Goal: Task Accomplishment & Management: Manage account settings

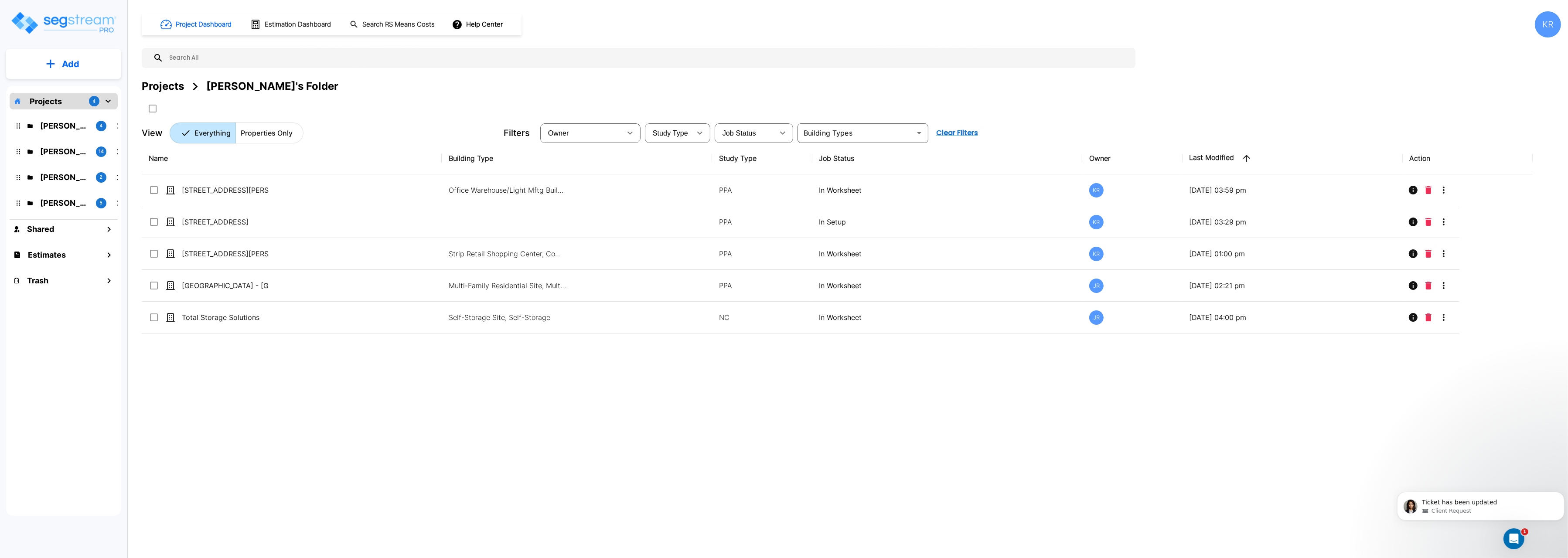
click at [375, 78] on div "Project Dashboard Estimation Dashboard Search RS Means Costs Help Center KR Pro…" at bounding box center [851, 77] width 1419 height 132
click at [44, 153] on p "Kristina's Folder (Finalized Reports)" at bounding box center [64, 151] width 49 height 12
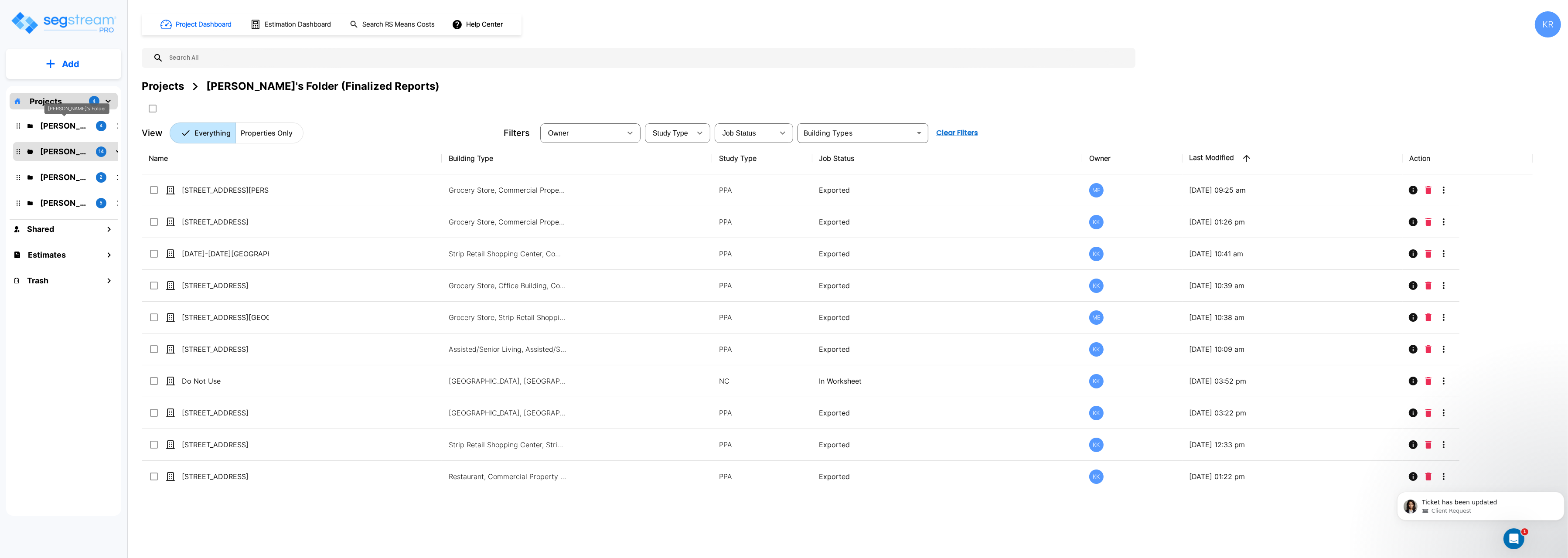
click at [52, 119] on div "[PERSON_NAME]'s Folder" at bounding box center [77, 112] width 65 height 17
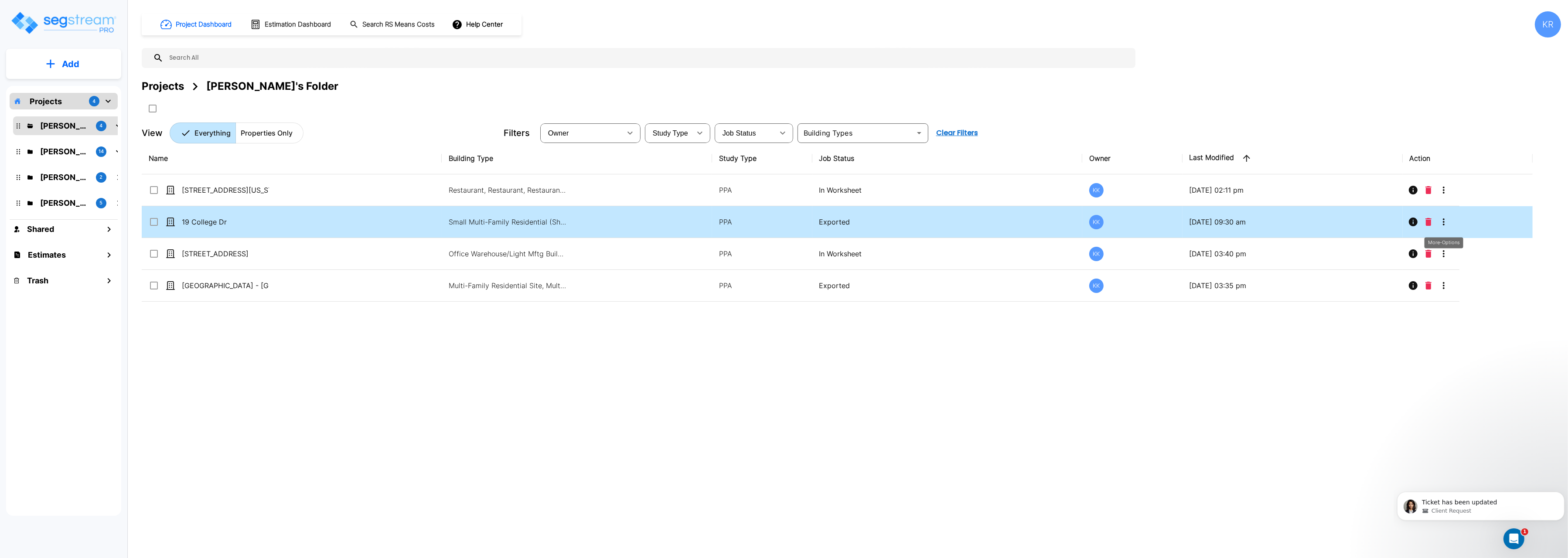
click at [1446, 219] on icon "More-Options" at bounding box center [1444, 222] width 11 height 11
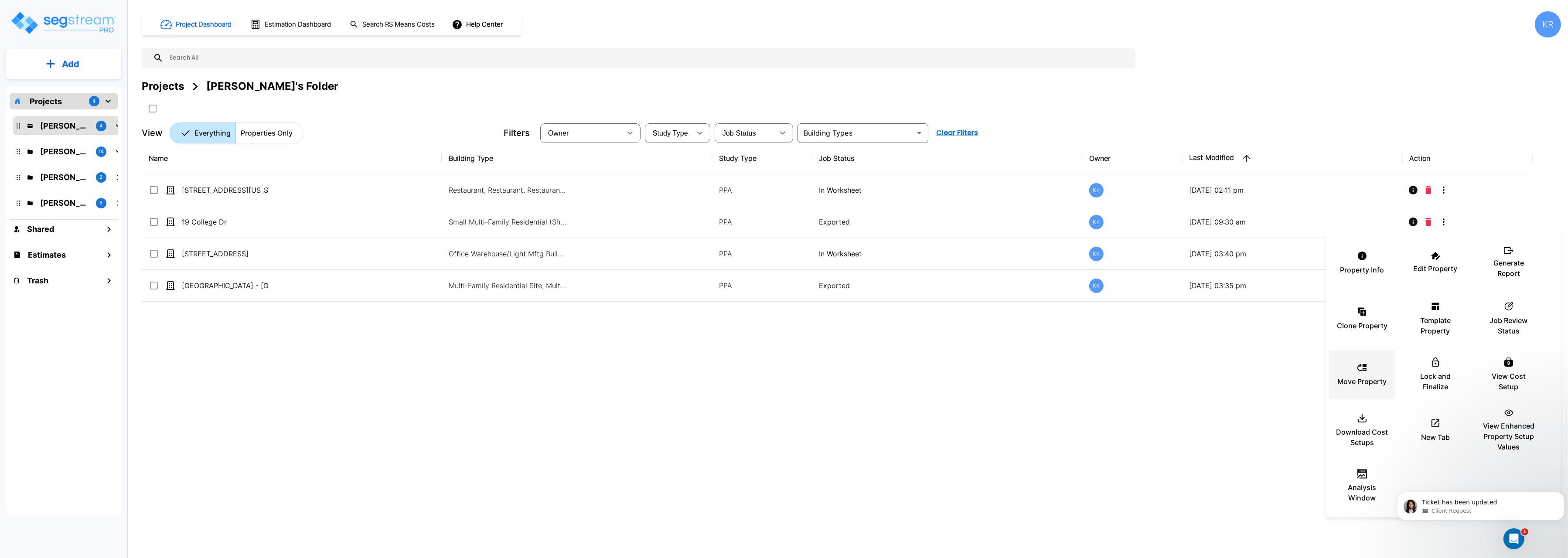
click at [1367, 375] on div "Move Property" at bounding box center [1362, 375] width 52 height 44
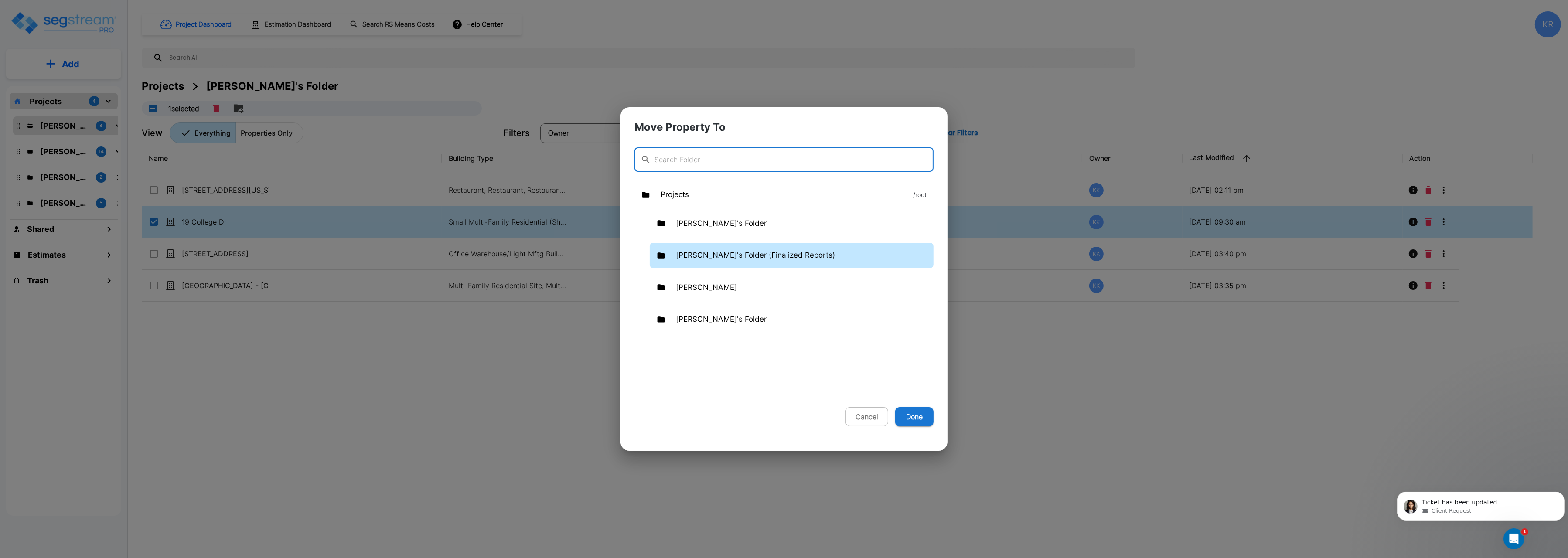
click at [701, 248] on div "Kristina's Folder (Finalized Reports)" at bounding box center [791, 256] width 284 height 25
click at [910, 420] on button "Done" at bounding box center [915, 417] width 39 height 19
checkbox input "false"
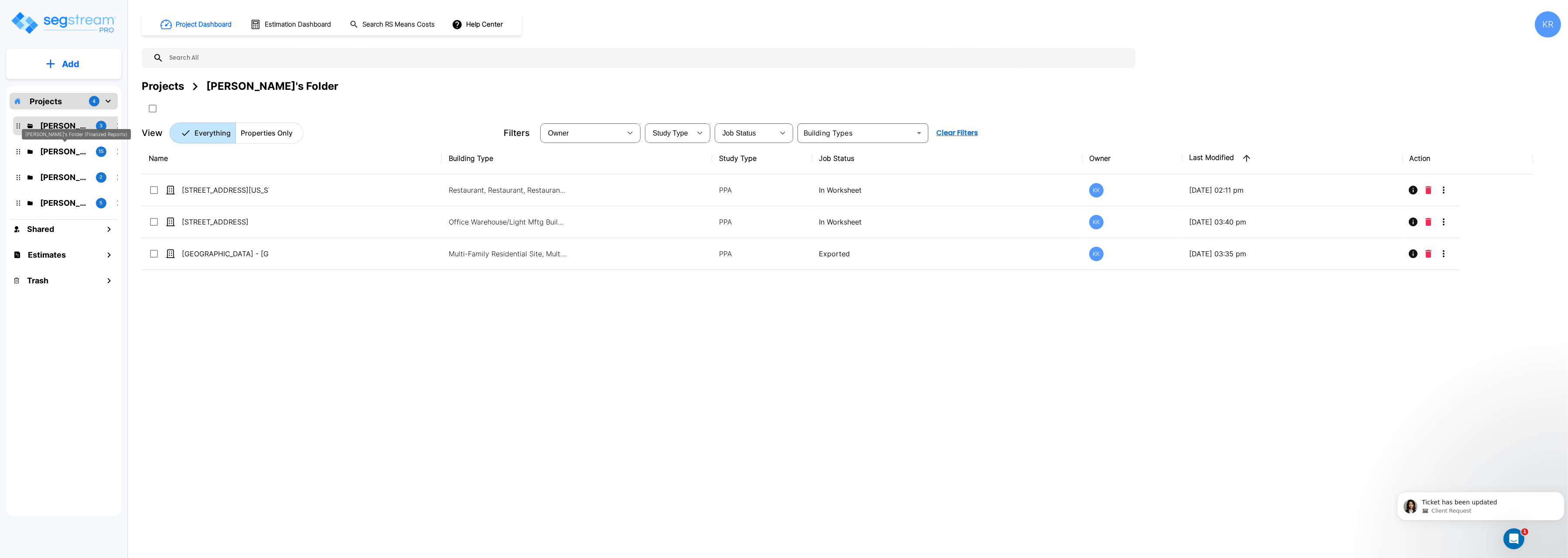
click at [54, 149] on p "[PERSON_NAME]'s Folder (Finalized Reports)" at bounding box center [64, 151] width 49 height 12
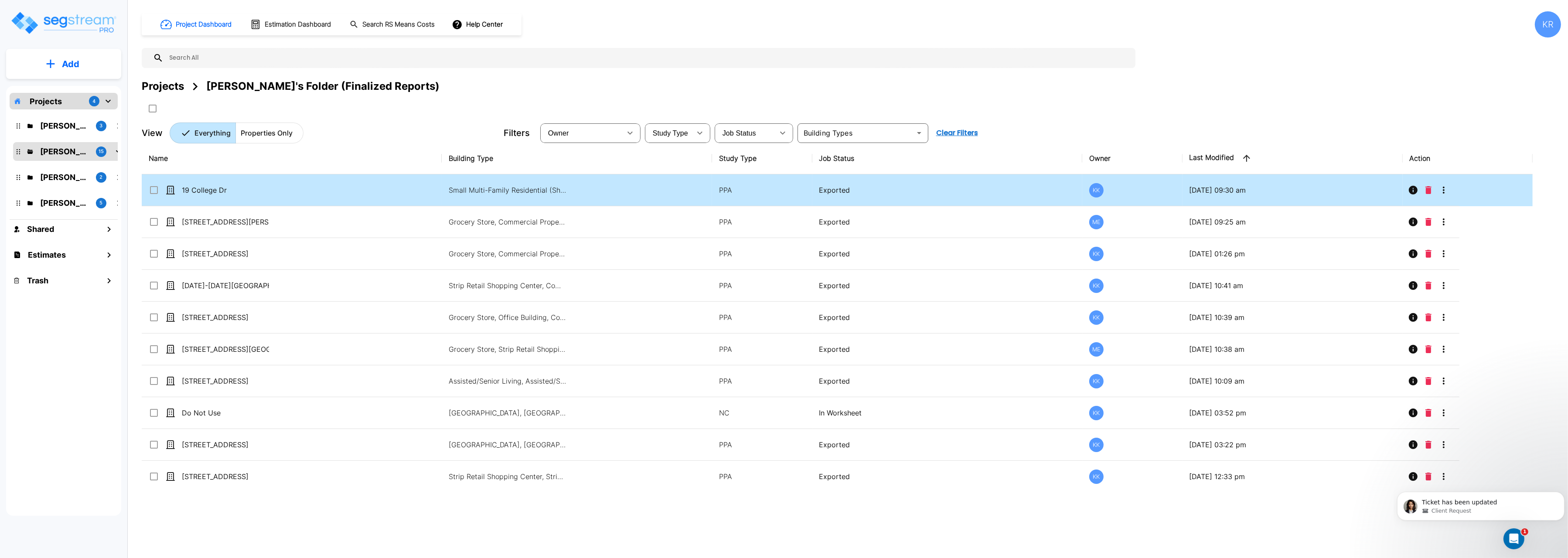
click at [270, 188] on div "19 College Dr" at bounding box center [214, 190] width 131 height 11
checkbox input "true"
click at [270, 188] on div "19 College Dr" at bounding box center [214, 190] width 131 height 11
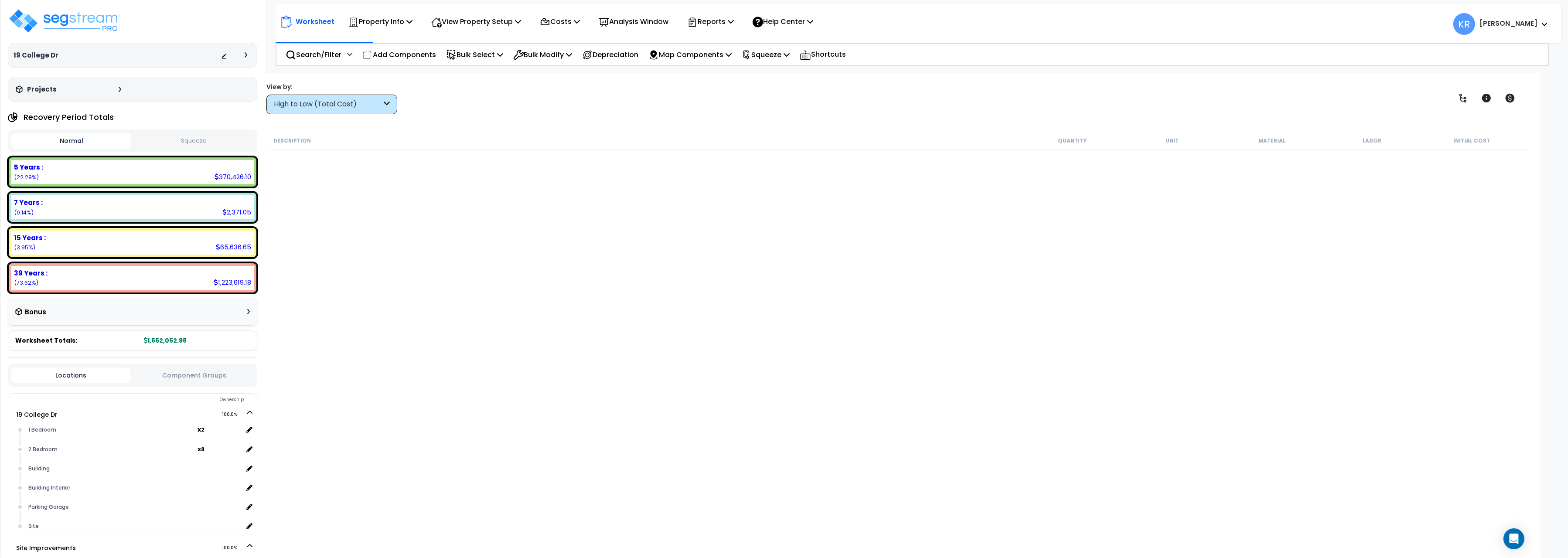
click at [341, 106] on div "High to Low (Total Cost)" at bounding box center [327, 104] width 108 height 10
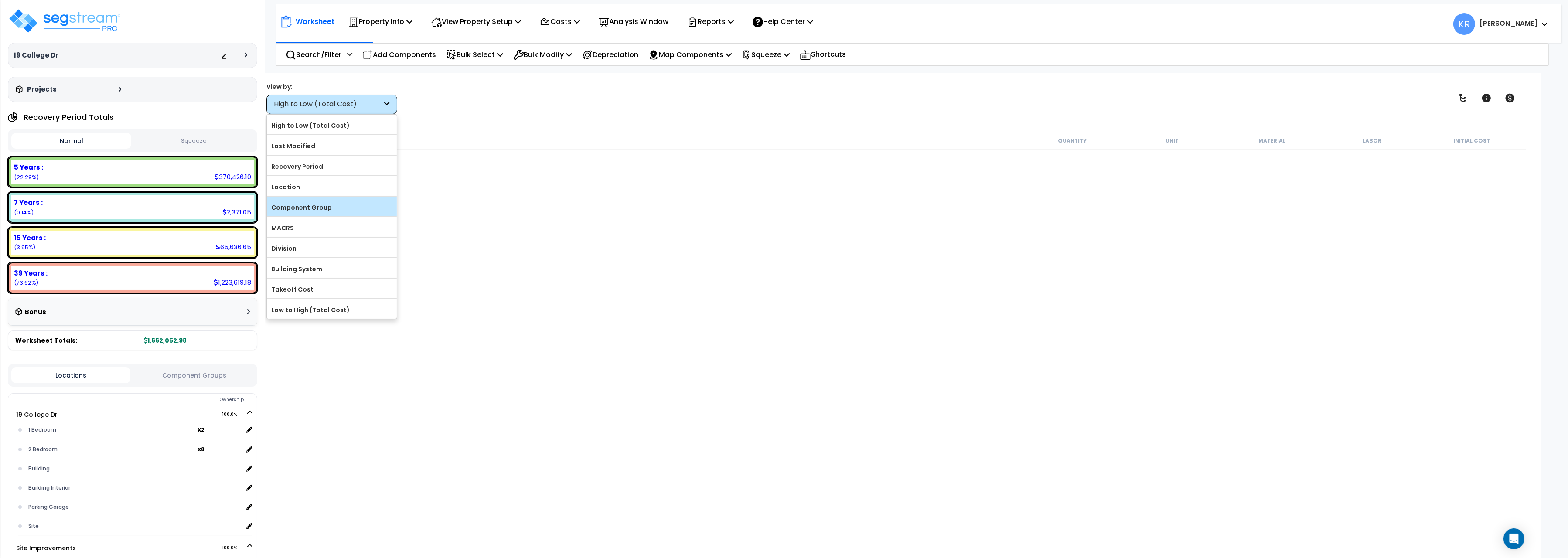
click at [305, 210] on label "Component Group" at bounding box center [332, 208] width 130 height 13
click at [0, 0] on input "Component Group" at bounding box center [0, 0] width 0 height 0
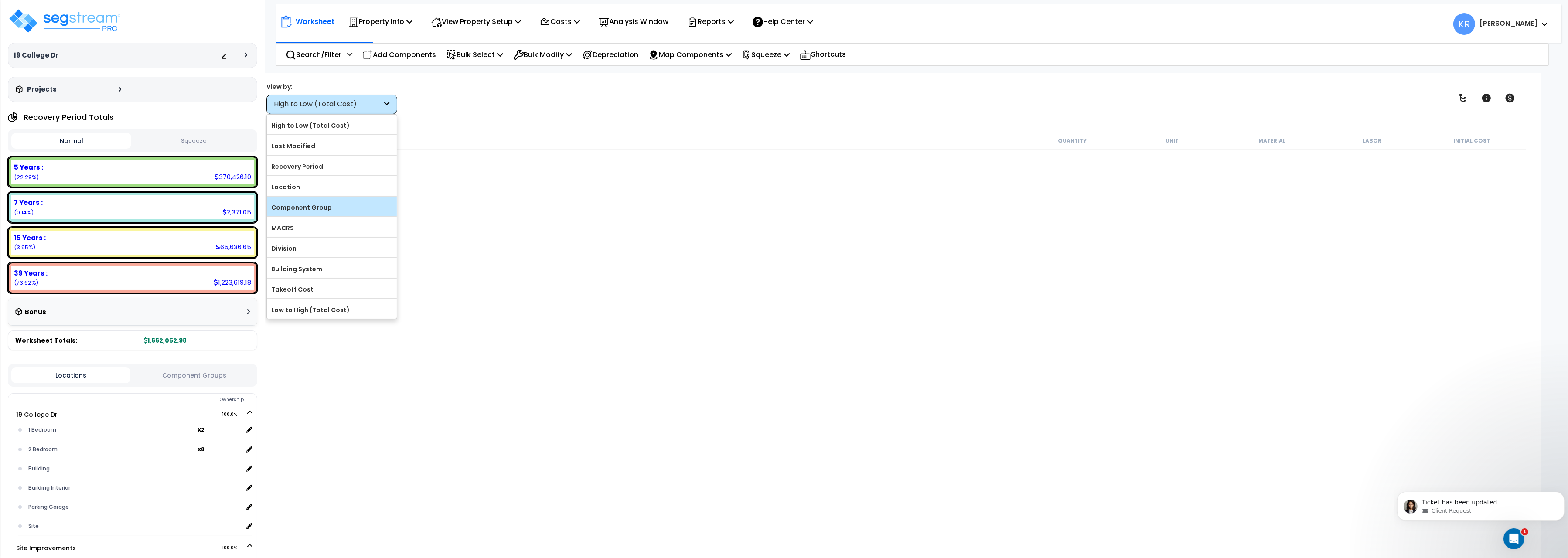
click at [306, 209] on label "Component Group" at bounding box center [332, 208] width 130 height 13
click at [0, 0] on input "Component Group" at bounding box center [0, 0] width 0 height 0
click at [311, 213] on label "Component Group" at bounding box center [332, 208] width 130 height 13
click at [0, 0] on input "Component Group" at bounding box center [0, 0] width 0 height 0
click at [311, 213] on label "Component Group" at bounding box center [332, 208] width 130 height 13
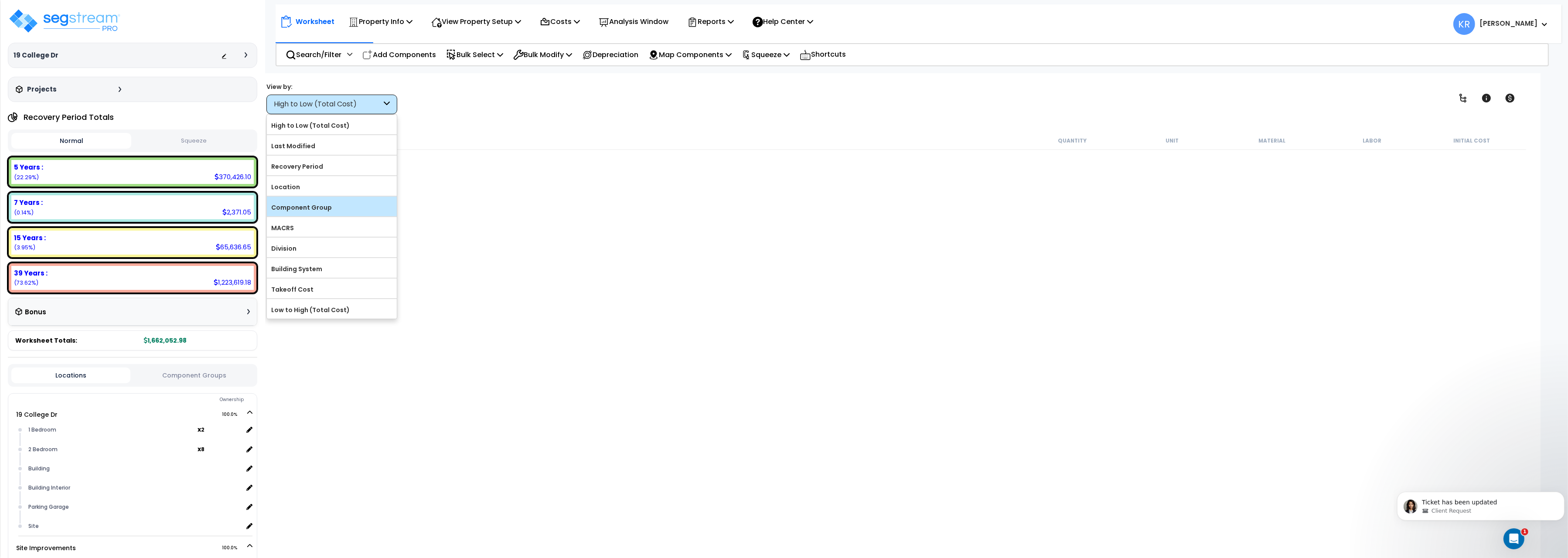
click at [0, 0] on input "Component Group" at bounding box center [0, 0] width 0 height 0
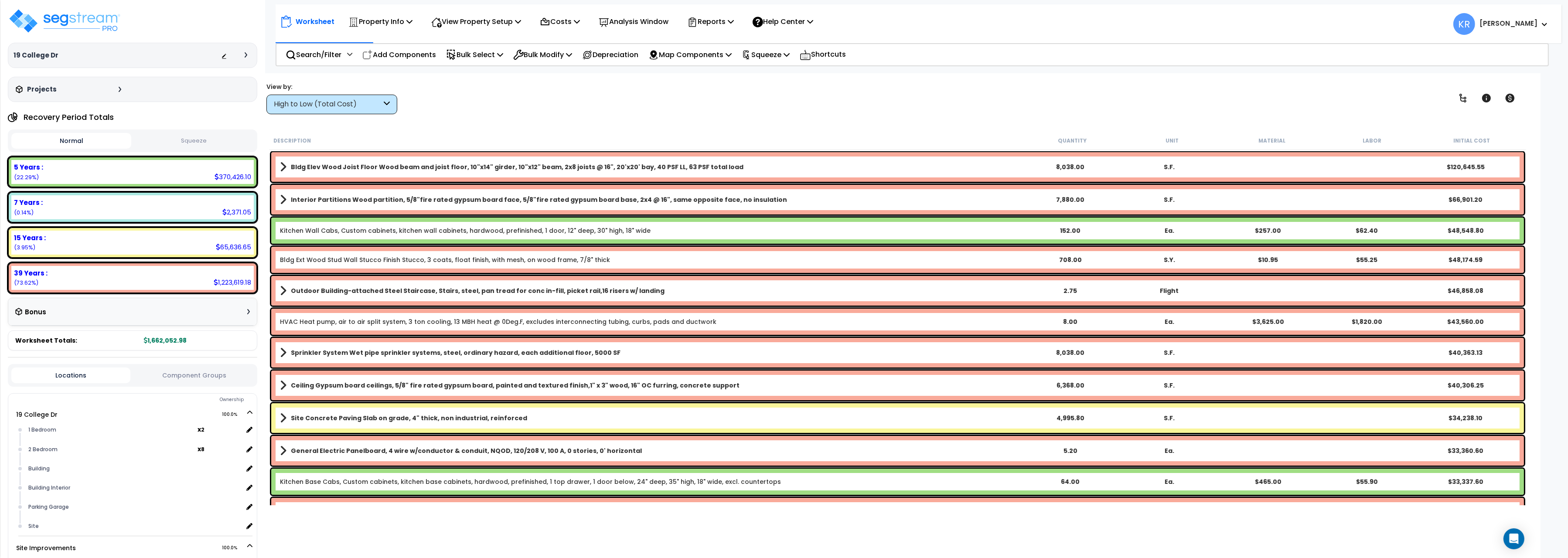
click at [302, 111] on div "High to Low (Total Cost)" at bounding box center [331, 104] width 131 height 20
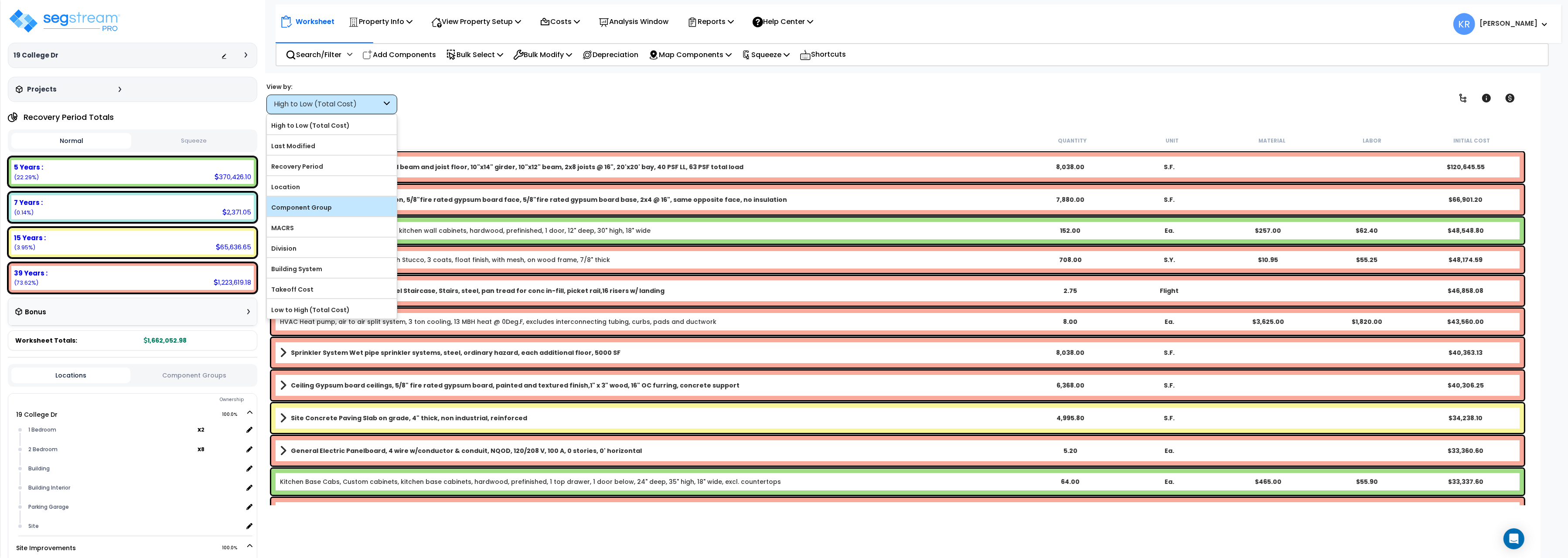
click at [298, 213] on label "Component Group" at bounding box center [332, 208] width 130 height 13
click at [0, 0] on input "Component Group" at bounding box center [0, 0] width 0 height 0
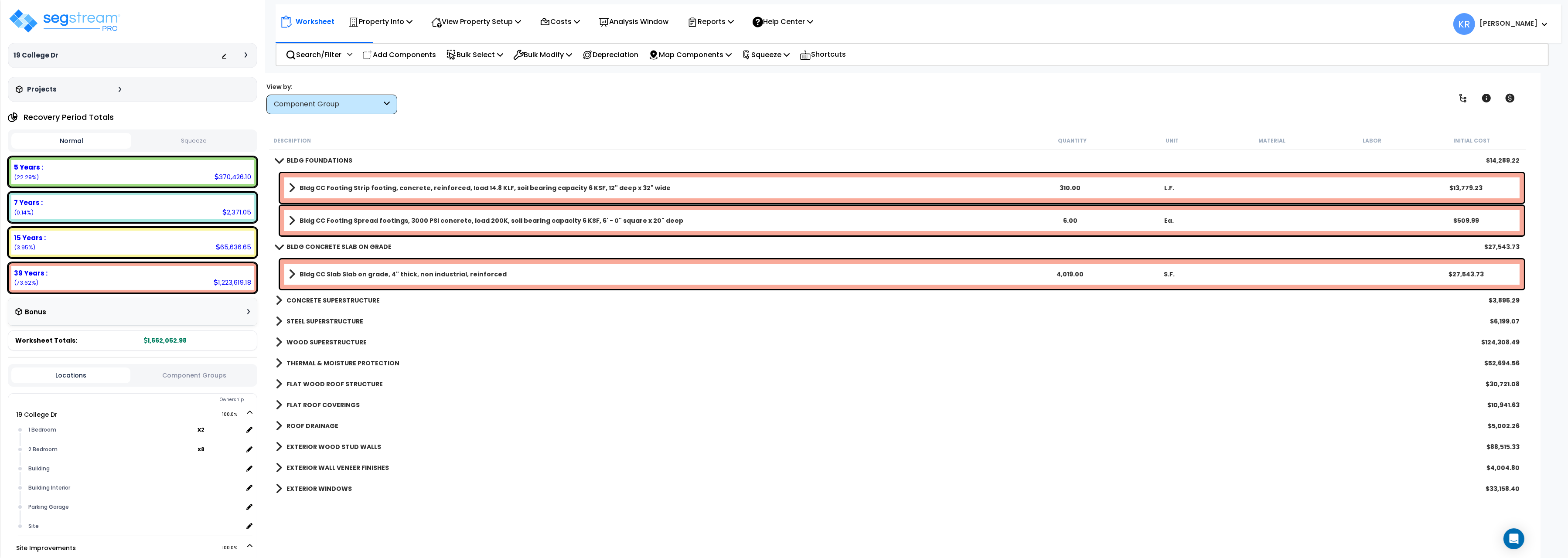
click at [285, 161] on link "BLDG FOUNDATIONS" at bounding box center [314, 160] width 77 height 12
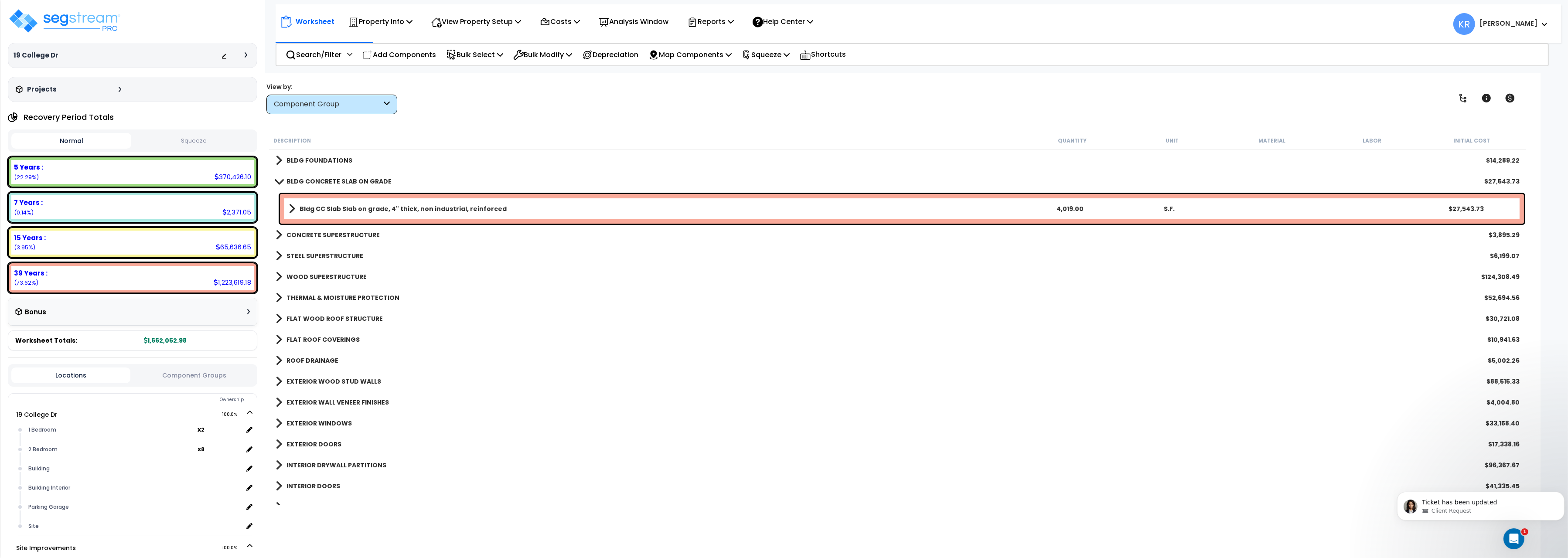
click at [300, 237] on b "CONCRETE SUPERSTRUCTURE" at bounding box center [333, 234] width 94 height 9
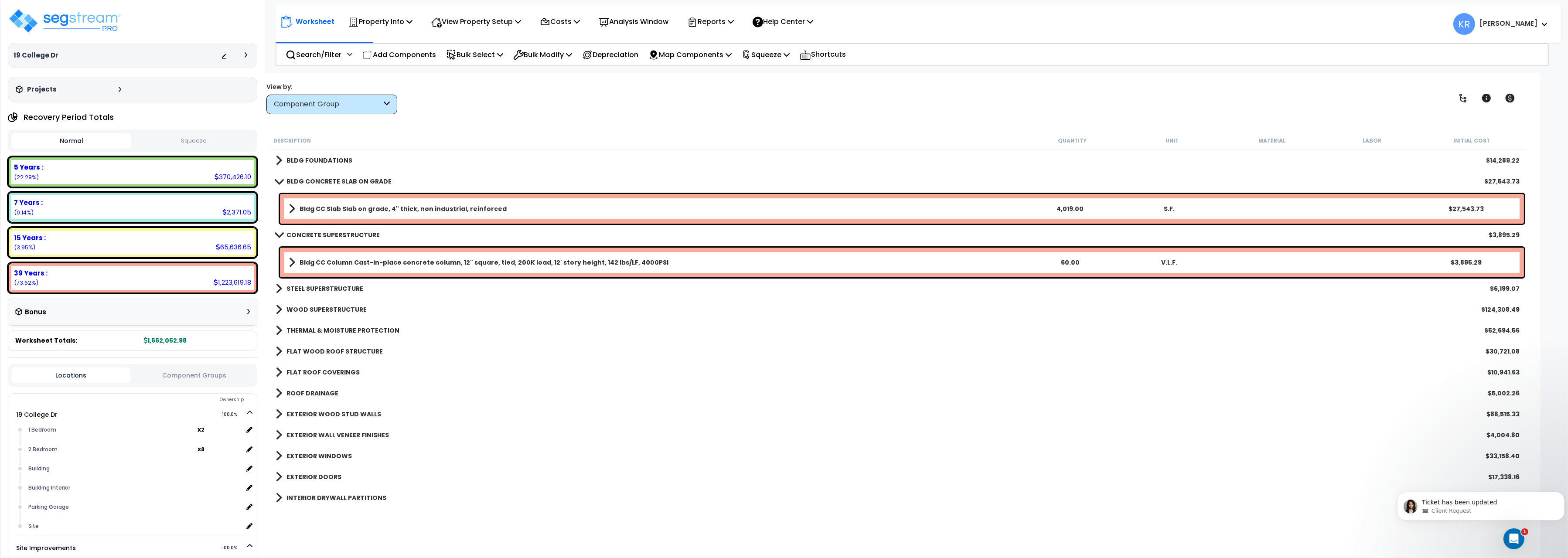
click at [299, 235] on b "CONCRETE SUPERSTRUCTURE" at bounding box center [333, 234] width 94 height 9
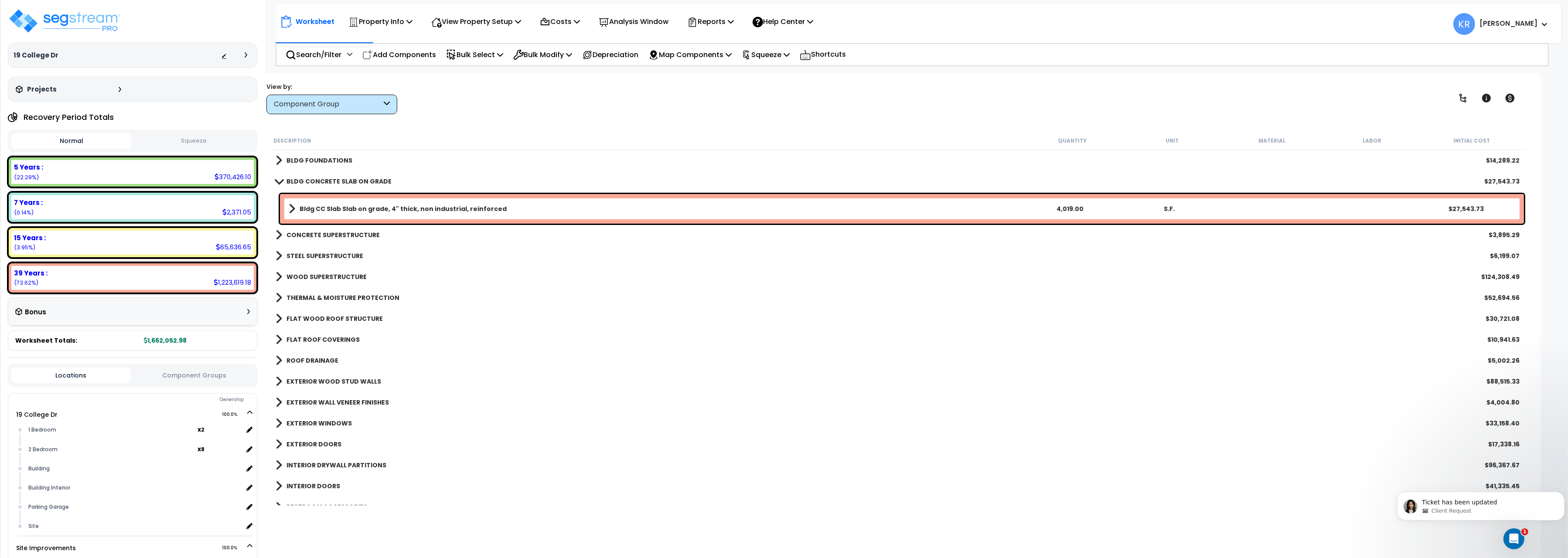
click at [300, 254] on b "STEEL SUPERSTRUCTURE" at bounding box center [325, 256] width 77 height 9
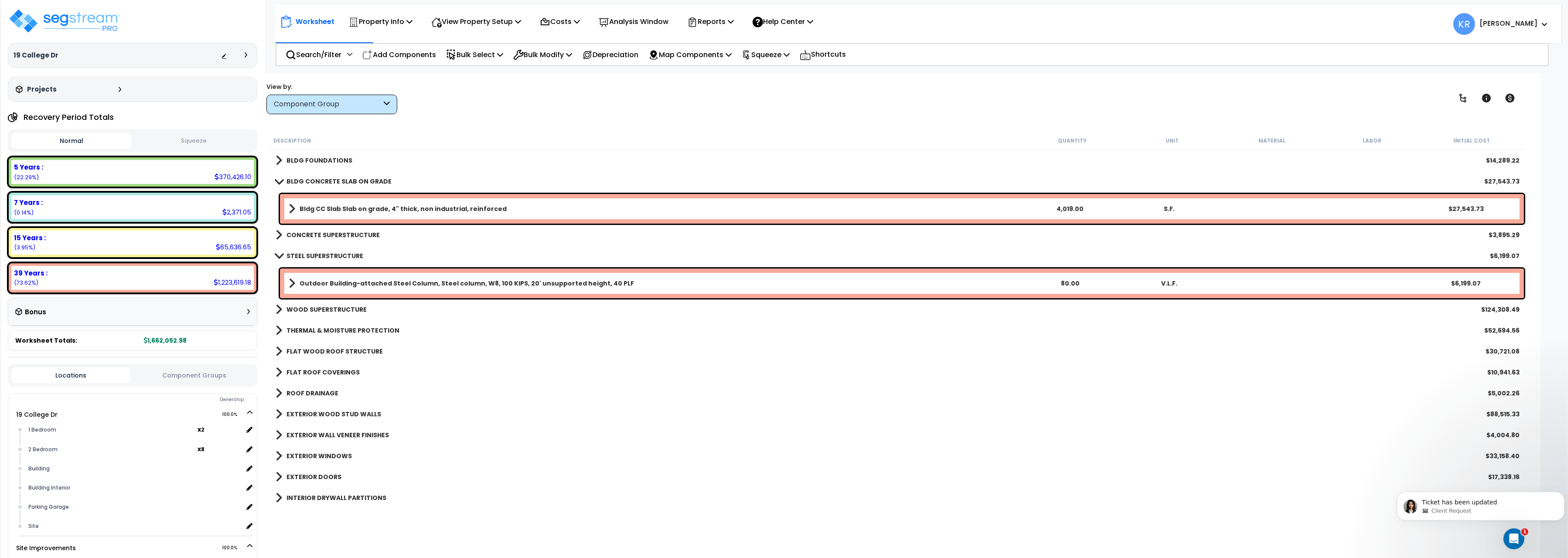
click at [300, 254] on b "STEEL SUPERSTRUCTURE" at bounding box center [325, 256] width 77 height 9
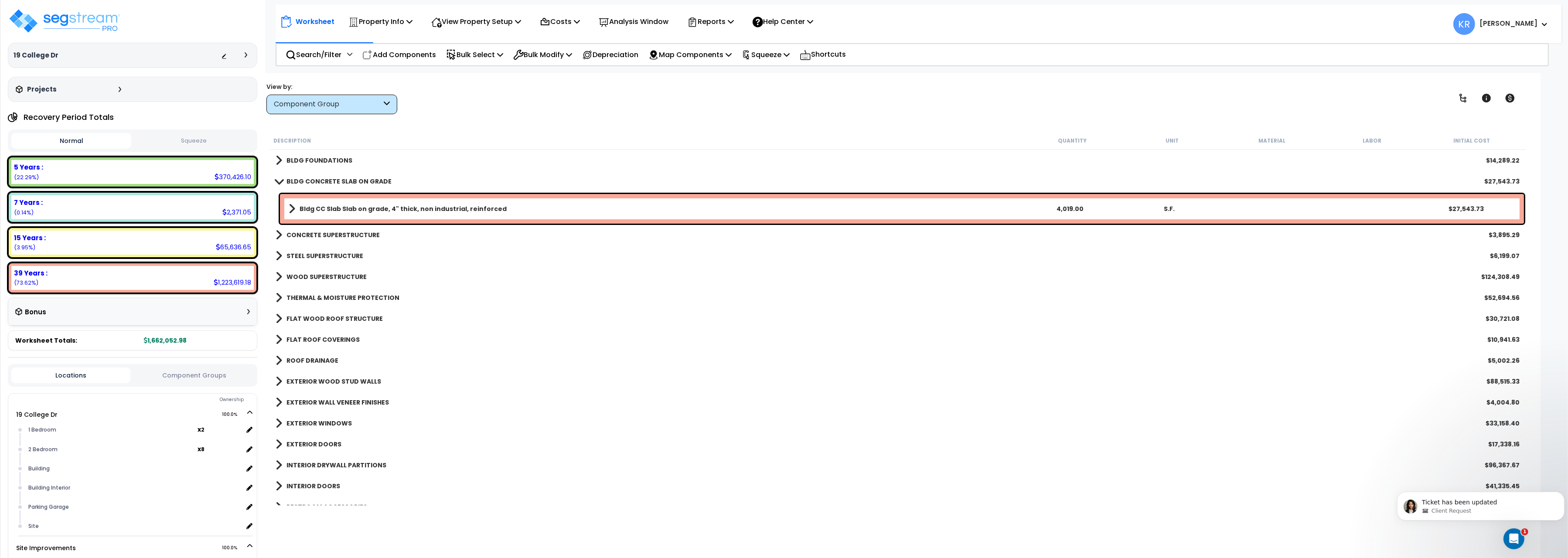
click at [304, 248] on div "STEEL SUPERSTRUCTURE $6,199.07" at bounding box center [897, 256] width 1253 height 21
click at [304, 254] on b "STEEL SUPERSTRUCTURE" at bounding box center [325, 256] width 77 height 9
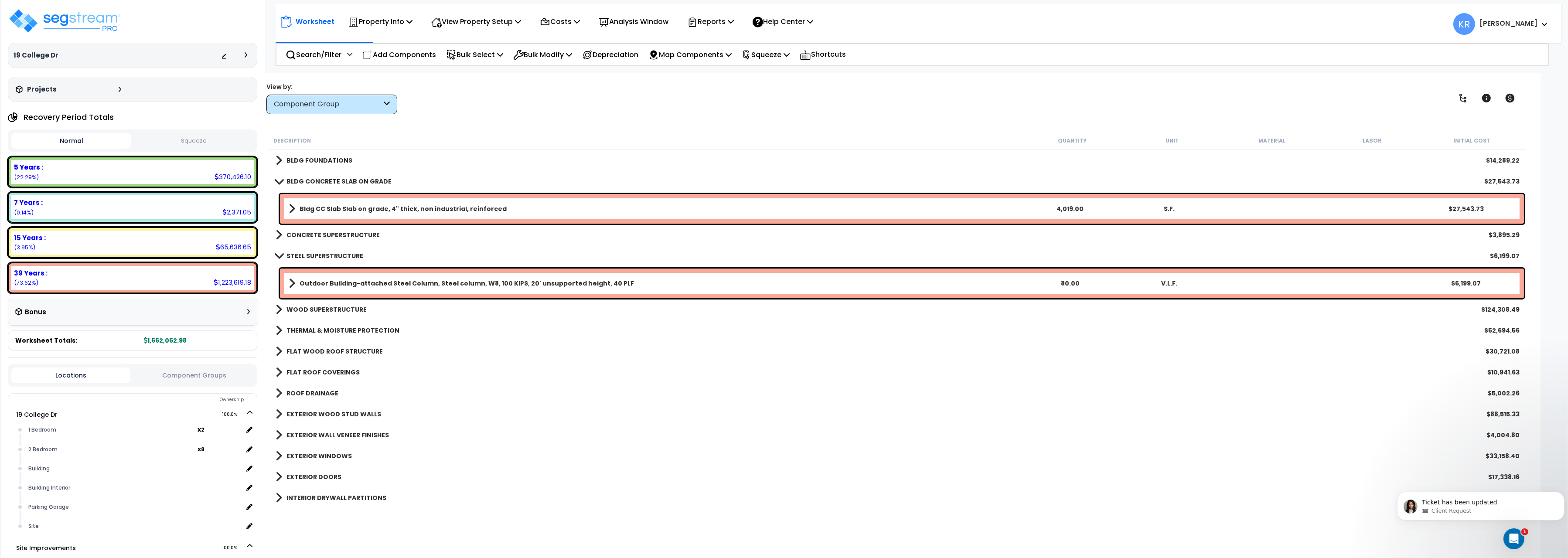
click at [304, 254] on b "STEEL SUPERSTRUCTURE" at bounding box center [325, 256] width 77 height 9
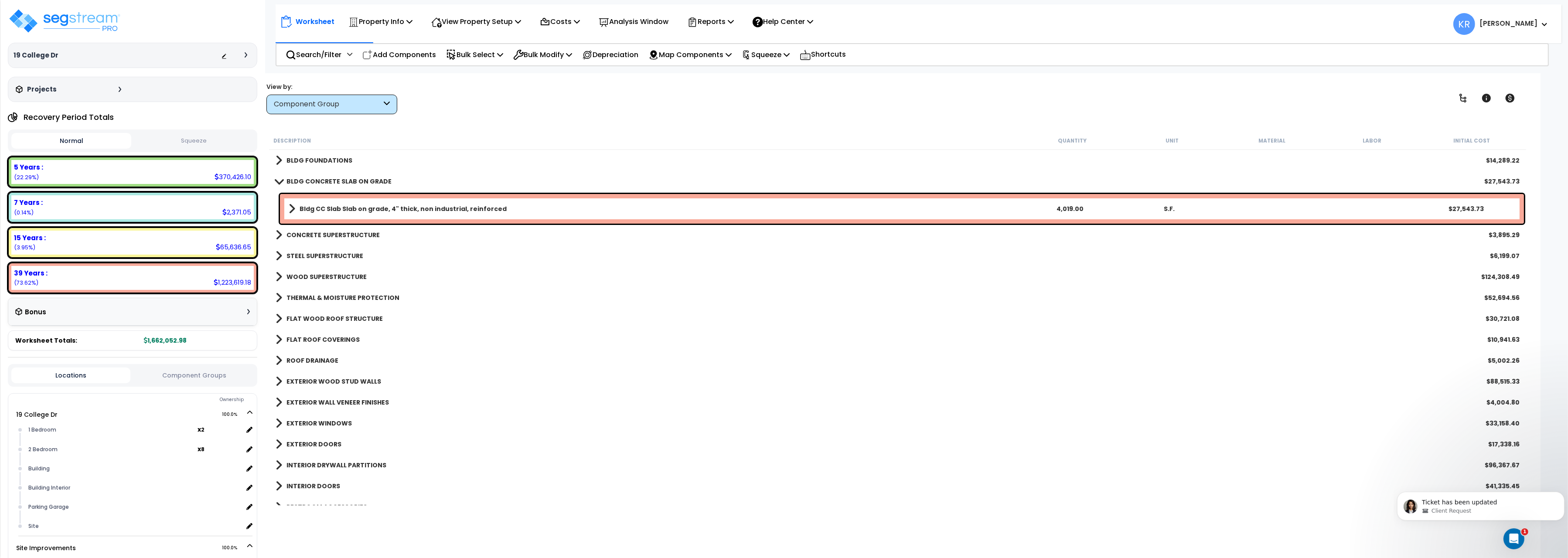
click at [300, 274] on b "WOOD SUPERSTRUCTURE" at bounding box center [326, 276] width 80 height 9
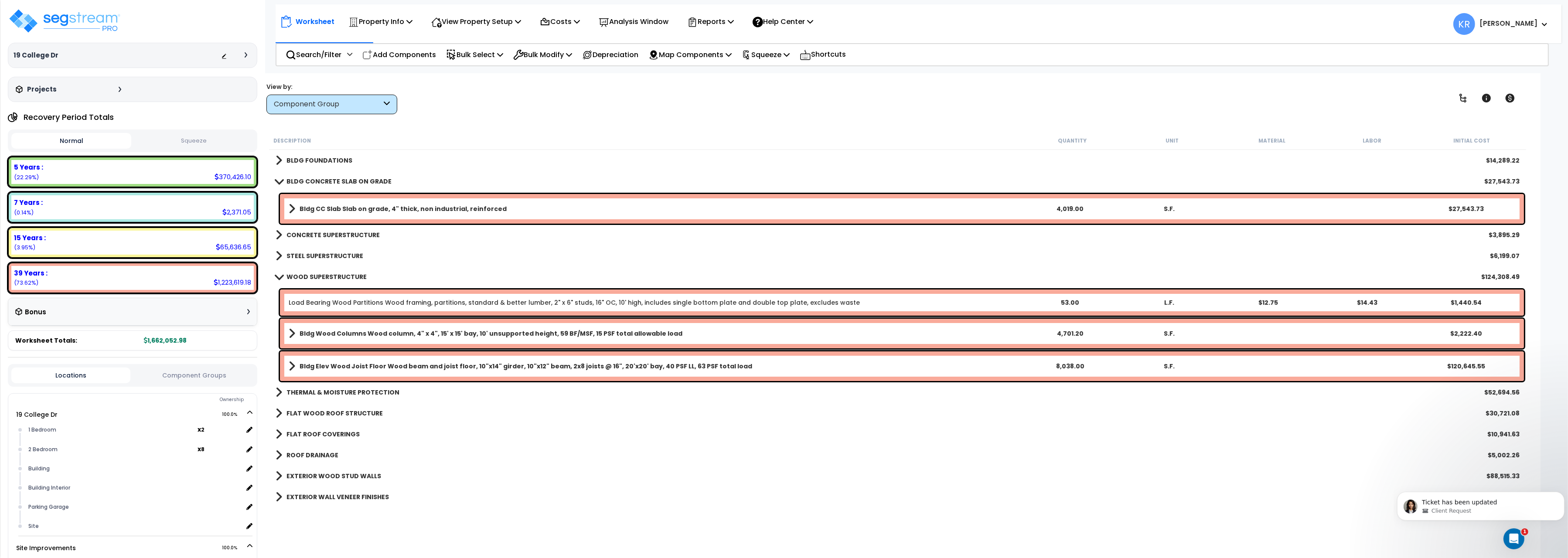
click at [300, 274] on b "WOOD SUPERSTRUCTURE" at bounding box center [326, 276] width 80 height 9
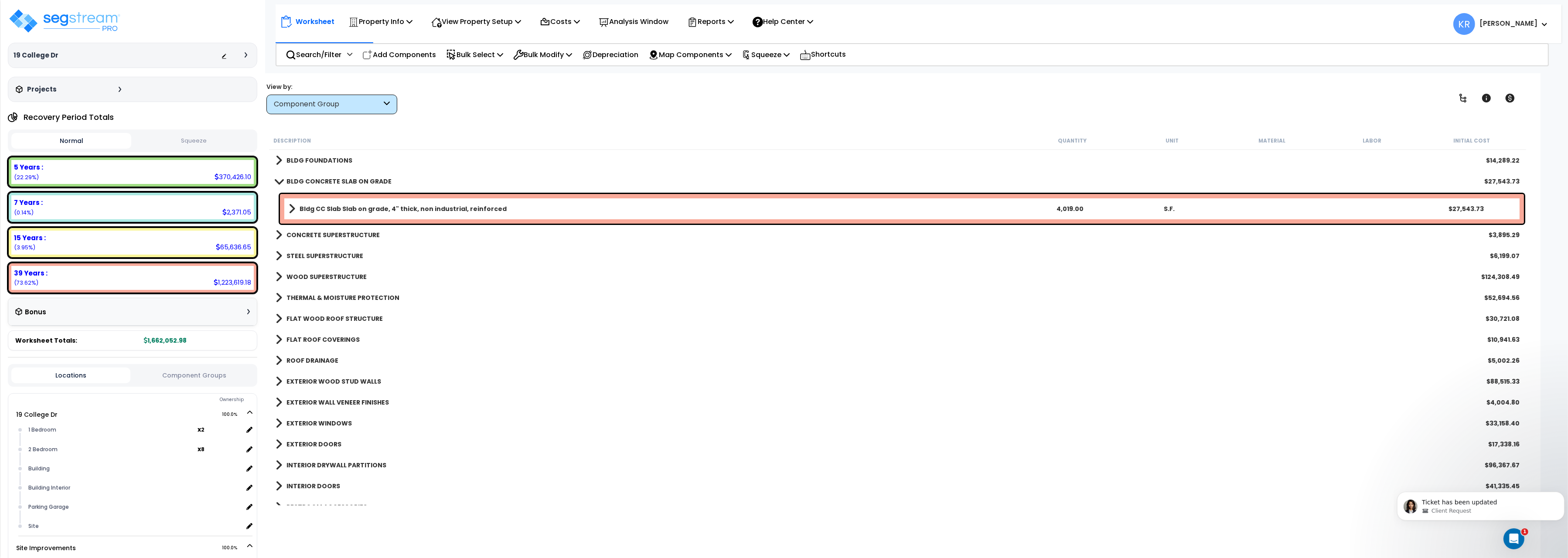
click at [300, 292] on div "THERMAL & MOISTURE PROTECTION $52,694.56" at bounding box center [897, 298] width 1253 height 21
click at [300, 294] on b "THERMAL & MOISTURE PROTECTION" at bounding box center [343, 298] width 113 height 9
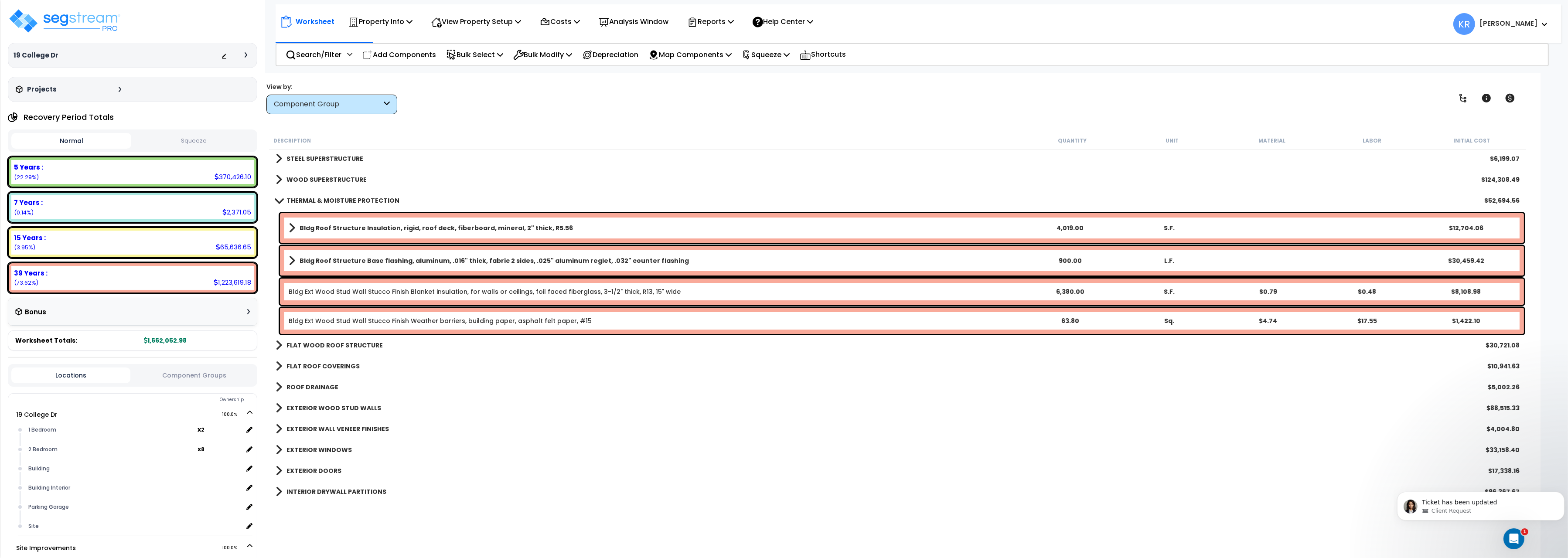
scroll to position [146, 0]
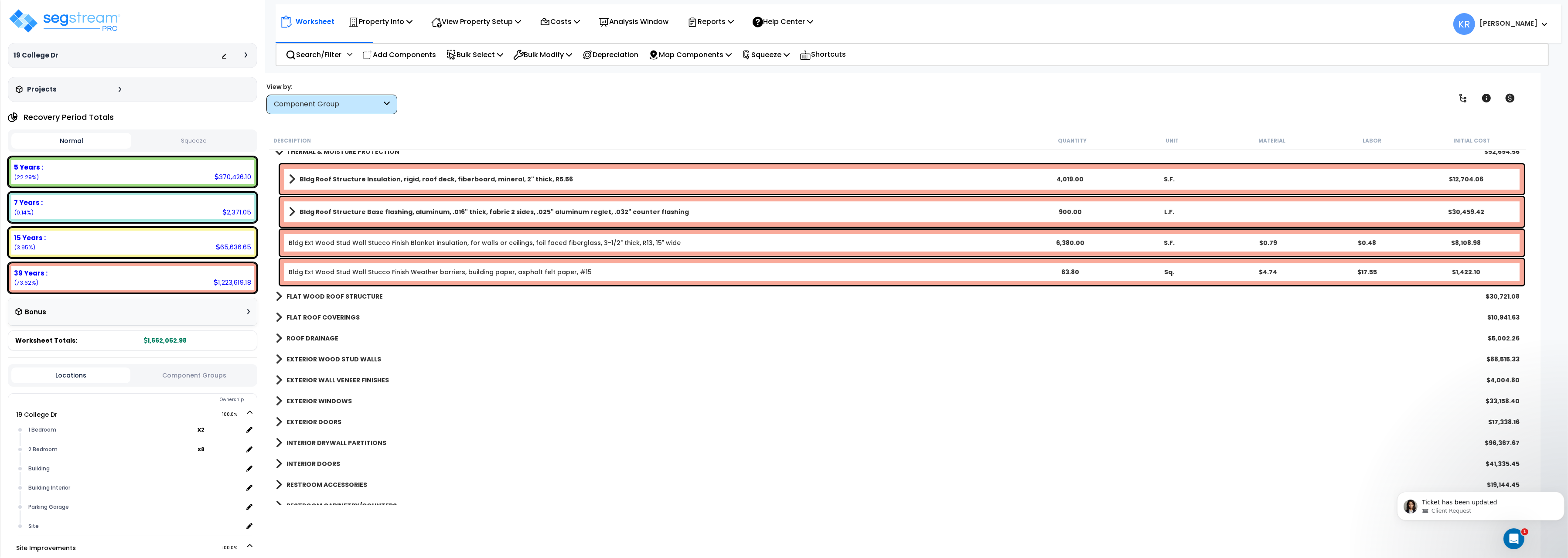
click at [298, 293] on b "FLAT WOOD ROOF STRUCTURE" at bounding box center [334, 296] width 96 height 9
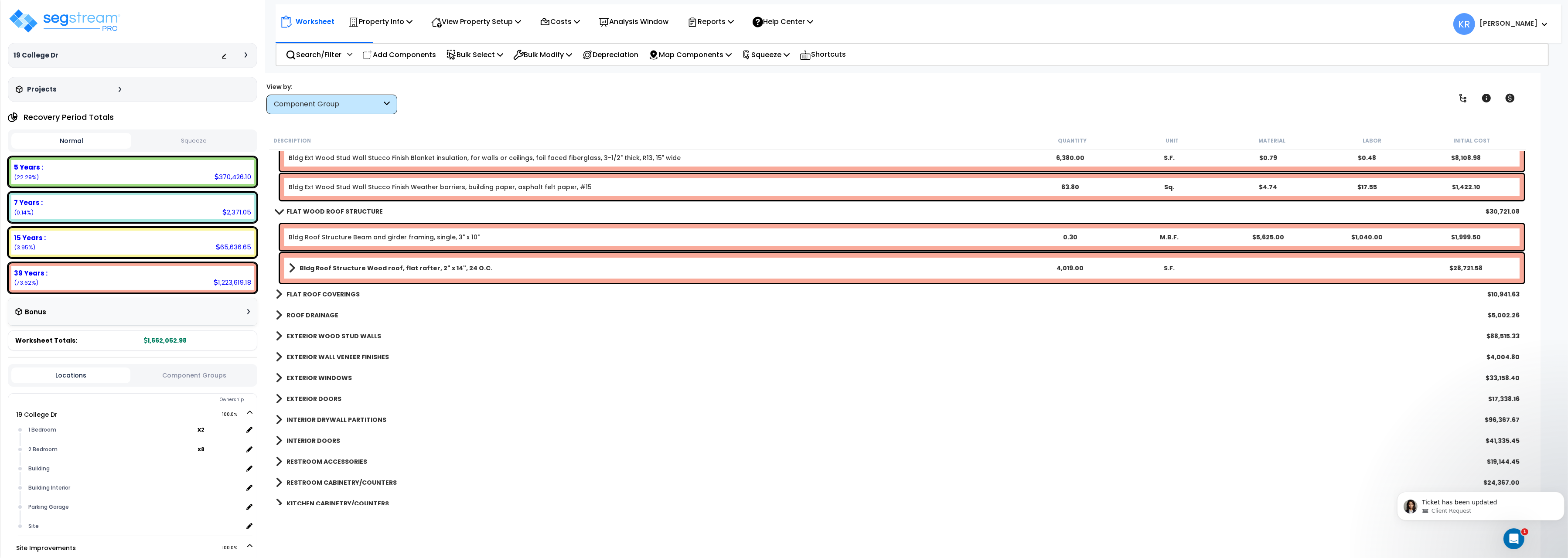
scroll to position [244, 0]
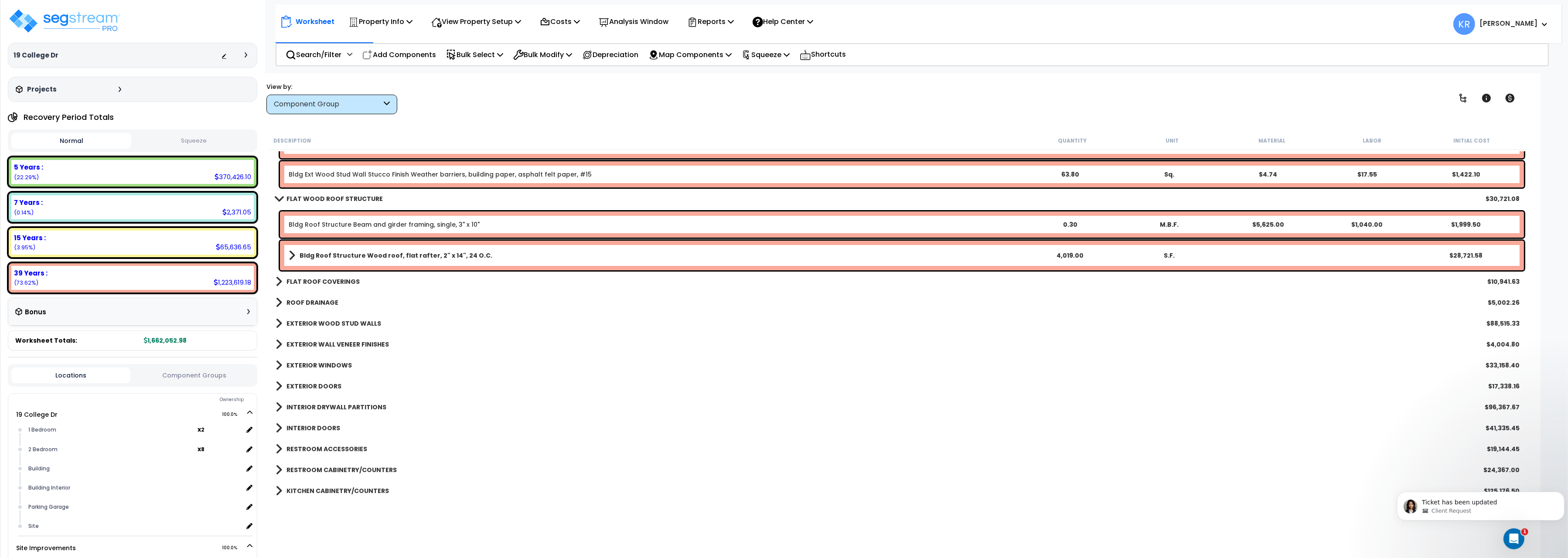
click at [303, 282] on b "FLAT ROOF COVERINGS" at bounding box center [323, 282] width 73 height 9
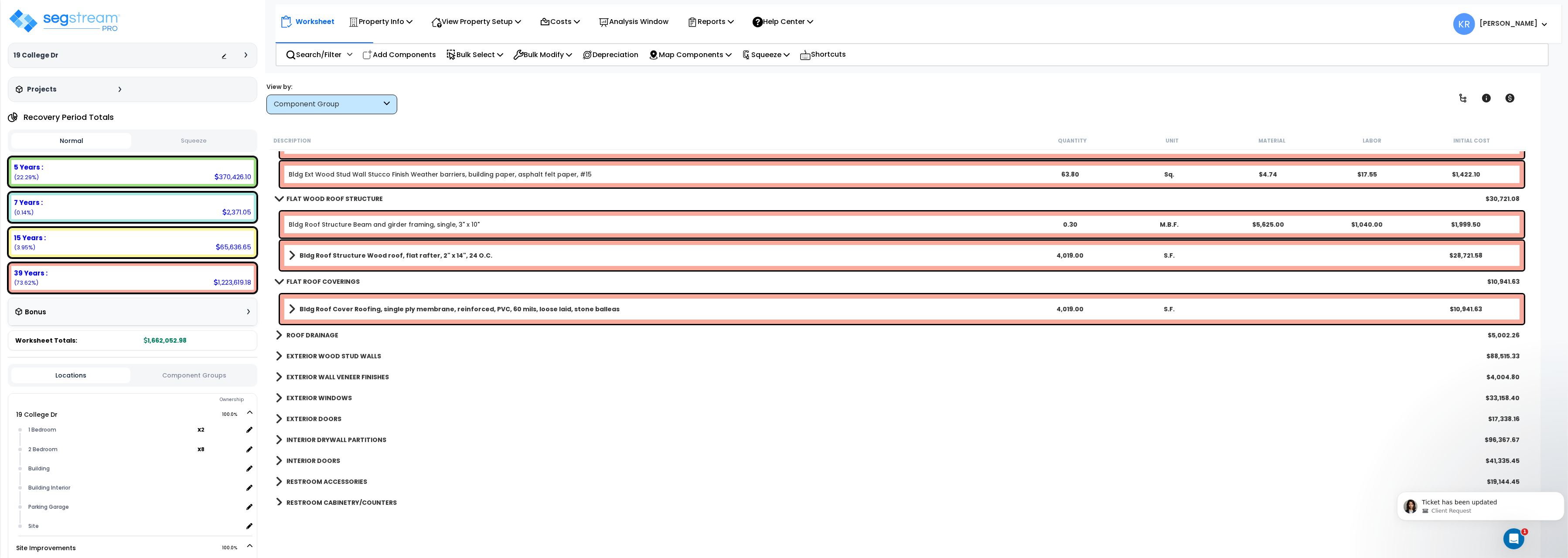
click at [300, 331] on link "ROOF DRAINAGE" at bounding box center [307, 335] width 63 height 12
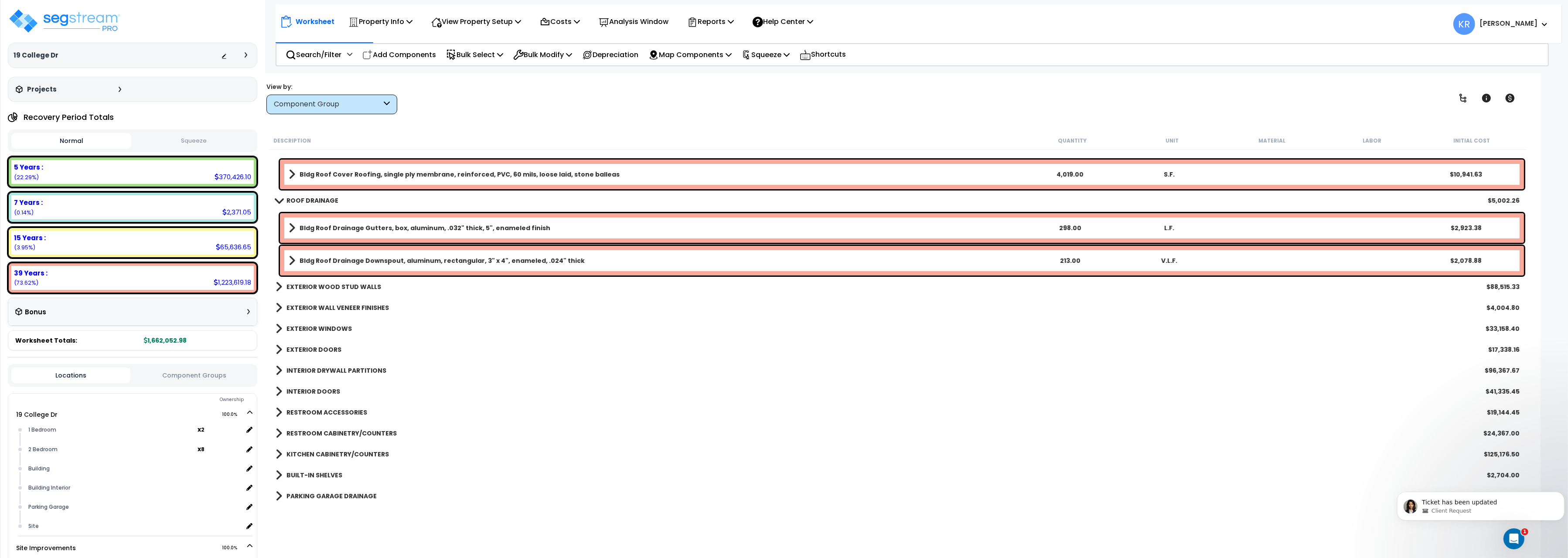
scroll to position [390, 0]
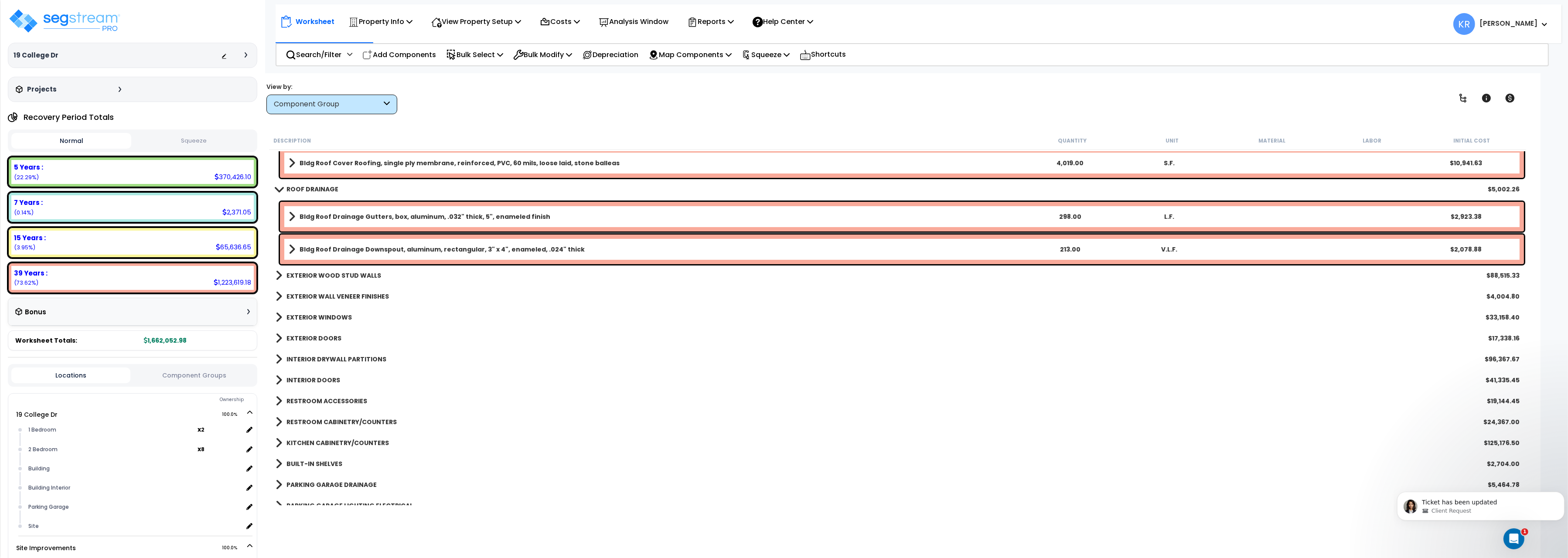
click at [305, 271] on b "EXTERIOR WOOD STUD WALLS" at bounding box center [333, 275] width 94 height 9
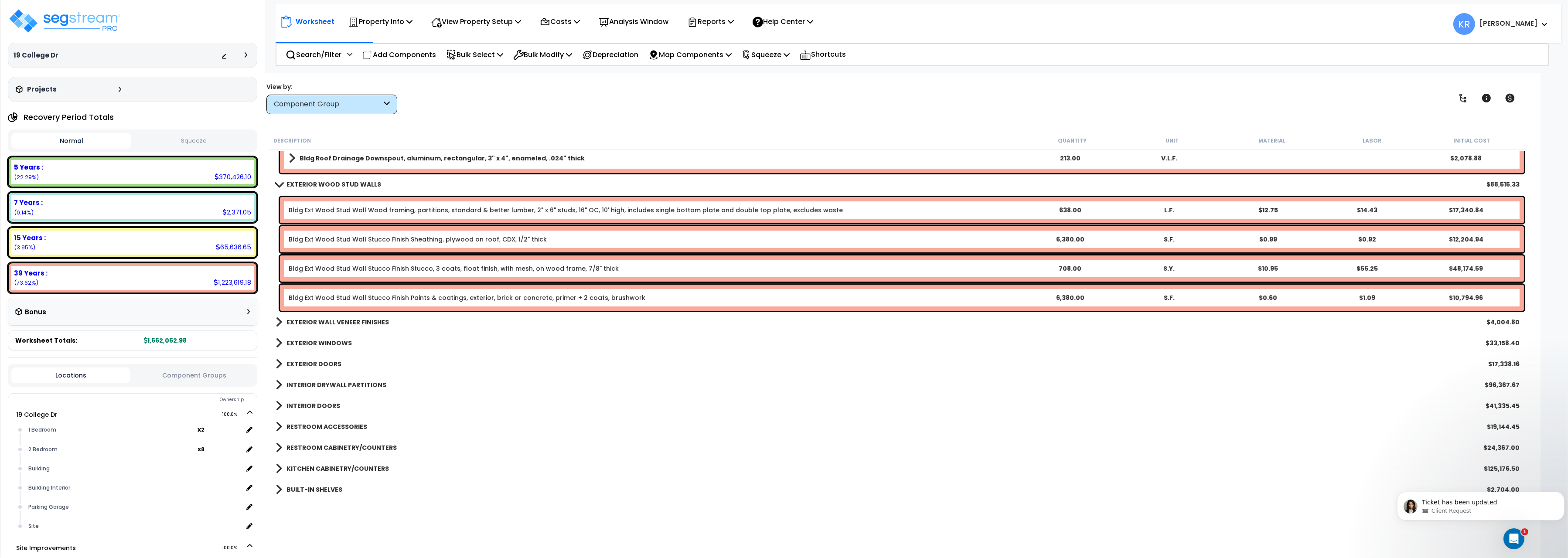
scroll to position [488, 0]
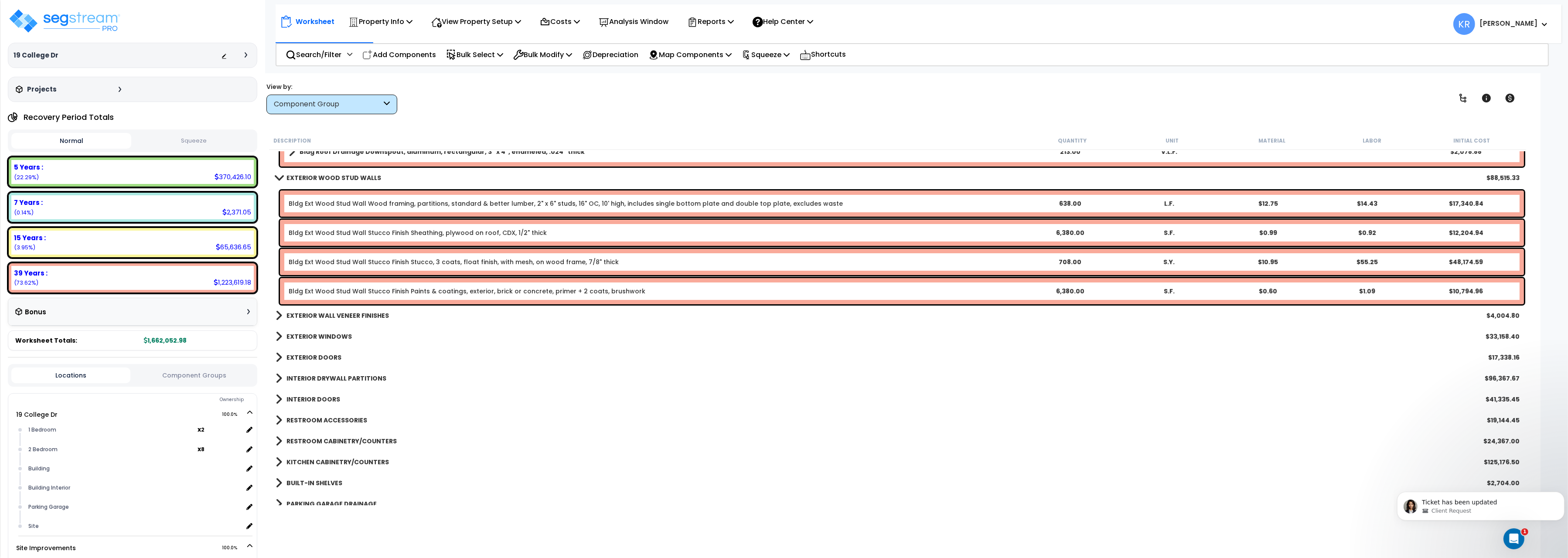
click at [305, 313] on b "EXTERIOR WALL VENEER FINISHES" at bounding box center [337, 316] width 102 height 9
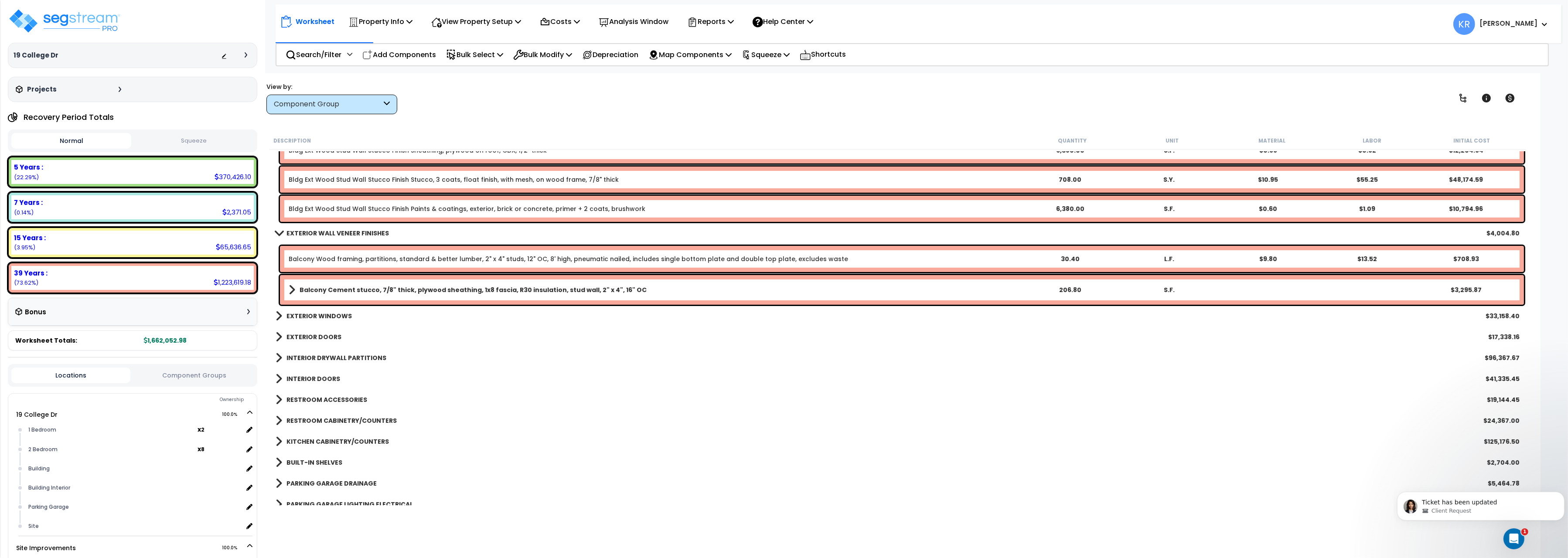
scroll to position [585, 0]
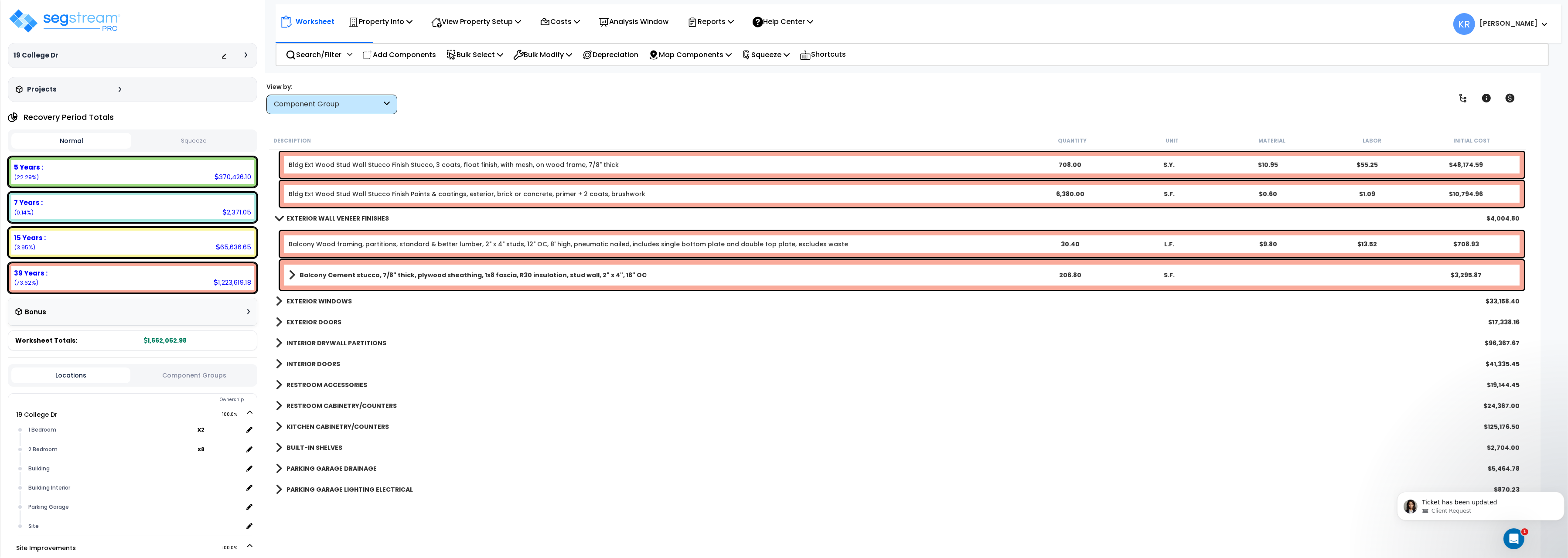
click at [309, 296] on link "EXTERIOR WINDOWS" at bounding box center [313, 302] width 76 height 12
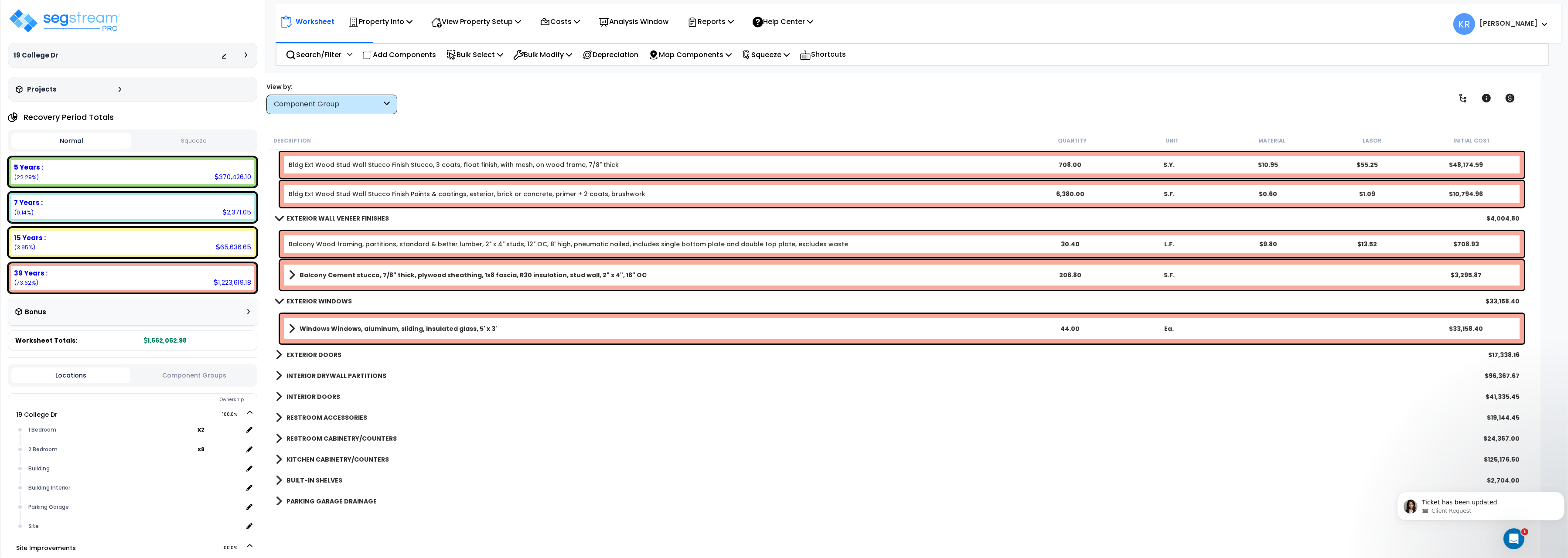
click at [304, 351] on b "EXTERIOR DOORS" at bounding box center [313, 355] width 55 height 9
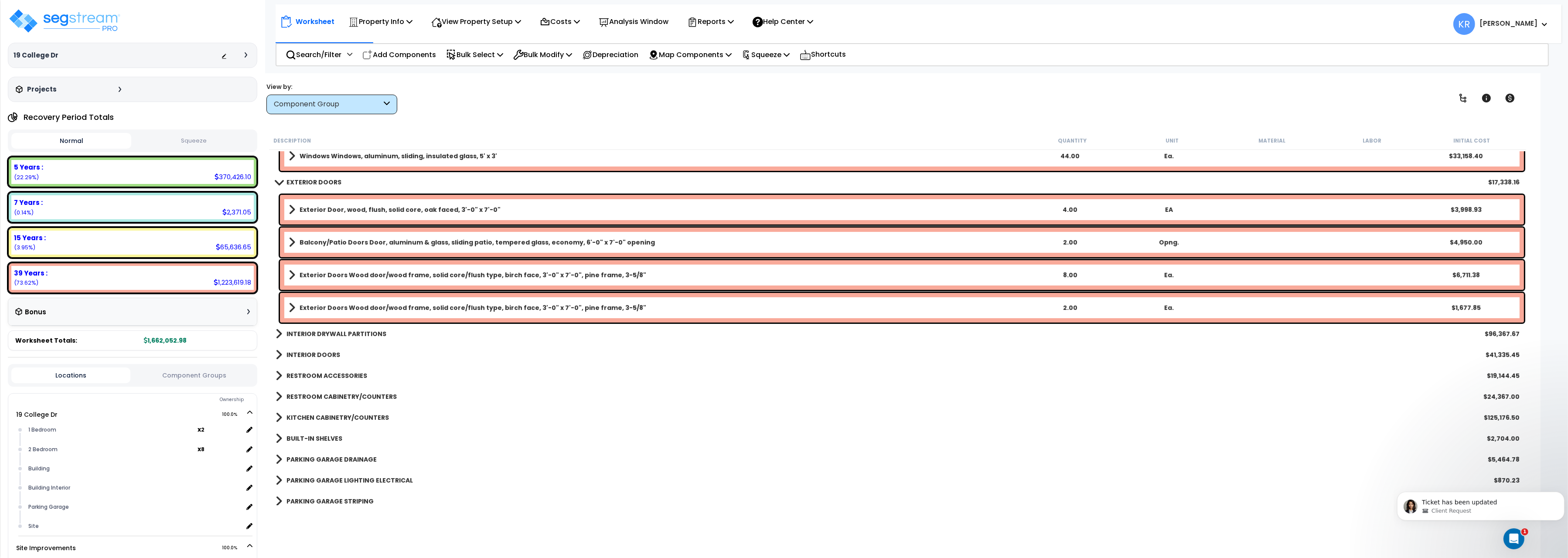
scroll to position [780, 0]
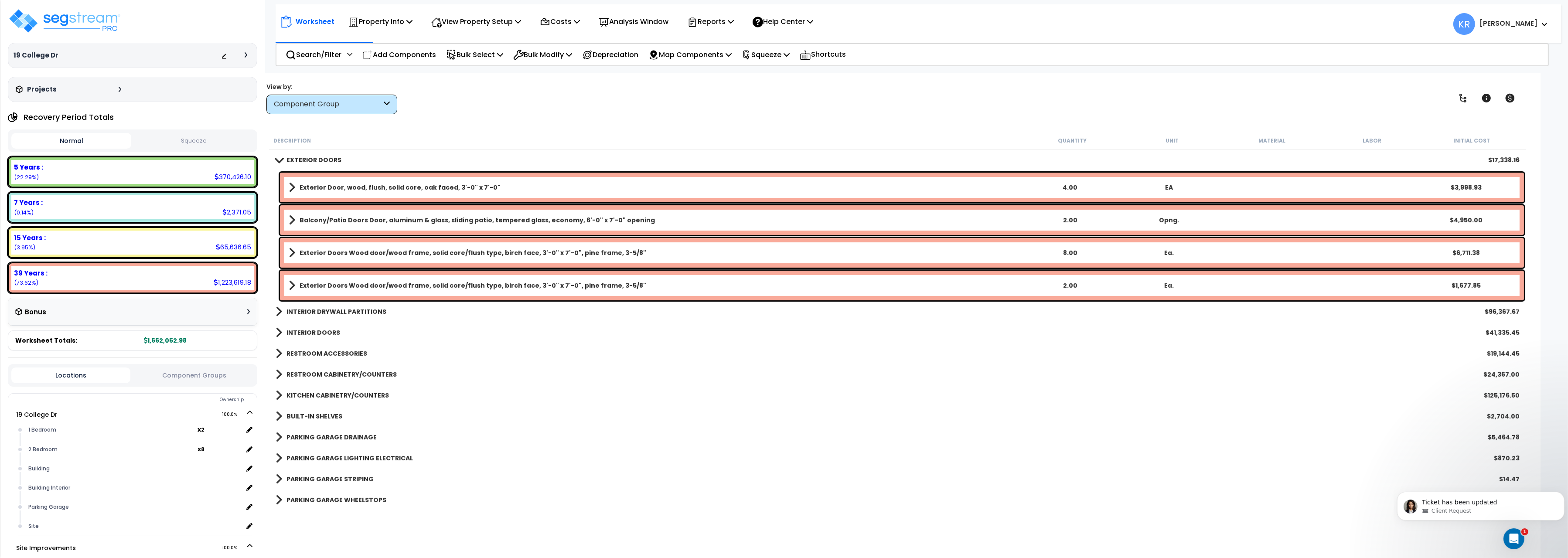
click at [313, 307] on link "INTERIOR DRYWALL PARTITIONS" at bounding box center [331, 312] width 111 height 12
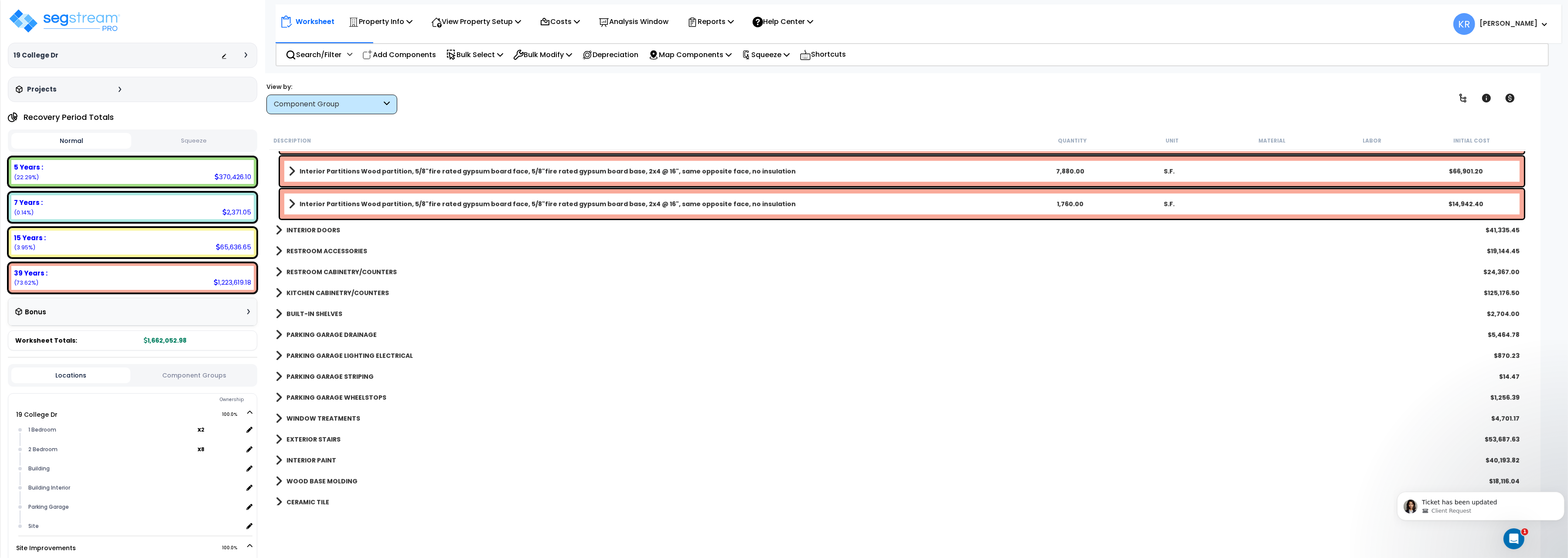
scroll to position [1024, 0]
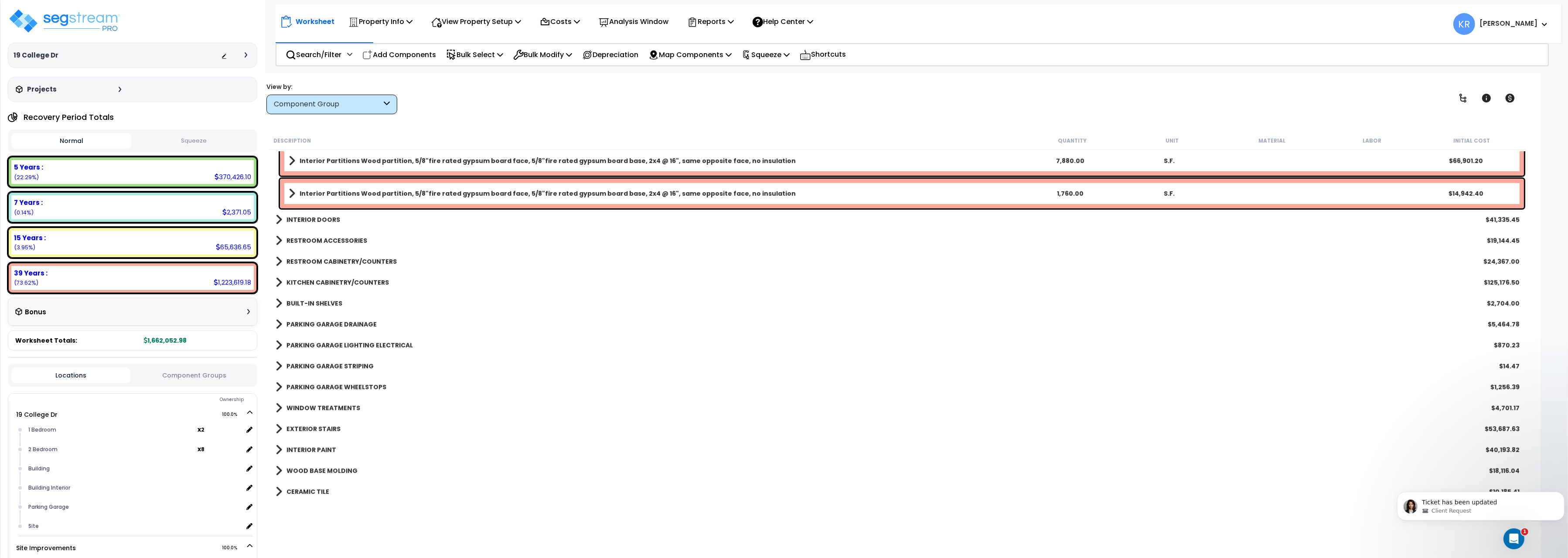
click at [314, 219] on b "INTERIOR DOORS" at bounding box center [313, 219] width 54 height 9
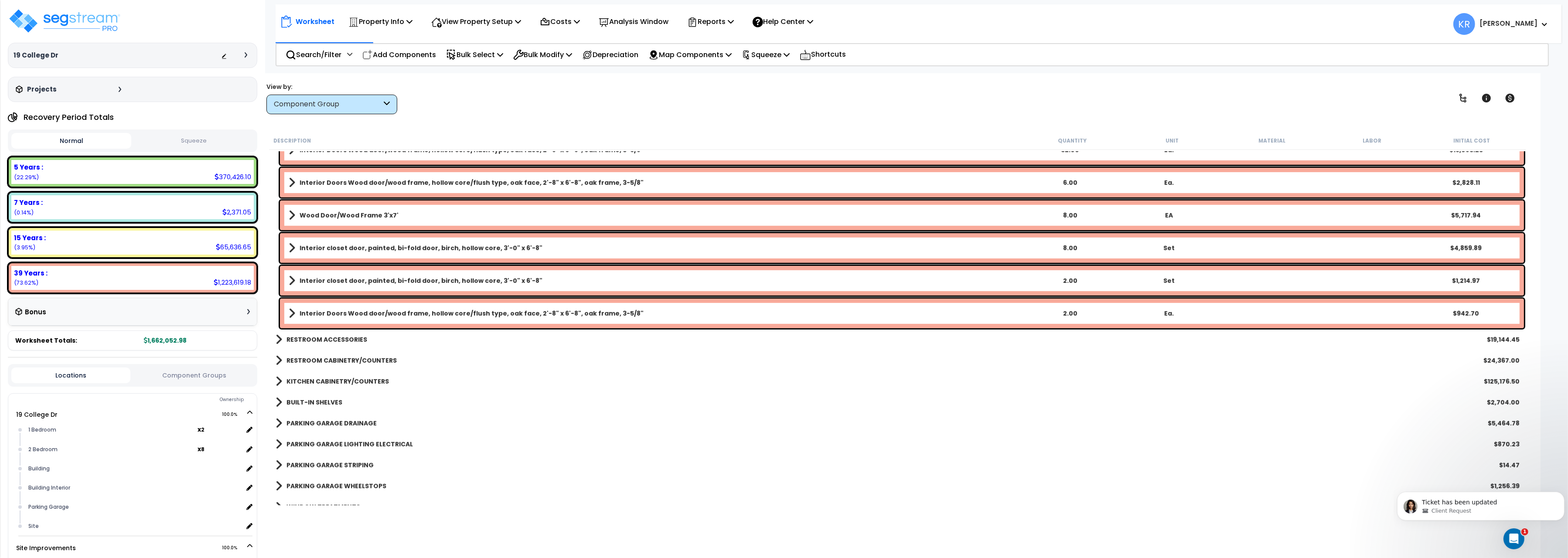
scroll to position [1219, 0]
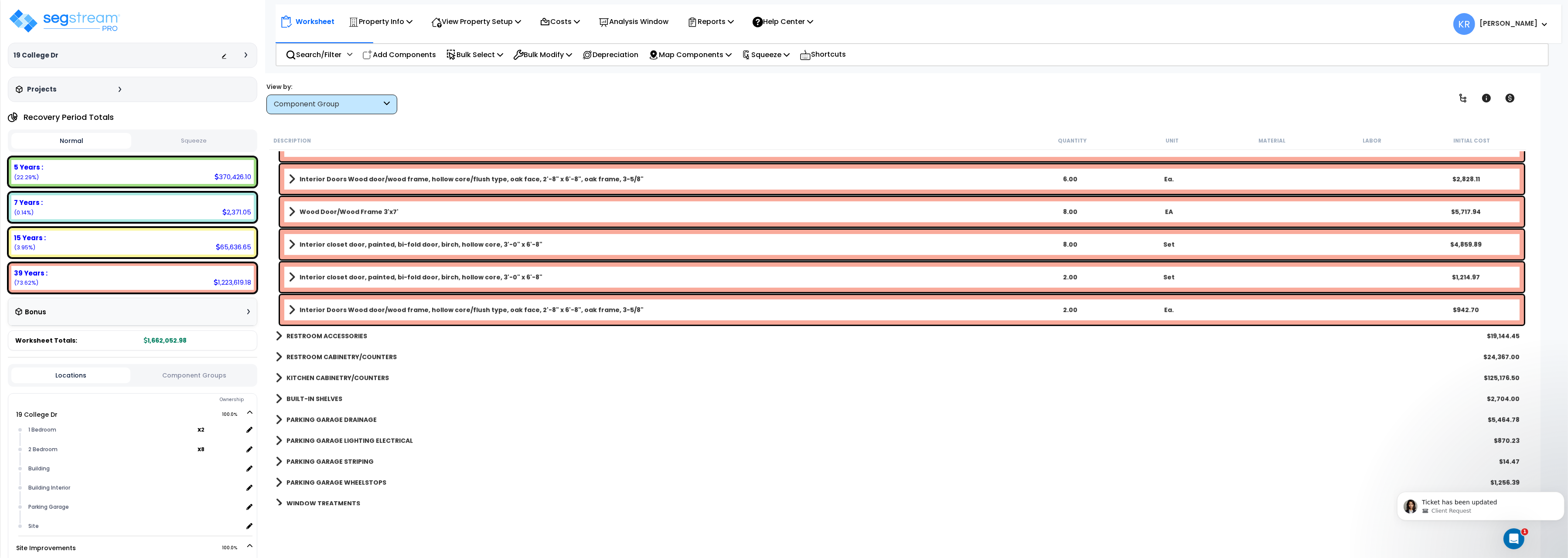
click at [352, 335] on b "RESTROOM ACCESSORIES" at bounding box center [326, 336] width 80 height 9
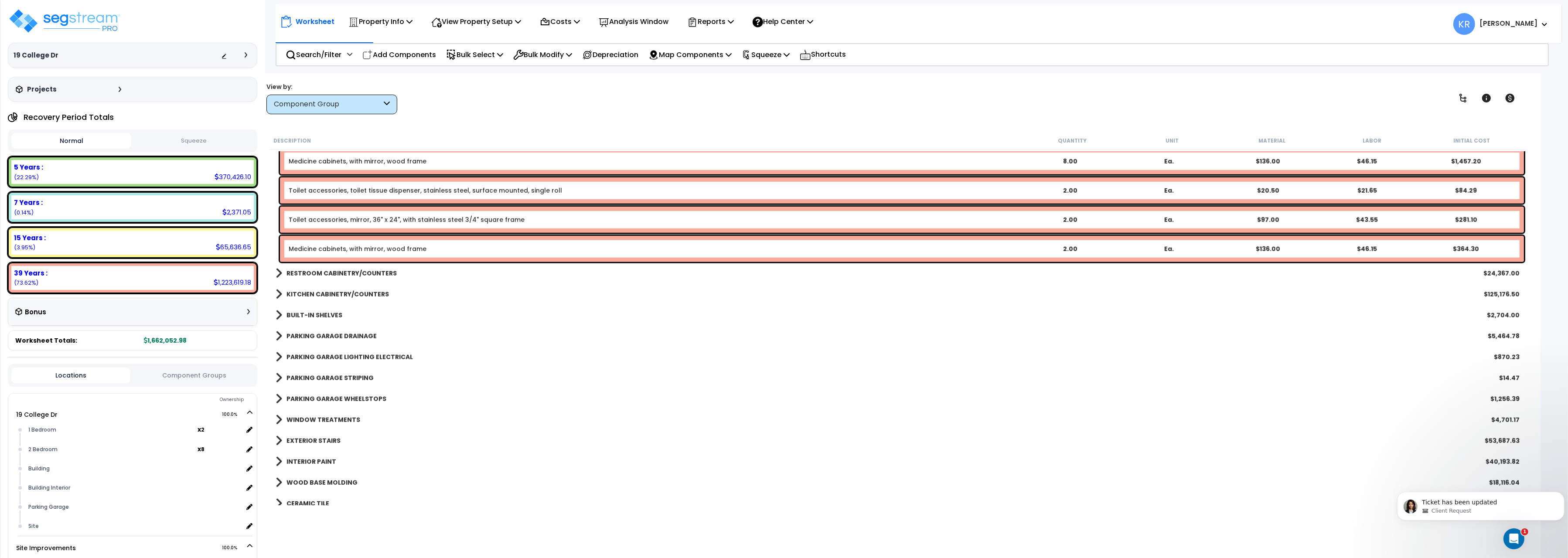
scroll to position [1609, 0]
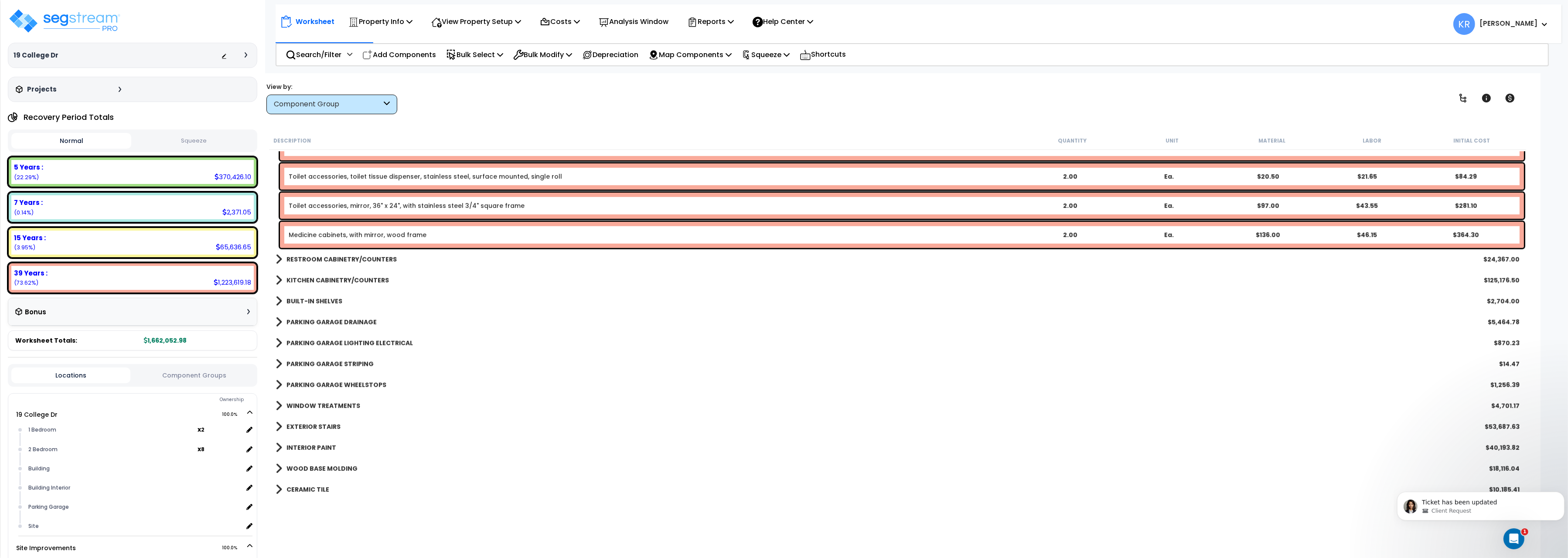
click at [355, 258] on b "RESTROOM CABINETRY/COUNTERS" at bounding box center [341, 259] width 110 height 9
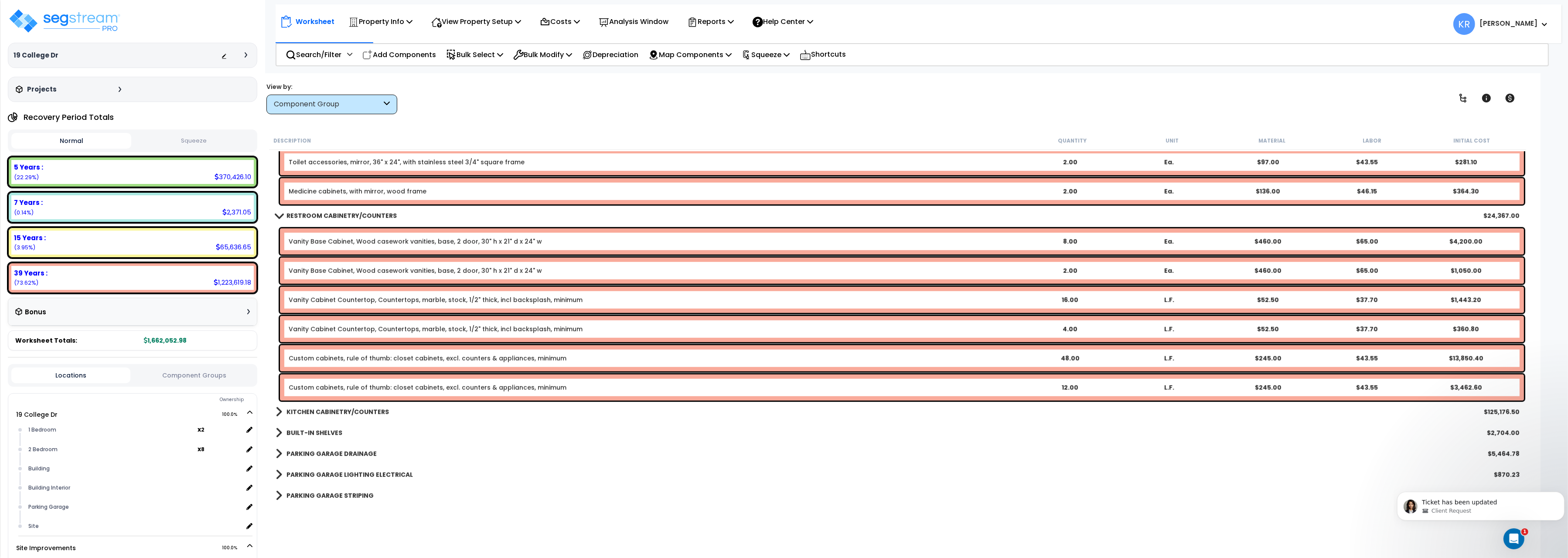
scroll to position [1707, 0]
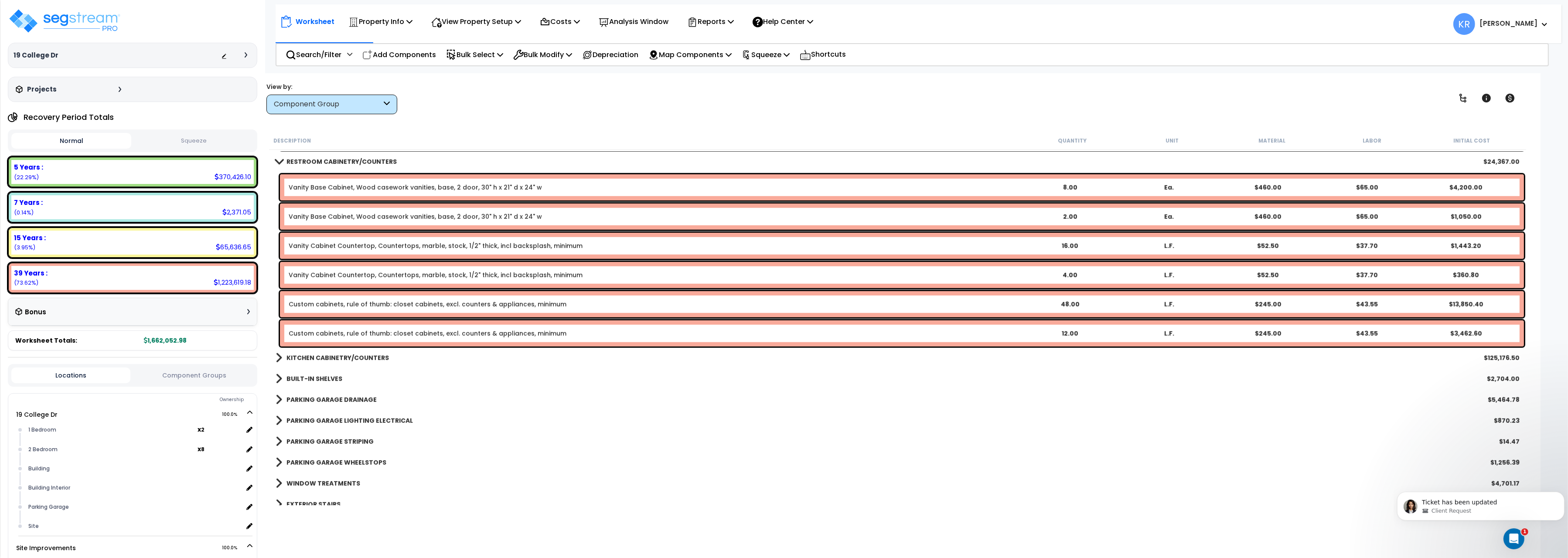
click at [335, 361] on b "KITCHEN CABINETRY/COUNTERS" at bounding box center [337, 358] width 102 height 9
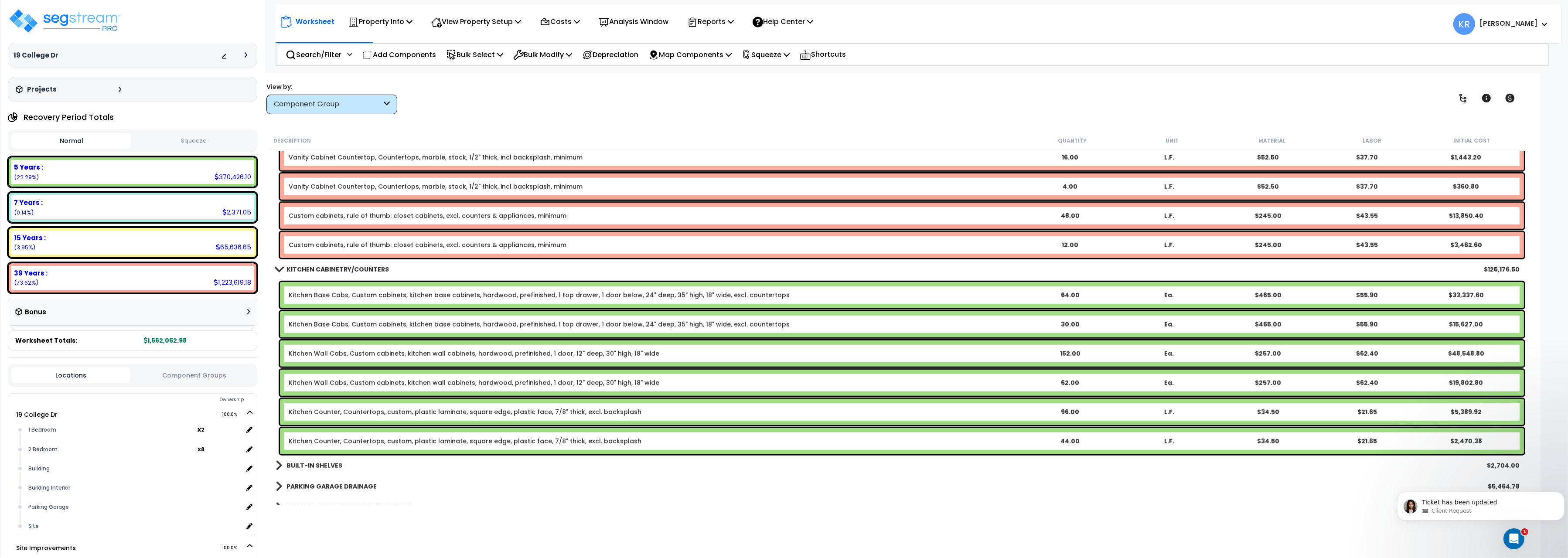
scroll to position [1804, 0]
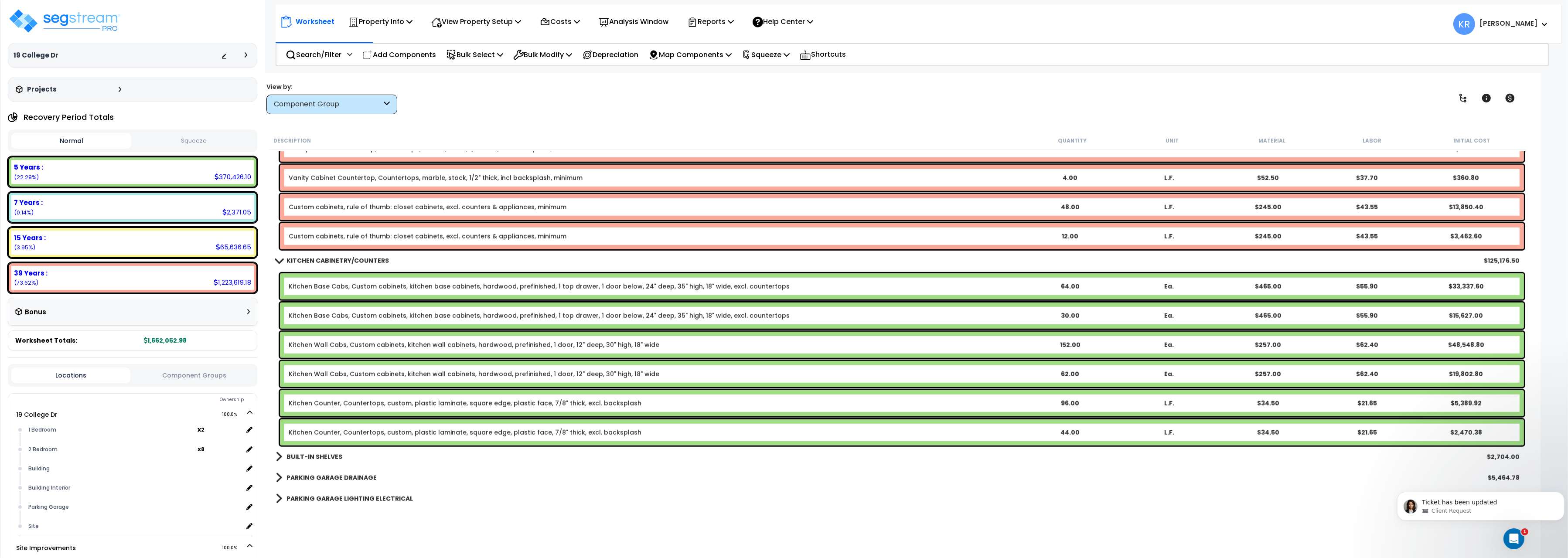
click at [316, 452] on link "BUILT-IN SHELVES" at bounding box center [309, 457] width 66 height 12
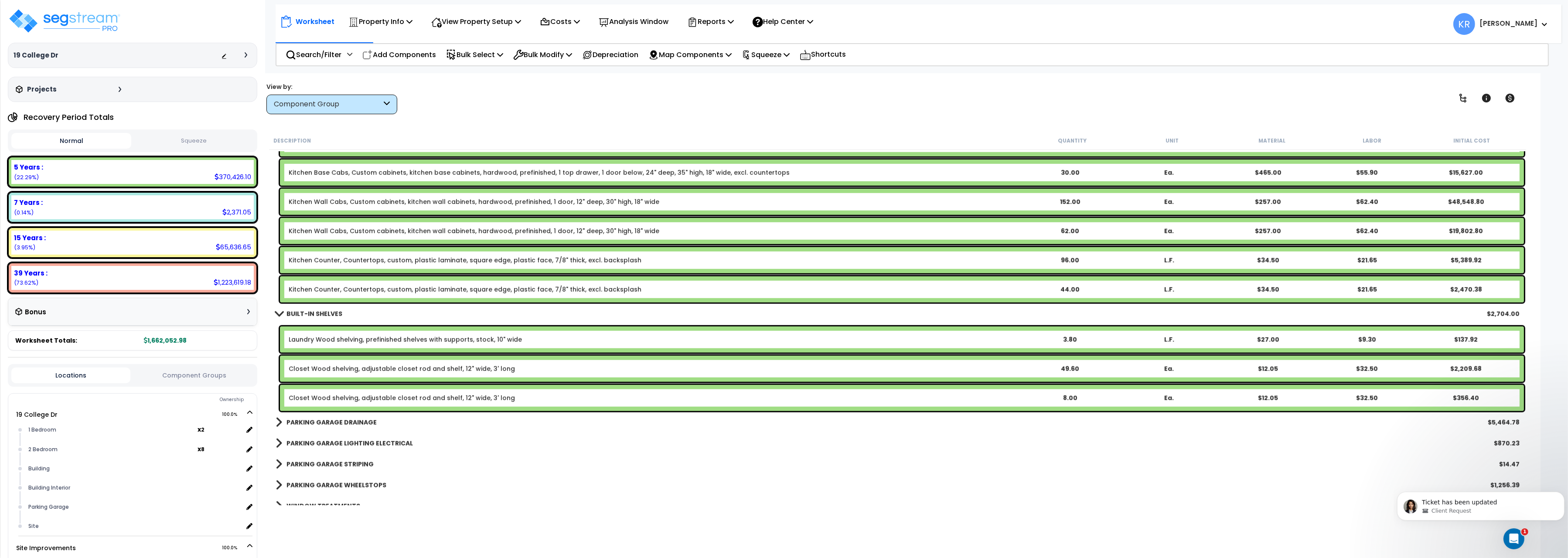
scroll to position [1950, 0]
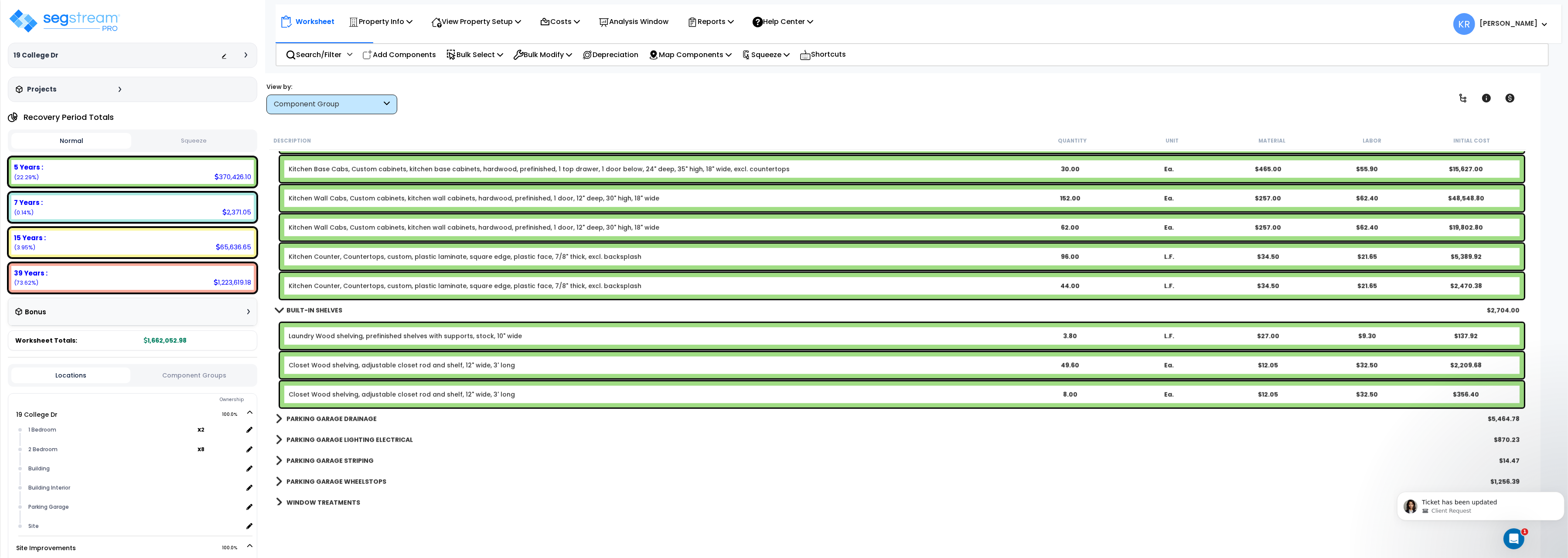
click at [310, 309] on b "BUILT-IN SHELVES" at bounding box center [314, 310] width 56 height 9
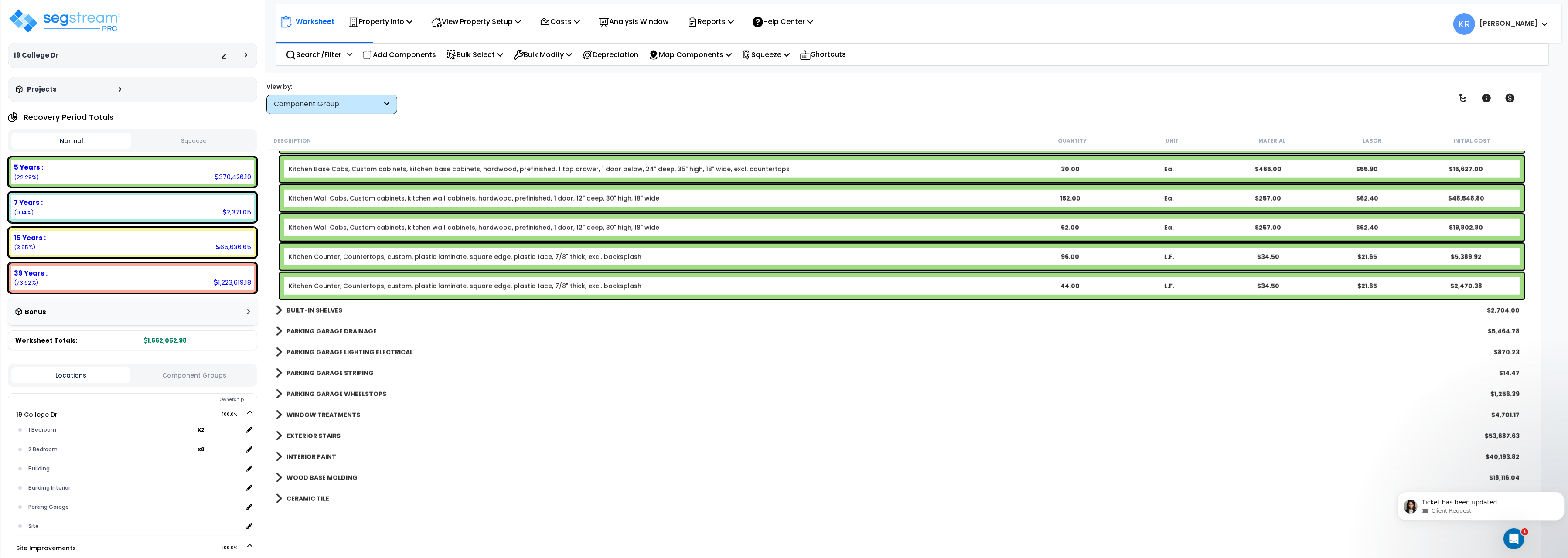
click at [304, 332] on b "PARKING GARAGE DRAINAGE" at bounding box center [331, 331] width 90 height 9
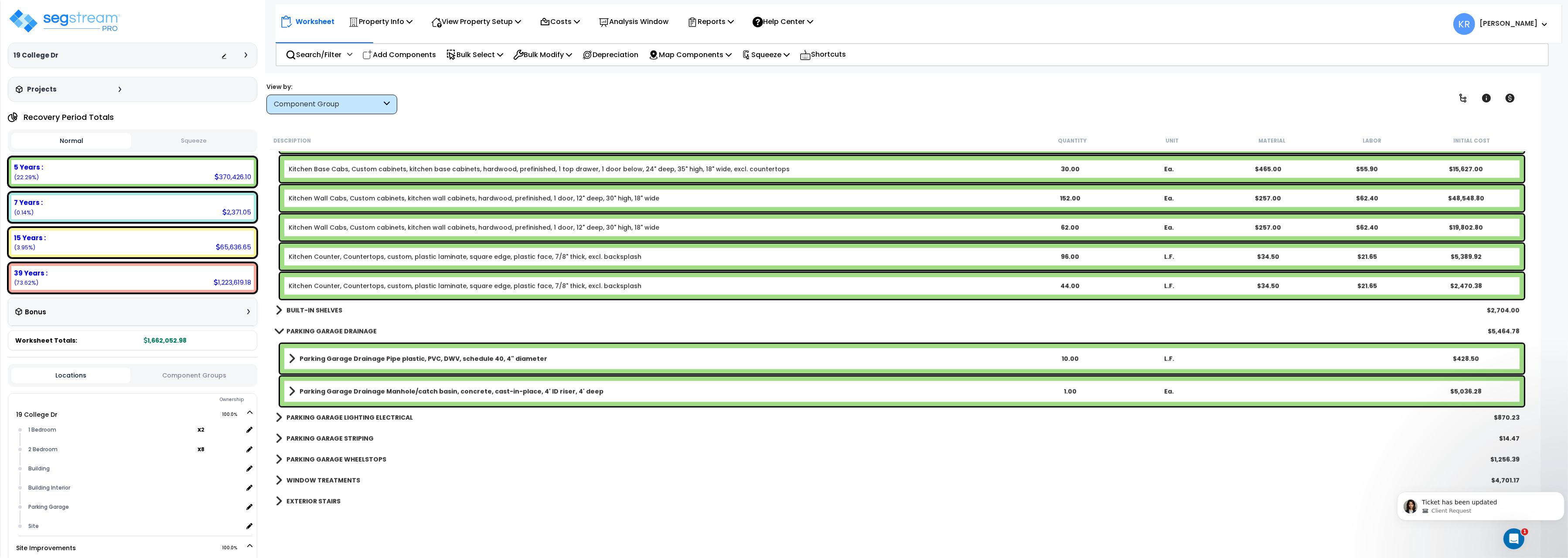
click at [304, 332] on b "PARKING GARAGE DRAINAGE" at bounding box center [331, 331] width 90 height 9
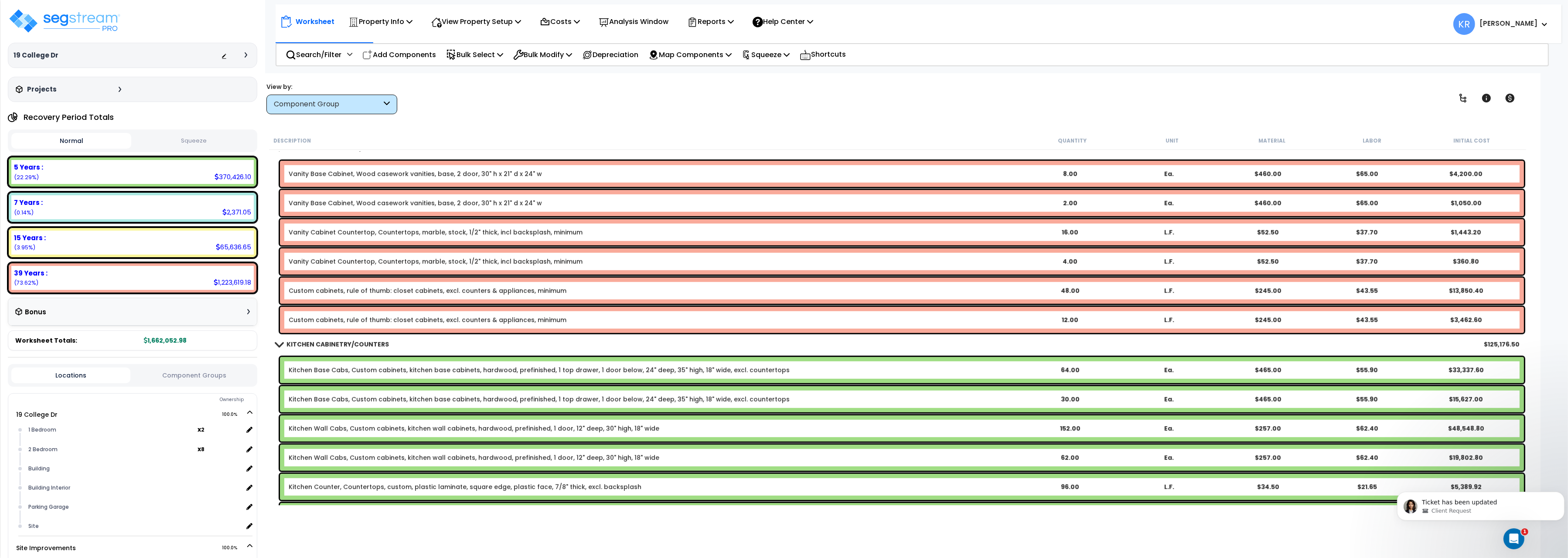
scroll to position [1707, 0]
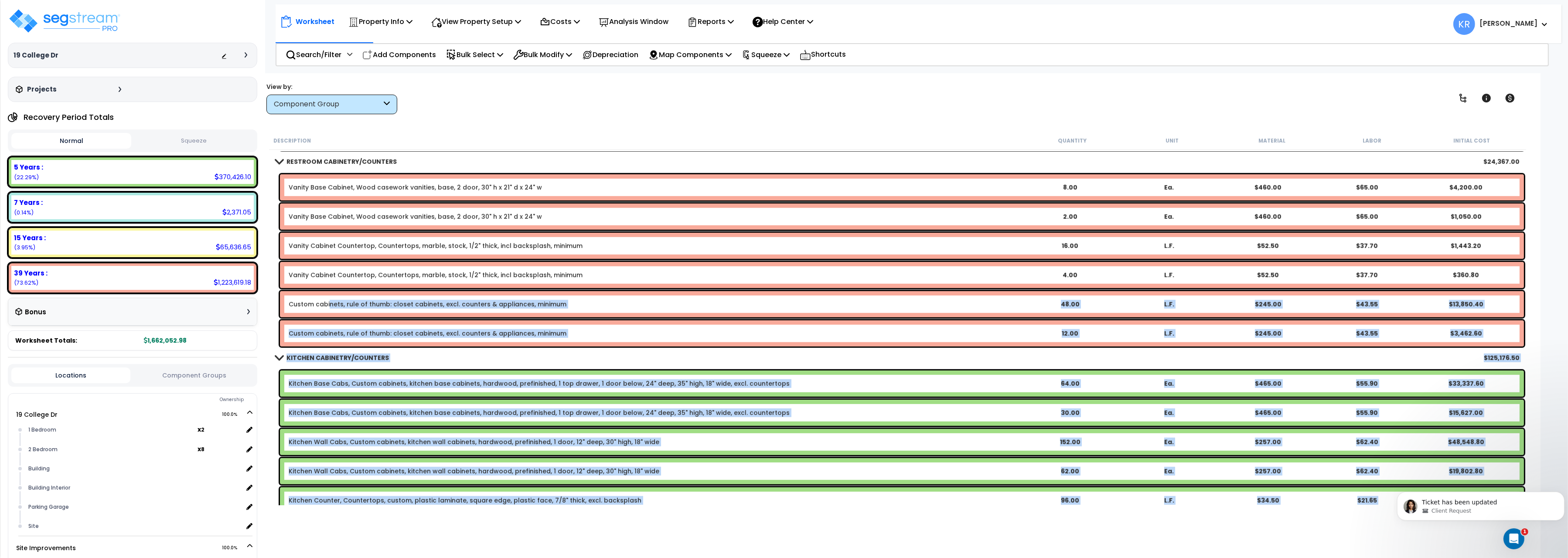
click at [327, 307] on link "Custom cabinets, rule of thumb: closet cabinets, excl. counters & appliances, m…" at bounding box center [428, 304] width 278 height 9
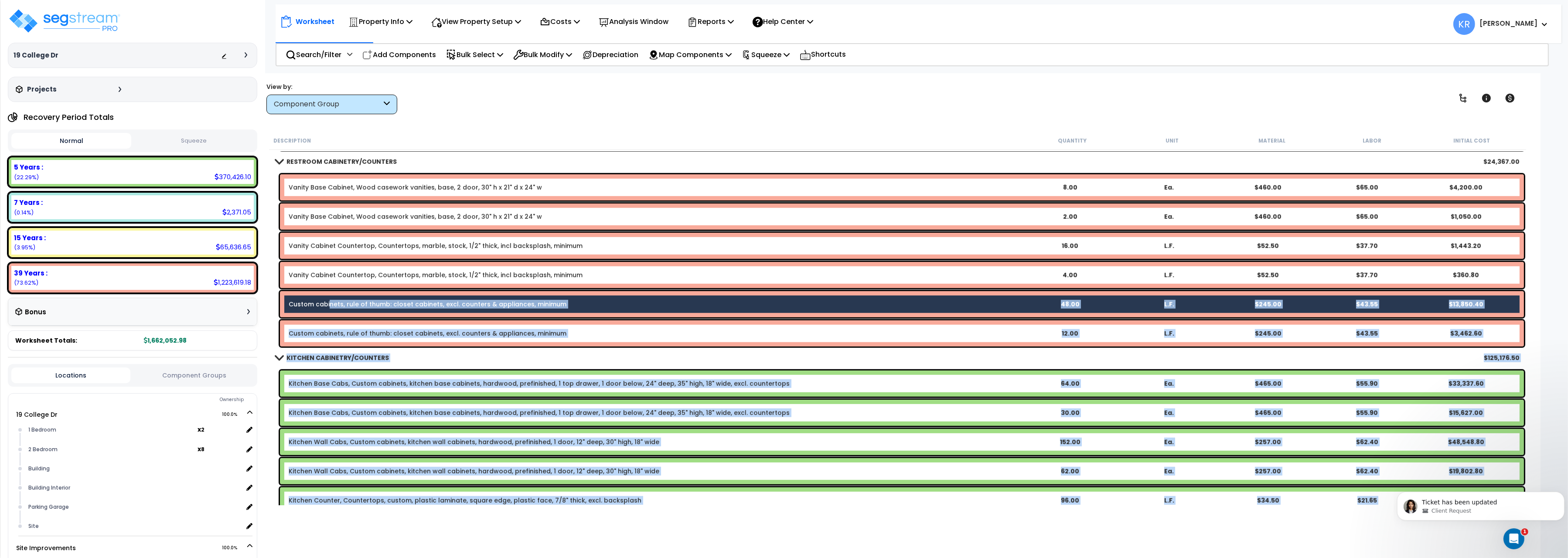
click at [313, 326] on div "Custom cabinets, rule of thumb: closet cabinets, excl. counters & appliances, m…" at bounding box center [902, 333] width 1244 height 26
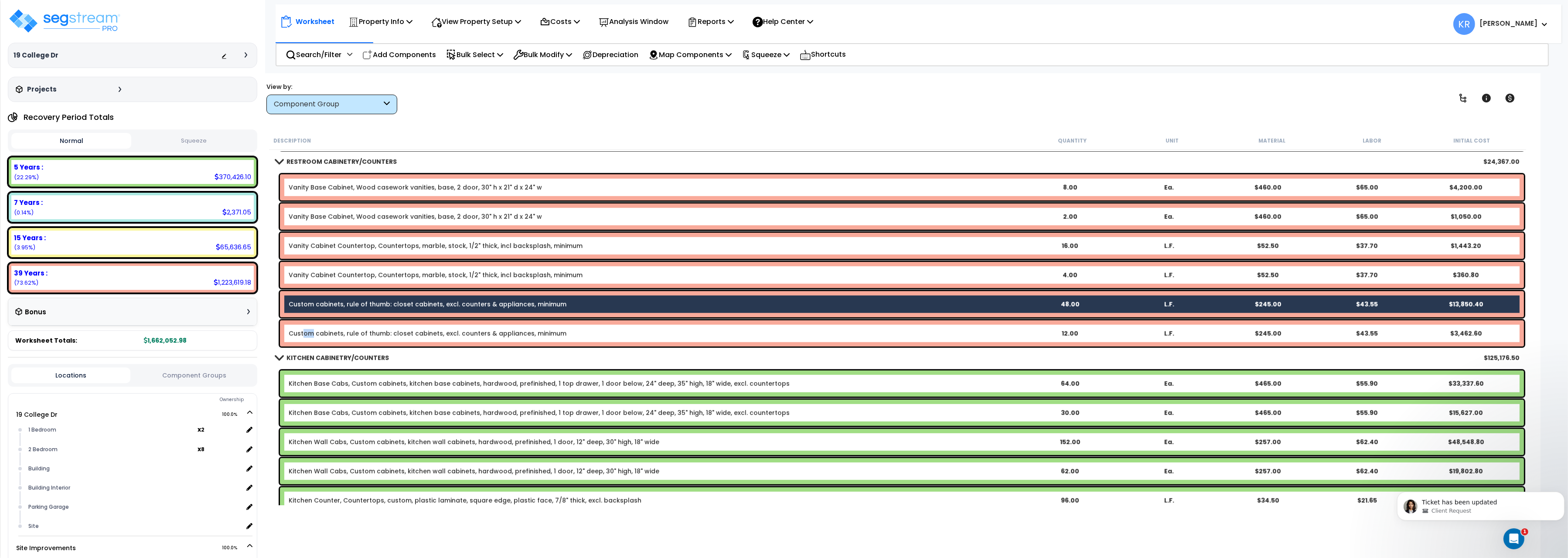
click at [304, 328] on div "Custom cabinets, rule of thumb: closet cabinets, excl. counters & appliances, m…" at bounding box center [902, 333] width 1244 height 26
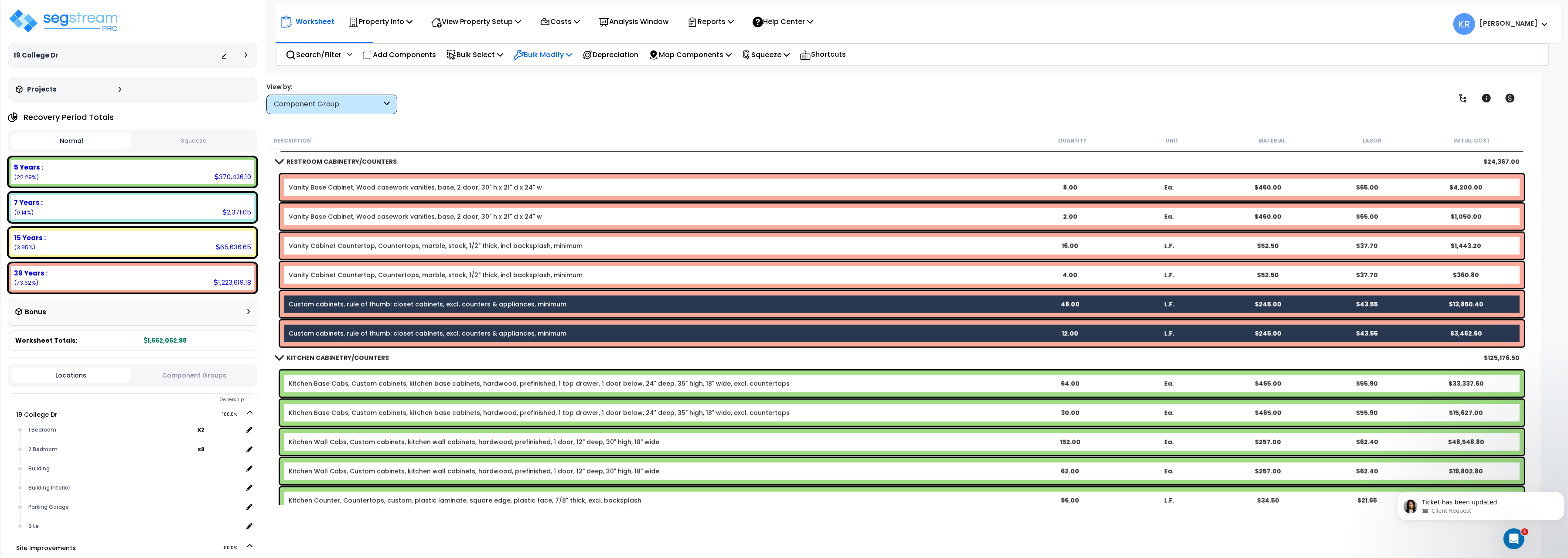
click at [552, 56] on p "Bulk Modify" at bounding box center [543, 55] width 59 height 12
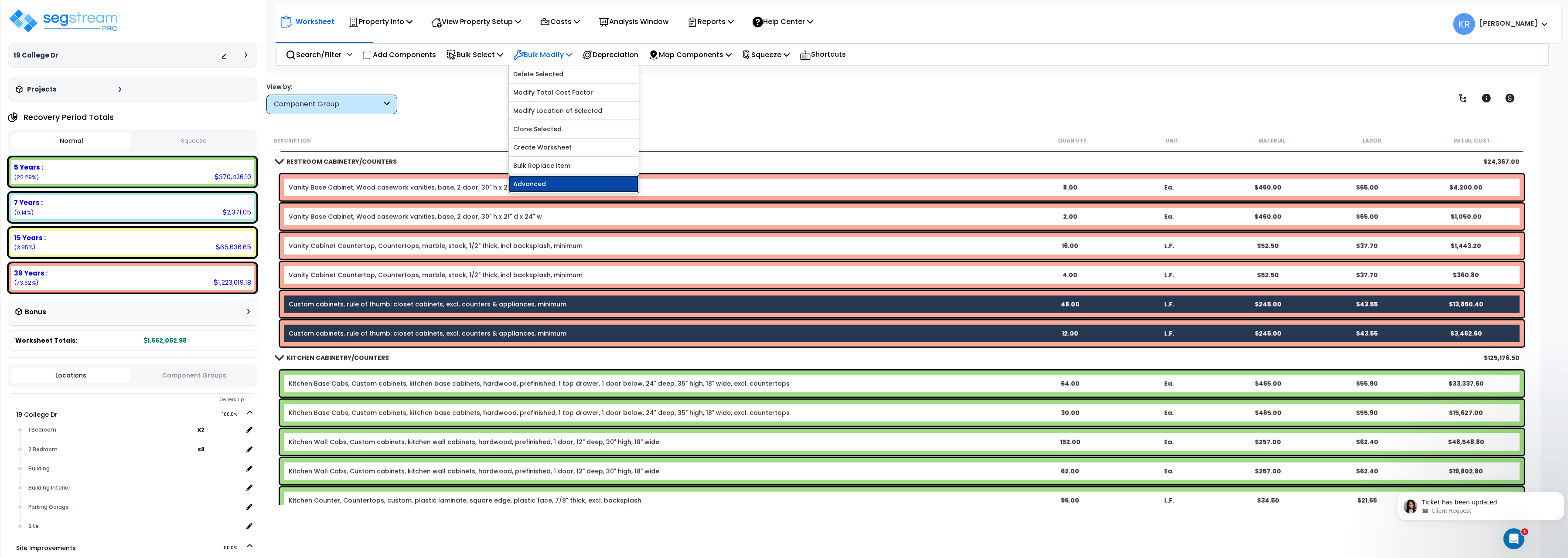
click at [543, 187] on link "Advanced" at bounding box center [574, 184] width 130 height 17
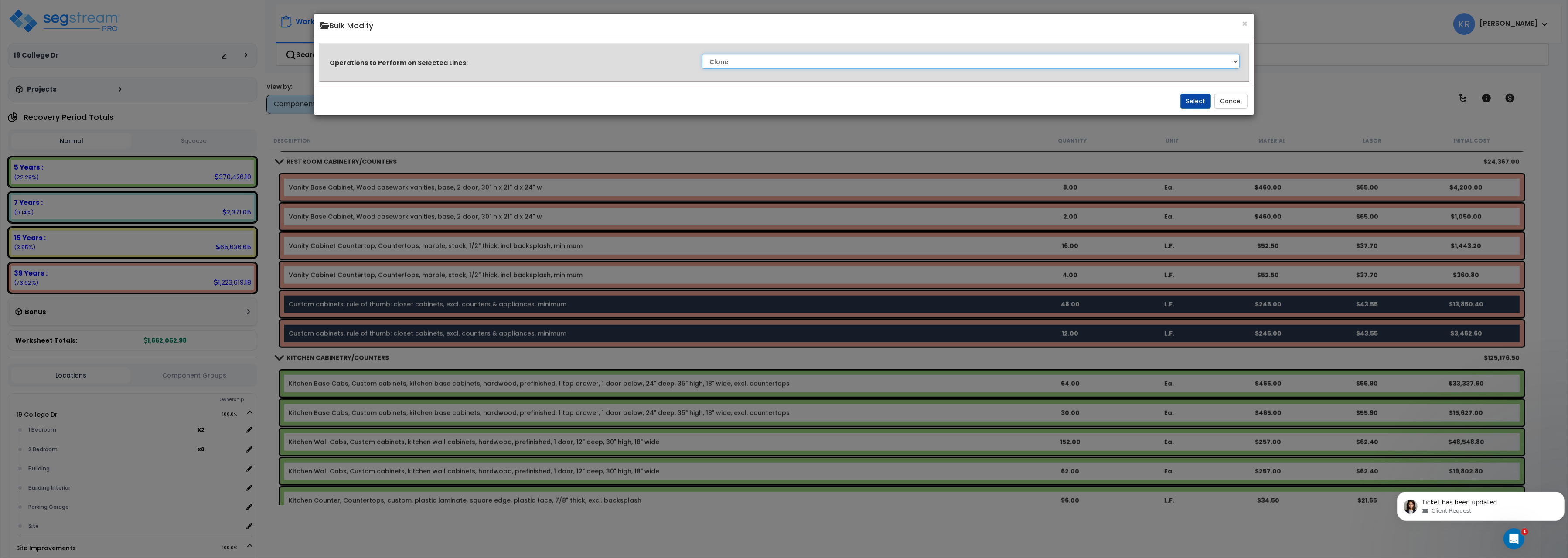
click at [702, 54] on select "Clone Delete Delete Zero Quantities Modify Component Group Modify Recovery Peri…" at bounding box center [971, 61] width 538 height 15
select select "modifyAssetClassMacrs"
click option "Modify Component Group" at bounding box center [0, 0] width 0 height 0
click at [1185, 102] on button "Select" at bounding box center [1195, 101] width 31 height 15
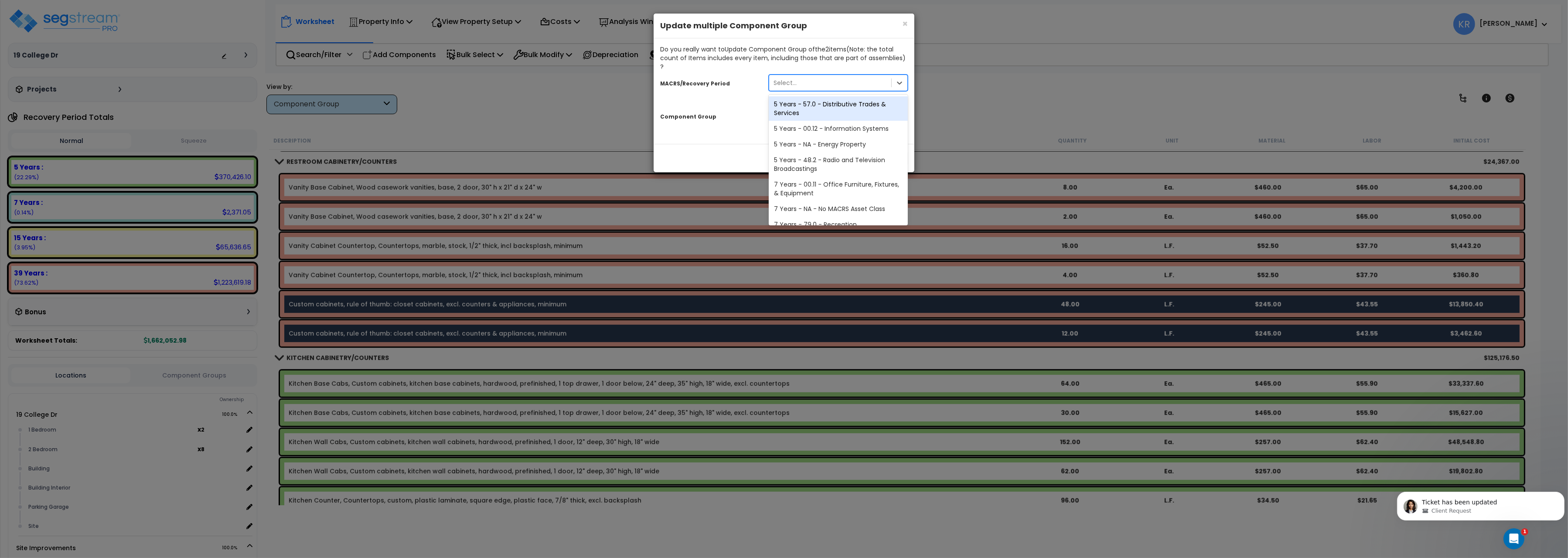
click at [806, 76] on div "Select..." at bounding box center [830, 82] width 122 height 14
click at [814, 101] on div "5 Years - 57.0 - Distributive Trades & Services" at bounding box center [838, 108] width 139 height 25
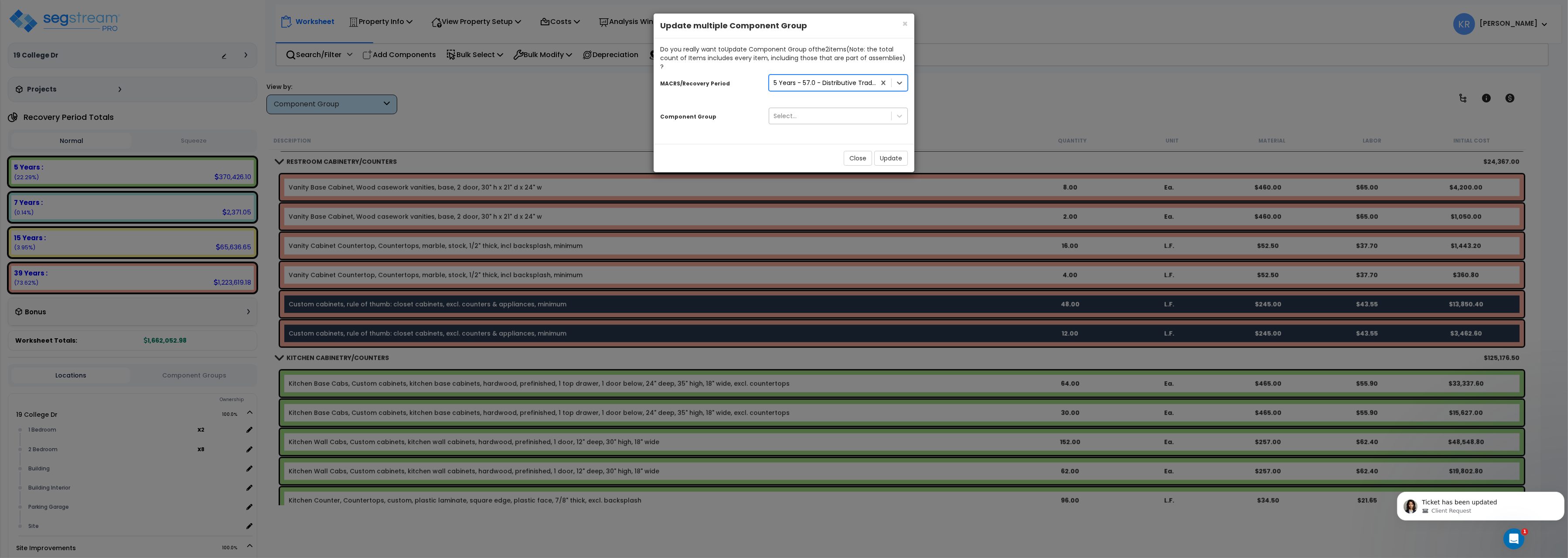
click at [808, 109] on div "Select..." at bounding box center [830, 116] width 122 height 14
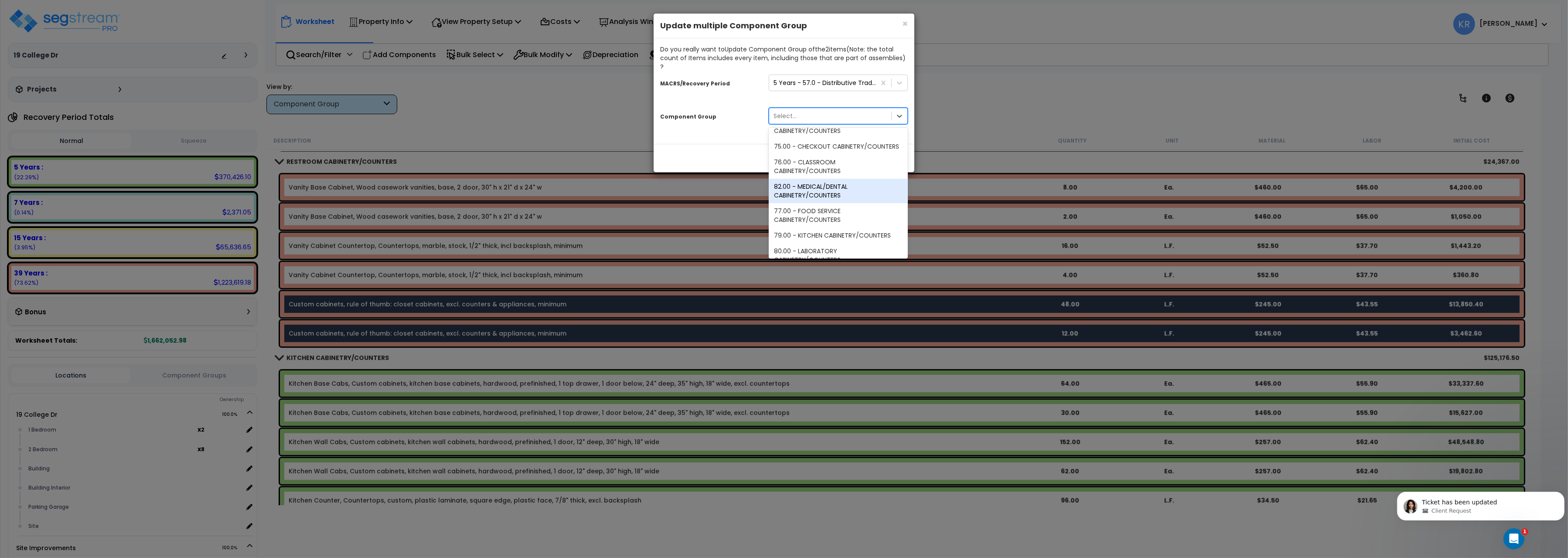
scroll to position [731, 0]
click at [844, 208] on div "79.00 - KITCHEN CABINETRY/COUNTERS" at bounding box center [838, 216] width 139 height 16
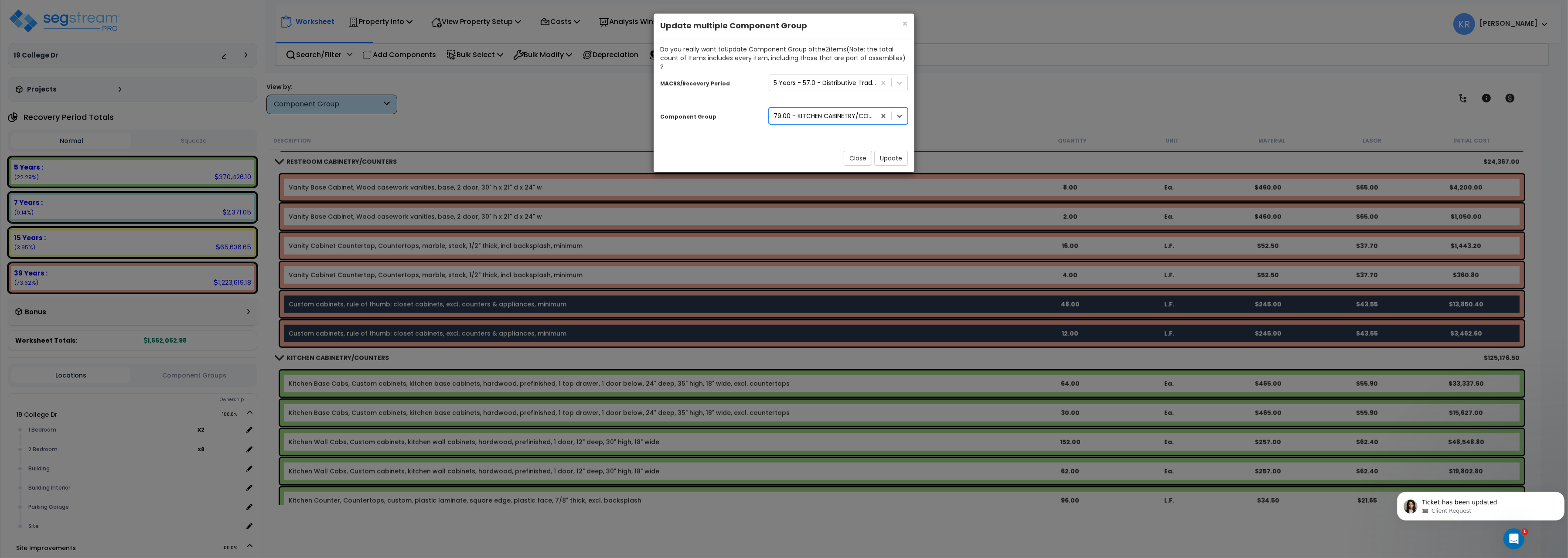
click at [854, 112] on div "79.00 - KITCHEN CABINETRY/COUNTERS" at bounding box center [825, 116] width 103 height 9
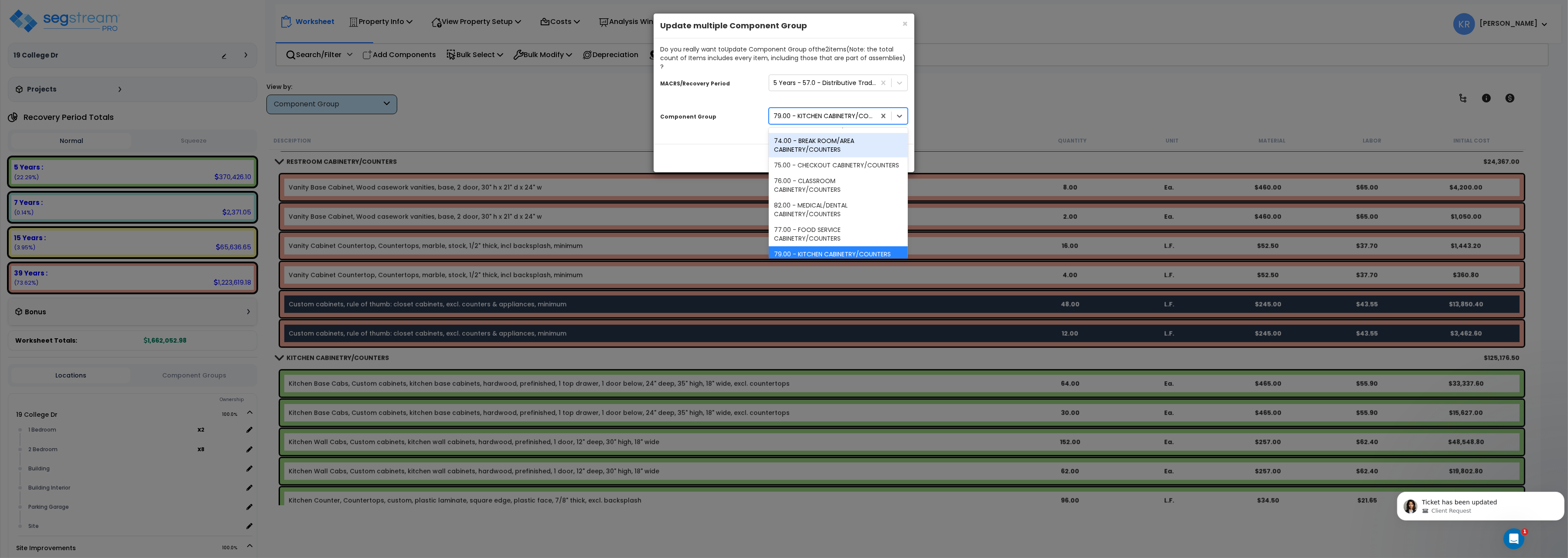
scroll to position [741, 0]
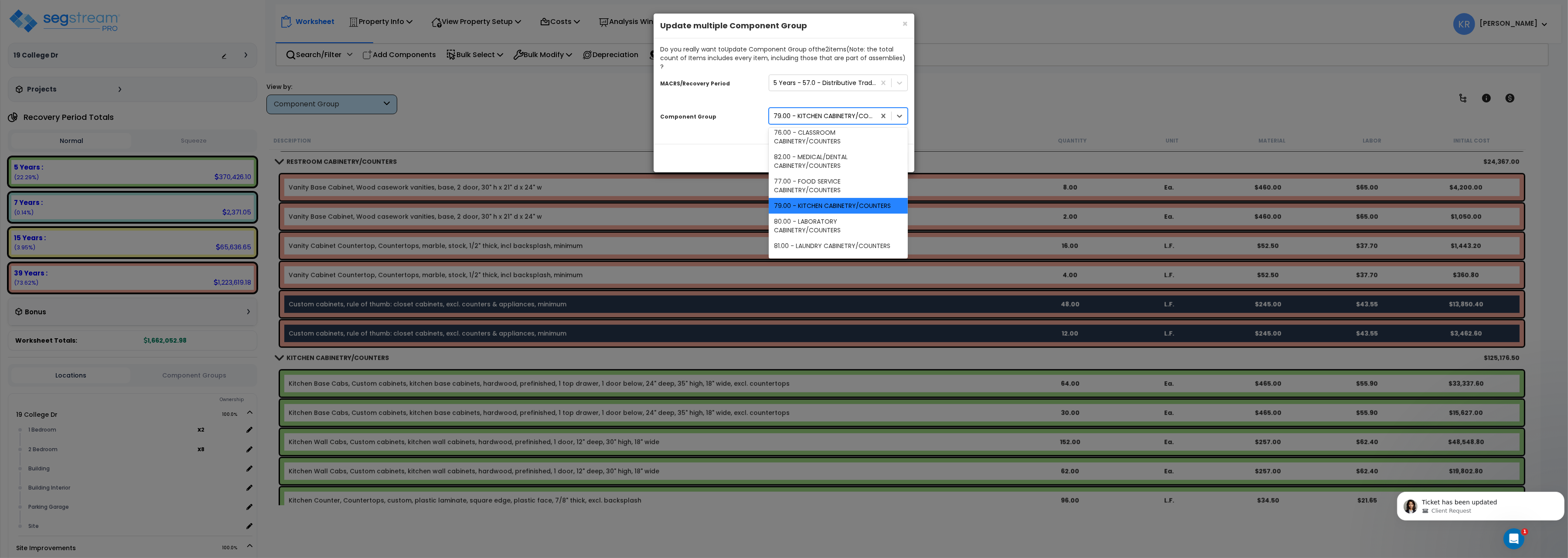
click at [849, 198] on div "79.00 - KITCHEN CABINETRY/COUNTERS" at bounding box center [838, 206] width 139 height 16
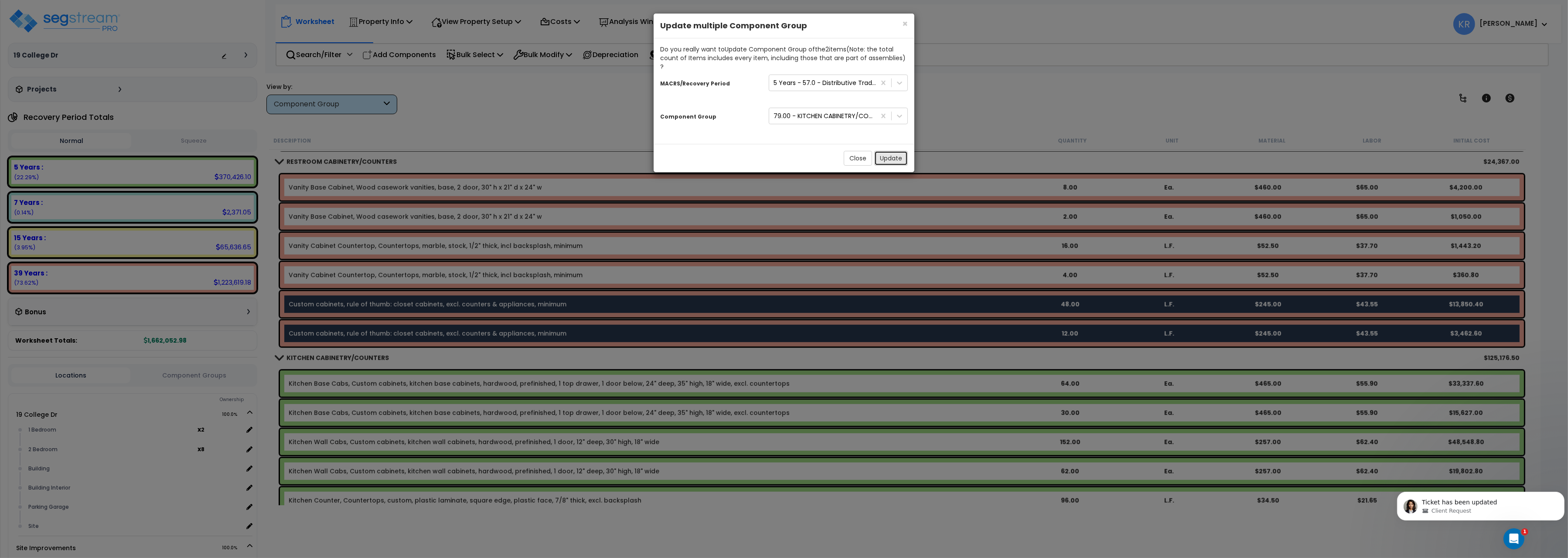
click at [893, 151] on button "Update" at bounding box center [891, 158] width 34 height 15
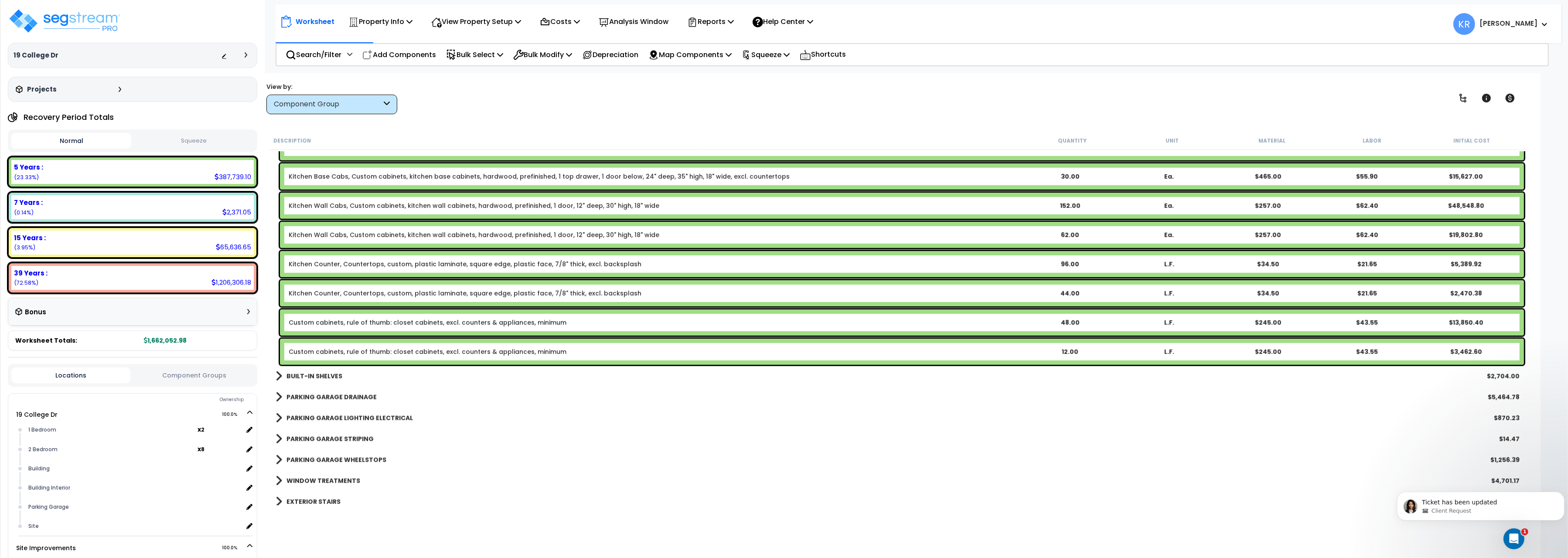
scroll to position [1853, 0]
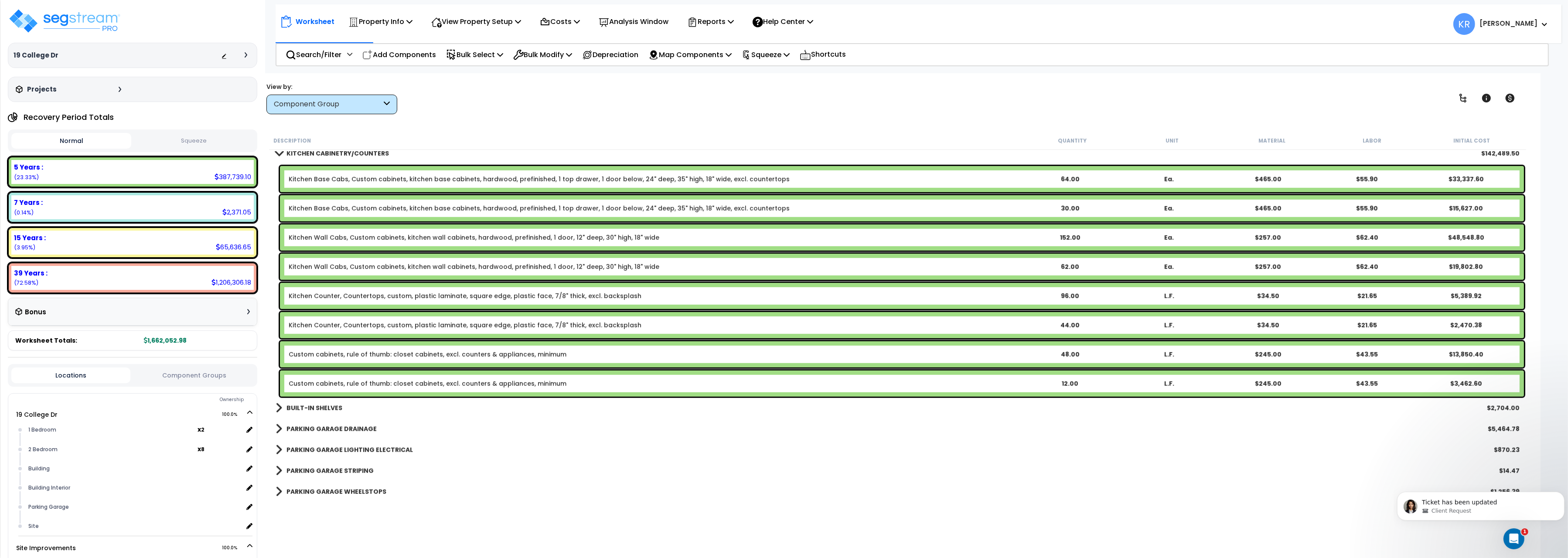
click at [311, 149] on div "Description Quantity Unit Material Labor Initial Cost" at bounding box center [897, 141] width 1257 height 19
click at [311, 156] on b "KITCHEN CABINETRY/COUNTERS" at bounding box center [337, 153] width 102 height 9
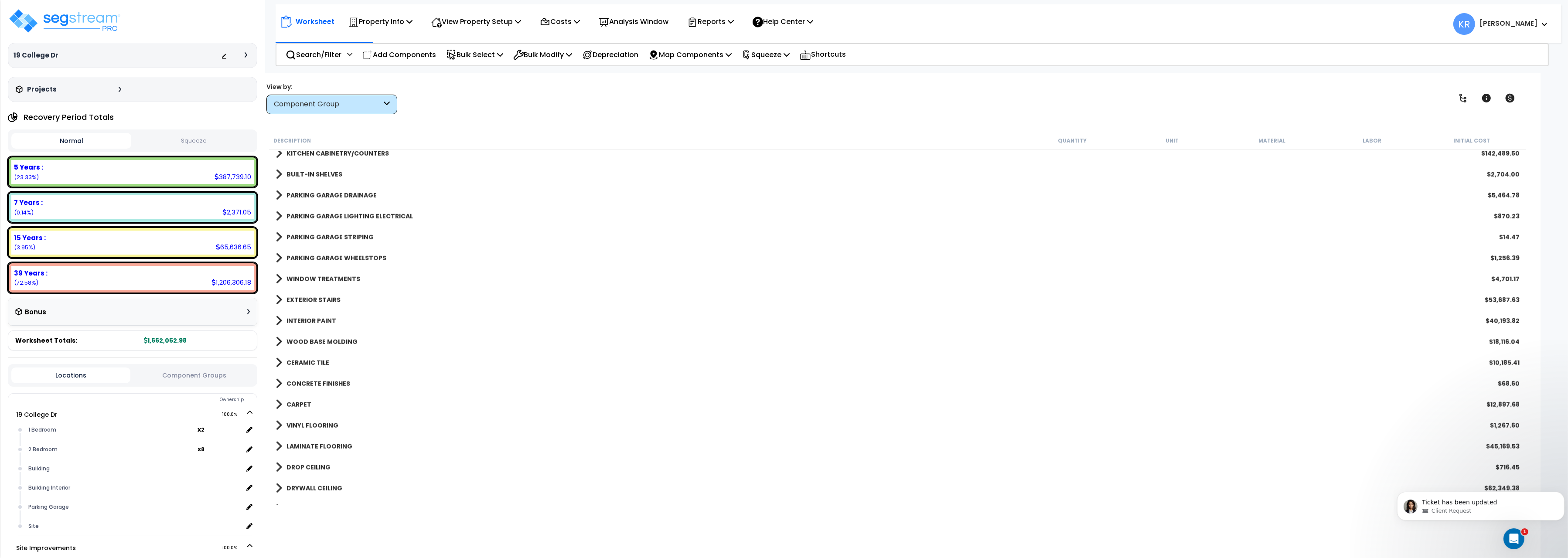
click at [307, 175] on b "BUILT-IN SHELVES" at bounding box center [314, 174] width 56 height 9
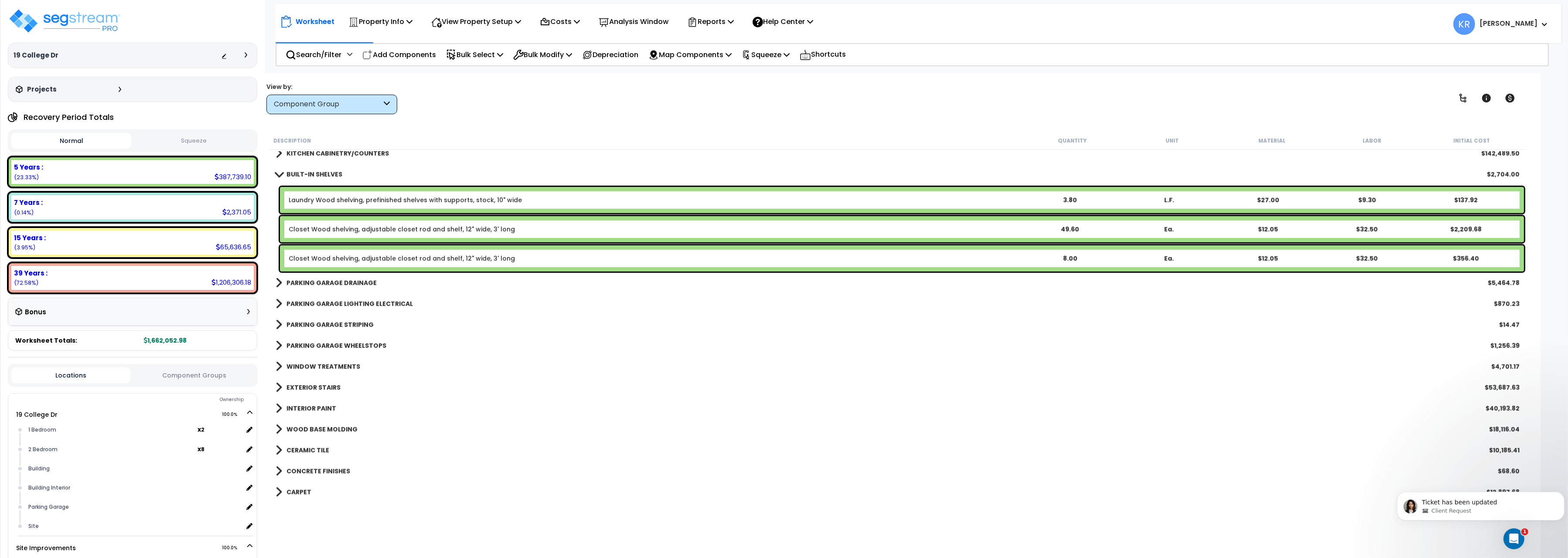
click at [307, 175] on b "BUILT-IN SHELVES" at bounding box center [314, 174] width 56 height 9
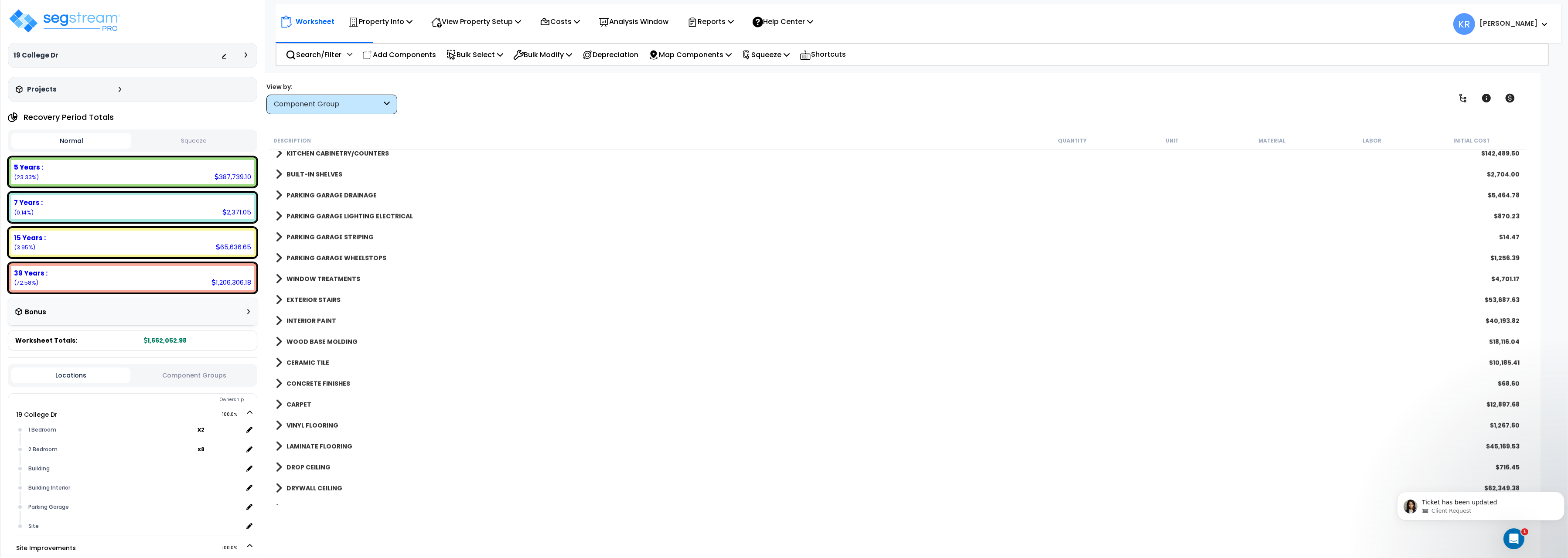
click at [303, 198] on b "PARKING GARAGE DRAINAGE" at bounding box center [331, 195] width 90 height 9
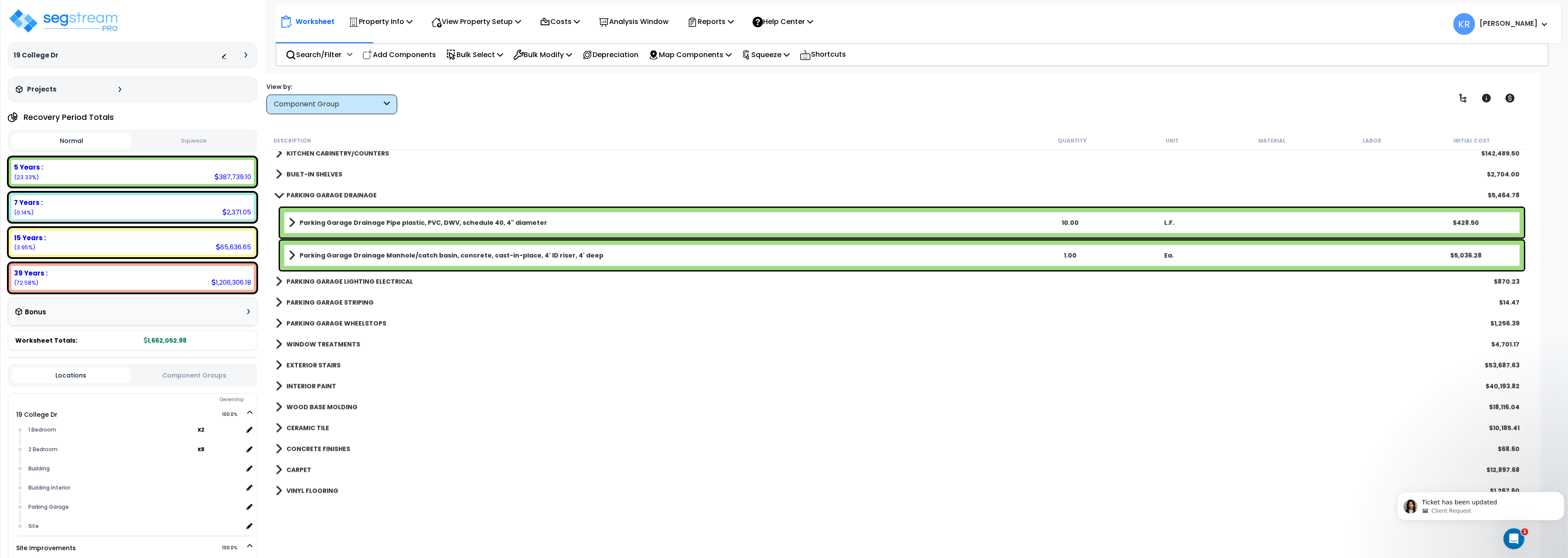
click at [303, 197] on b "PARKING GARAGE DRAINAGE" at bounding box center [331, 195] width 90 height 9
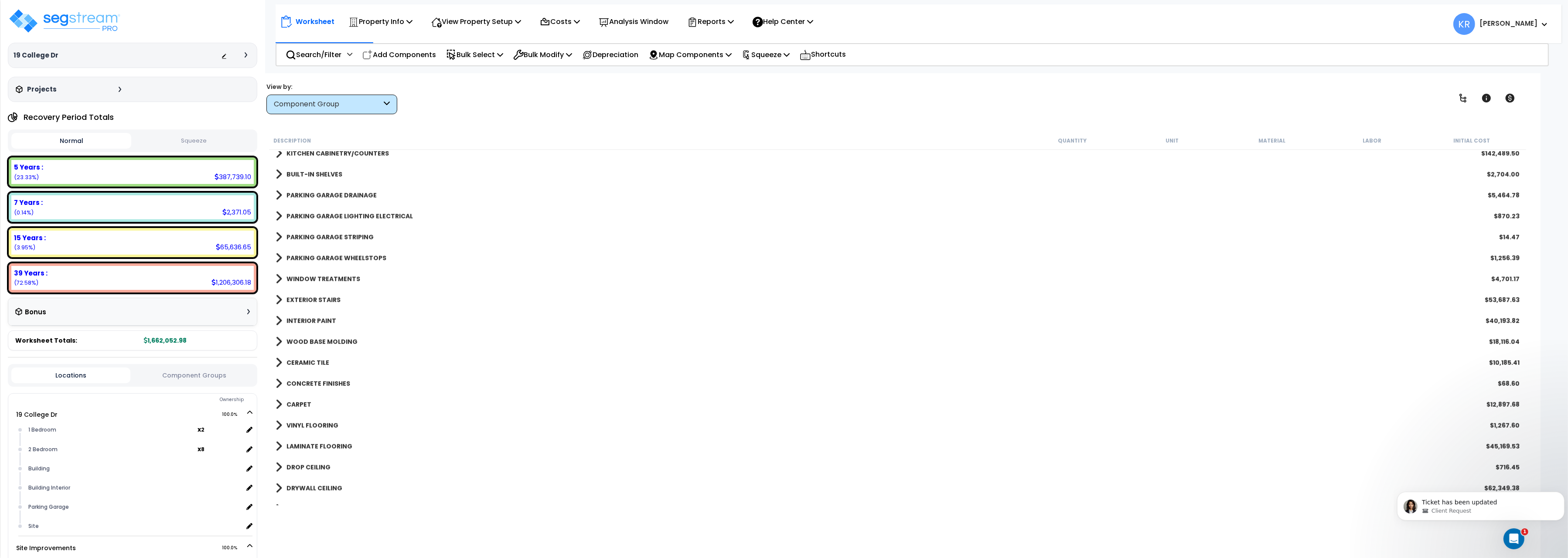
click at [305, 216] on b "PARKING GARAGE LIGHTING ELECTRICAL" at bounding box center [349, 216] width 126 height 9
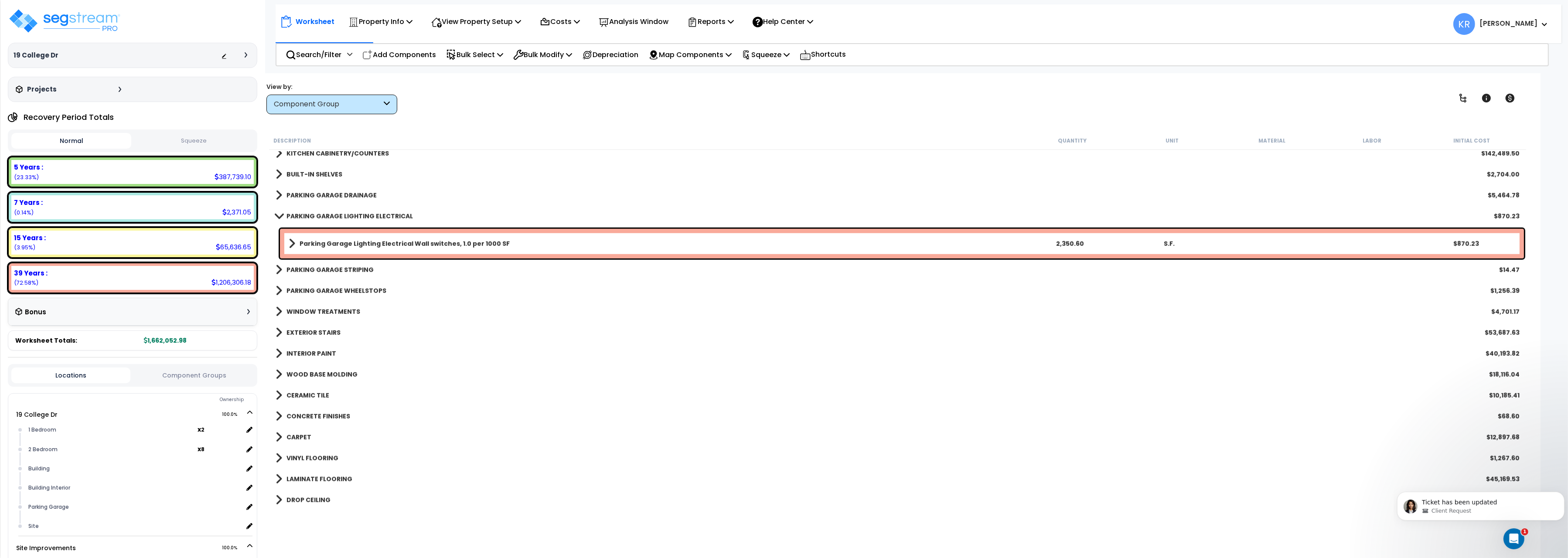
click at [305, 216] on b "PARKING GARAGE LIGHTING ELECTRICAL" at bounding box center [349, 216] width 126 height 9
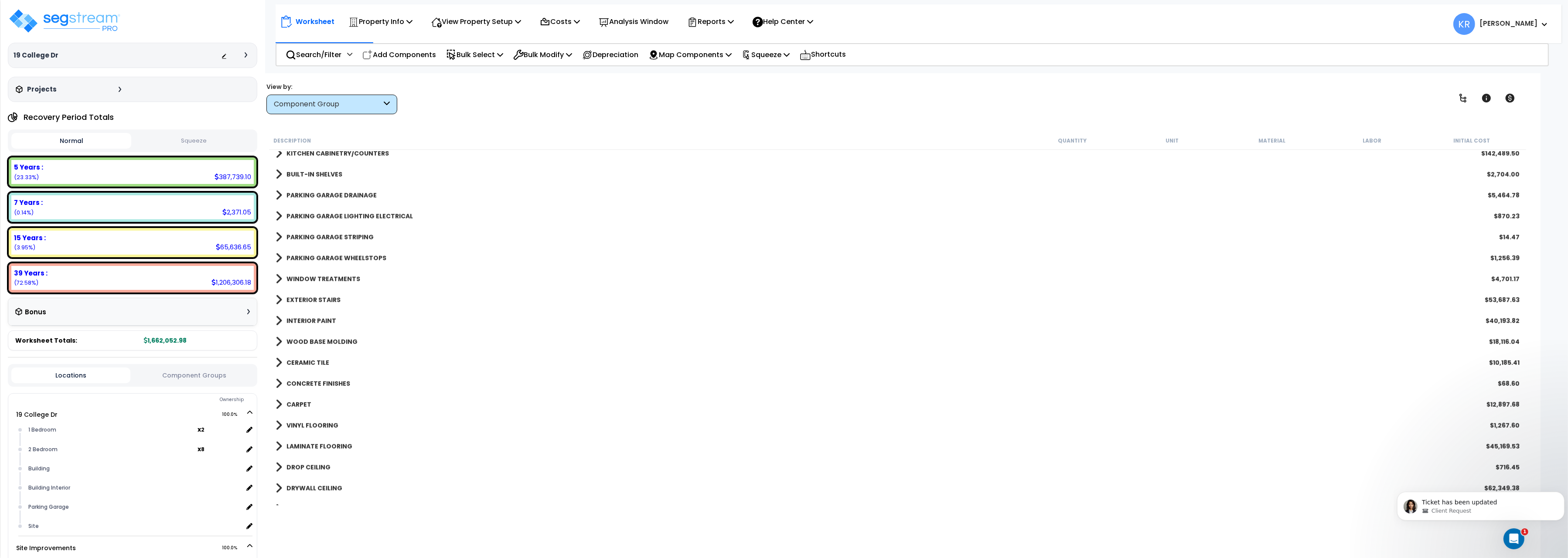
click at [307, 237] on b "PARKING GARAGE STRIPING" at bounding box center [329, 237] width 87 height 9
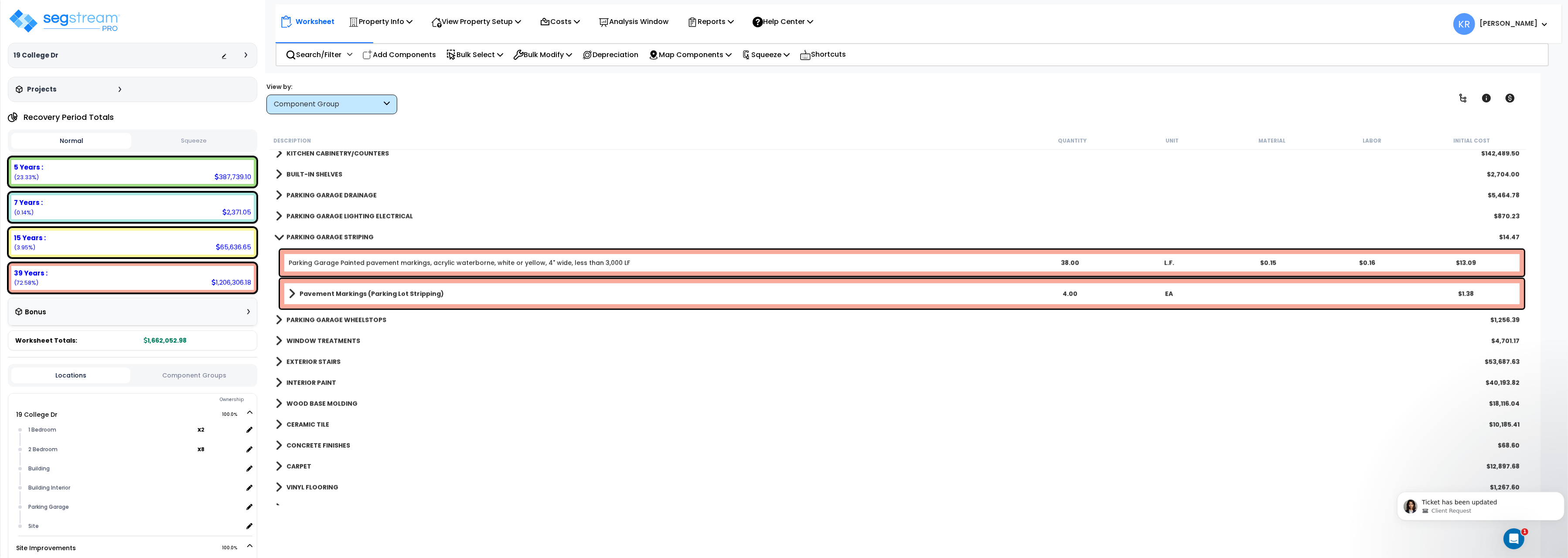
click at [307, 237] on b "PARKING GARAGE STRIPING" at bounding box center [329, 237] width 87 height 9
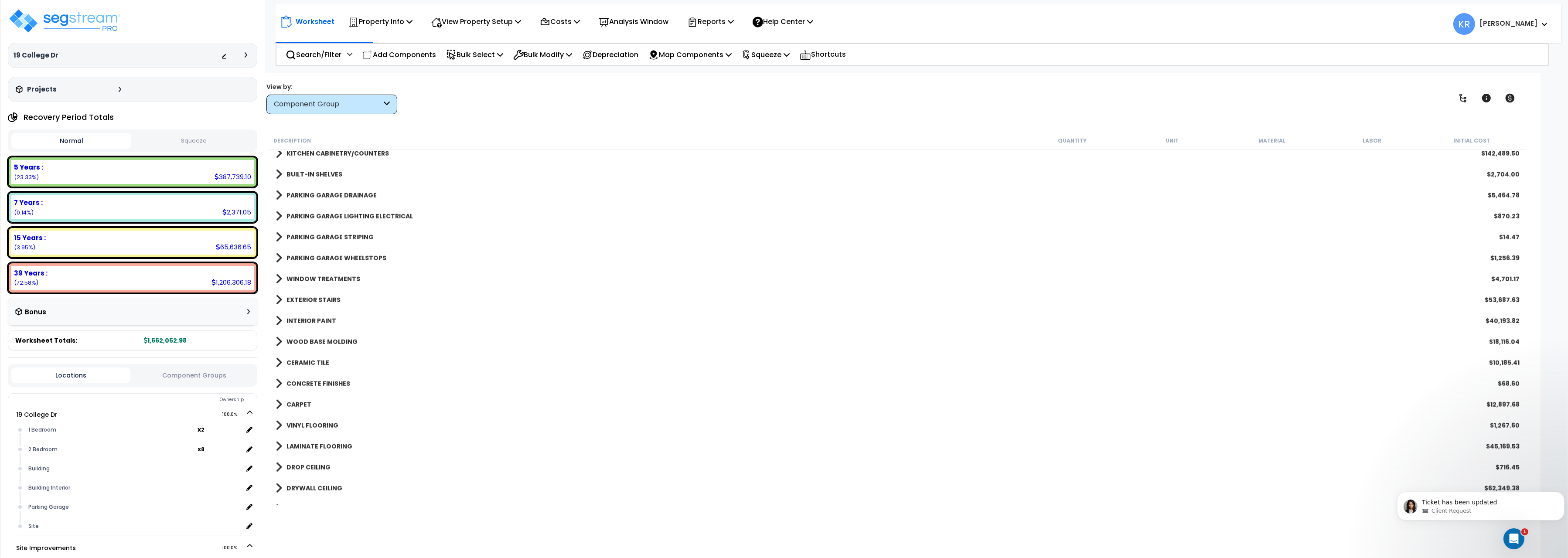
click at [307, 256] on b "PARKING GARAGE WHEELSTOPS" at bounding box center [336, 258] width 100 height 9
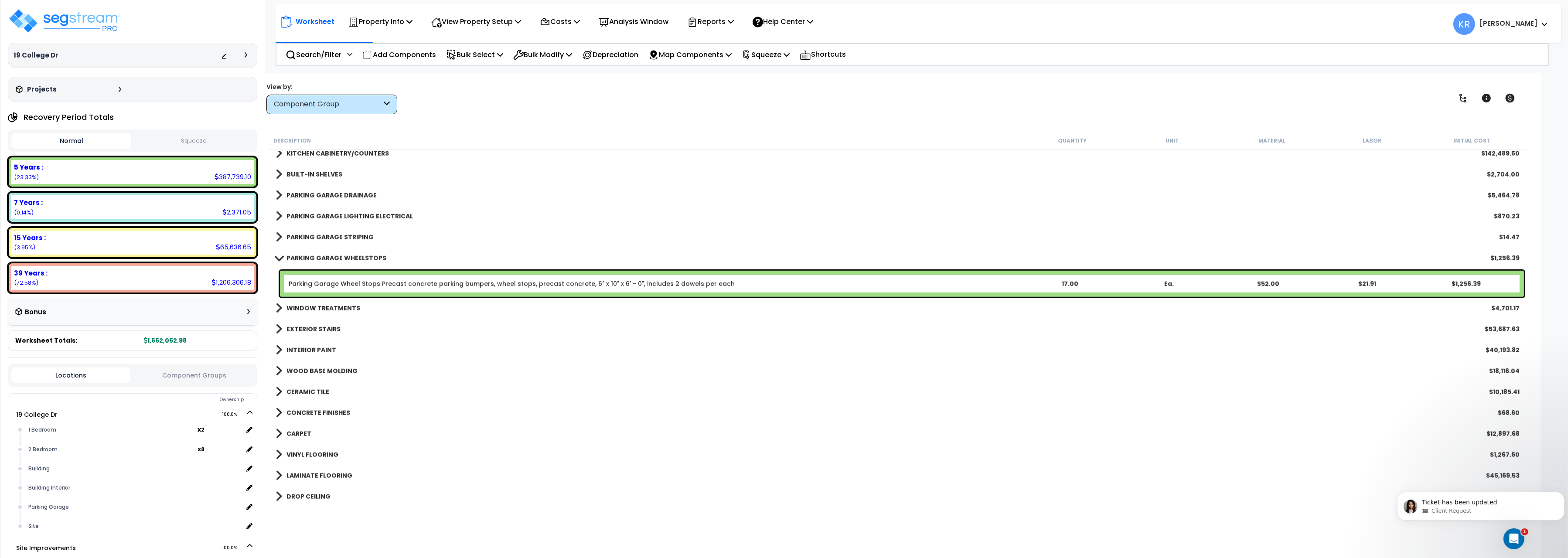
click at [375, 282] on link "Parking Garage Wheel Stops Precast concrete parking bumpers, wheel stops, preca…" at bounding box center [512, 284] width 446 height 9
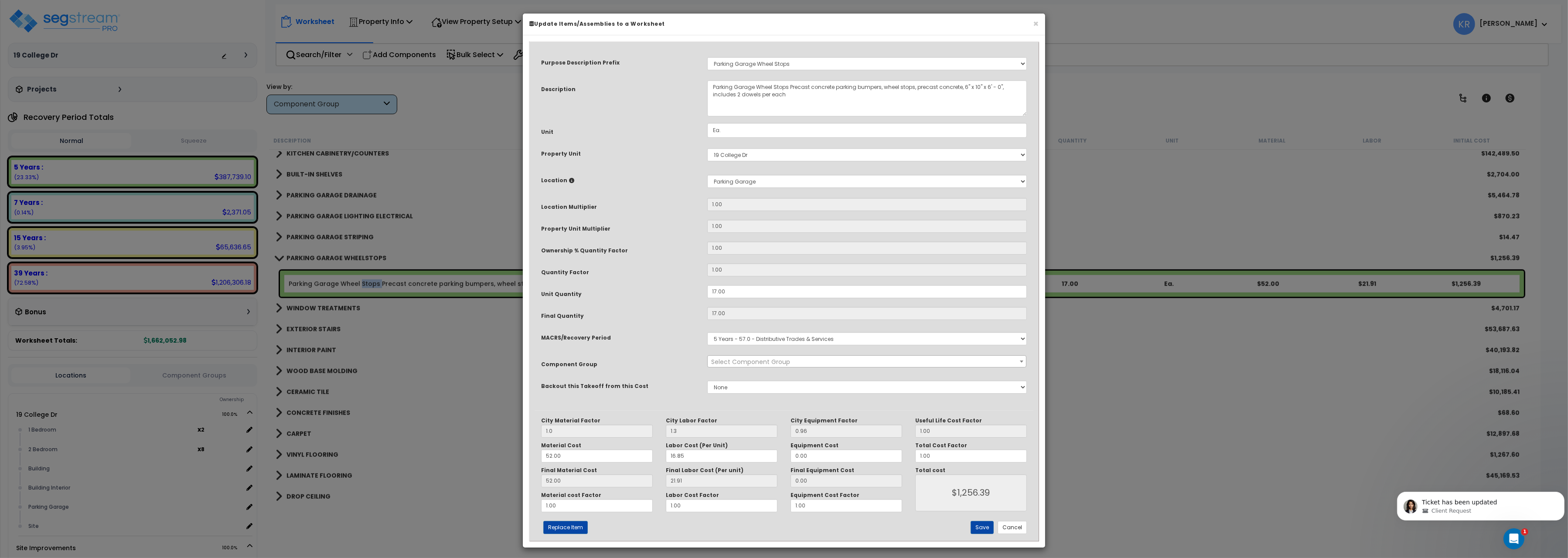
select select "56918"
click at [707, 332] on select "Select MACRS/Recovery Period 5 Years - 57.0 - Distributive Trades & Services 5 …" at bounding box center [867, 339] width 319 height 13
click option "15 Years - 00.3 - Land Improvements" at bounding box center [0, 0] width 0 height 0
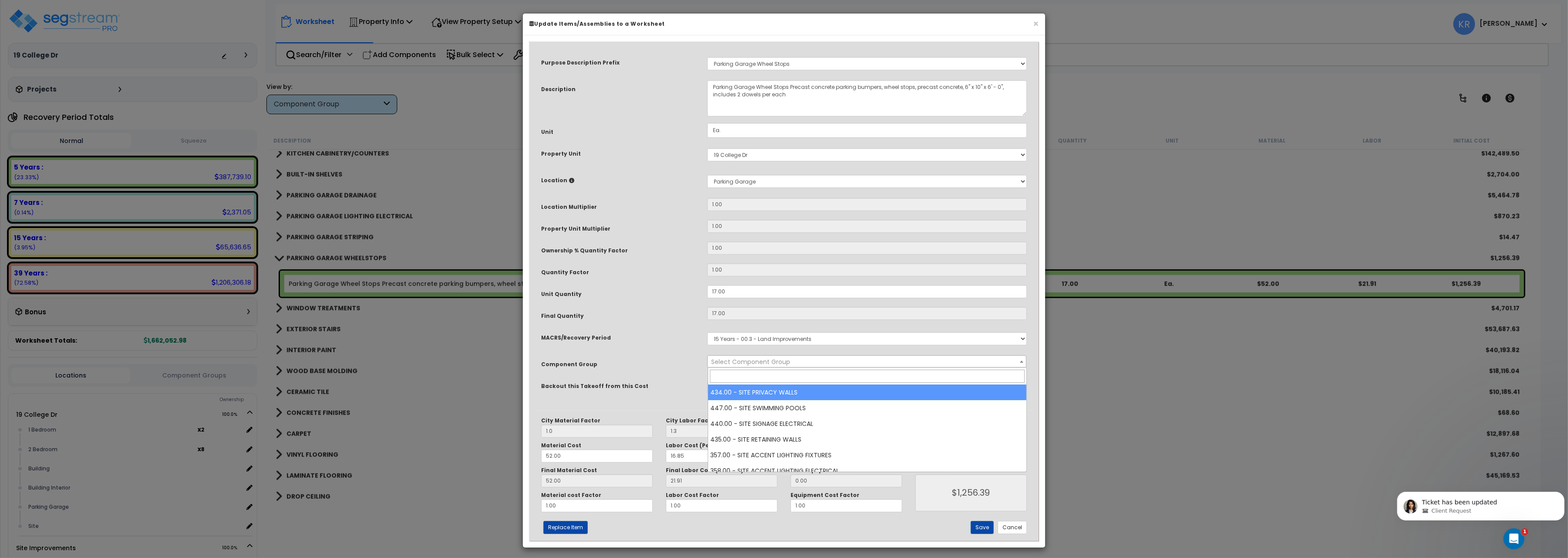
click at [769, 359] on span "Select Component Group" at bounding box center [750, 361] width 79 height 9
click at [770, 339] on select "Select MACRS/Recovery Period 5 Years - 57.0 - Distributive Trades & Services 5 …" at bounding box center [867, 339] width 319 height 13
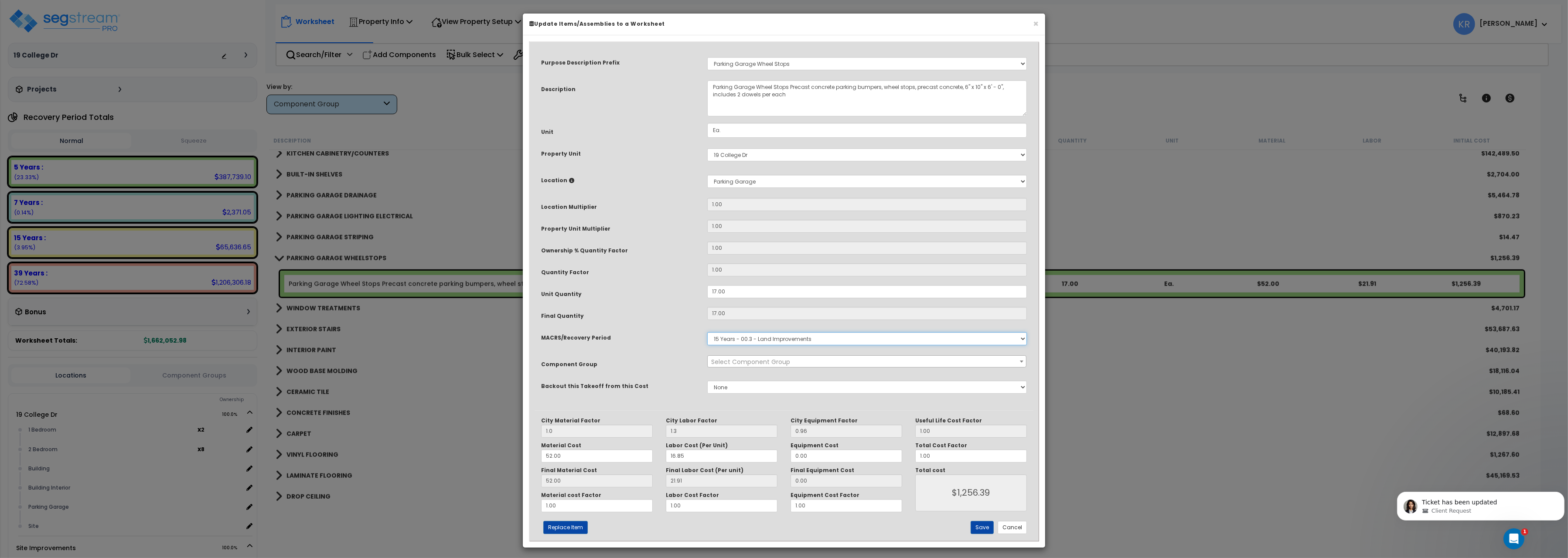
click at [707, 332] on select "Select MACRS/Recovery Period 5 Years - 57.0 - Distributive Trades & Services 5 …" at bounding box center [867, 339] width 319 height 13
select select "3667"
click option "5 Years - 57.0 - Distributive Trades & Services" at bounding box center [0, 0] width 0 height 0
select select "56918"
click at [770, 360] on span "× 101.00 - PARKING GARAGE WHEELSTOPS" at bounding box center [867, 362] width 318 height 12
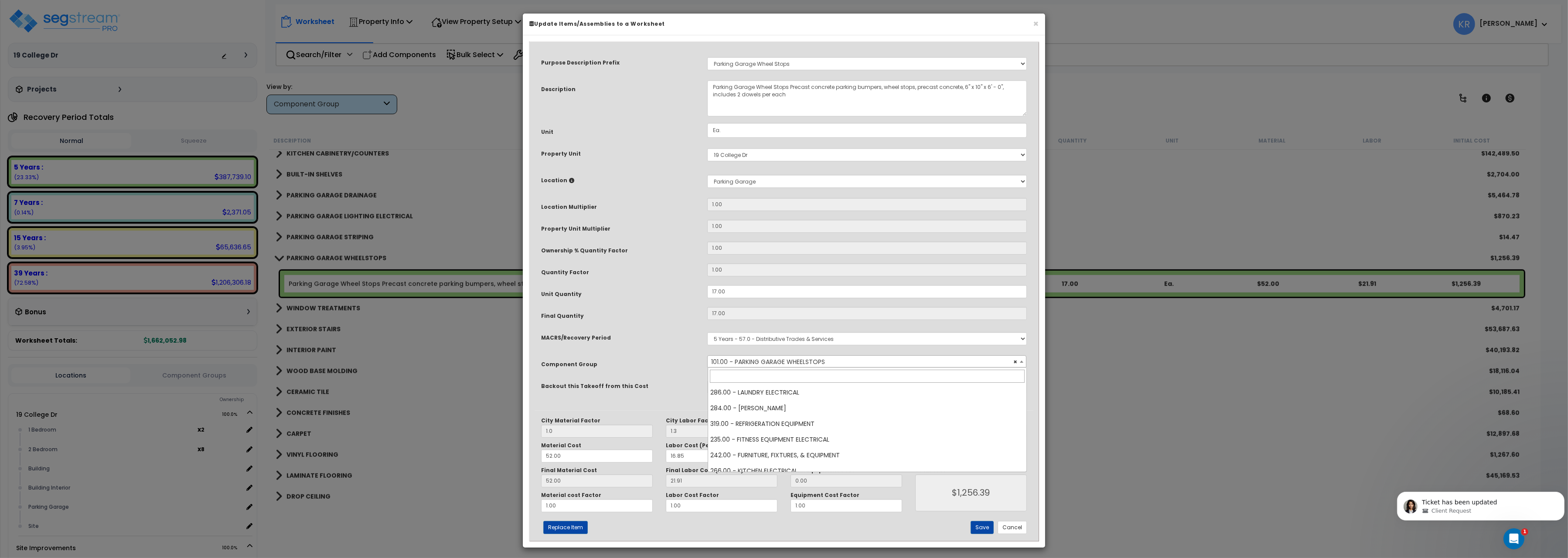
scroll to position [942, 0]
click at [770, 360] on span "× 101.00 - PARKING GARAGE WHEELSTOPS" at bounding box center [867, 362] width 318 height 12
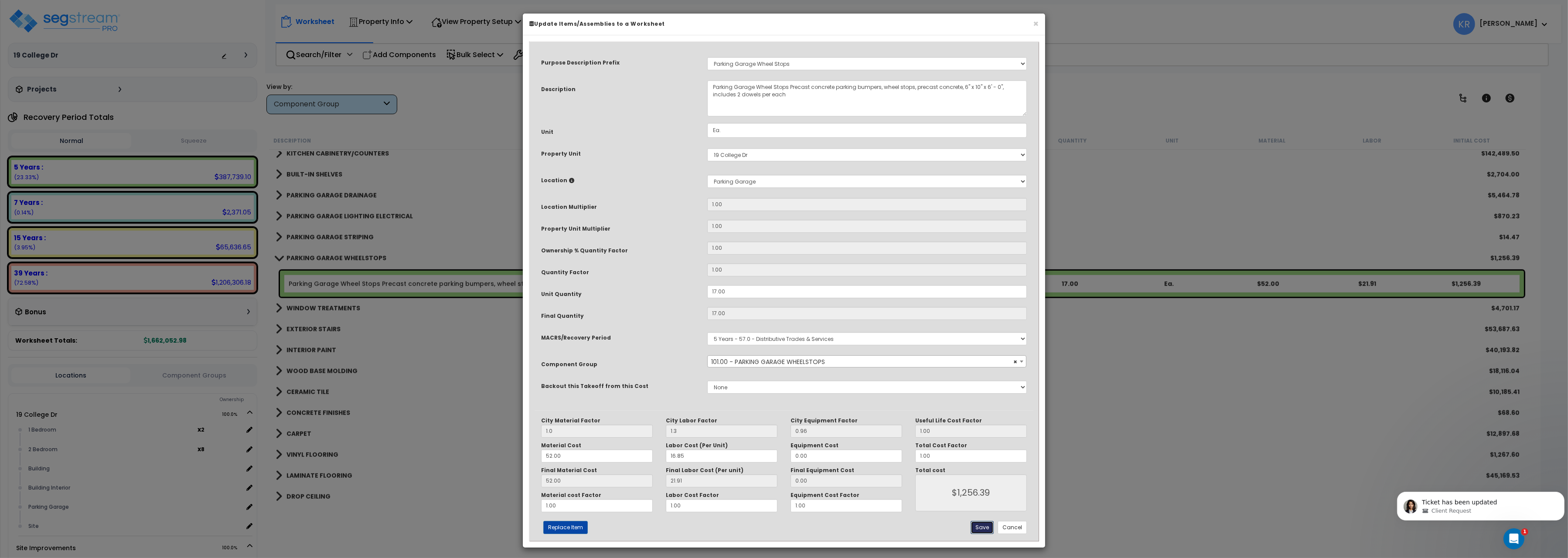
click at [981, 532] on button "Save" at bounding box center [982, 528] width 23 height 13
type input "1.00"
type input "1.30"
type input "1256.39"
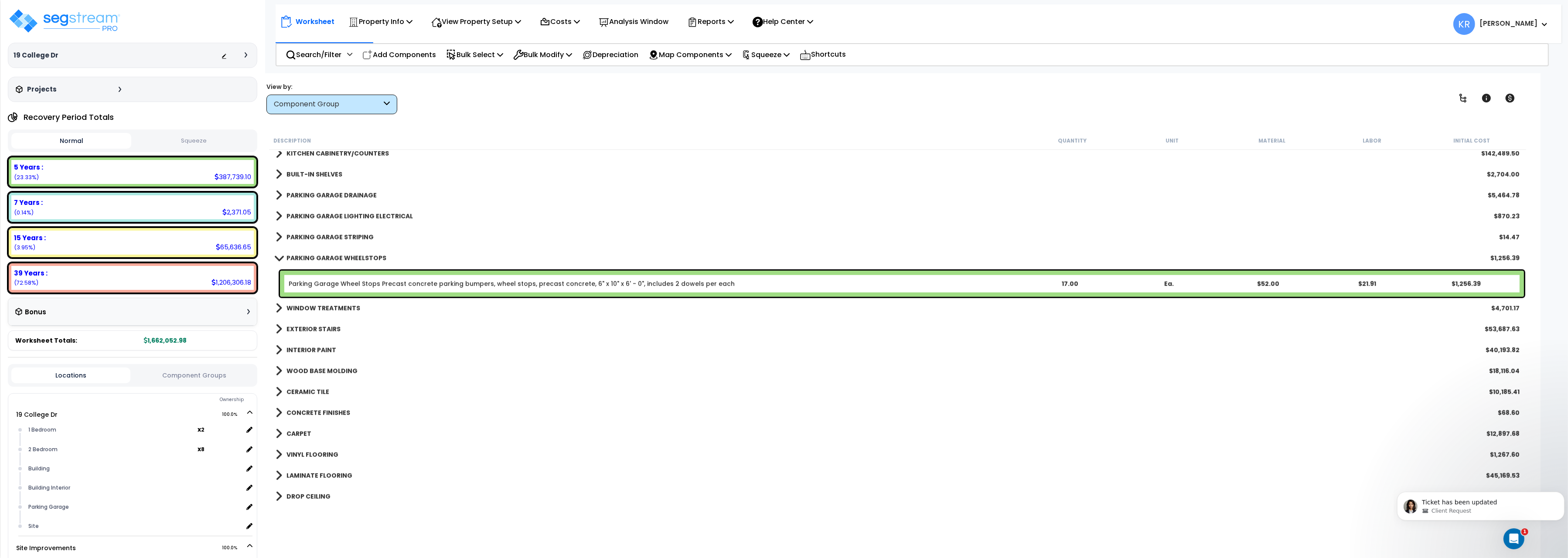
click at [317, 310] on b "WINDOW TREATMENTS" at bounding box center [323, 308] width 74 height 9
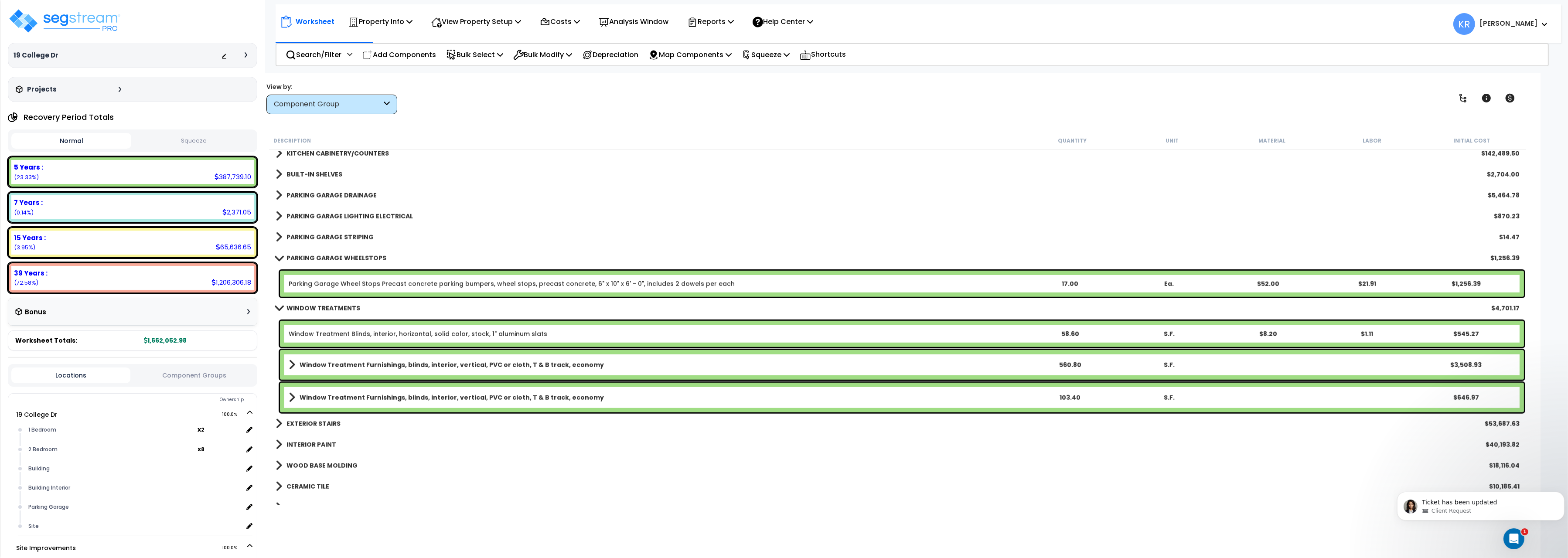
click at [317, 310] on b "WINDOW TREATMENTS" at bounding box center [323, 308] width 74 height 9
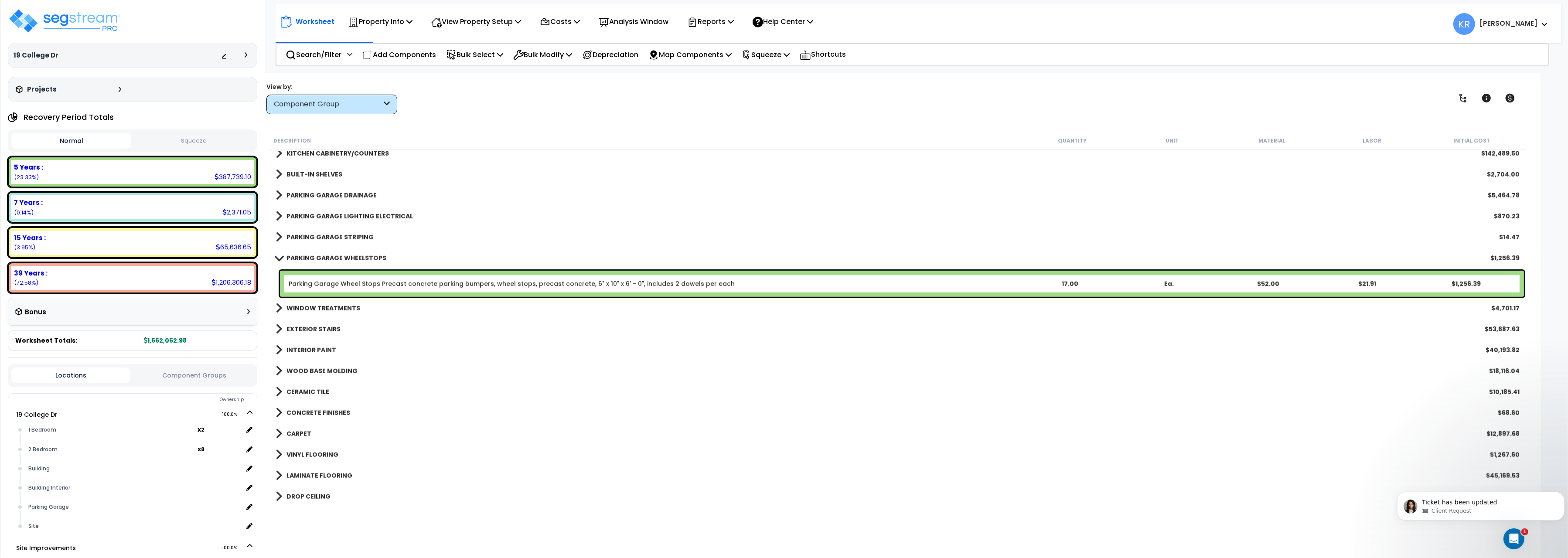
click at [313, 329] on b "EXTERIOR STAIRS" at bounding box center [313, 329] width 54 height 9
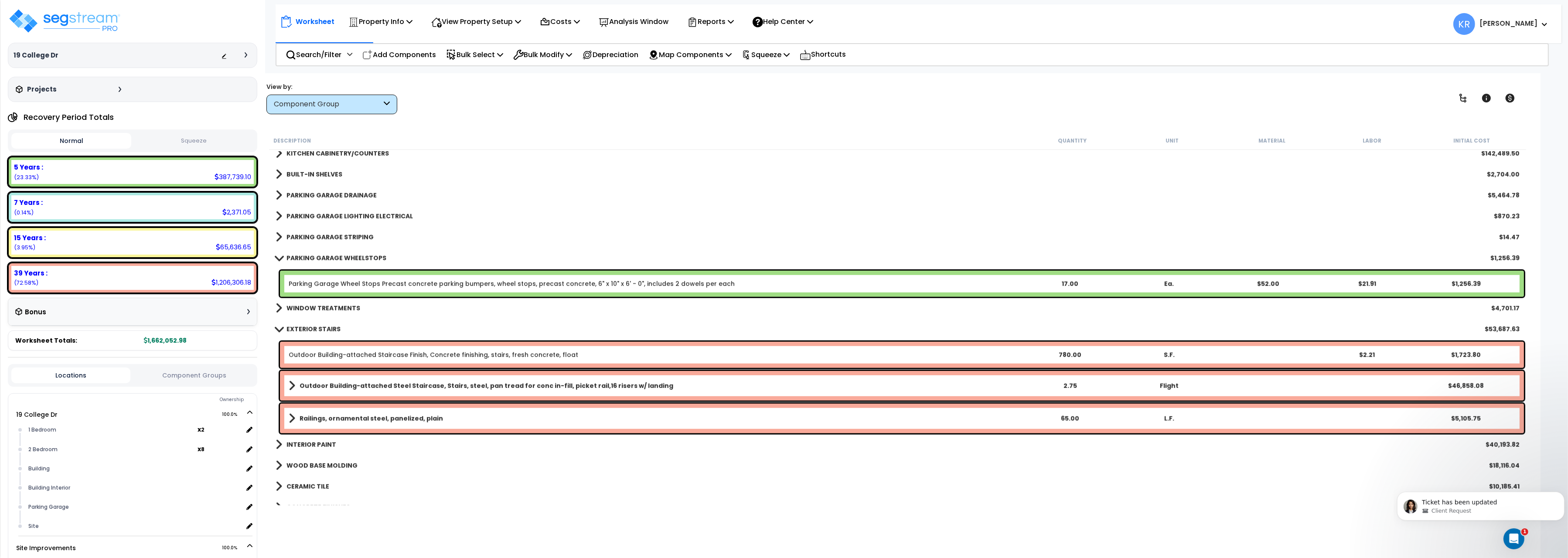
click at [313, 329] on b "EXTERIOR STAIRS" at bounding box center [313, 329] width 54 height 9
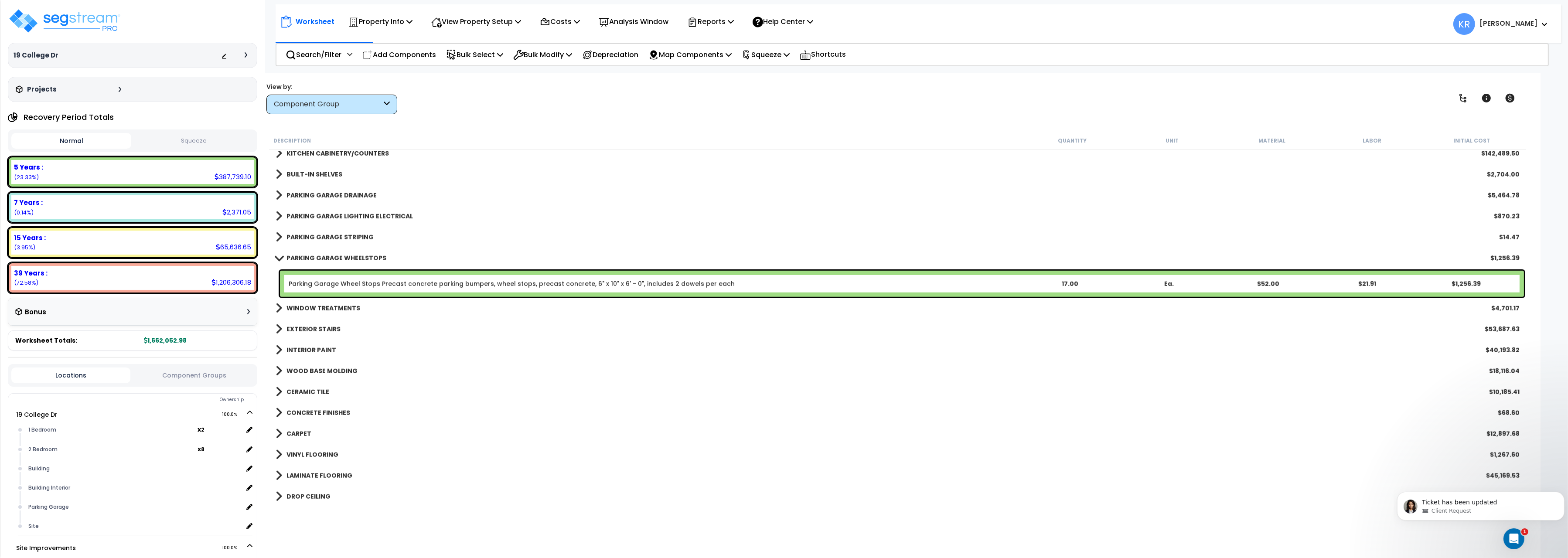
click at [305, 347] on b "INTERIOR PAINT" at bounding box center [311, 350] width 50 height 9
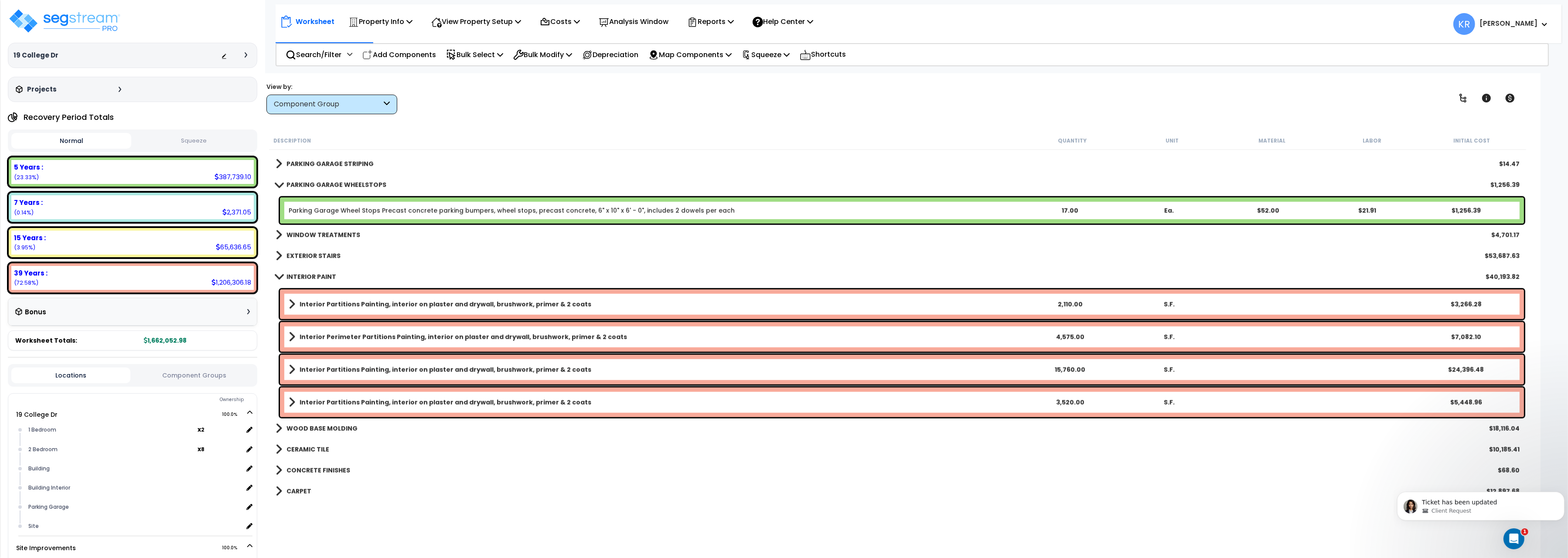
scroll to position [1950, 0]
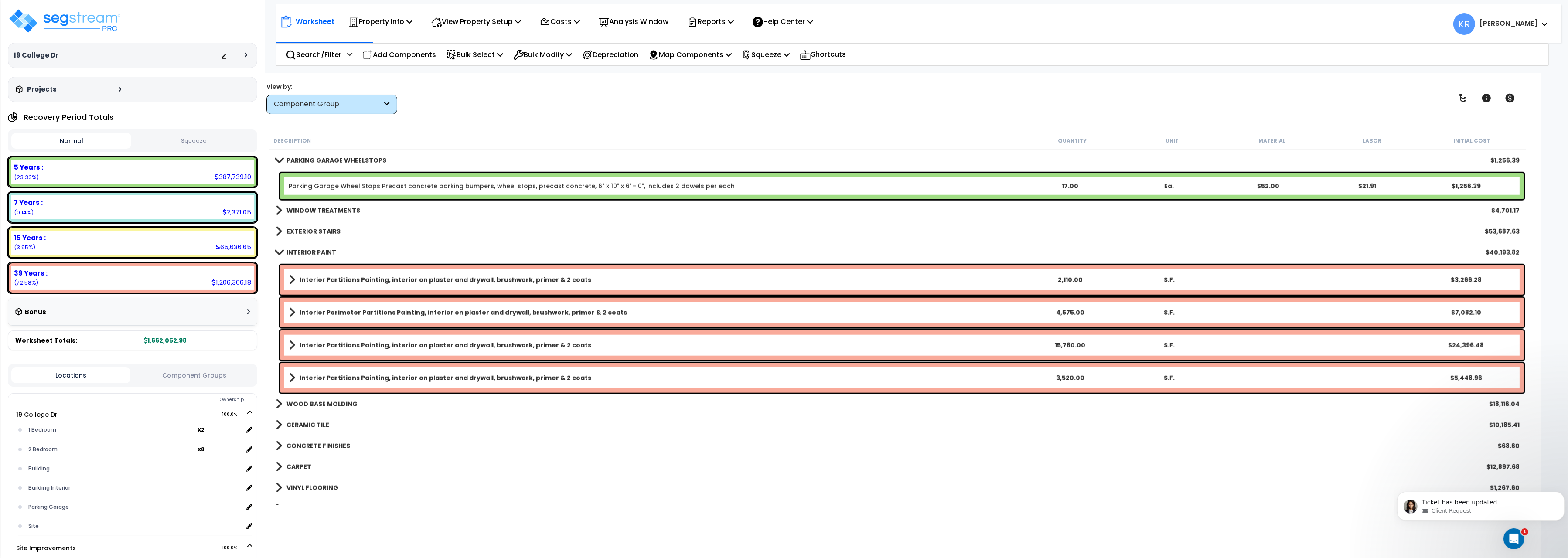
click at [307, 256] on b "INTERIOR PAINT" at bounding box center [311, 252] width 50 height 9
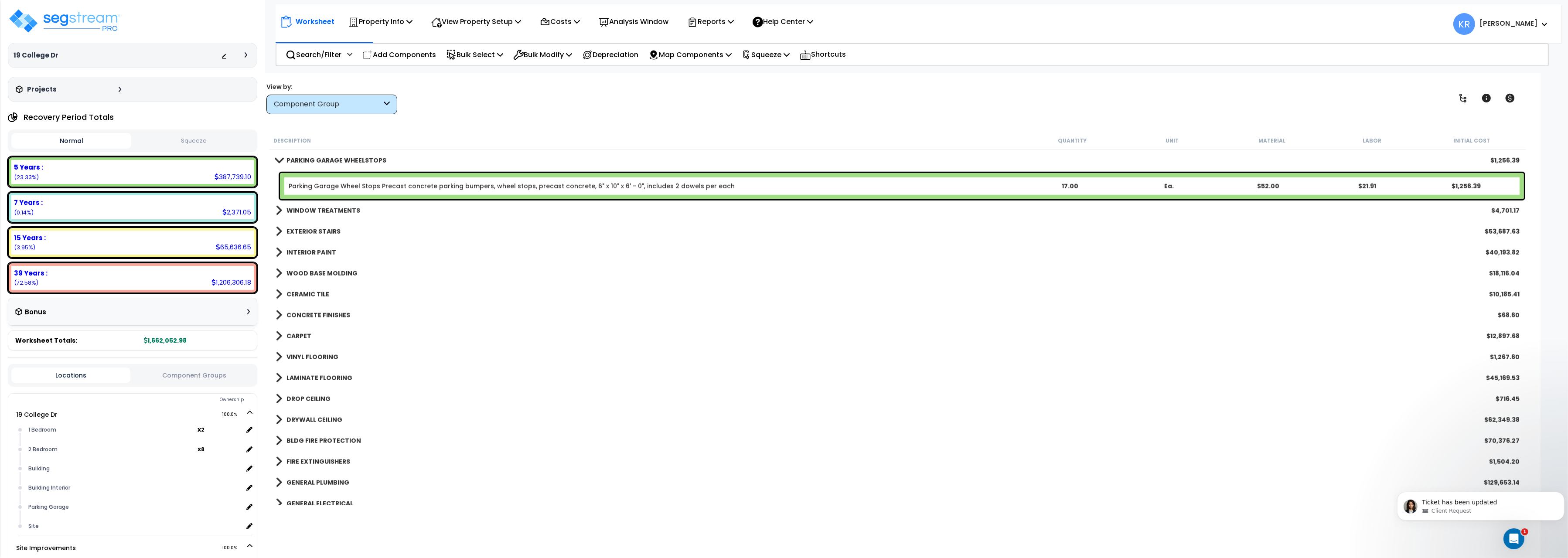
click at [300, 276] on b "WOOD BASE MOLDING" at bounding box center [321, 273] width 71 height 9
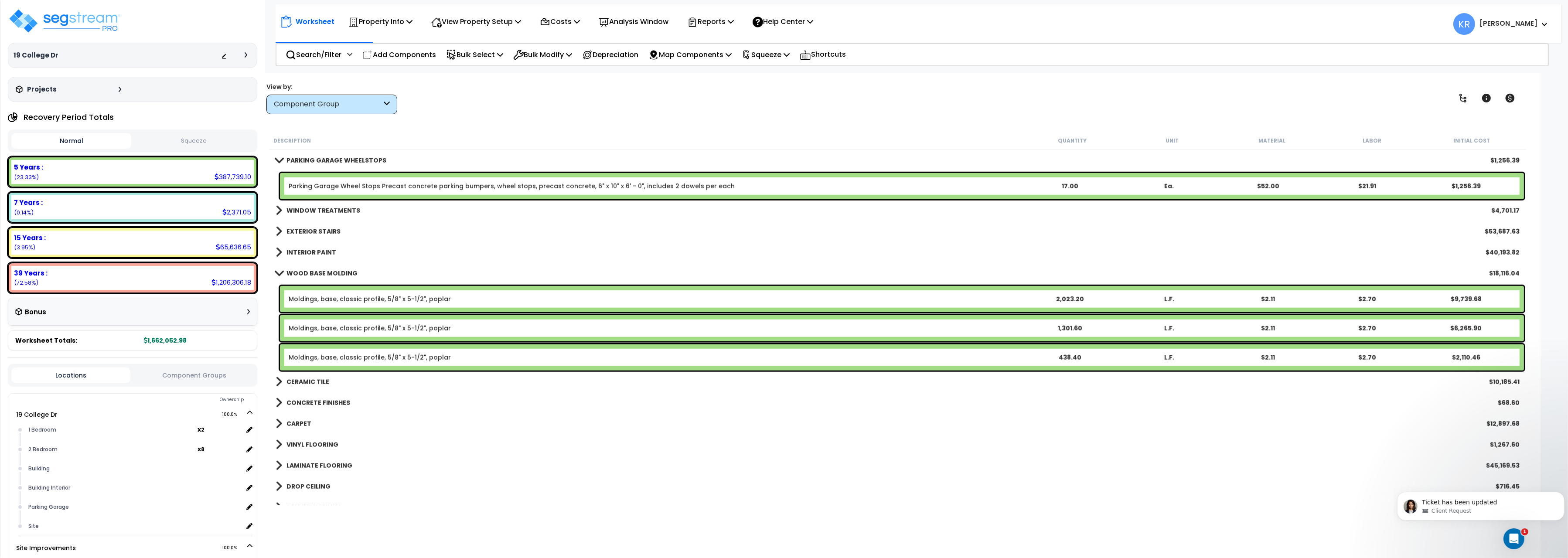
click at [300, 273] on b "WOOD BASE MOLDING" at bounding box center [321, 273] width 71 height 9
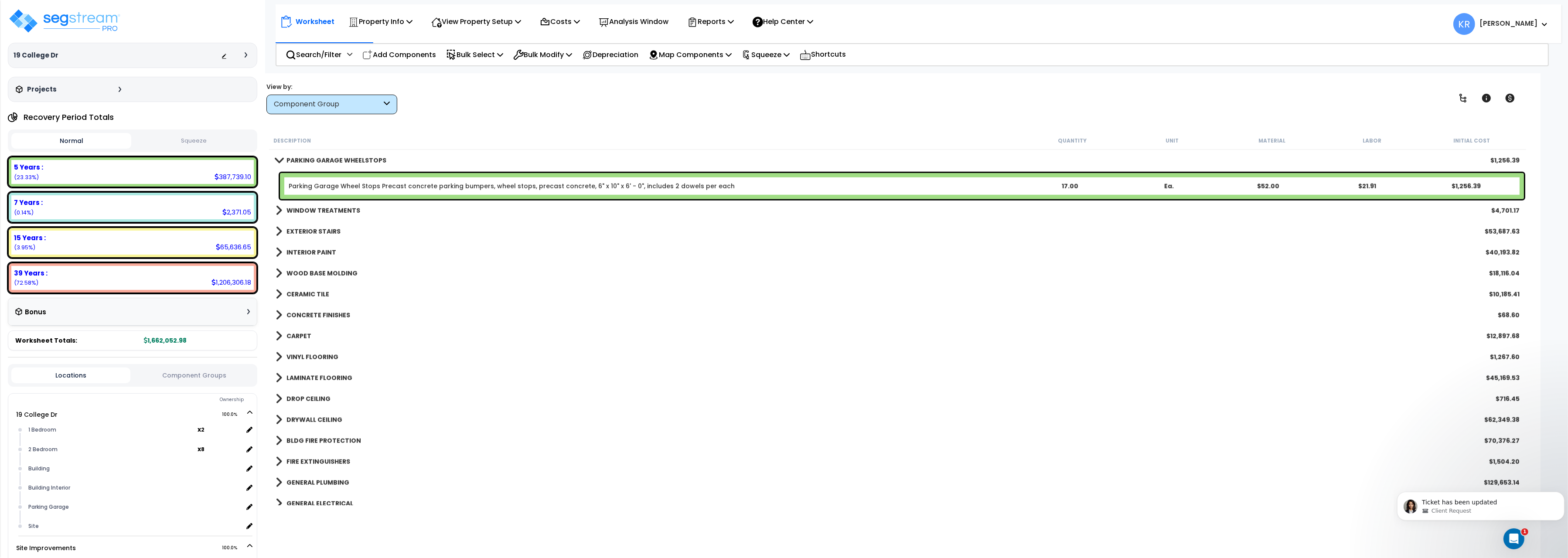
click at [300, 292] on b "CERAMIC TILE" at bounding box center [307, 294] width 43 height 9
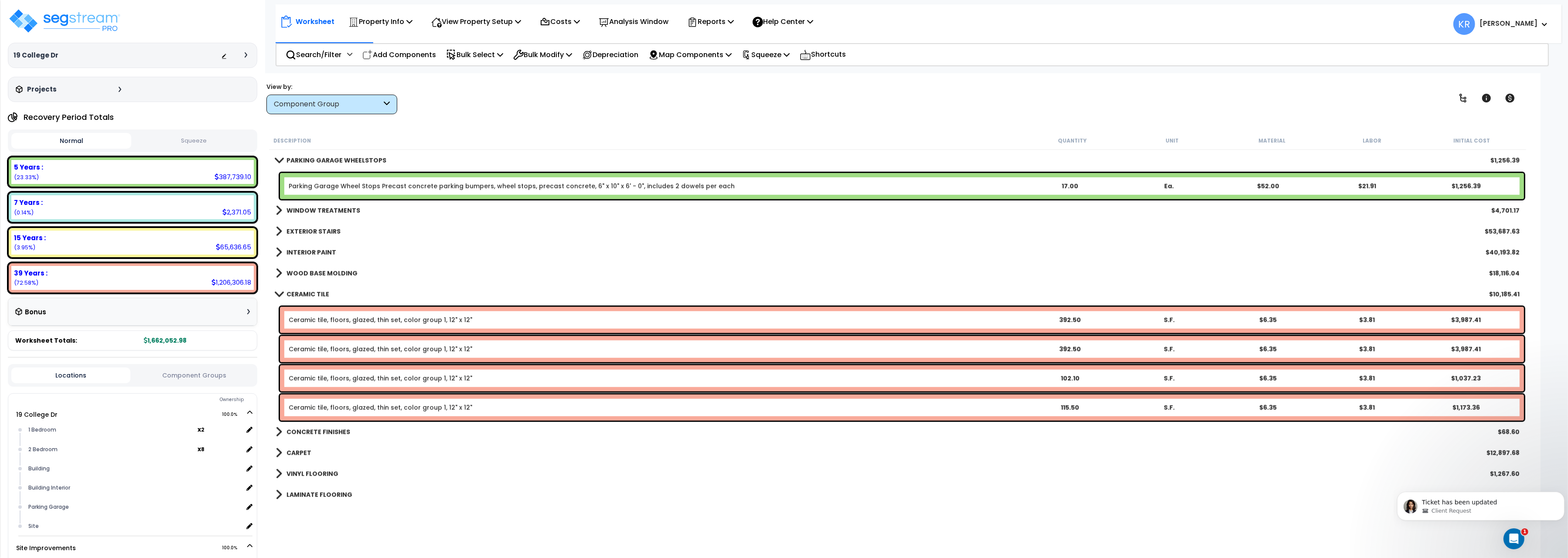
click at [300, 292] on b "CERAMIC TILE" at bounding box center [307, 294] width 43 height 9
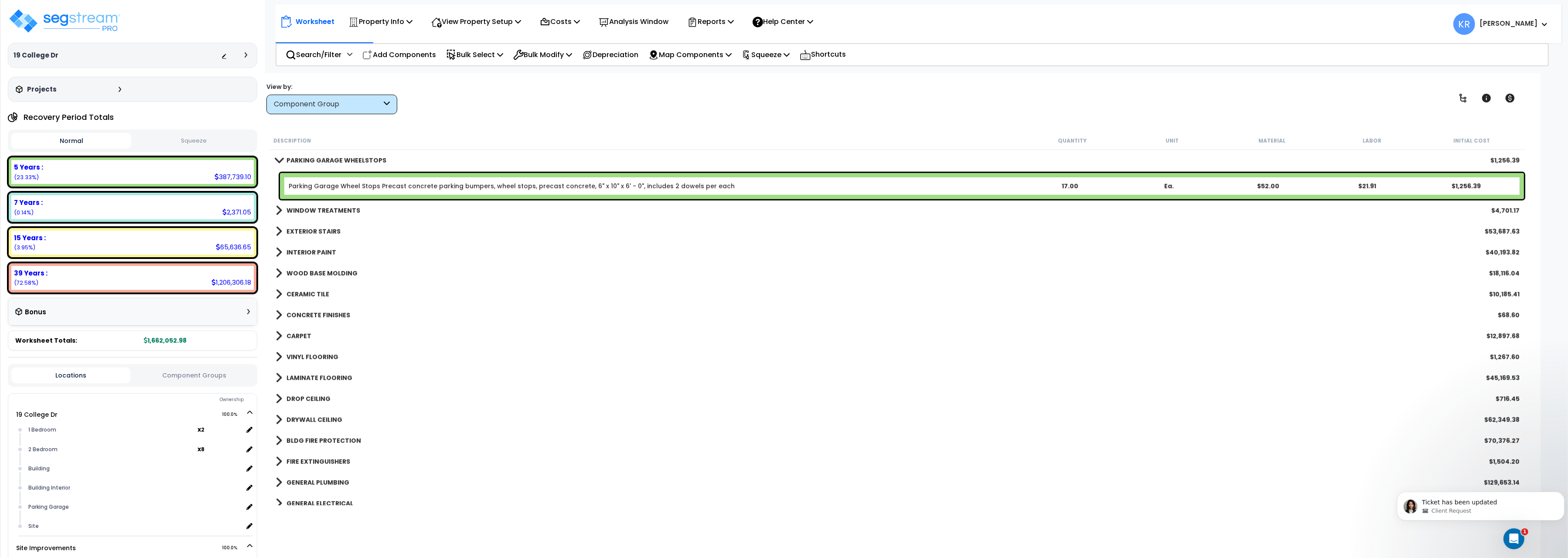
click at [299, 312] on b "CONCRETE FINISHES" at bounding box center [318, 315] width 64 height 9
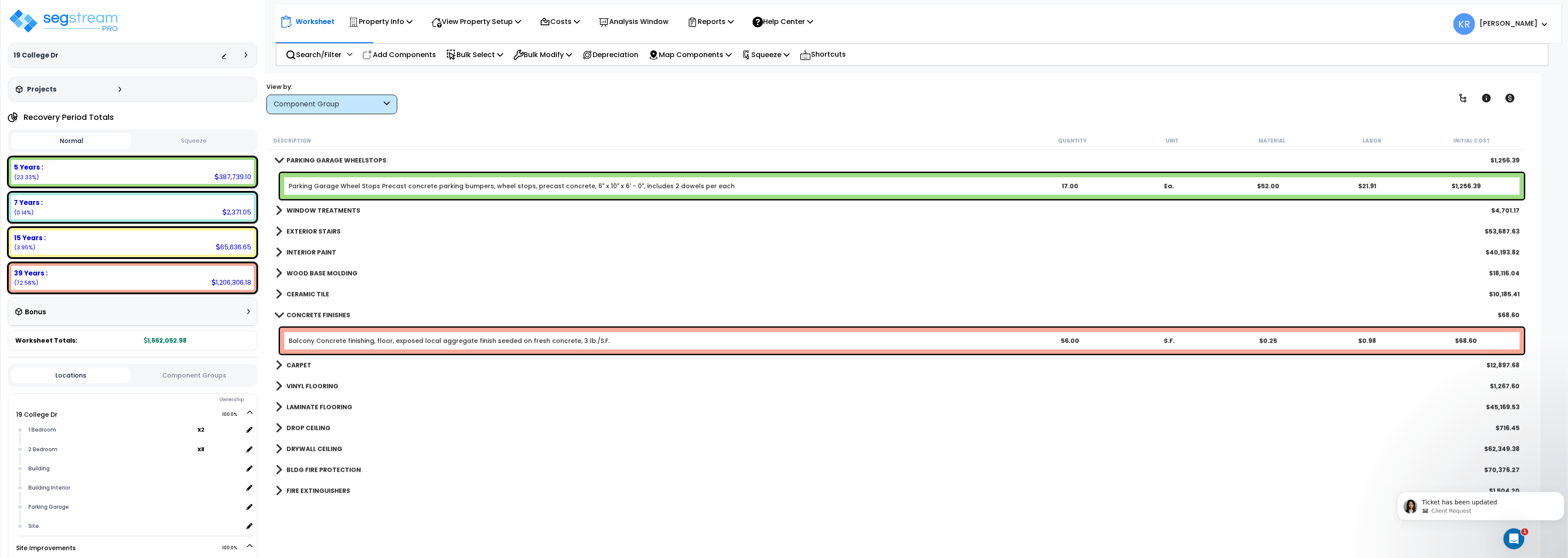
click at [299, 312] on b "CONCRETE FINISHES" at bounding box center [318, 315] width 64 height 9
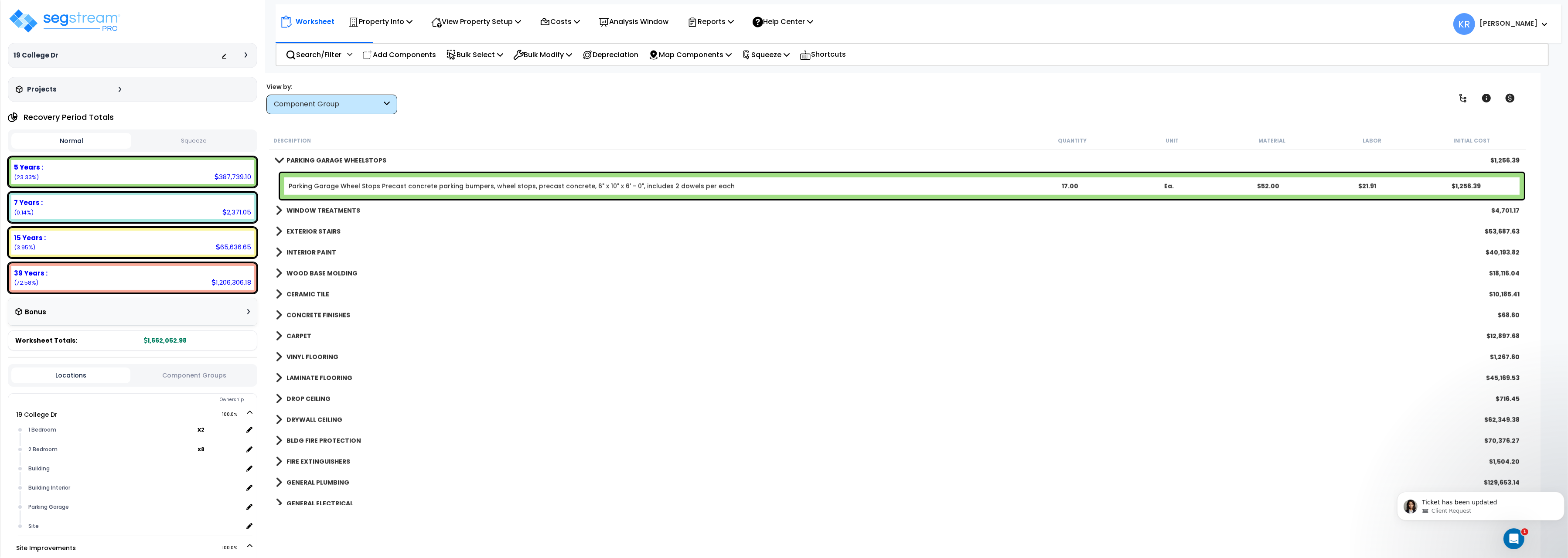
click at [296, 327] on div "CARPET $12,897.68" at bounding box center [897, 336] width 1253 height 21
click at [296, 333] on b "CARPET" at bounding box center [298, 336] width 25 height 9
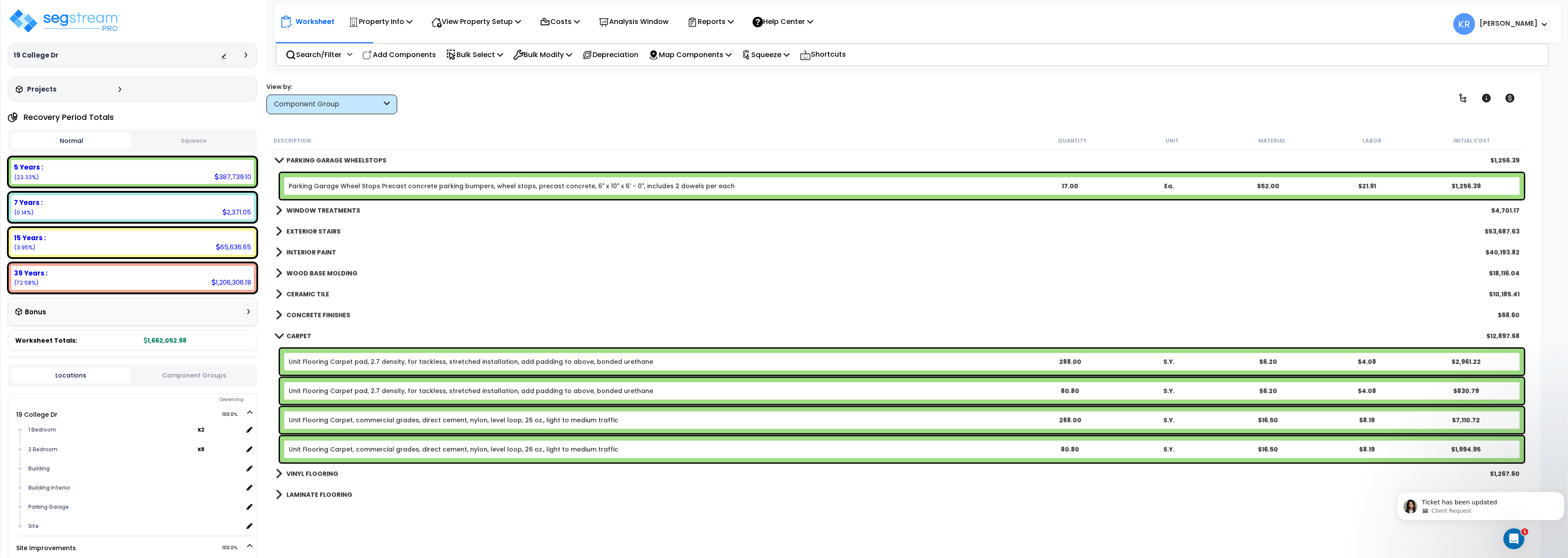
click at [296, 335] on b "CARPET" at bounding box center [298, 336] width 25 height 9
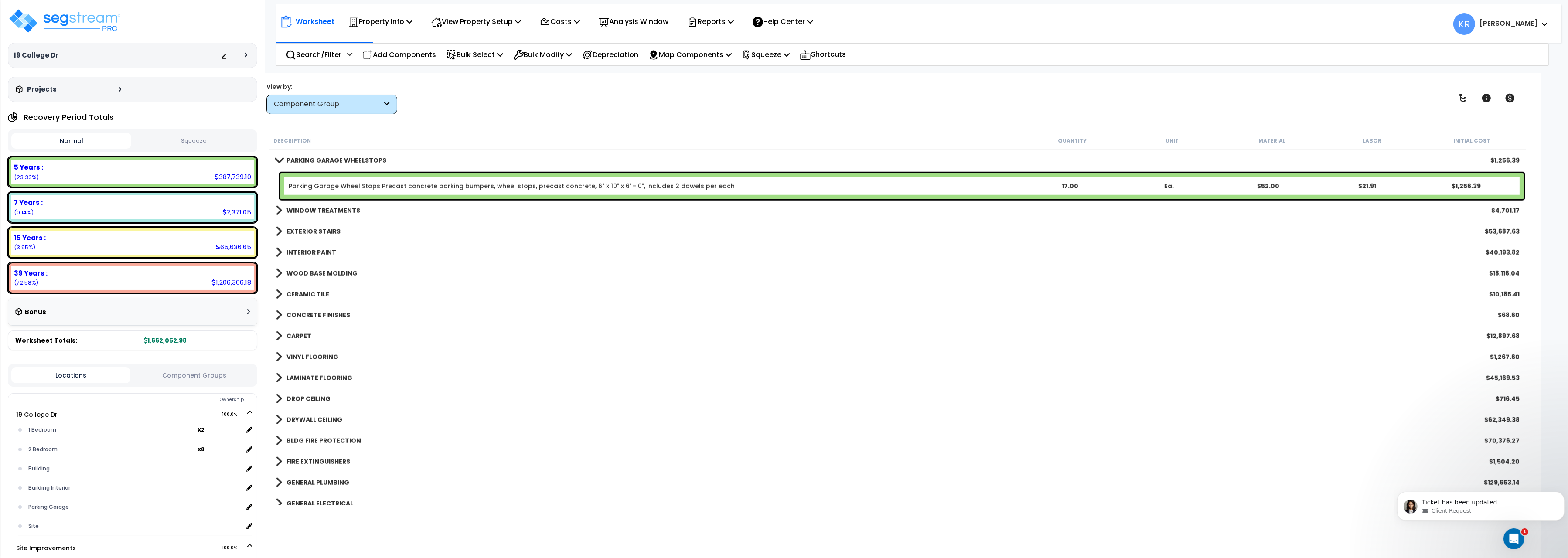
click at [300, 363] on link "VINYL FLOORING" at bounding box center [307, 357] width 63 height 12
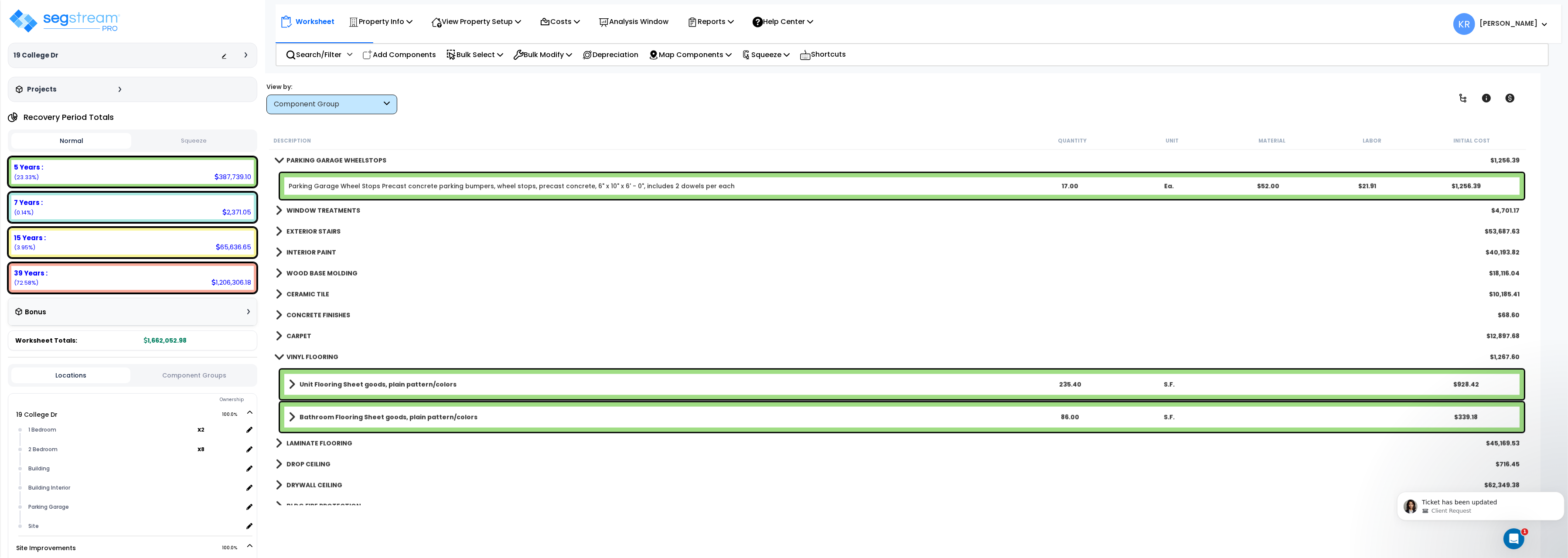
click at [300, 359] on b "VINYL FLOORING" at bounding box center [312, 357] width 52 height 9
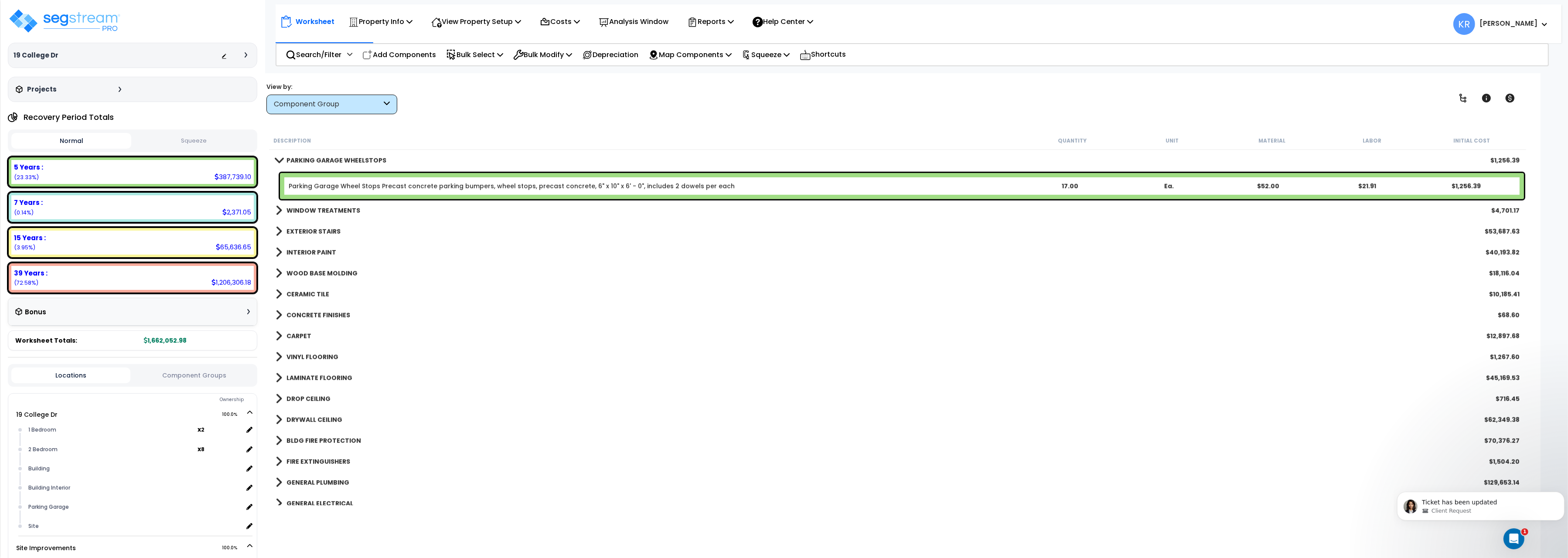
click at [302, 379] on b "LAMINATE FLOORING" at bounding box center [319, 378] width 66 height 9
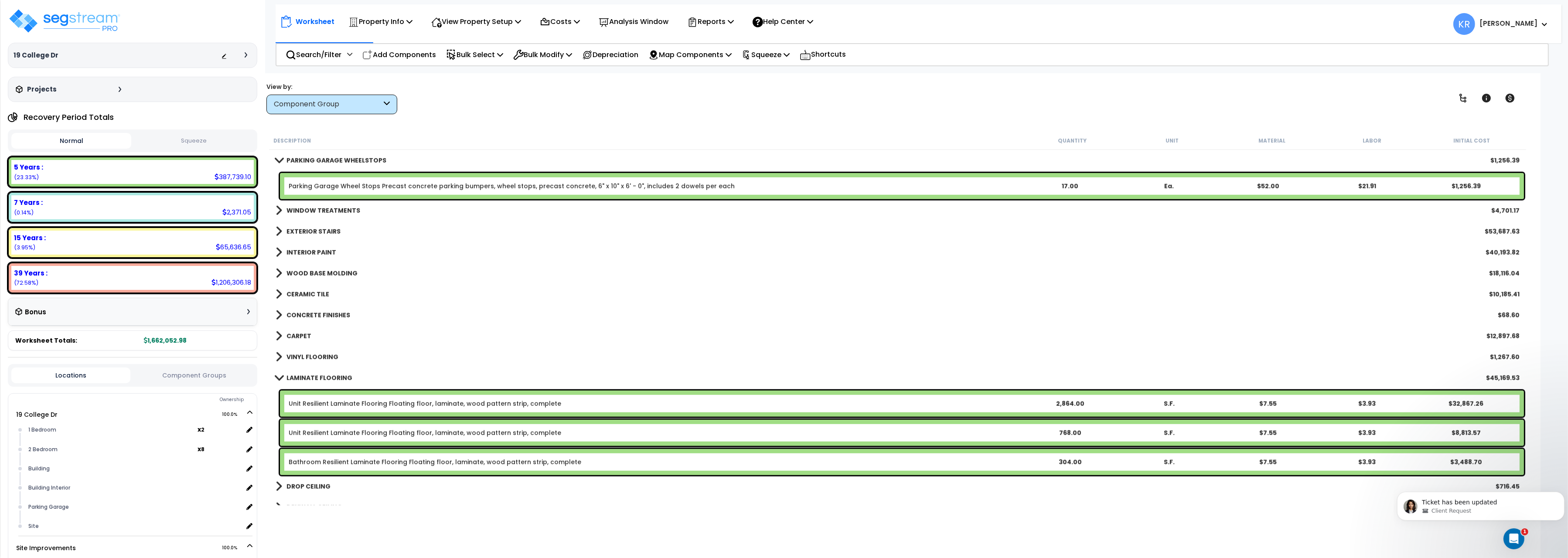
click at [302, 379] on b "LAMINATE FLOORING" at bounding box center [319, 378] width 66 height 9
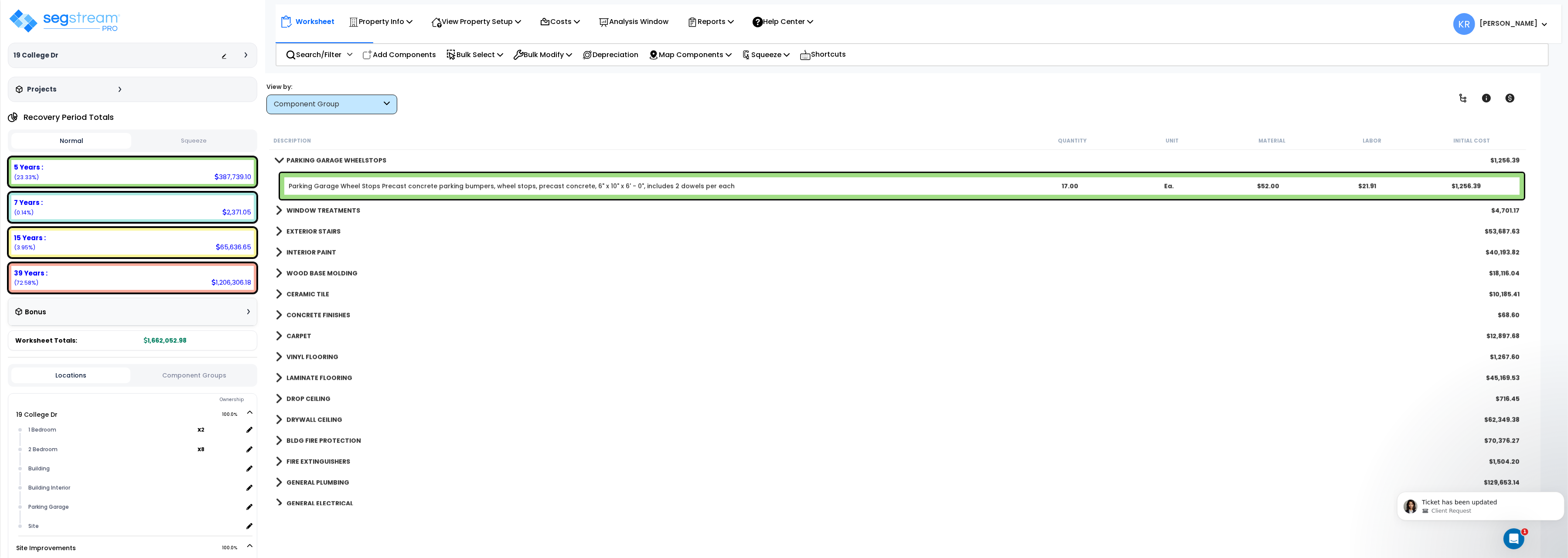
click at [305, 401] on b "DROP CEILING" at bounding box center [308, 399] width 44 height 9
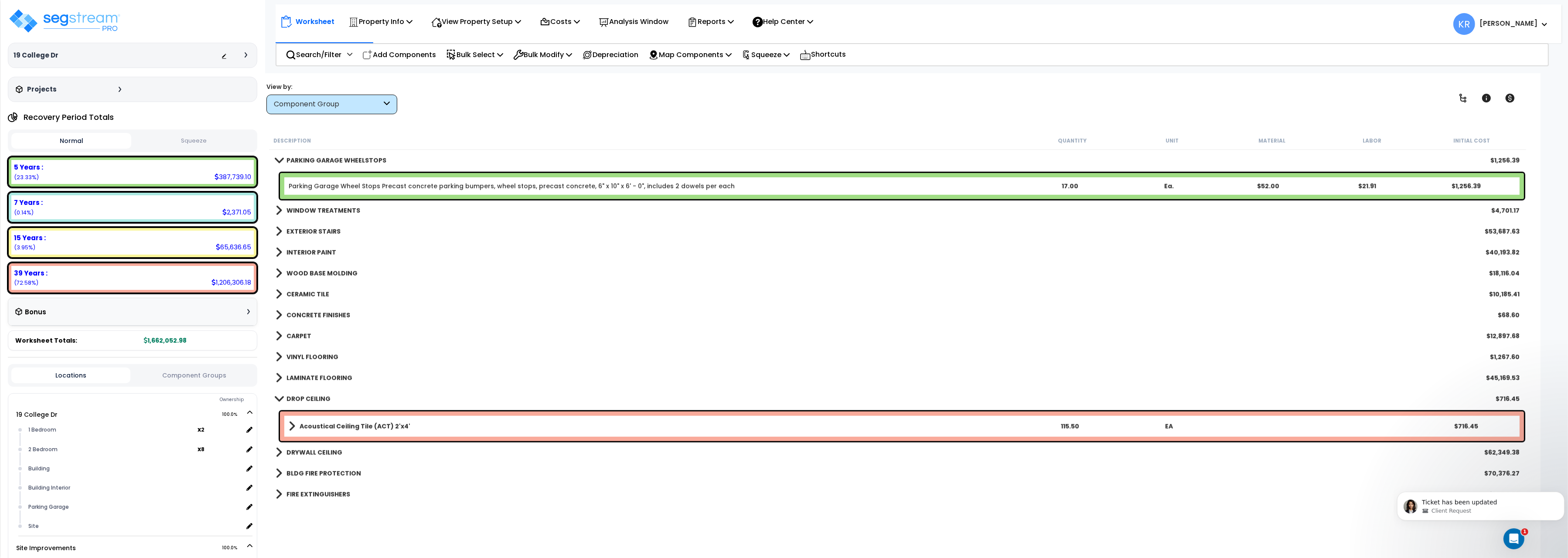
click at [305, 401] on b "DROP CEILING" at bounding box center [308, 399] width 44 height 9
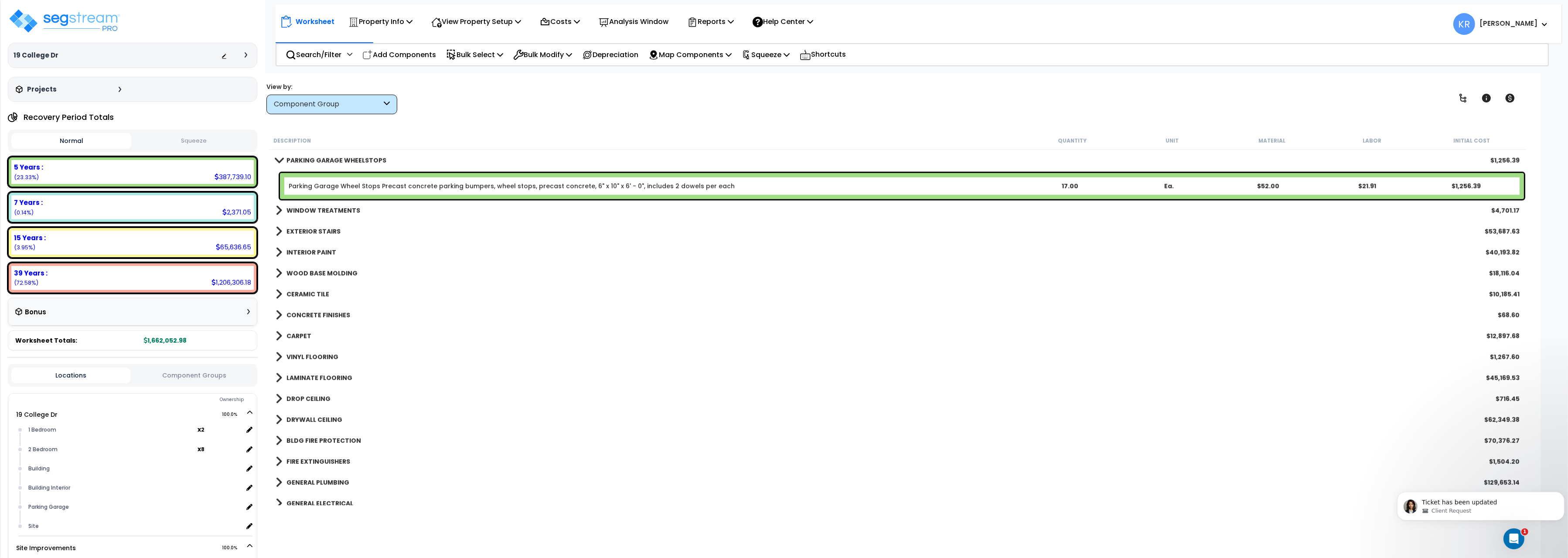
click at [306, 414] on div "DRYWALL CEILING $62,349.38" at bounding box center [897, 420] width 1253 height 21
click at [305, 416] on b "DRYWALL CEILING" at bounding box center [314, 420] width 56 height 9
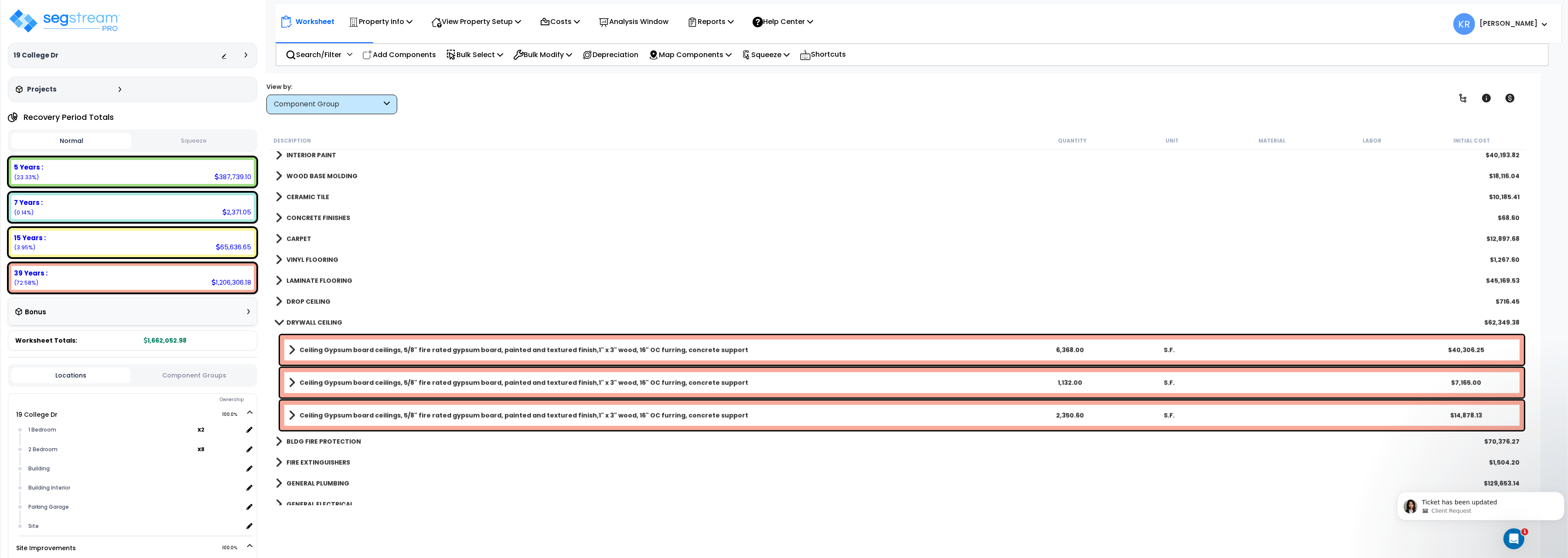
scroll to position [2146, 0]
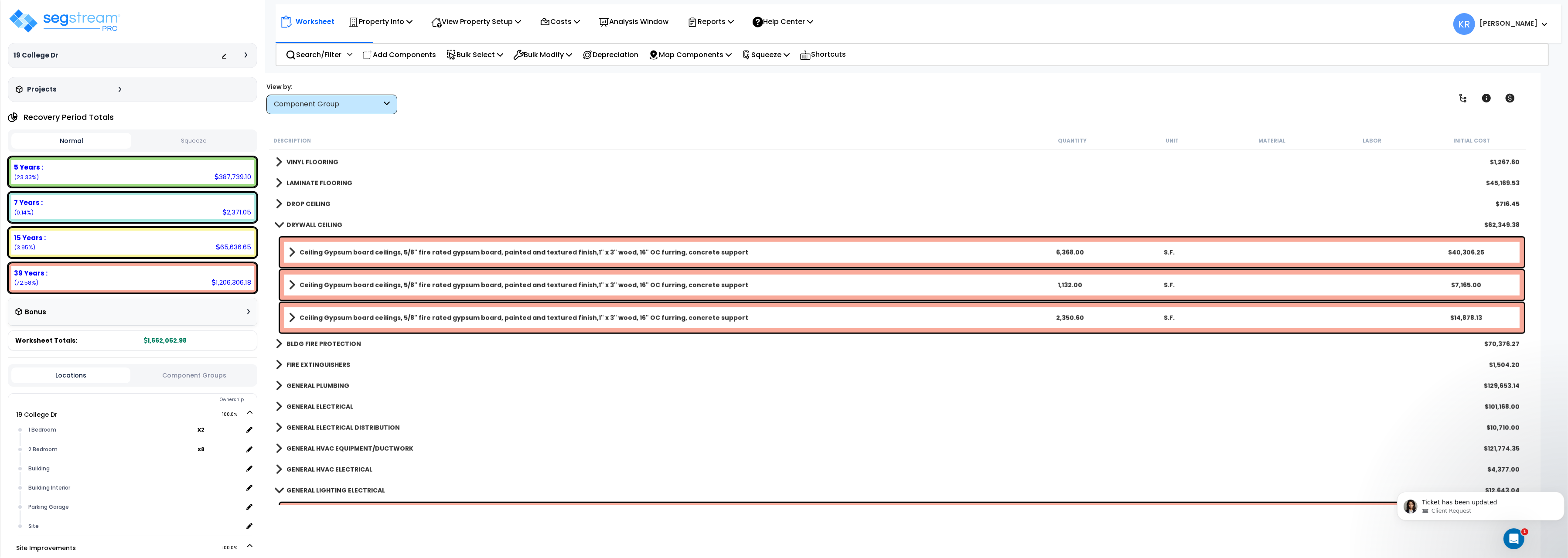
click at [321, 337] on div "BLDG FIRE PROTECTION $70,376.27" at bounding box center [897, 344] width 1253 height 21
click at [304, 219] on div "DRYWALL CEILING $62,349.38" at bounding box center [897, 225] width 1253 height 21
click at [304, 227] on b "DRYWALL CEILING" at bounding box center [314, 225] width 56 height 9
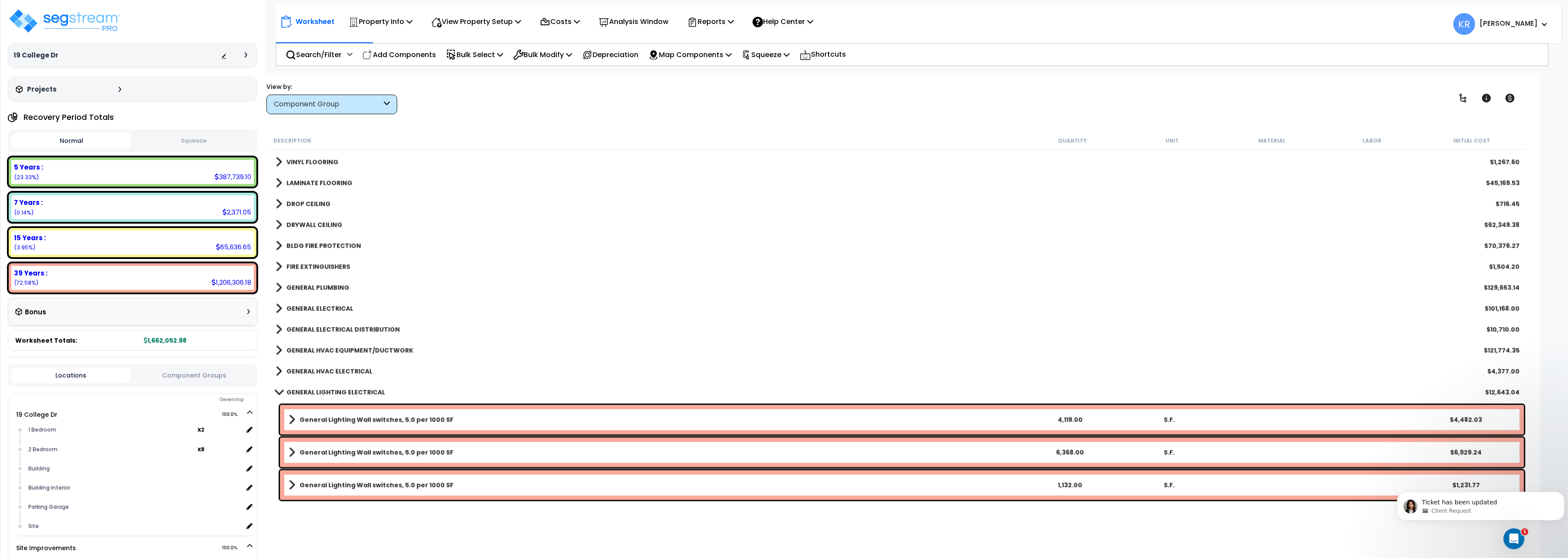
click at [304, 246] on b "BLDG FIRE PROTECTION" at bounding box center [323, 246] width 74 height 9
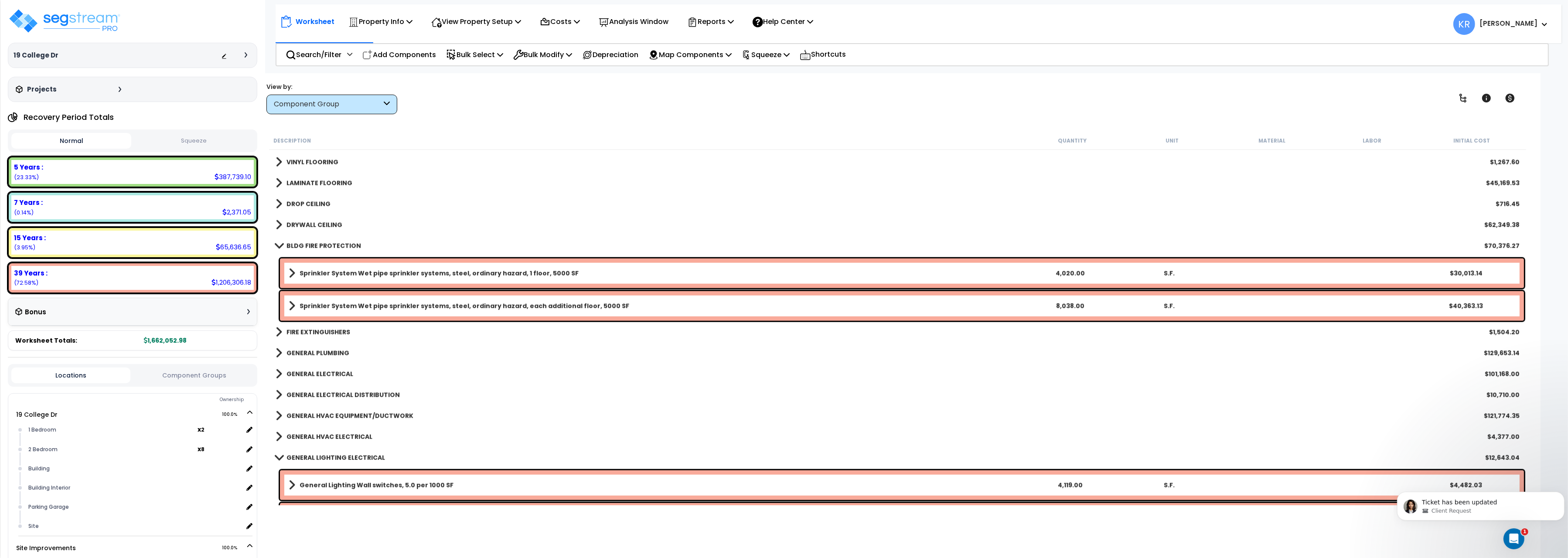
click at [304, 246] on b "BLDG FIRE PROTECTION" at bounding box center [323, 246] width 74 height 9
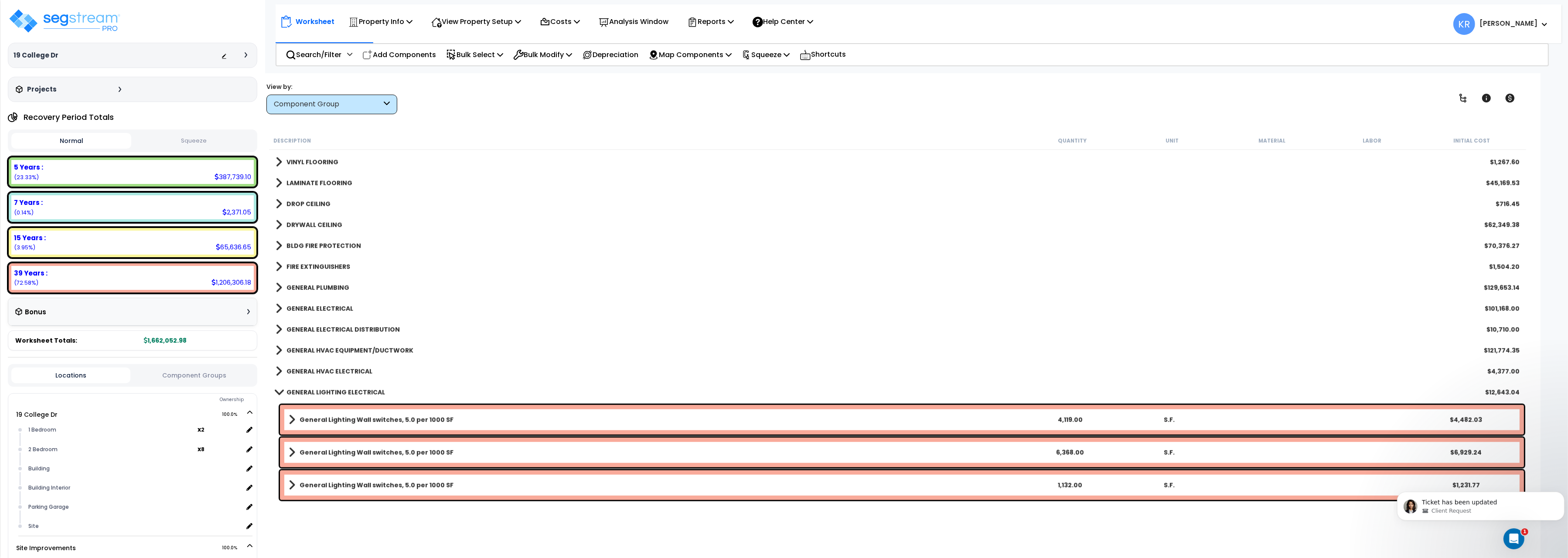
click at [308, 274] on div "FIRE EXTINGUISHERS $1,504.20" at bounding box center [897, 267] width 1253 height 21
click at [309, 264] on b "FIRE EXTINGUISHERS" at bounding box center [318, 266] width 64 height 9
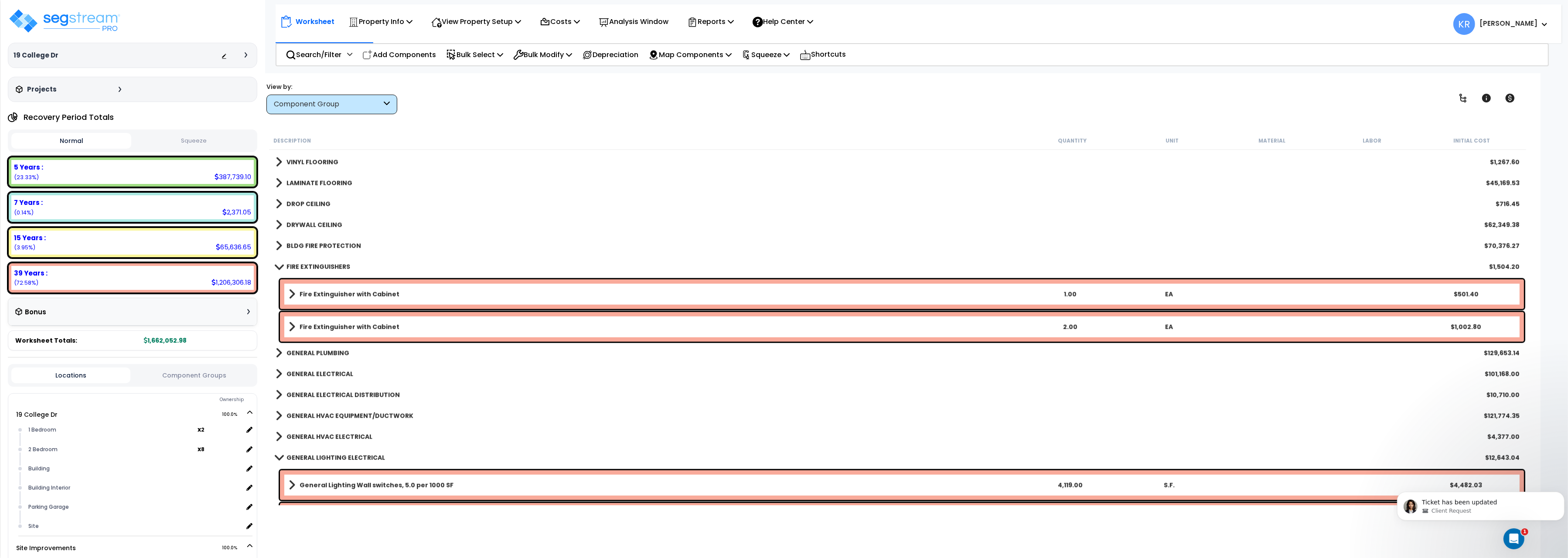
click at [309, 264] on b "FIRE EXTINGUISHERS" at bounding box center [318, 266] width 64 height 9
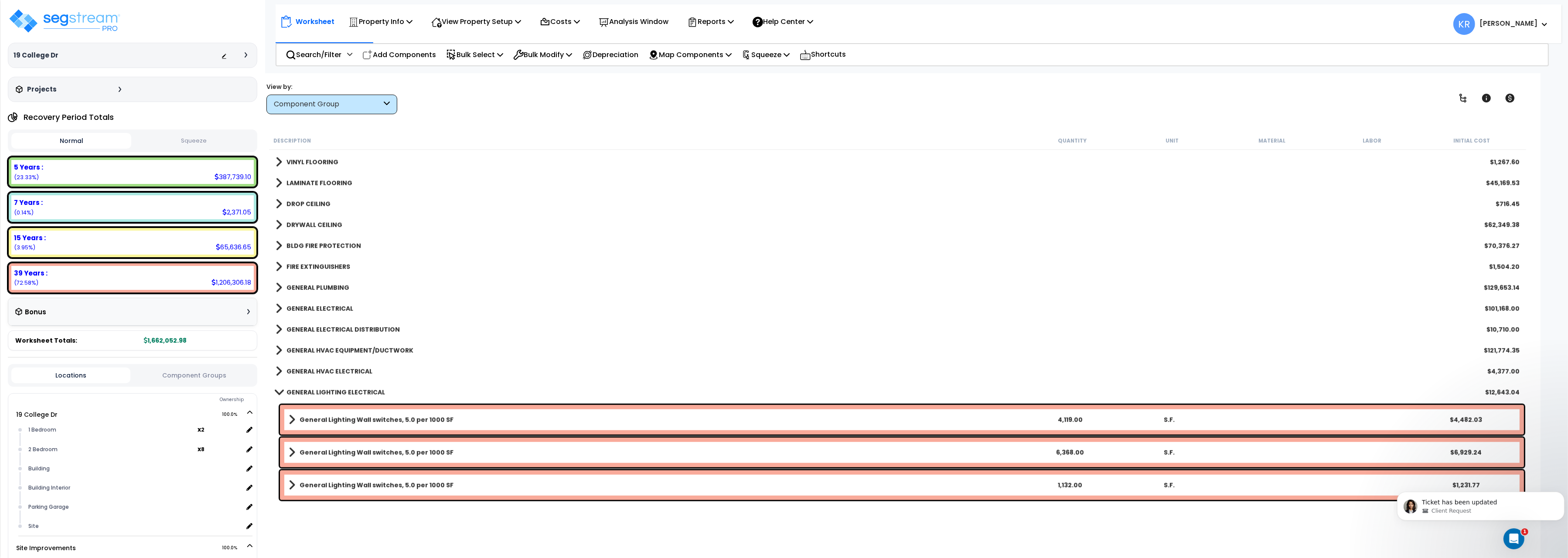
click at [308, 284] on b "GENERAL PLUMBING" at bounding box center [317, 288] width 63 height 9
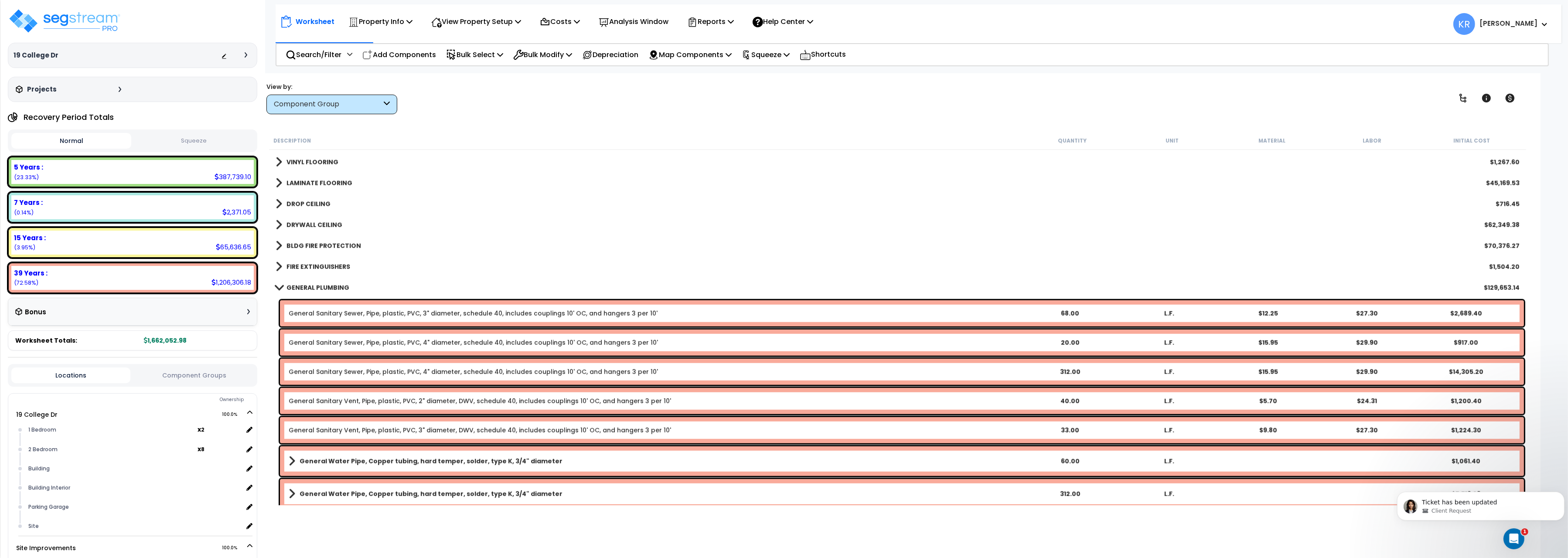
click at [308, 282] on div "GENERAL PLUMBING $129,653.14" at bounding box center [897, 288] width 1253 height 21
click at [302, 296] on div "GENERAL PLUMBING $129,653.14" at bounding box center [897, 288] width 1253 height 21
click at [277, 286] on span at bounding box center [279, 288] width 12 height 7
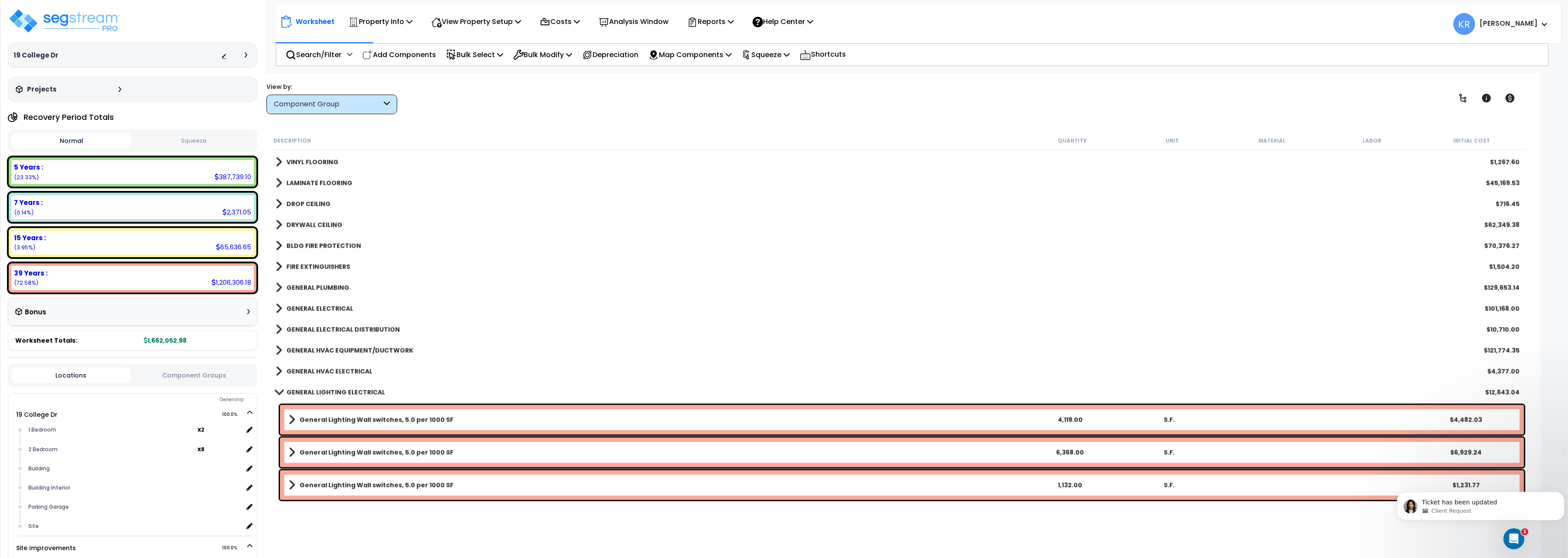
click at [325, 303] on link "GENERAL ELECTRICAL" at bounding box center [314, 309] width 78 height 12
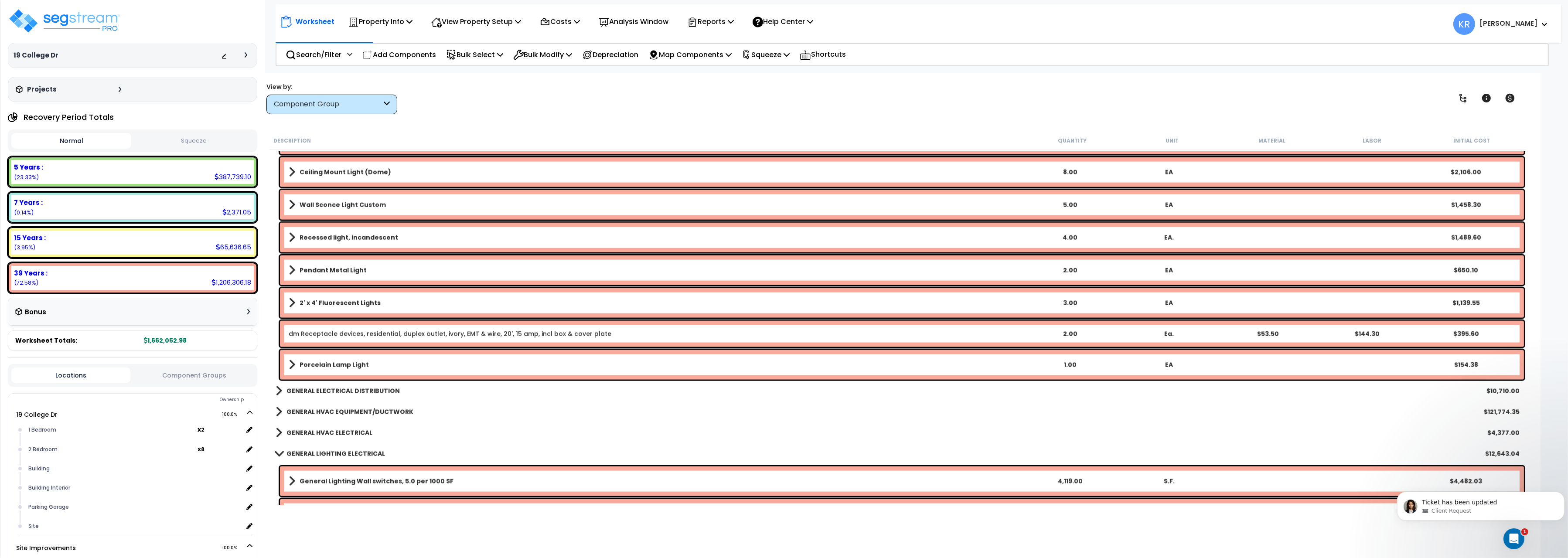
scroll to position [2828, 0]
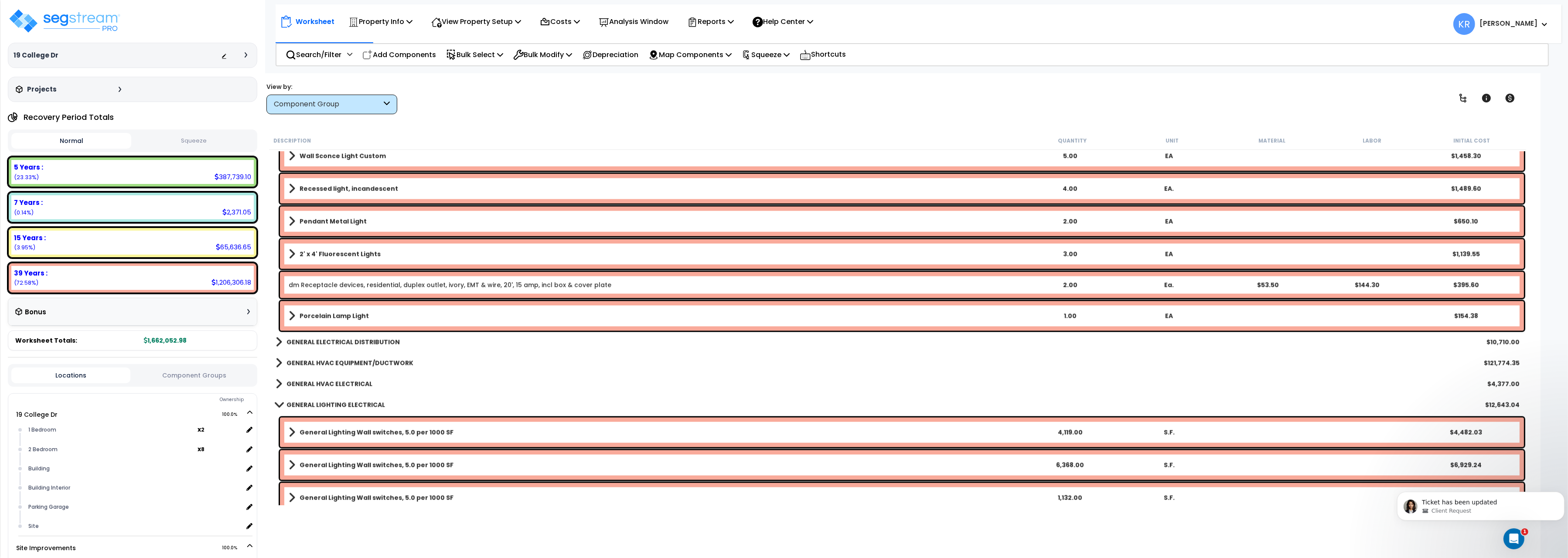
click at [351, 339] on b "GENERAL ELECTRICAL DISTRIBUTION" at bounding box center [343, 342] width 114 height 9
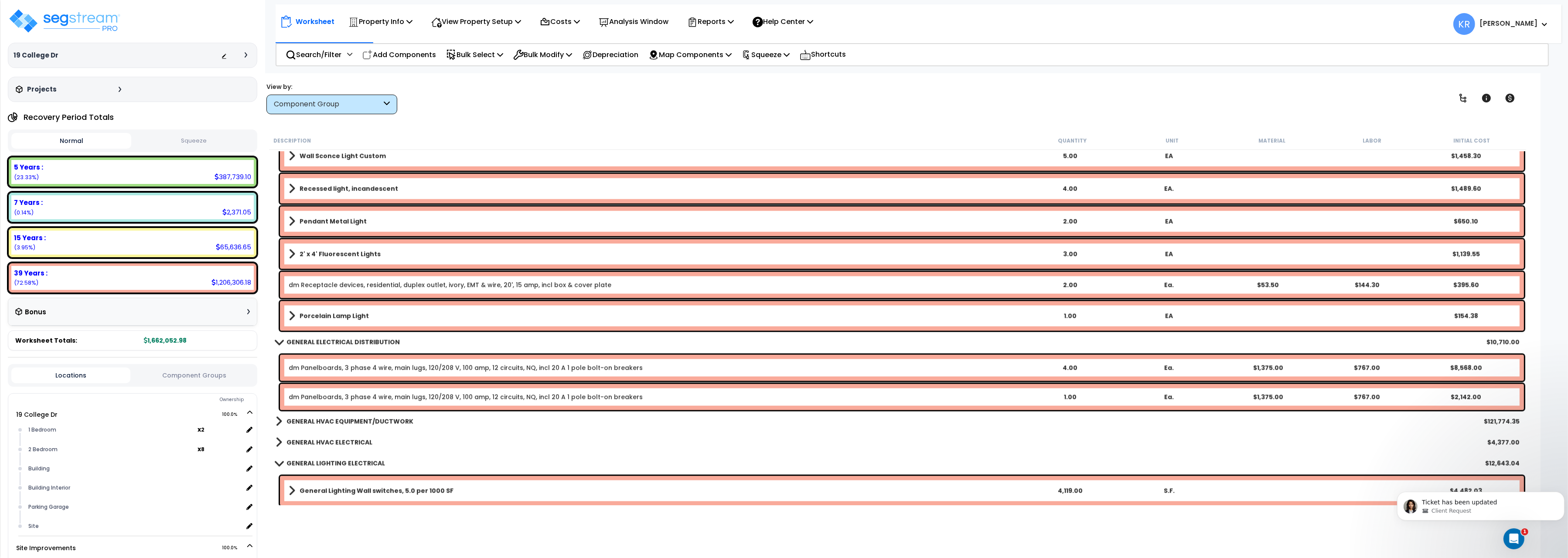
click at [351, 339] on b "GENERAL ELECTRICAL DISTRIBUTION" at bounding box center [343, 342] width 114 height 9
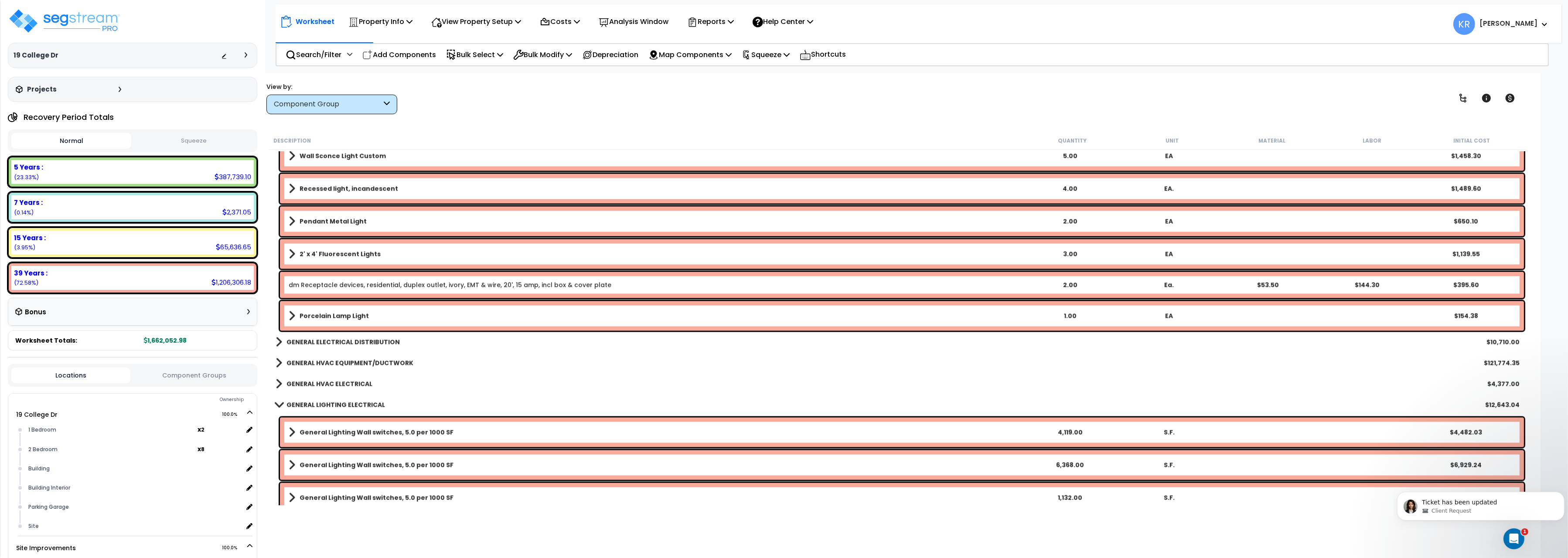
click at [335, 357] on div "GENERAL HVAC EQUIPMENT/DUCTWORK $121,774.35" at bounding box center [897, 363] width 1253 height 21
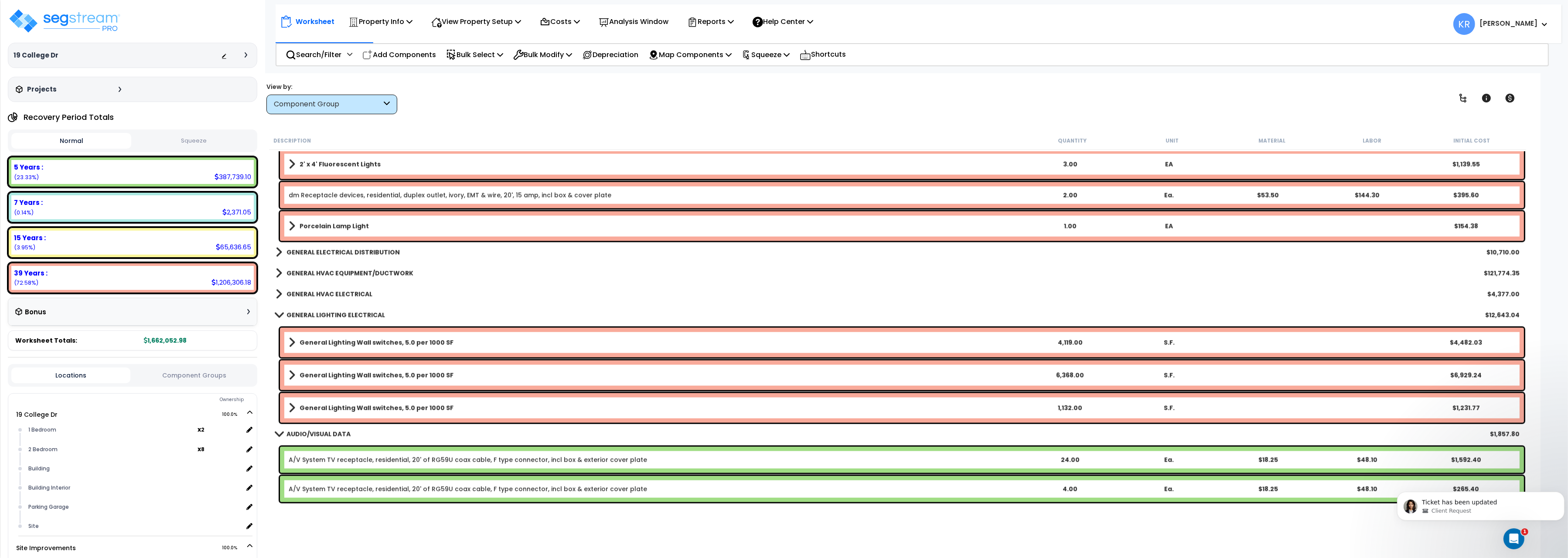
scroll to position [2926, 0]
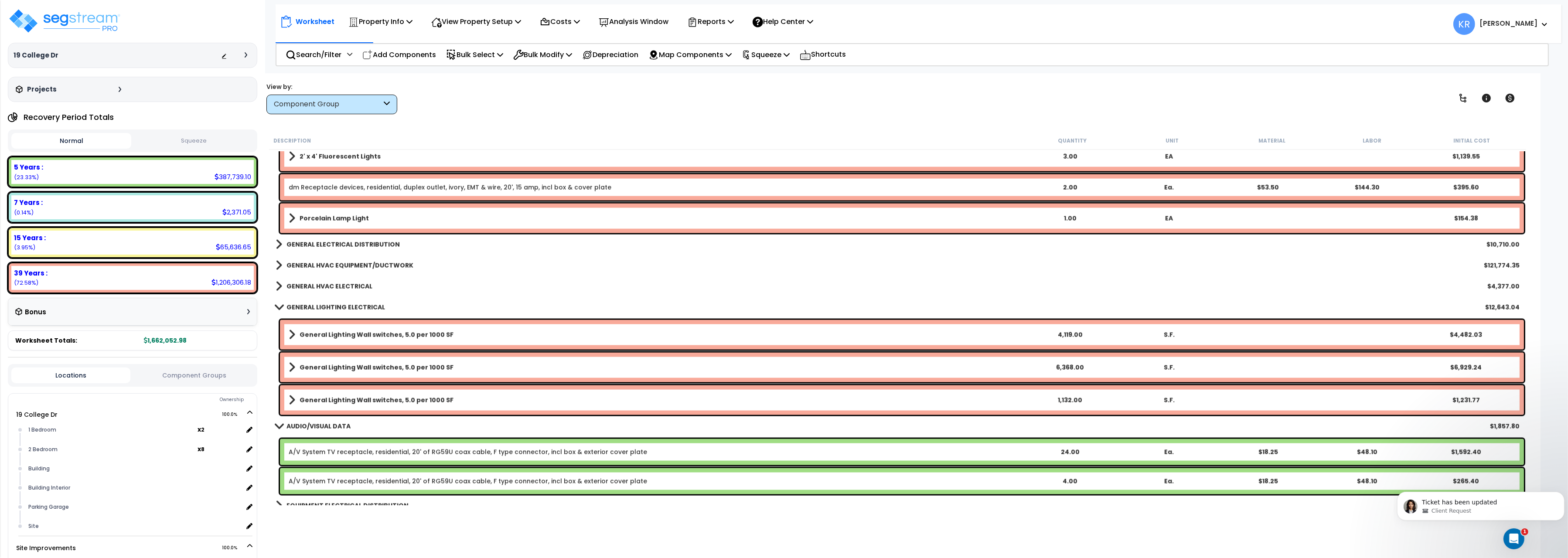
click at [352, 271] on link "GENERAL HVAC EQUIPMENT/DUCTWORK" at bounding box center [344, 266] width 137 height 12
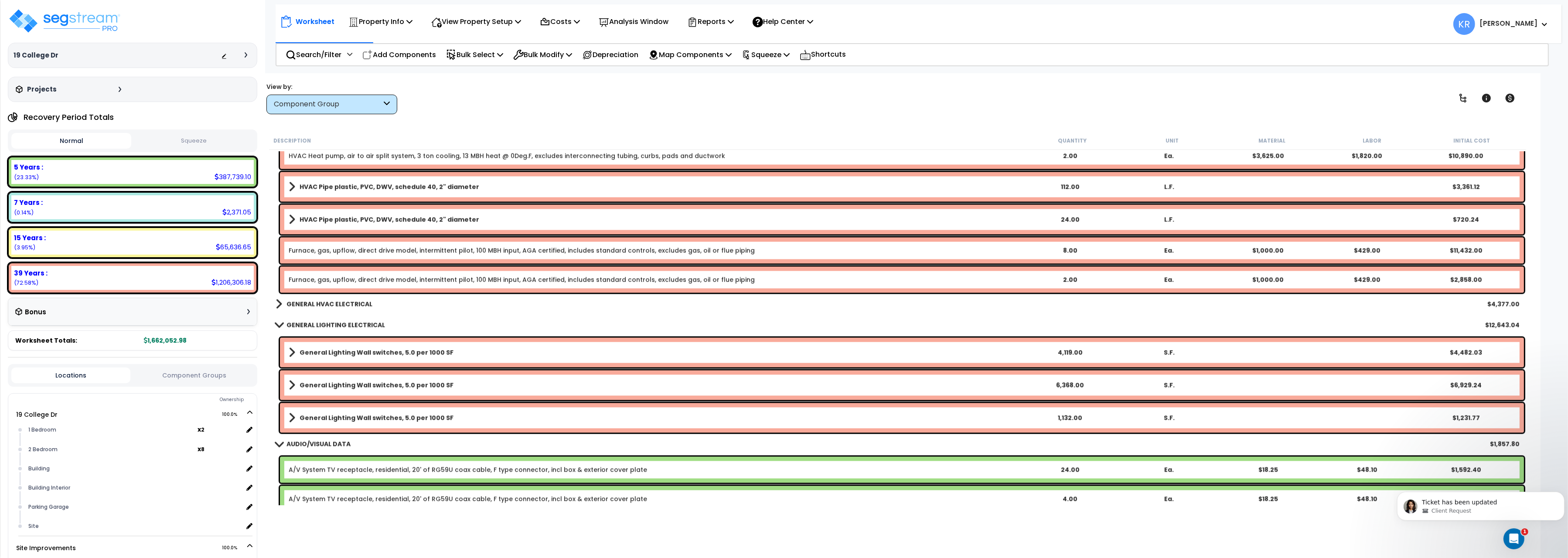
scroll to position [3560, 0]
click at [350, 300] on b "GENERAL HVAC ELECTRICAL" at bounding box center [329, 302] width 86 height 9
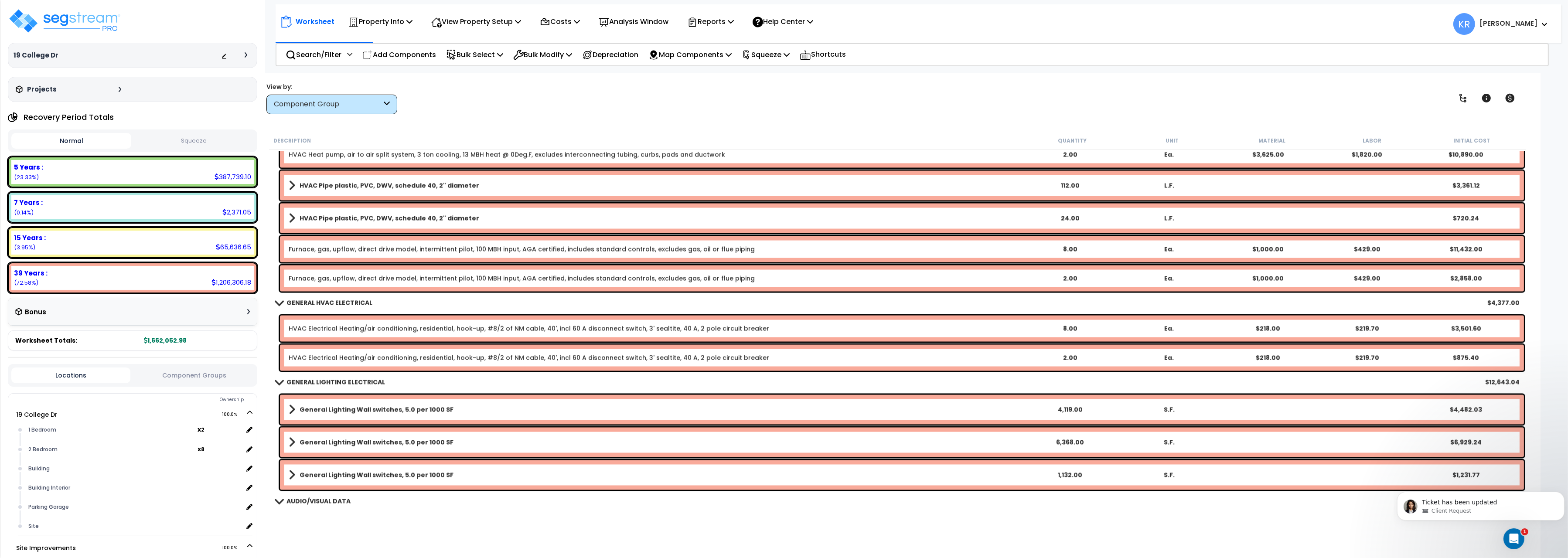
click at [350, 300] on b "GENERAL HVAC ELECTRICAL" at bounding box center [329, 302] width 86 height 9
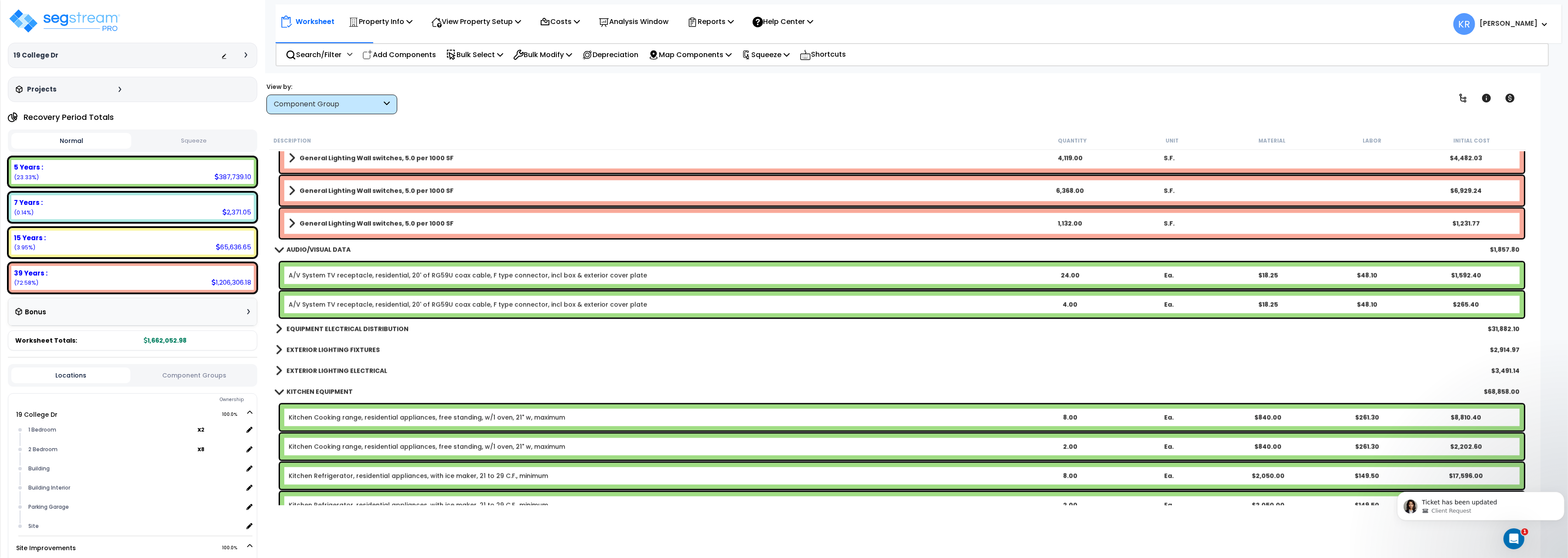
scroll to position [3755, 0]
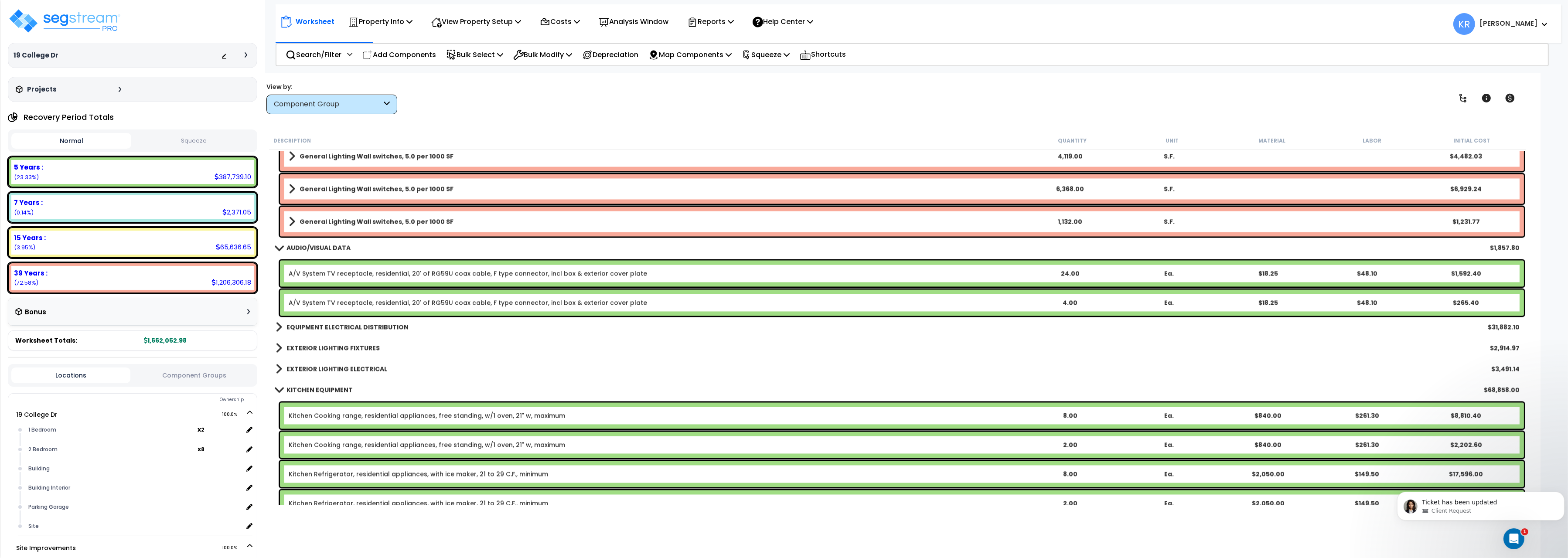
click at [390, 325] on b "EQUIPMENT ELECTRICAL DISTRIBUTION" at bounding box center [347, 327] width 122 height 9
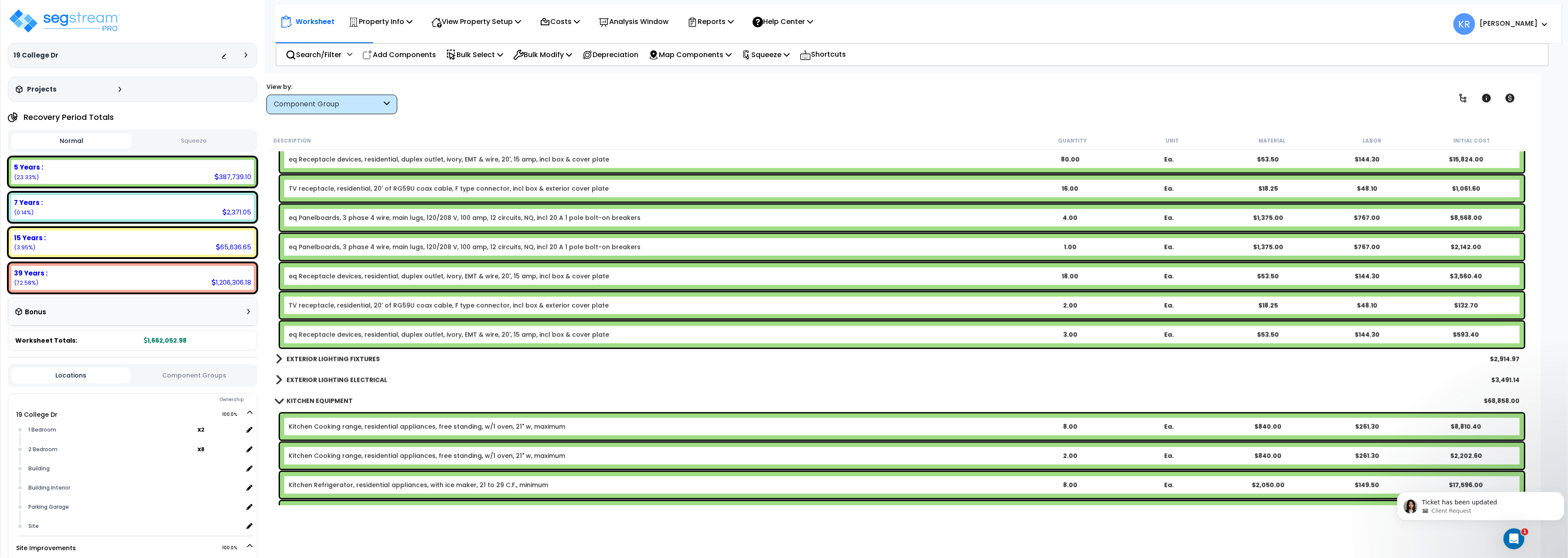
scroll to position [3950, 0]
click at [356, 358] on b "EXTERIOR LIGHTING FIXTURES" at bounding box center [333, 357] width 94 height 9
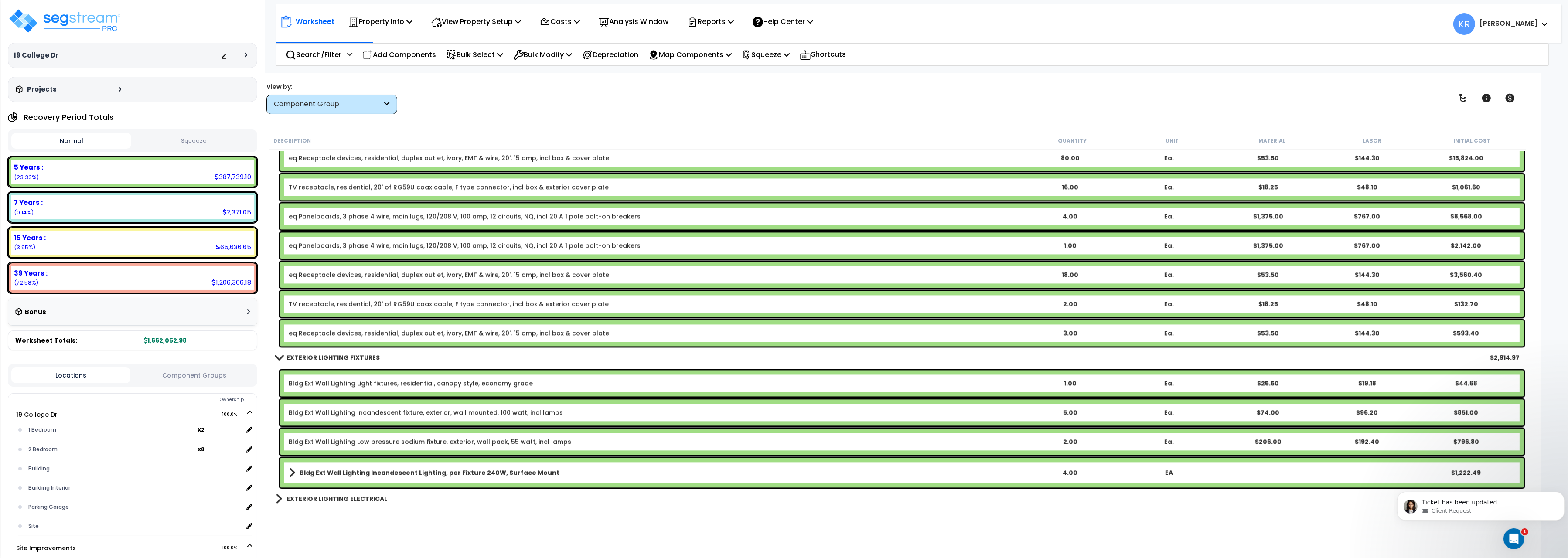
scroll to position [4047, 0]
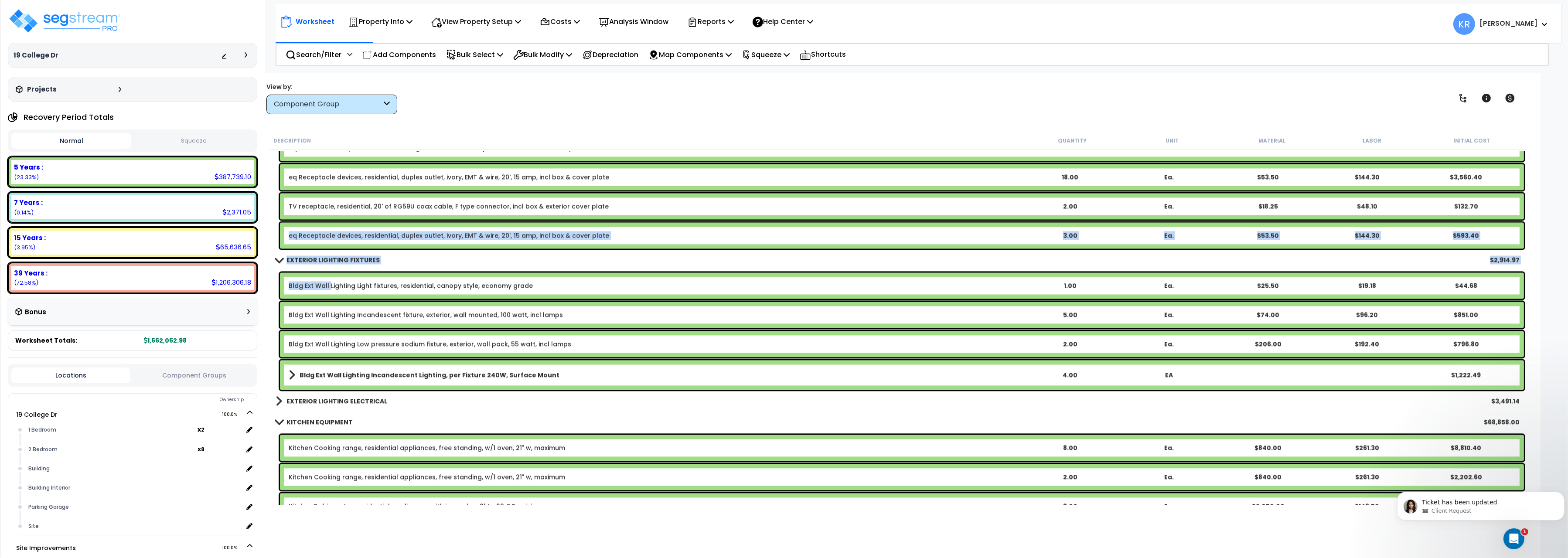
click at [329, 282] on link "Bldg Ext Wall Lighting Light fixtures, residential, canopy style, economy grade" at bounding box center [411, 286] width 244 height 9
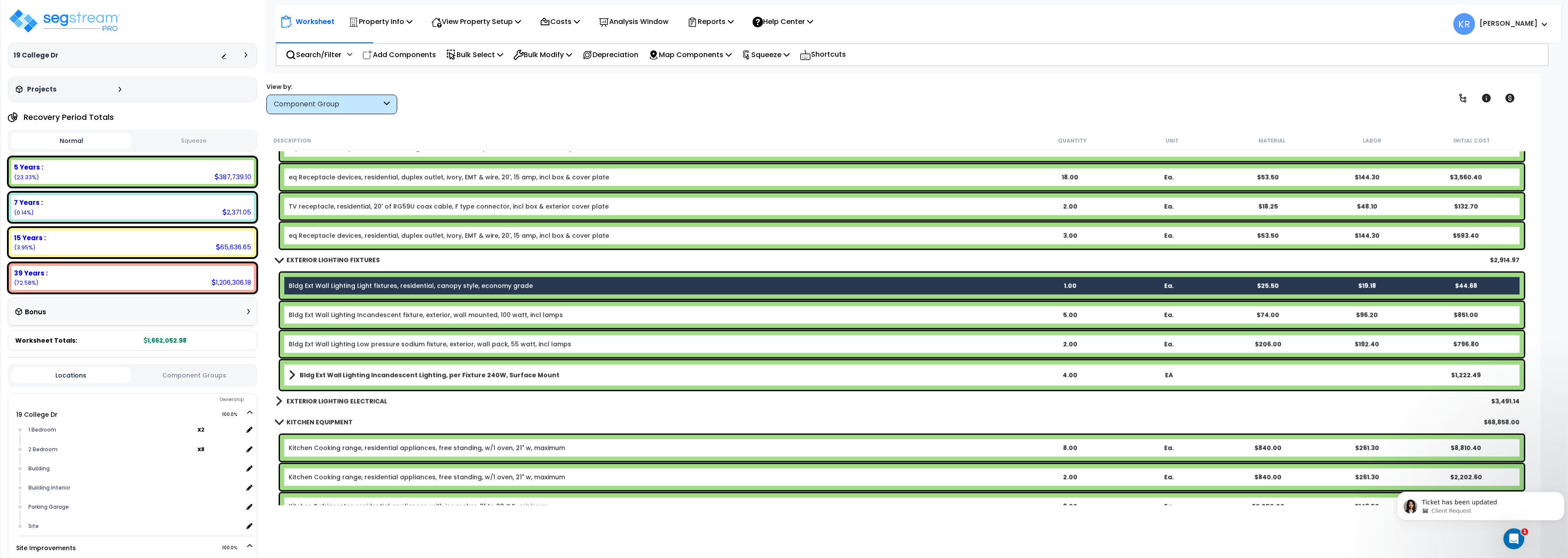
click at [323, 316] on link "Bldg Ext Wall Lighting Incandescent fixture, exterior, wall mounted, 100 watt, …" at bounding box center [426, 315] width 274 height 9
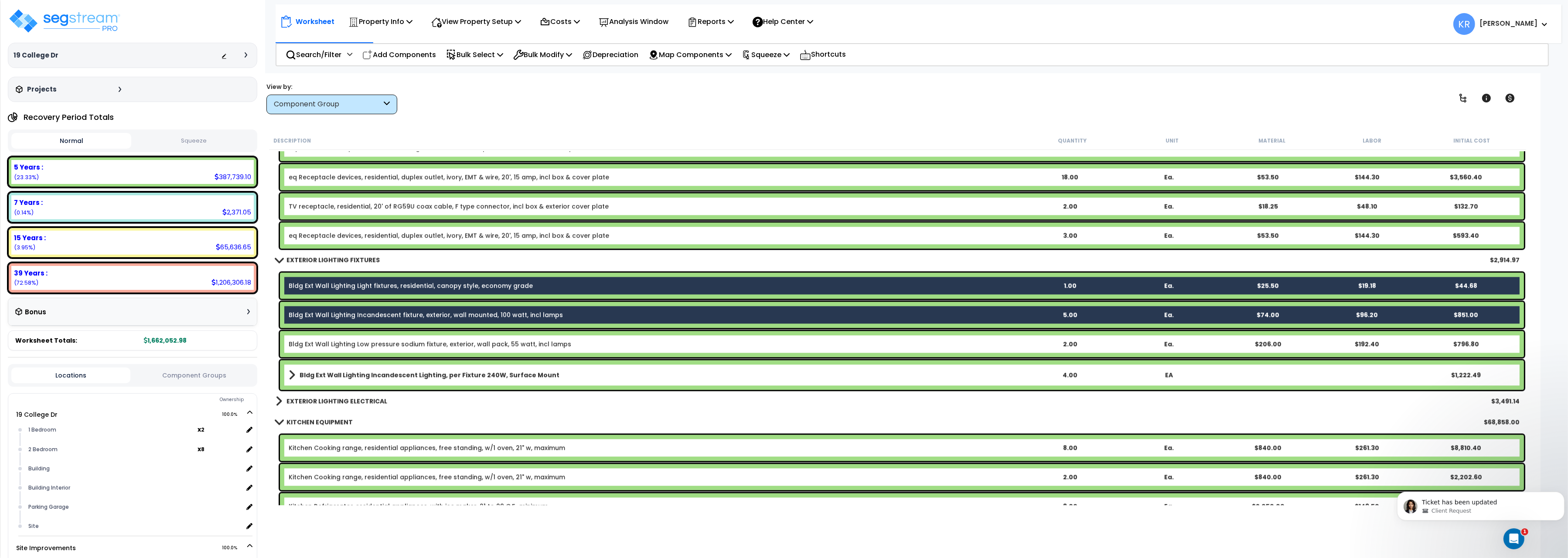
click at [325, 346] on link "Bldg Ext Wall Lighting Low pressure sodium fixture, exterior, wall pack, 55 wat…" at bounding box center [430, 343] width 282 height 9
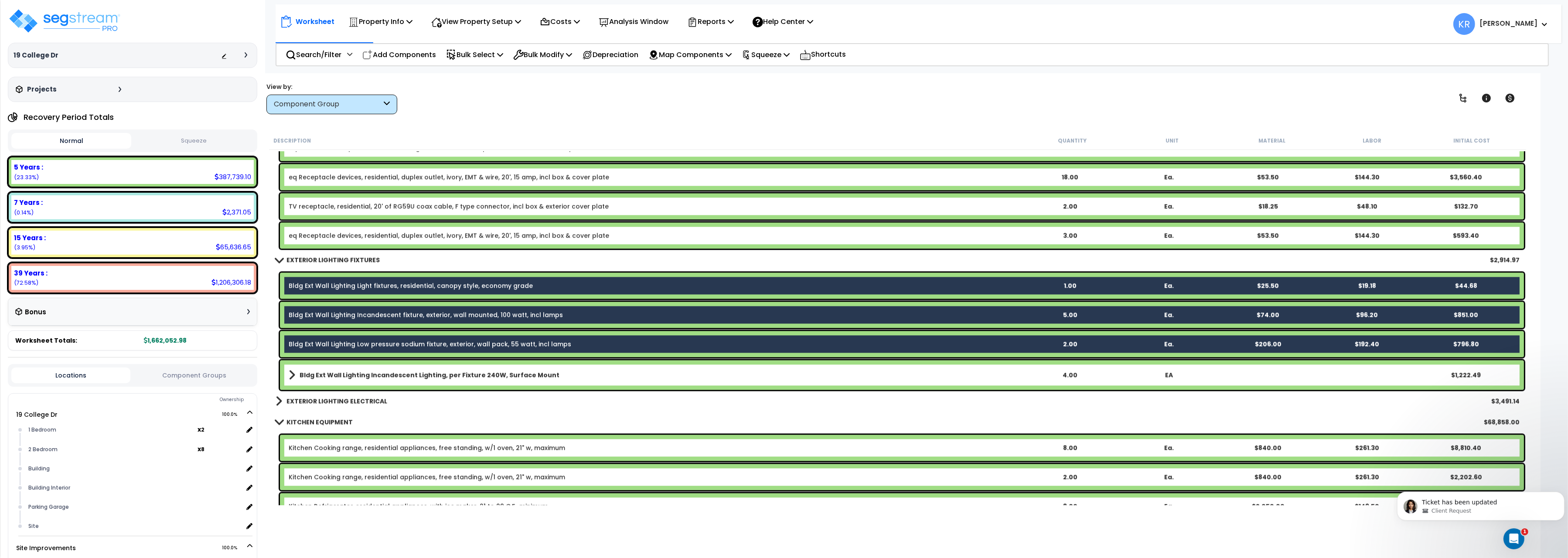
click at [328, 375] on b "Bldg Ext Wall Lighting Incandescent Lighting, per Fixture 240W, Surface Mount" at bounding box center [429, 375] width 260 height 9
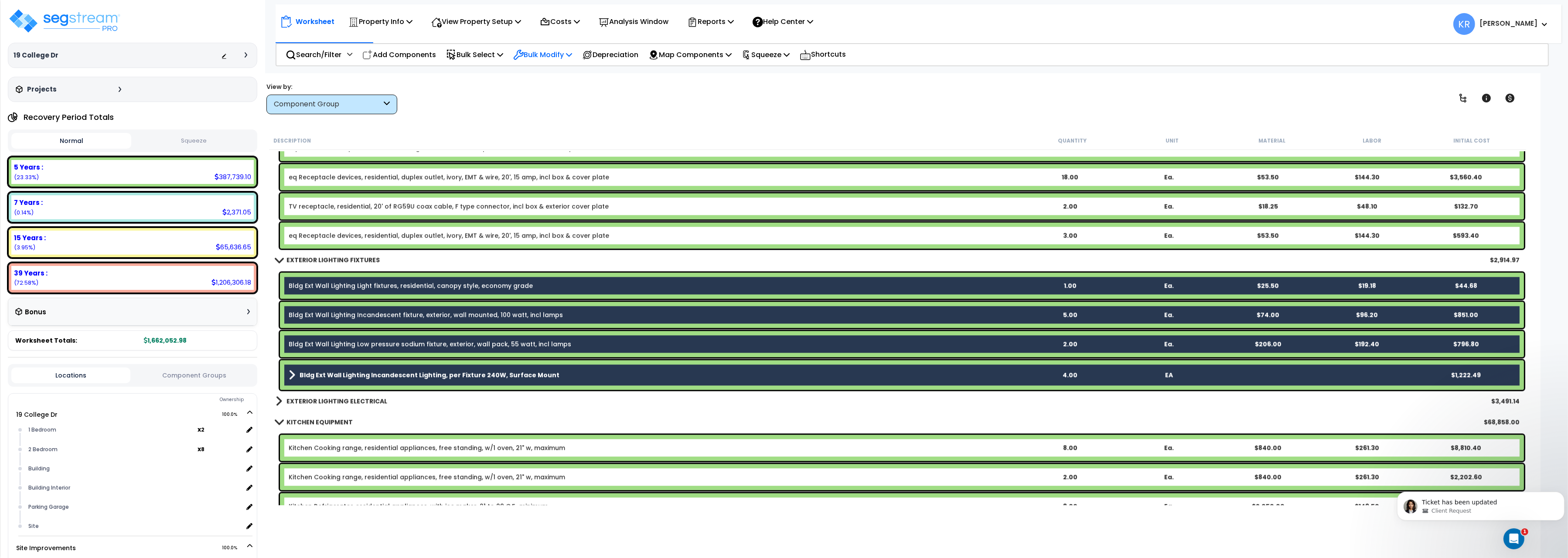
click at [542, 53] on p "Bulk Modify" at bounding box center [543, 55] width 59 height 12
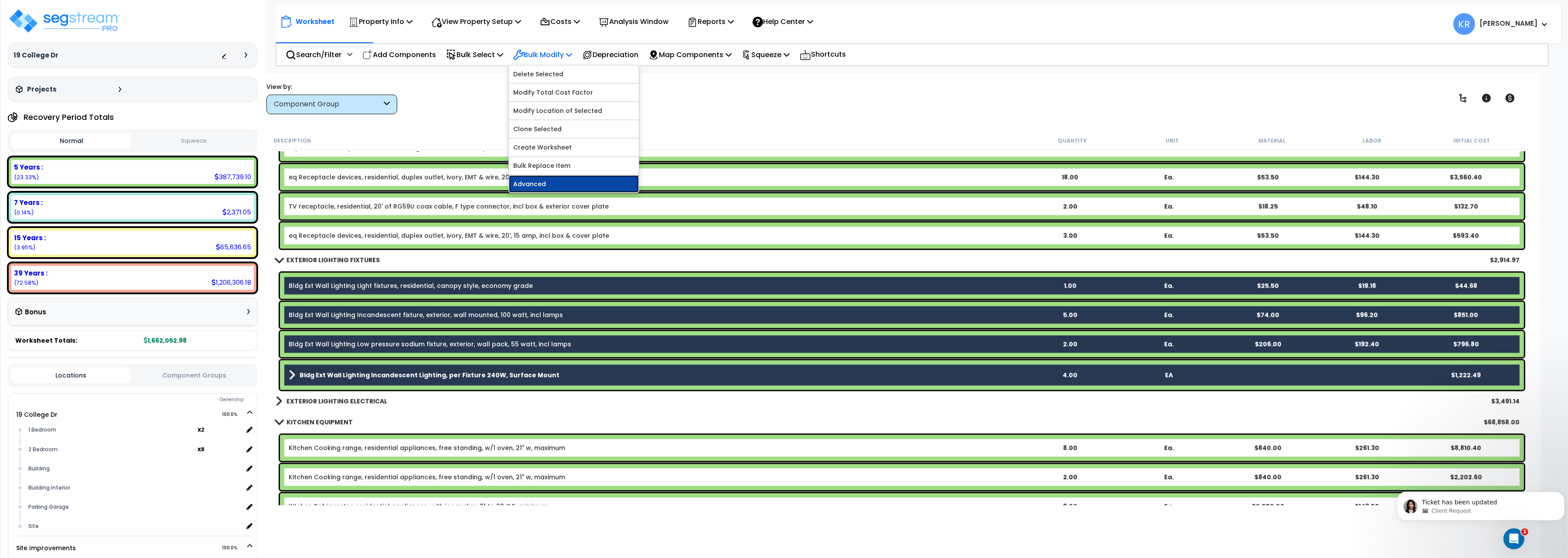
click at [545, 185] on link "Advanced" at bounding box center [574, 184] width 130 height 17
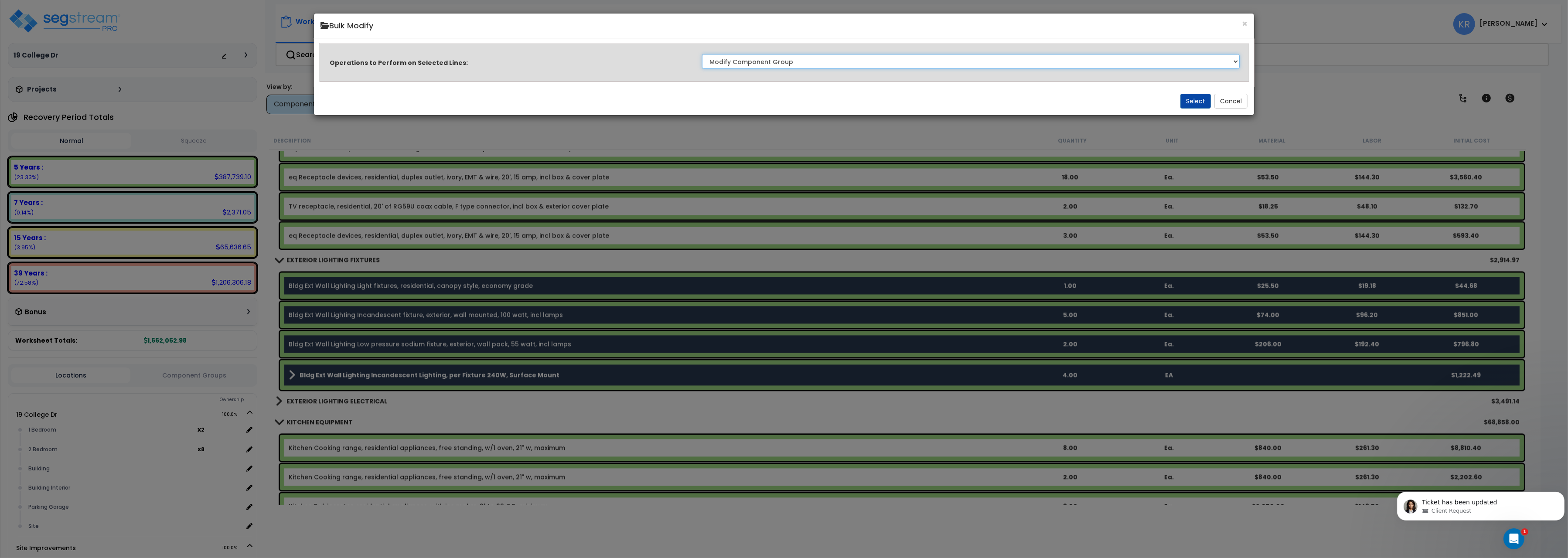
click at [702, 54] on select "Clone Delete Delete Zero Quantities Modify Component Group Modify Recovery Peri…" at bounding box center [971, 61] width 538 height 15
click option "Modify Component Group" at bounding box center [0, 0] width 0 height 0
click at [1191, 106] on button "Select" at bounding box center [1195, 101] width 31 height 15
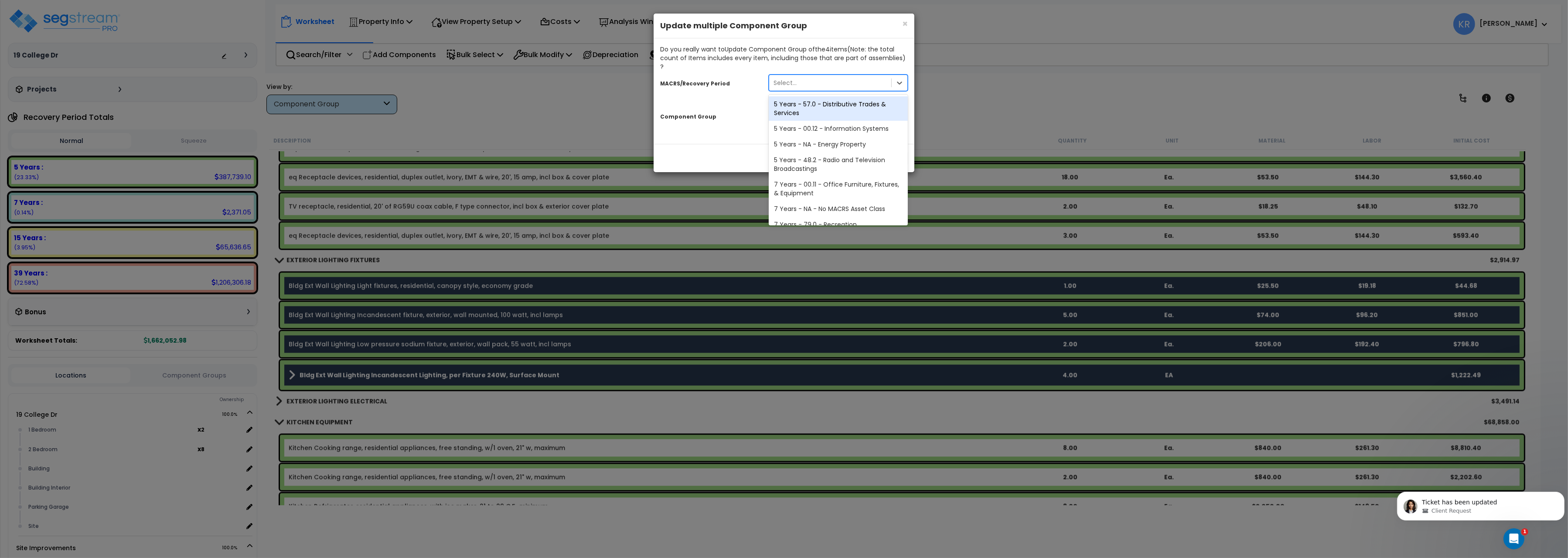
click at [782, 78] on div "Select..." at bounding box center [785, 82] width 23 height 9
click at [798, 209] on div "39 Years - NA - Long-Life Property" at bounding box center [838, 217] width 139 height 16
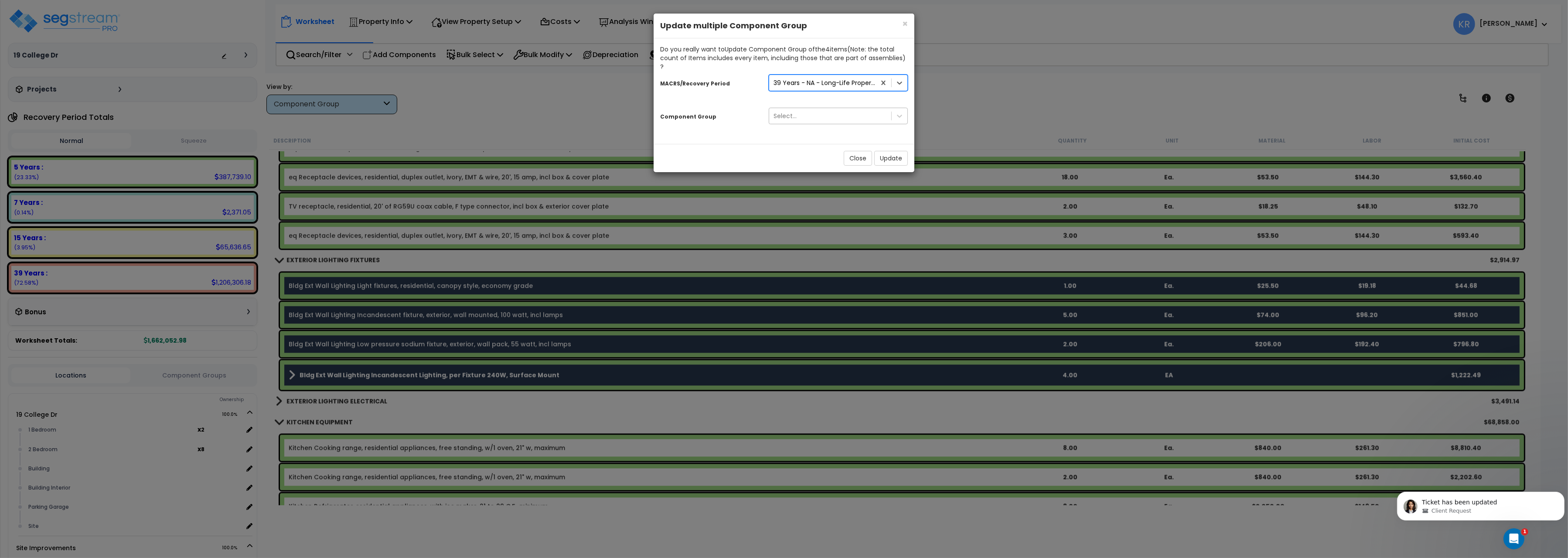
click at [809, 111] on div "Select..." at bounding box center [830, 116] width 122 height 14
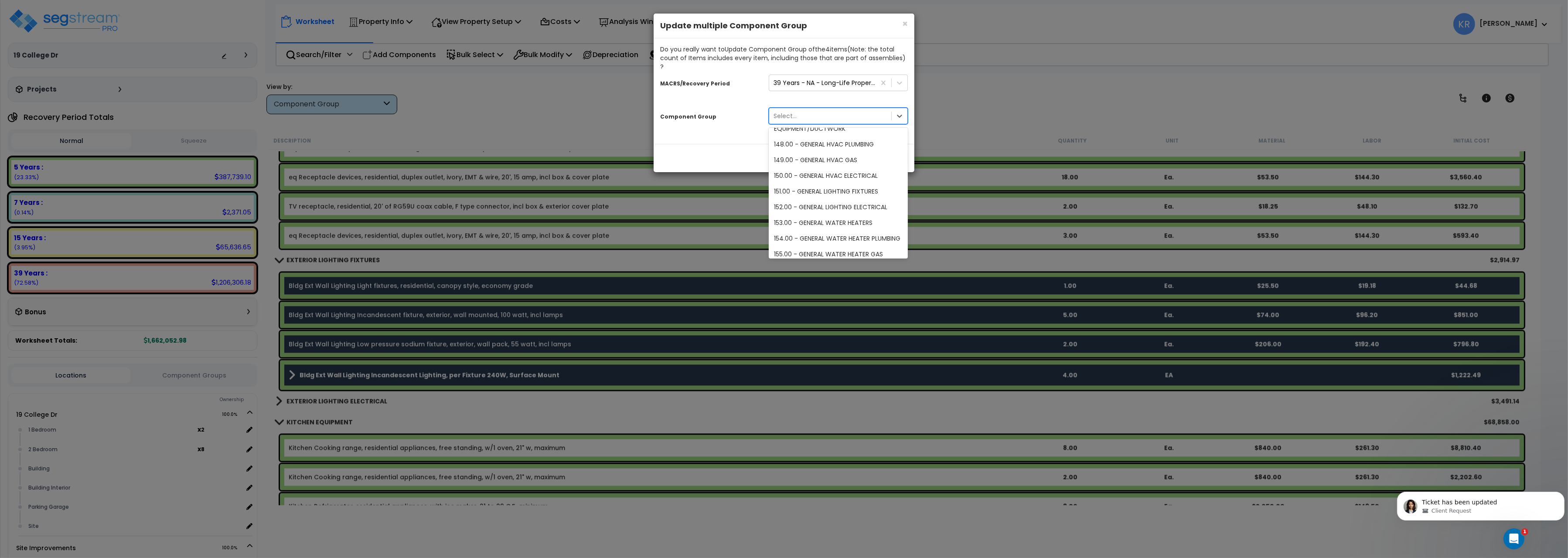
scroll to position [1024, 0]
click at [883, 179] on div "151.00 - GENERAL LIGHTING FIXTURES" at bounding box center [838, 187] width 139 height 16
click at [865, 112] on div "151.00 - GENERAL LIGHTING FIXTURES" at bounding box center [825, 116] width 103 height 9
click at [858, 223] on div "152.00 - GENERAL LIGHTING ELECTRICAL" at bounding box center [838, 231] width 139 height 16
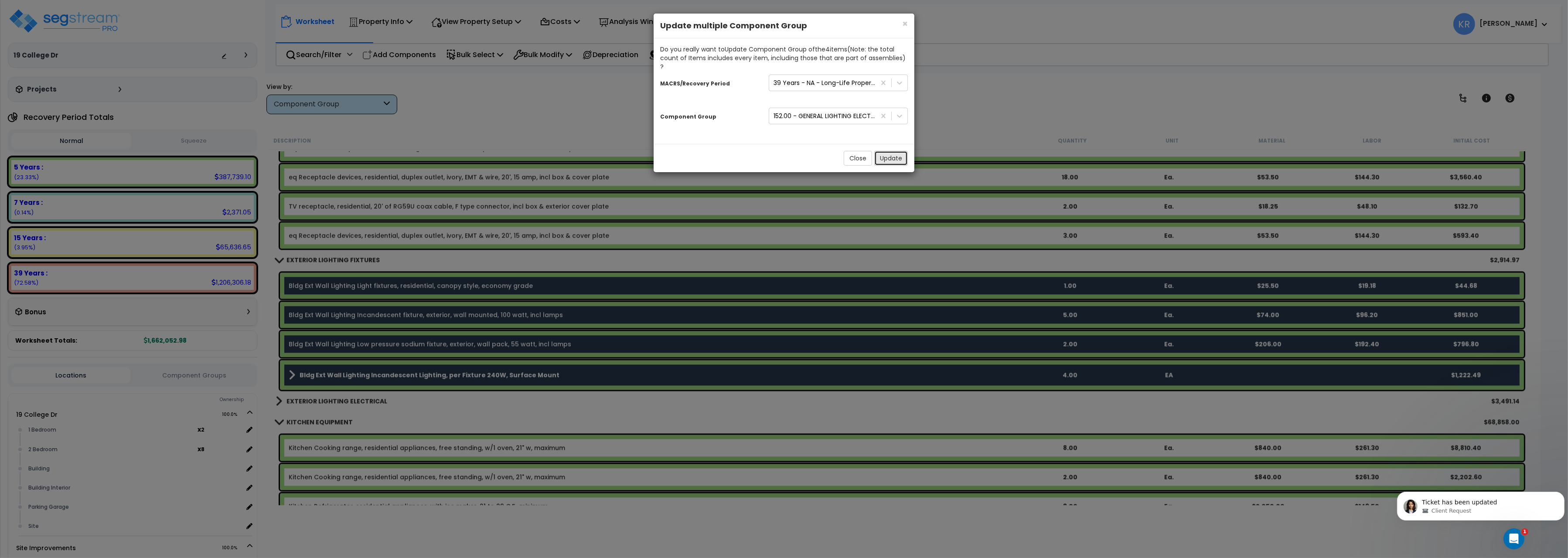
click at [882, 151] on button "Update" at bounding box center [891, 158] width 34 height 15
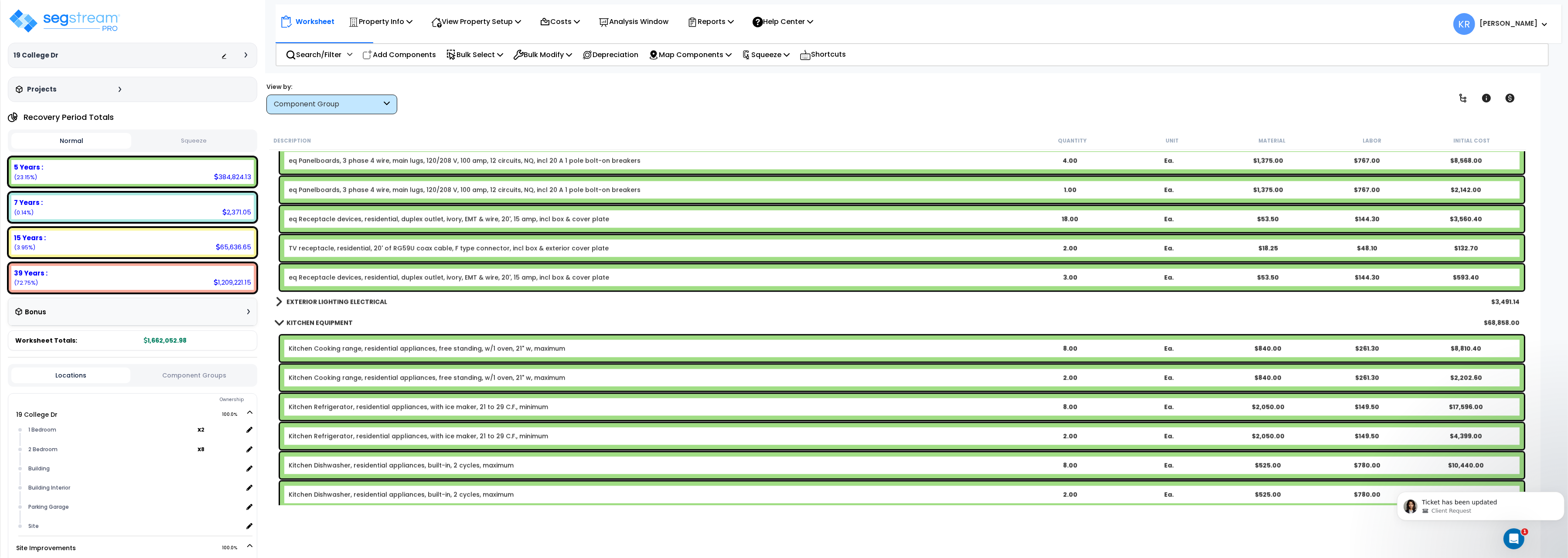
scroll to position [4145, 0]
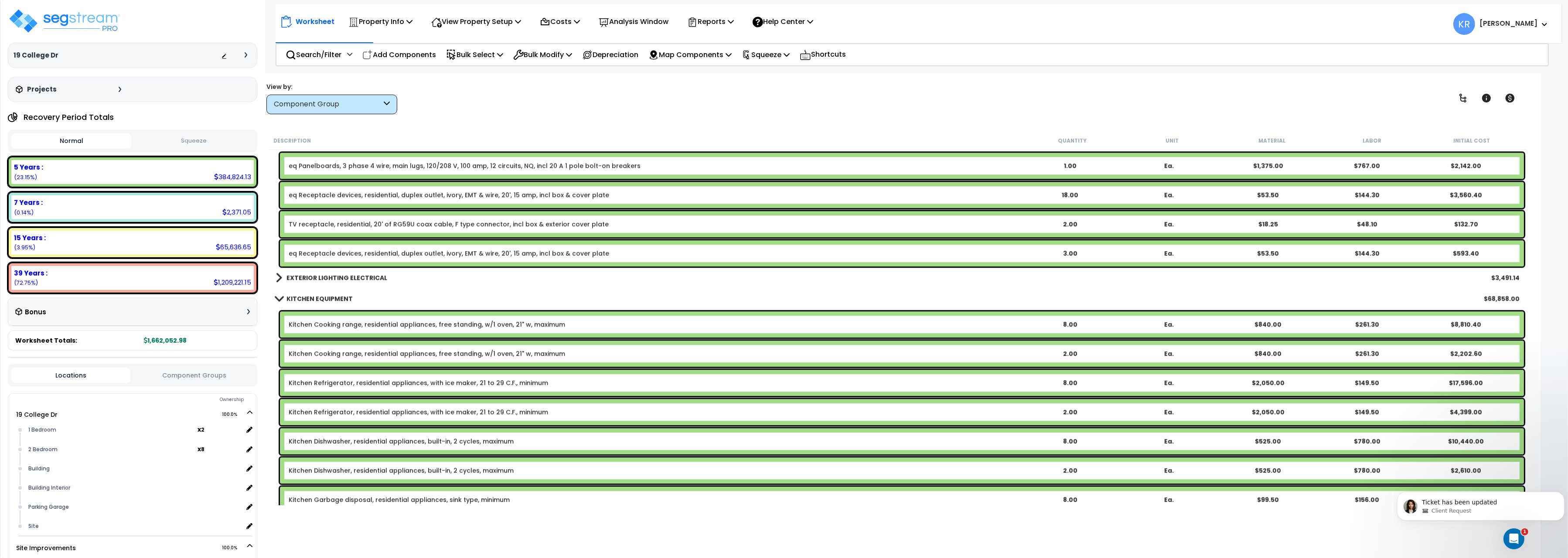
click at [303, 277] on b "EXTERIOR LIGHTING ELECTRICAL" at bounding box center [337, 278] width 101 height 9
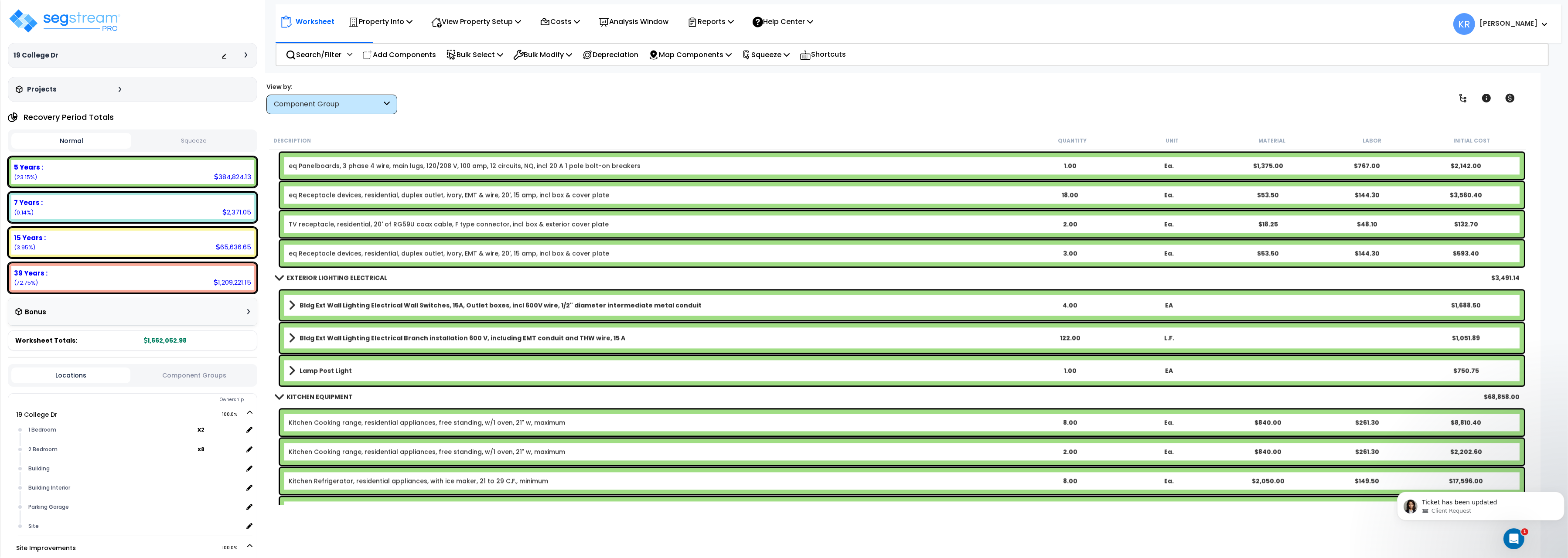
click at [319, 305] on b "Bldg Ext Wall Lighting Electrical Wall Switches, 15A, Outlet boxes, incl 600V w…" at bounding box center [500, 305] width 402 height 9
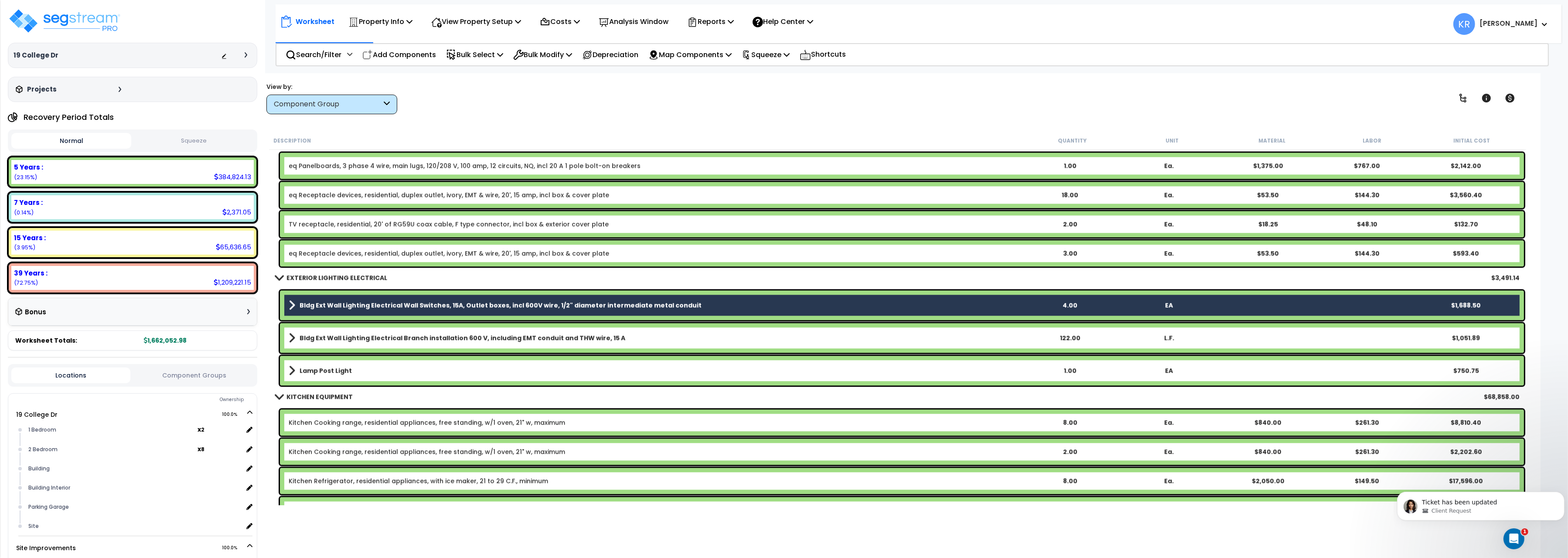
click at [319, 331] on div "Bldg Ext Wall Lighting Electrical Branch installation 600 V, including EMT cond…" at bounding box center [902, 338] width 1244 height 30
click at [319, 339] on b "Bldg Ext Wall Lighting Electrical Branch installation 600 V, including EMT cond…" at bounding box center [462, 337] width 325 height 9
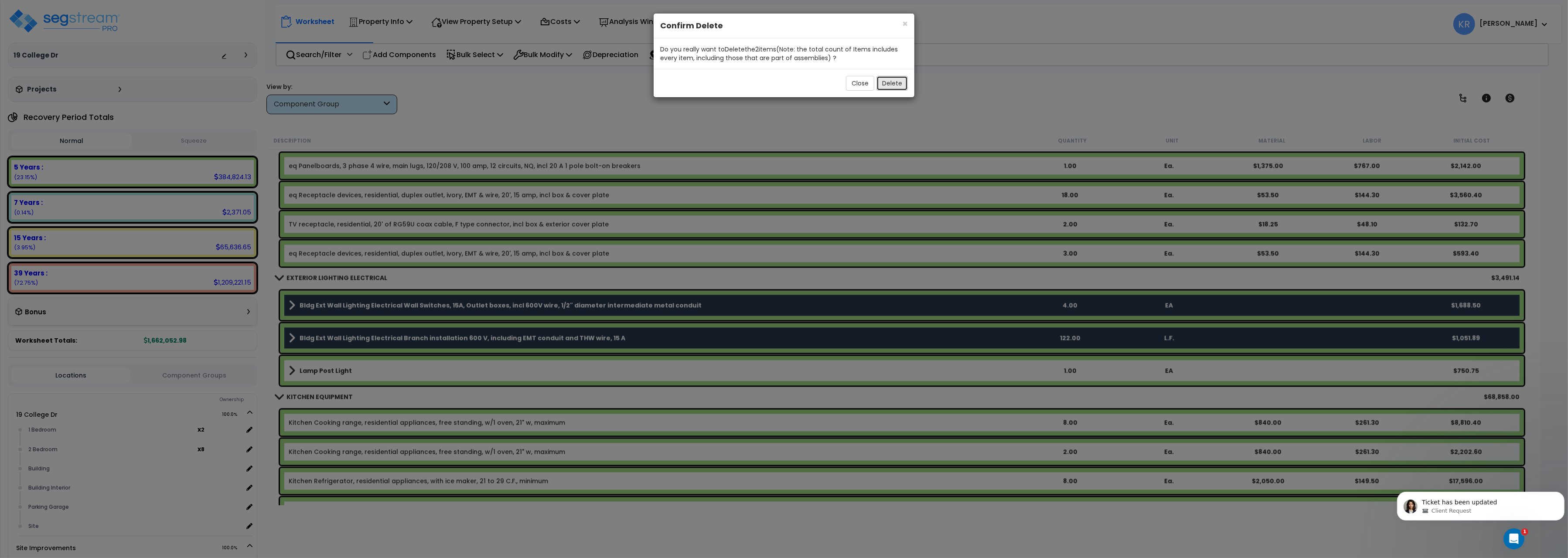
click at [893, 83] on button "Delete" at bounding box center [892, 83] width 31 height 15
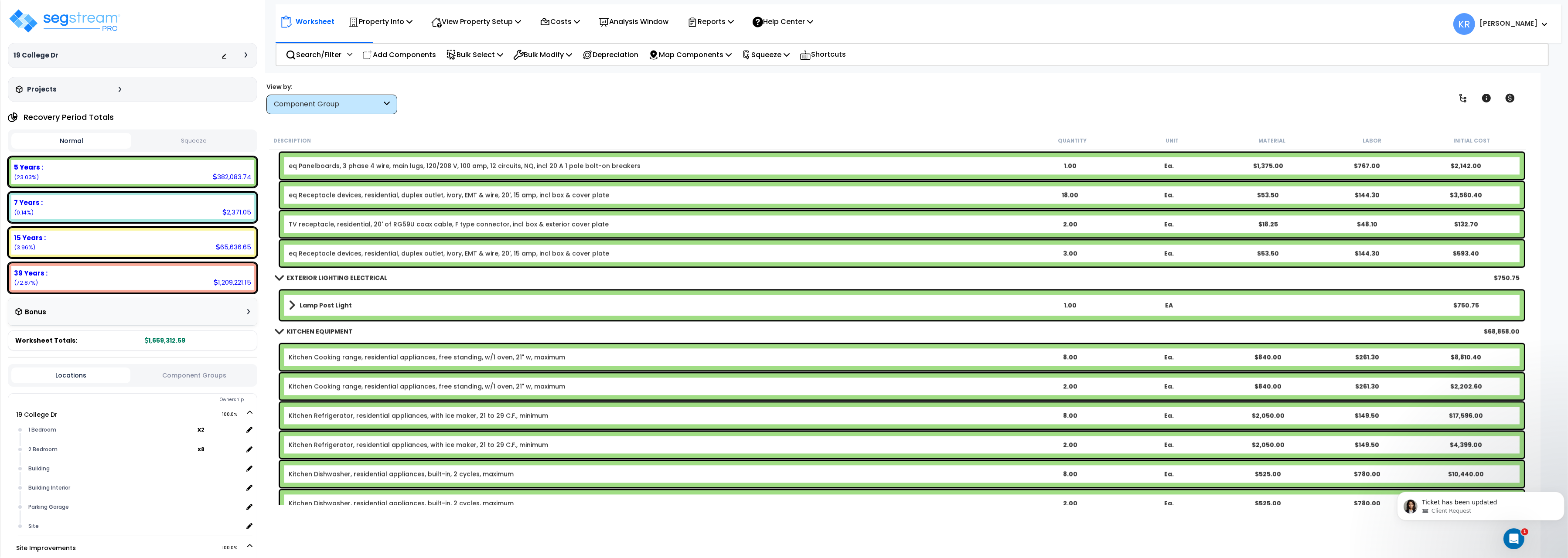
click at [316, 303] on b "Lamp Post Light" at bounding box center [325, 305] width 52 height 9
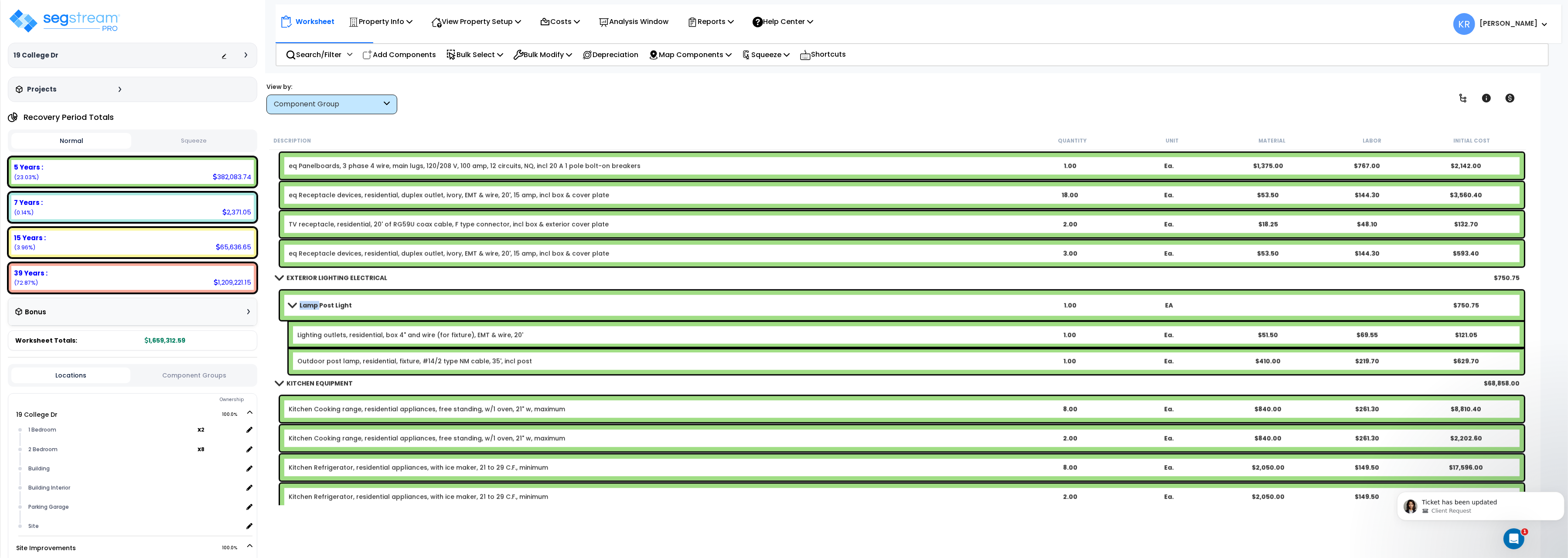
click at [316, 303] on b "Lamp Post Light" at bounding box center [325, 305] width 52 height 9
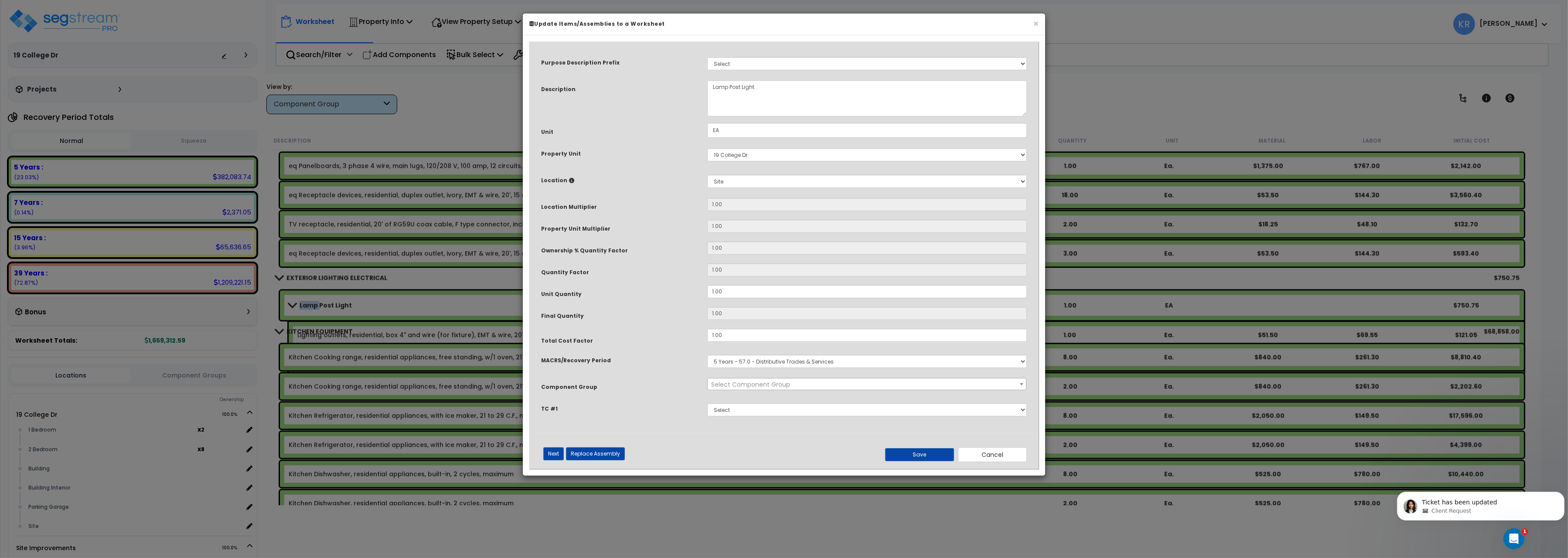
select select "57037"
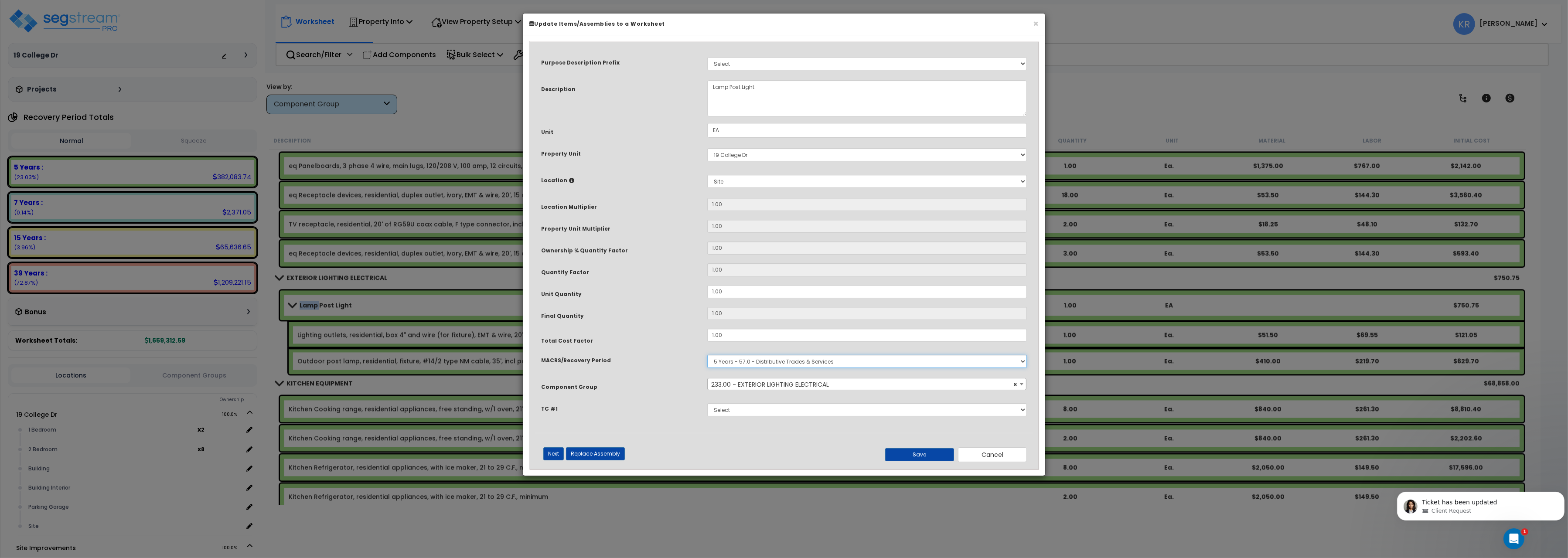
click at [707, 355] on select "Select MACRS/Recovery Period 5 Years - 57.0 - Distributive Trades & Services 5 …" at bounding box center [867, 361] width 319 height 13
select select "3666"
click option "15 Years - 00.3 - Land Improvements" at bounding box center [0, 0] width 0 height 0
click at [774, 382] on span "Select Component Group" at bounding box center [750, 385] width 79 height 9
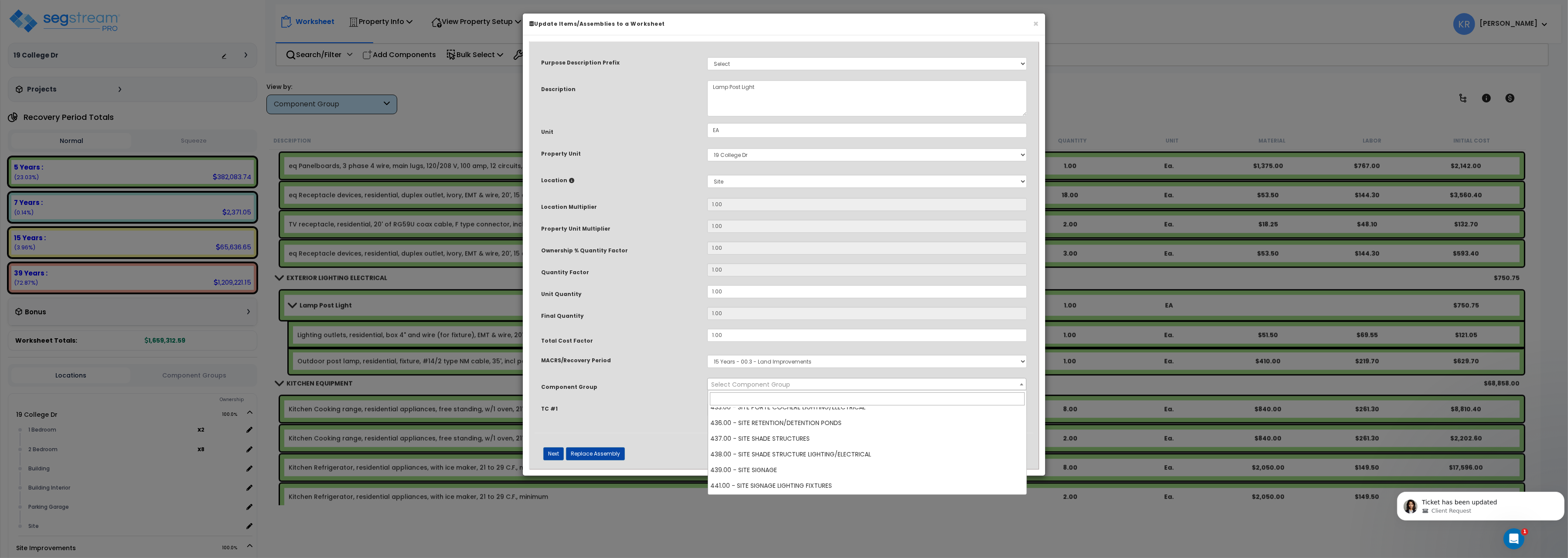
scroll to position [1219, 0]
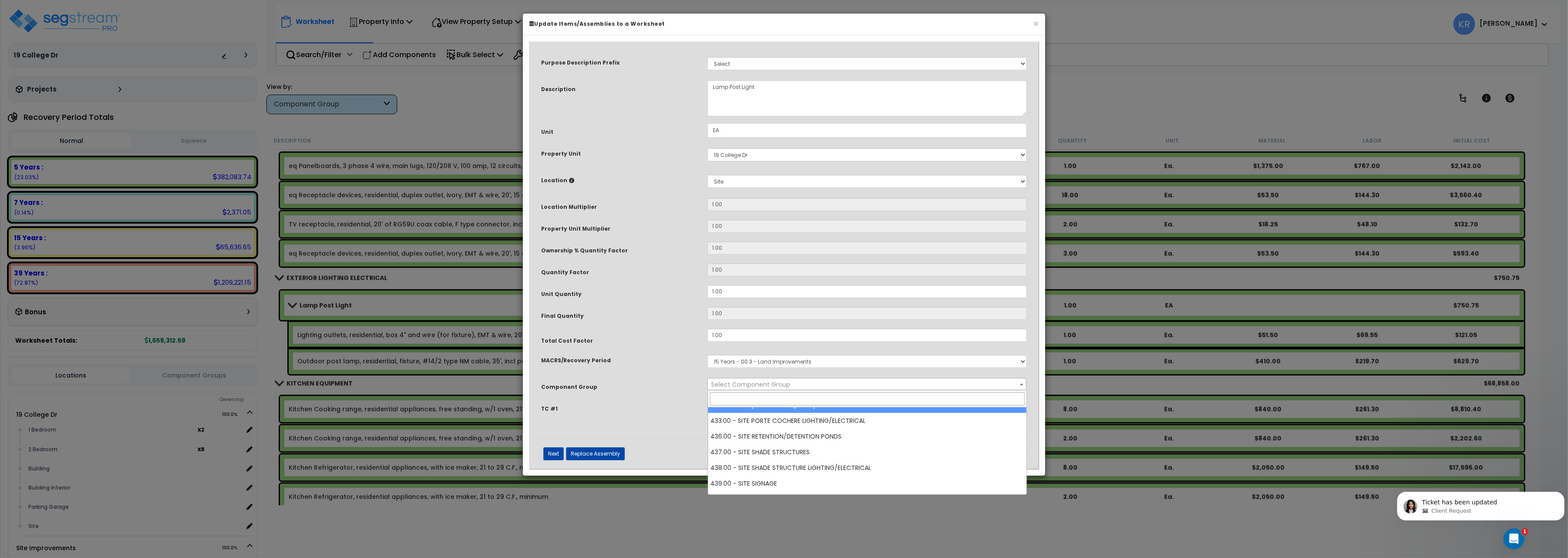
click at [735, 405] on input "search" at bounding box center [867, 399] width 315 height 13
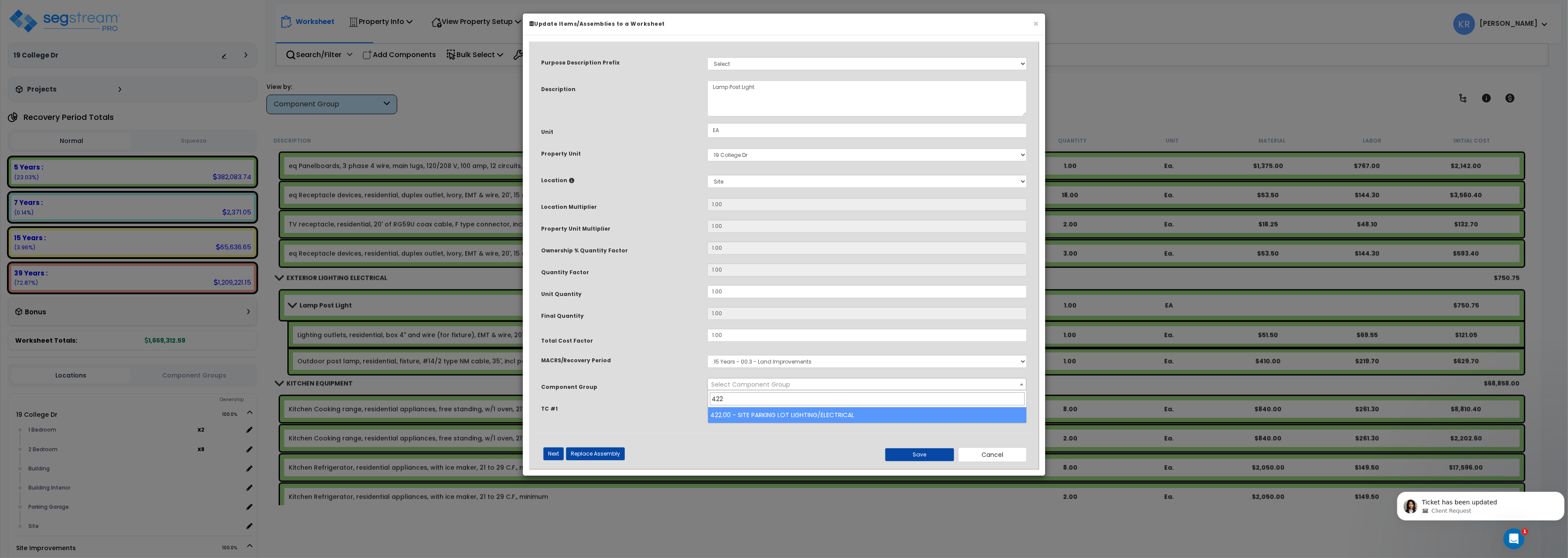
type input "422"
select select "57209"
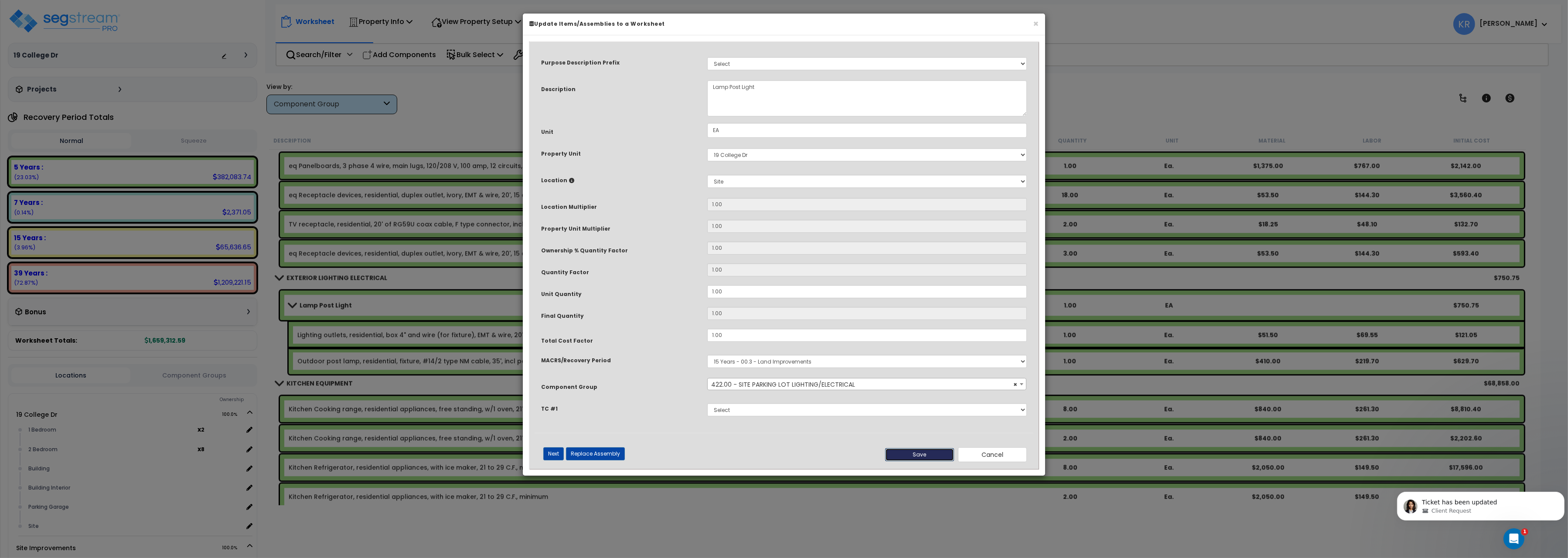
click at [922, 457] on button "Save" at bounding box center [920, 455] width 69 height 13
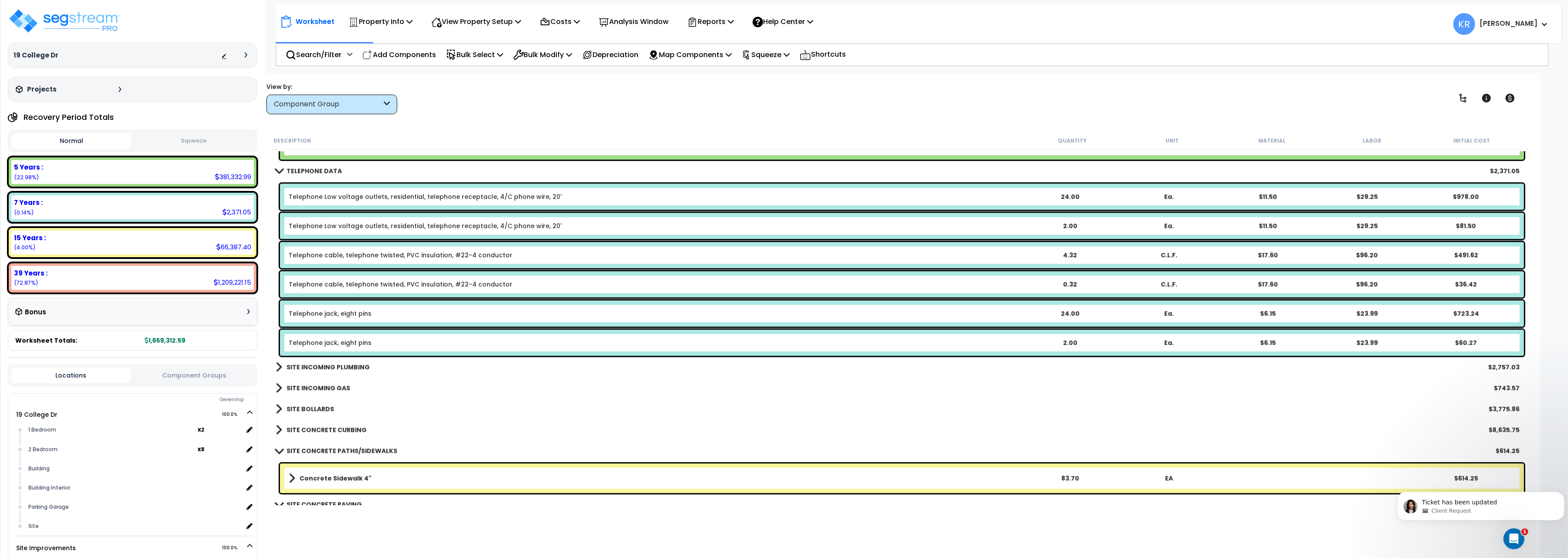
scroll to position [5169, 0]
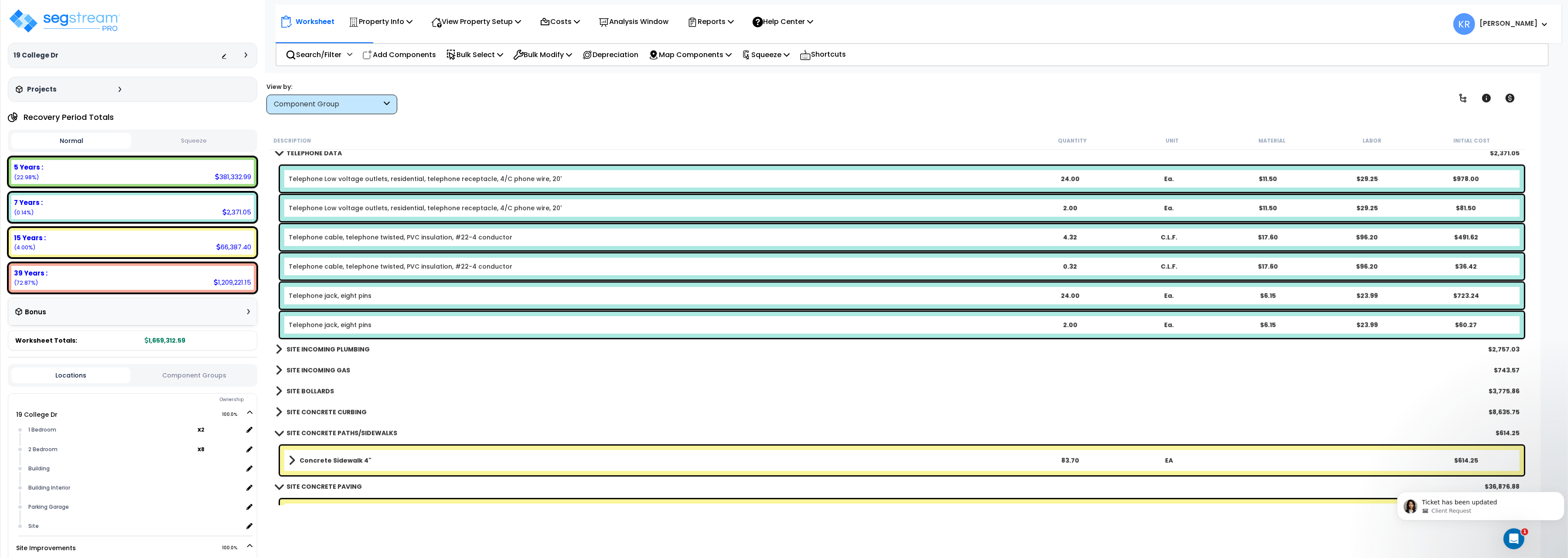
click at [356, 345] on link "SITE INCOMING PLUMBING" at bounding box center [323, 349] width 94 height 12
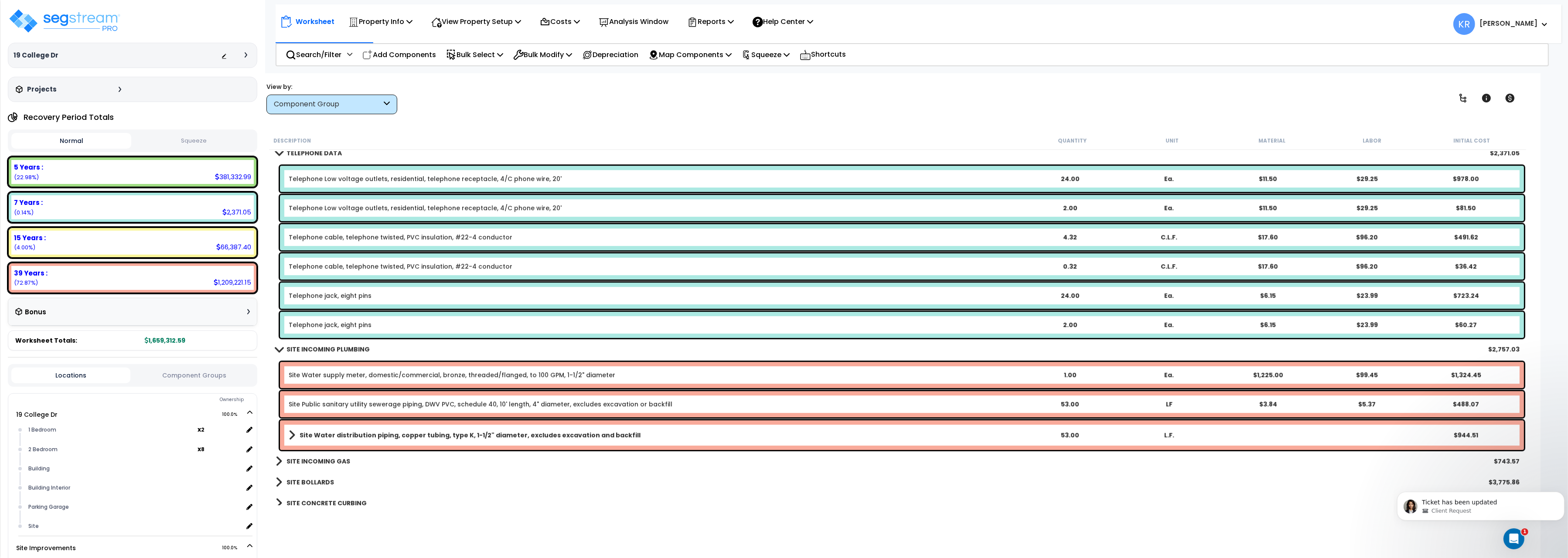
click at [356, 345] on link "SITE INCOMING PLUMBING" at bounding box center [323, 349] width 94 height 12
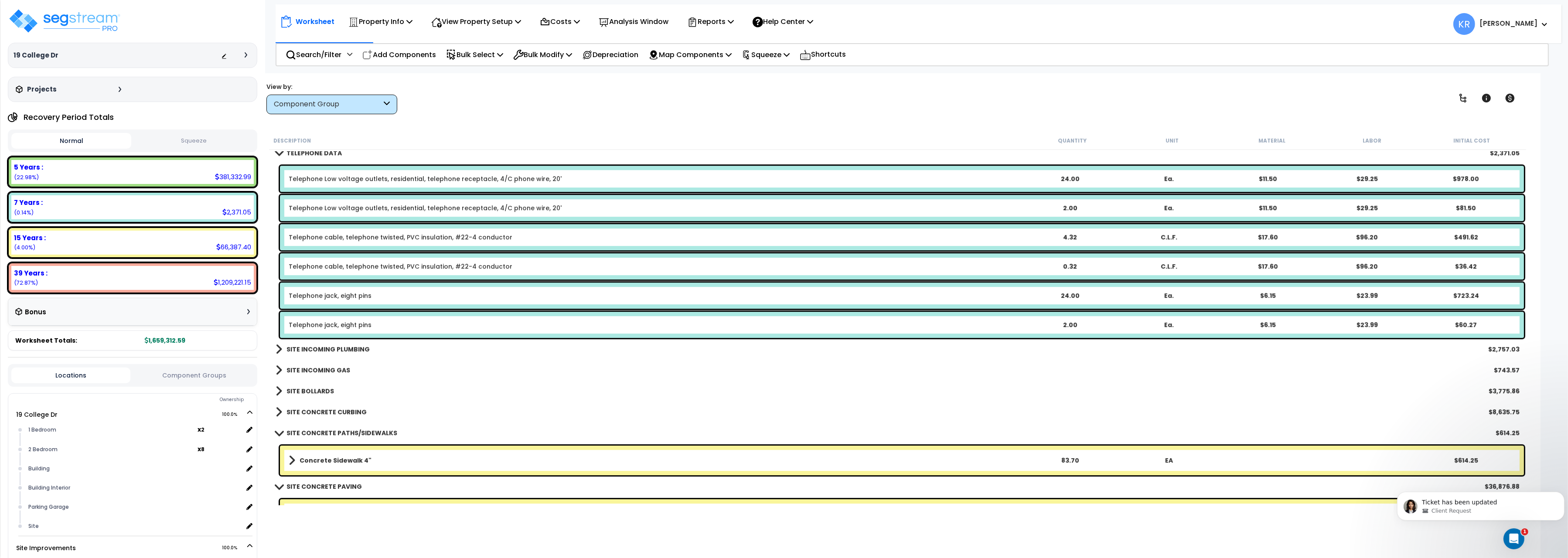
click at [325, 373] on b "SITE INCOMING GAS" at bounding box center [318, 370] width 64 height 9
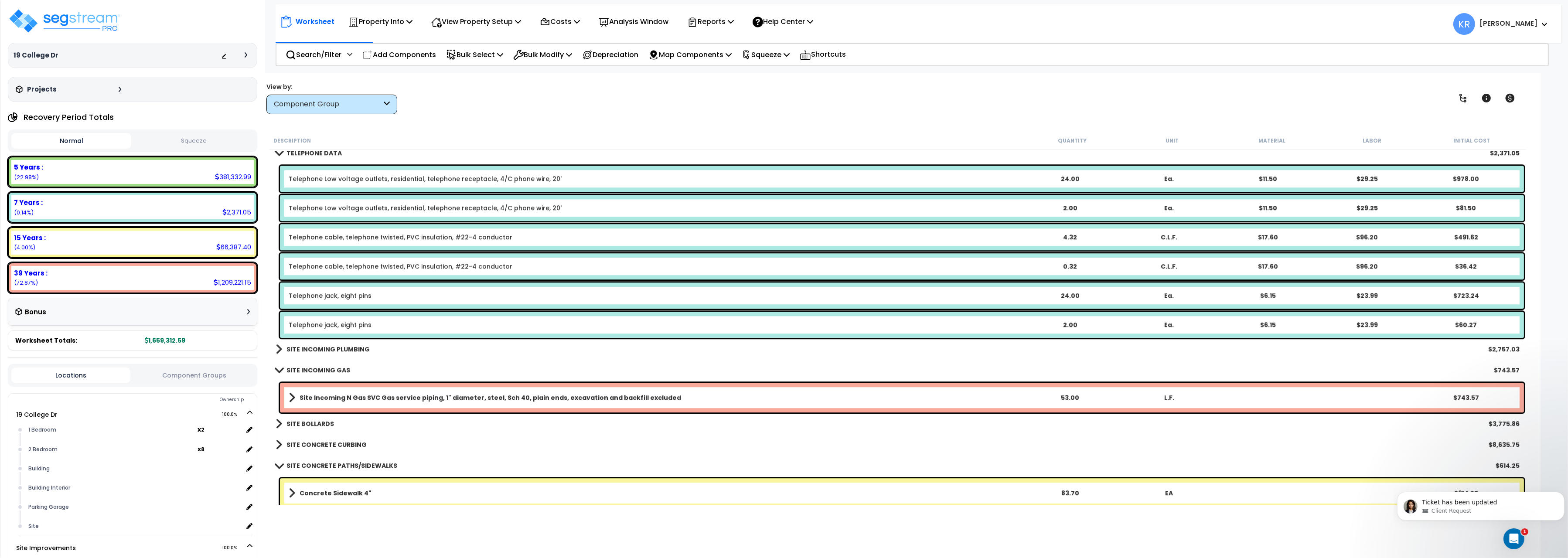
click at [325, 373] on b "SITE INCOMING GAS" at bounding box center [318, 370] width 64 height 9
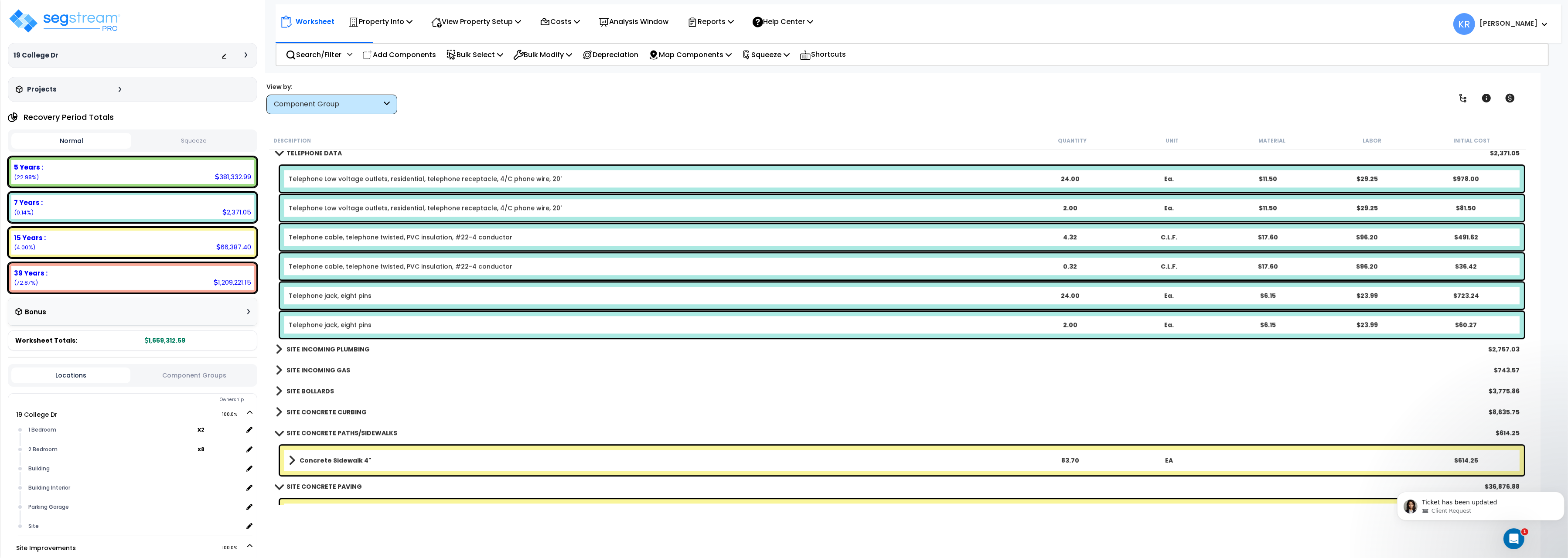
click at [307, 391] on b "SITE BOLLARDS" at bounding box center [310, 391] width 48 height 9
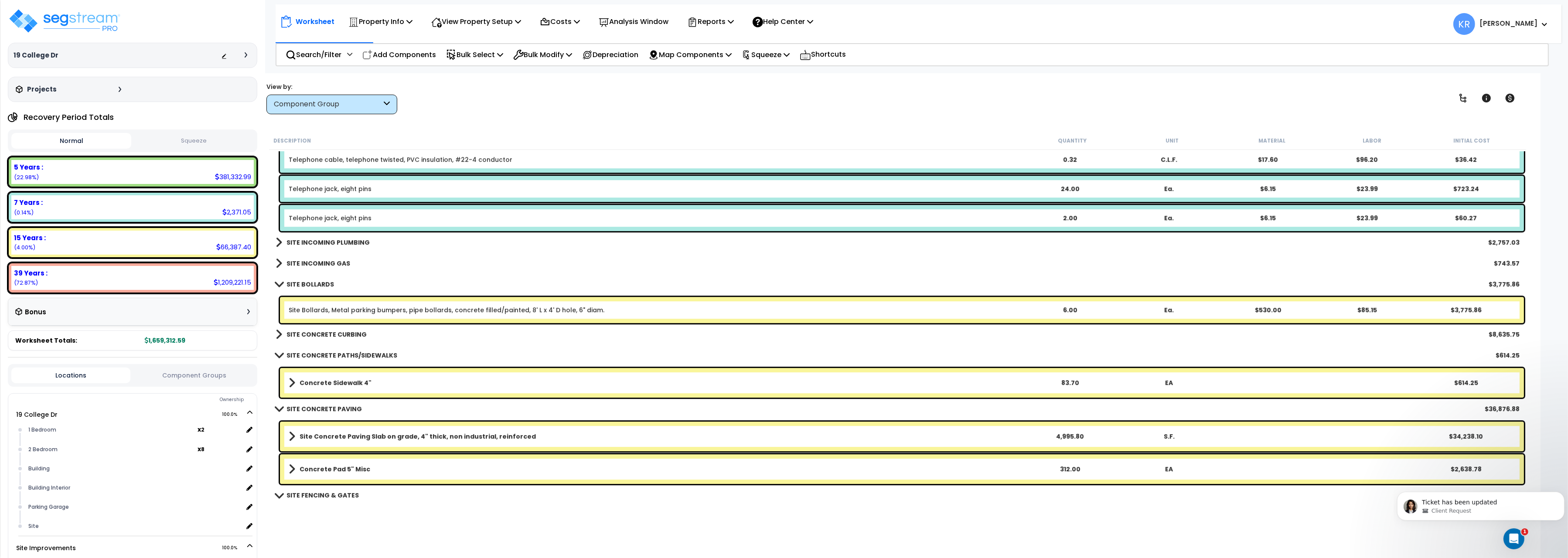
scroll to position [5266, 0]
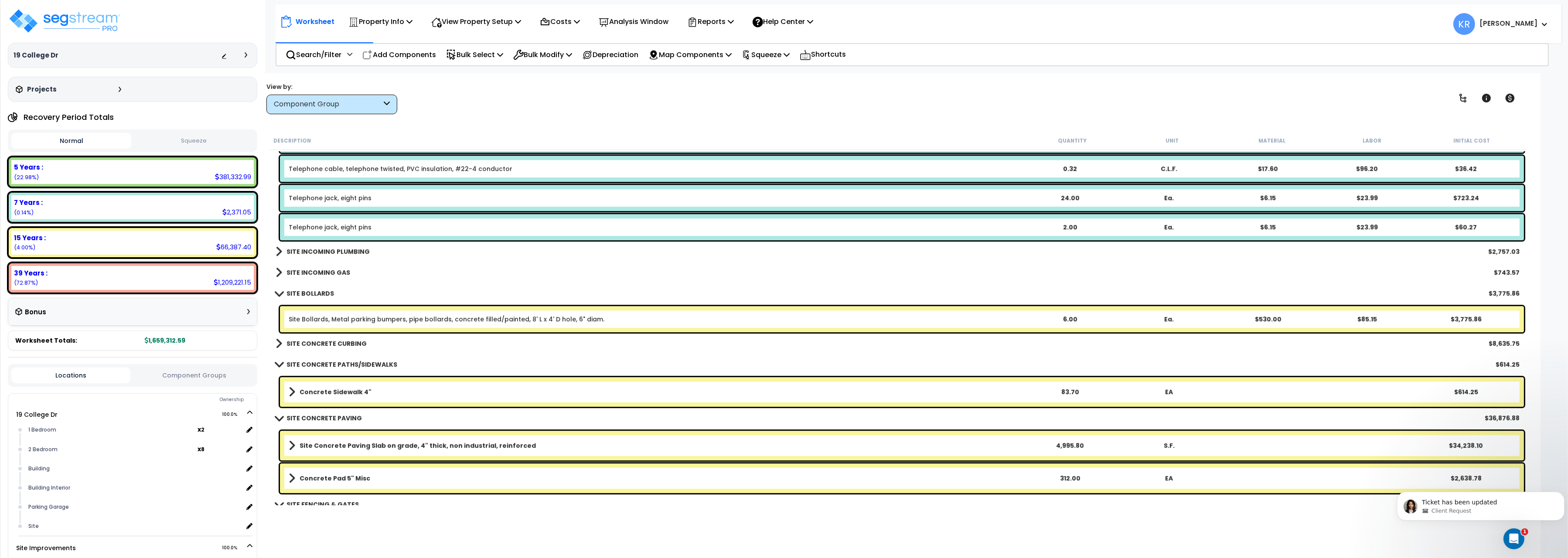
click at [319, 347] on b "SITE CONCRETE CURBING" at bounding box center [326, 343] width 80 height 9
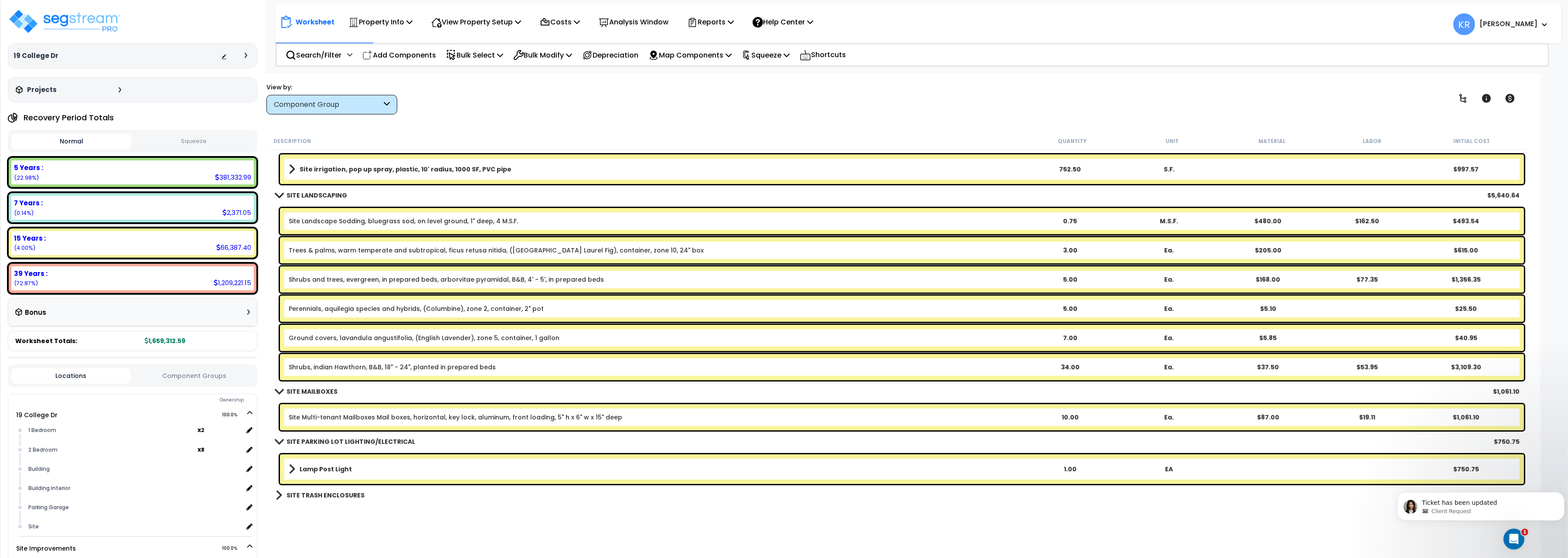
scroll to position [38, 0]
click at [348, 499] on b "SITE TRASH ENCLOSURES" at bounding box center [325, 495] width 78 height 9
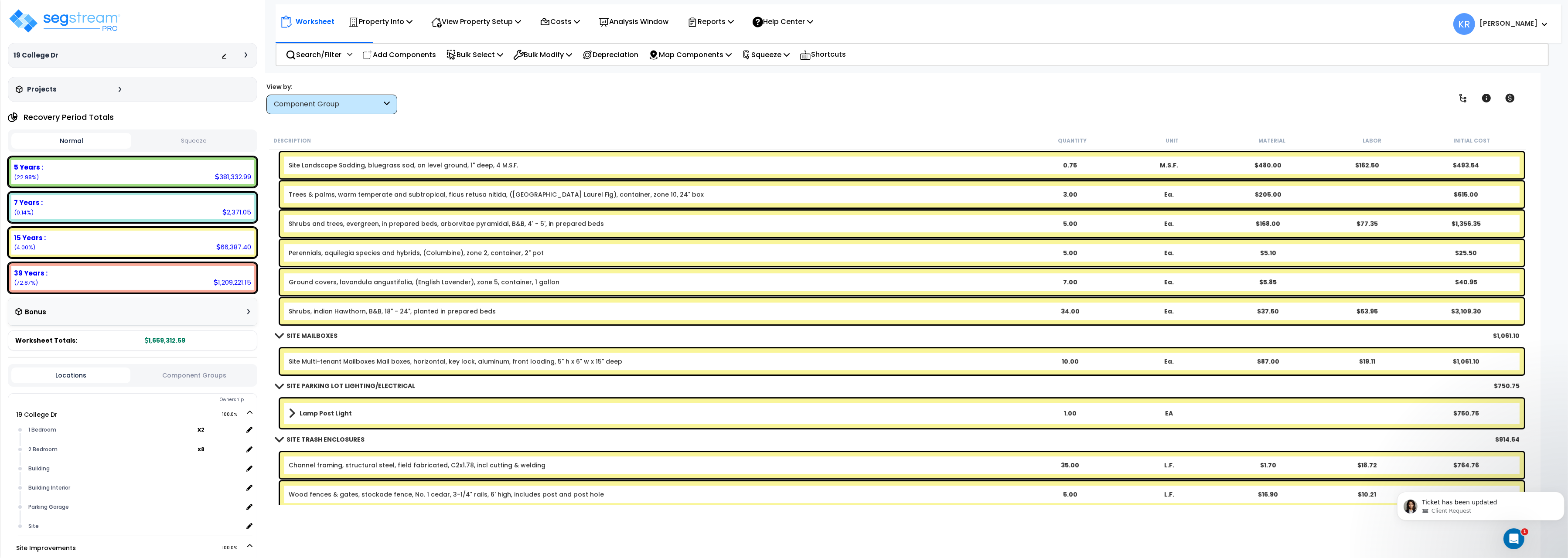
scroll to position [5908, 0]
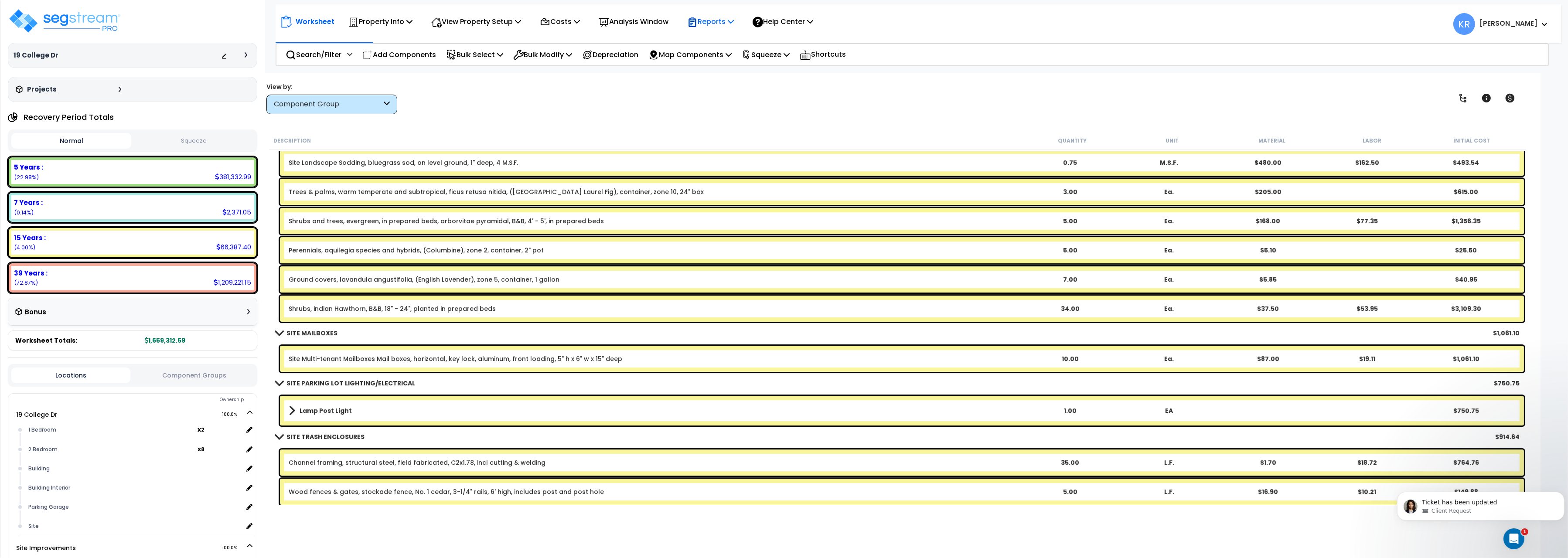
click at [697, 23] on icon at bounding box center [692, 22] width 7 height 9
click at [727, 39] on link "Get Report" at bounding box center [726, 41] width 86 height 17
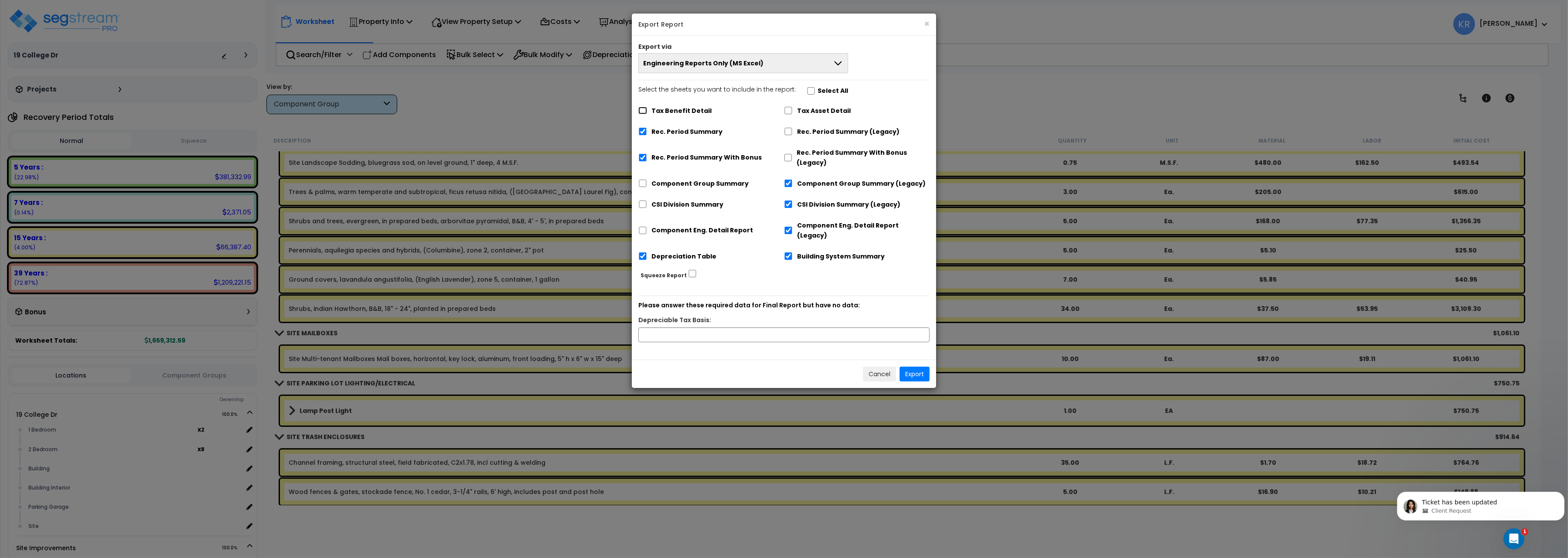
click at [644, 112] on input "Tax Benefit Detail" at bounding box center [642, 110] width 9 height 7
checkbox input "true"
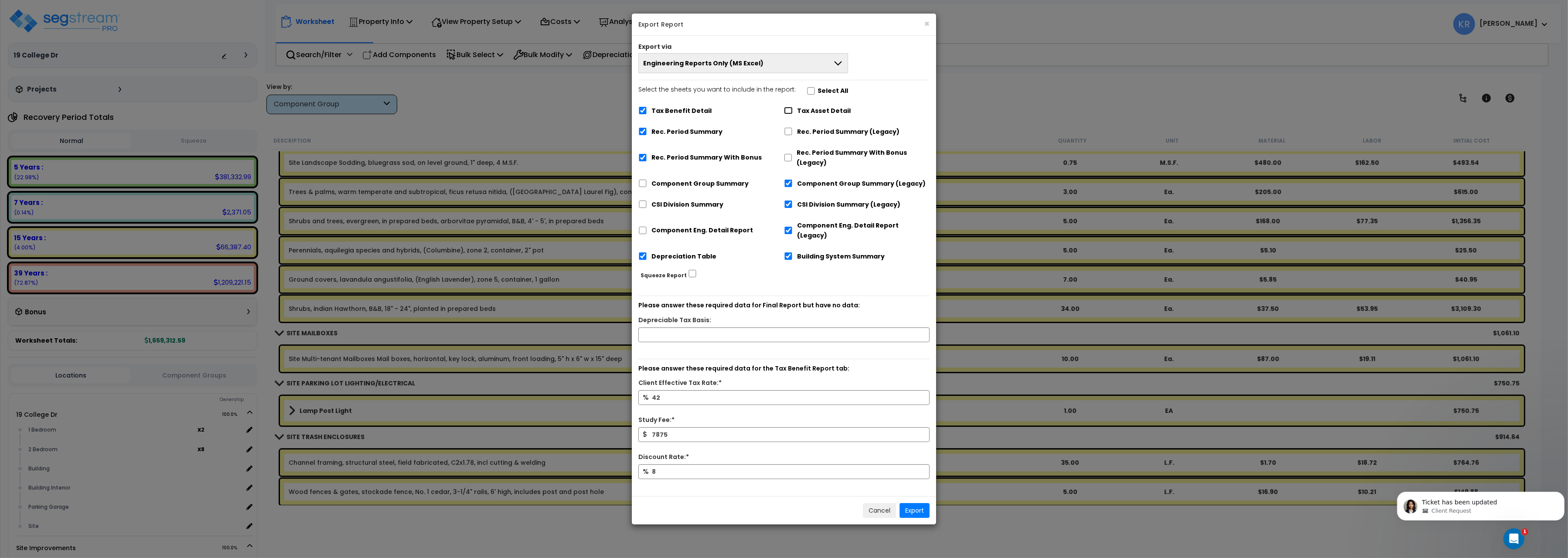
click at [789, 108] on input "Tax Asset Detail" at bounding box center [788, 110] width 9 height 7
checkbox input "true"
click at [789, 136] on input "Rec. Period Summary (Legacy)" at bounding box center [788, 131] width 9 height 7
checkbox input "true"
checkbox input "false"
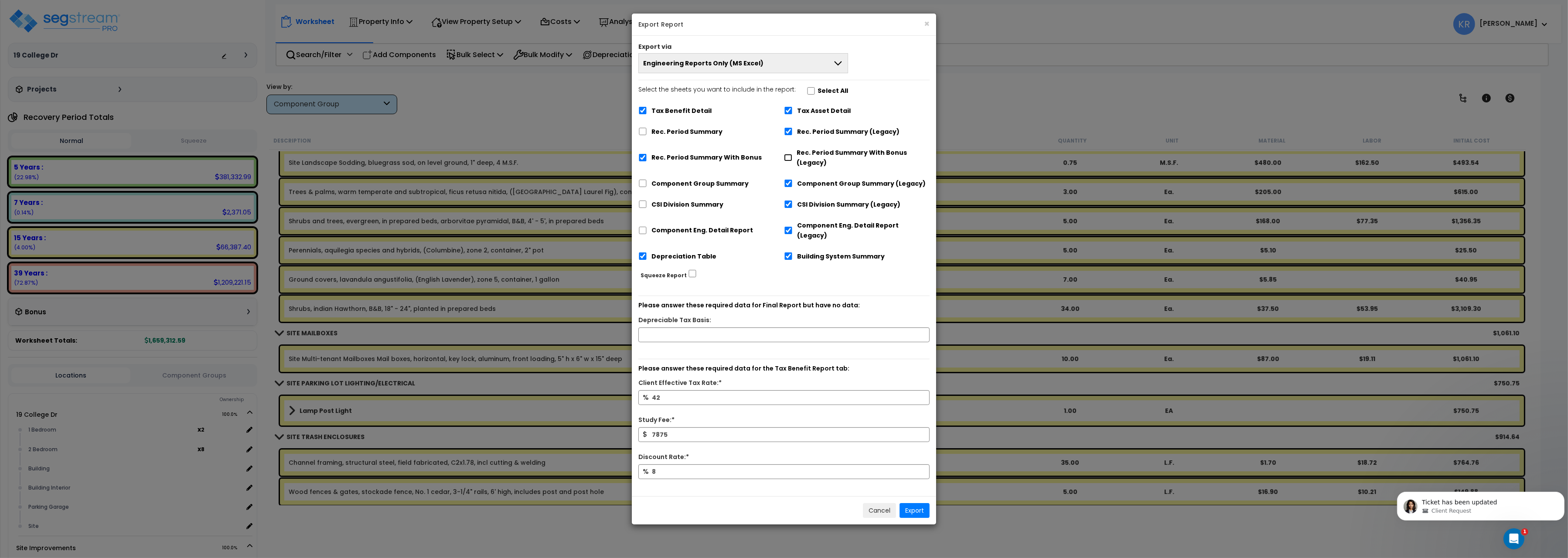
click at [785, 160] on input "Rec. Period Summary With Bonus (Legacy)" at bounding box center [788, 157] width 8 height 7
checkbox input "true"
checkbox input "false"
drag, startPoint x: 642, startPoint y: 110, endPoint x: 640, endPoint y: 116, distance: 6.3
click at [642, 108] on input "Tax Benefit Detail" at bounding box center [642, 110] width 9 height 7
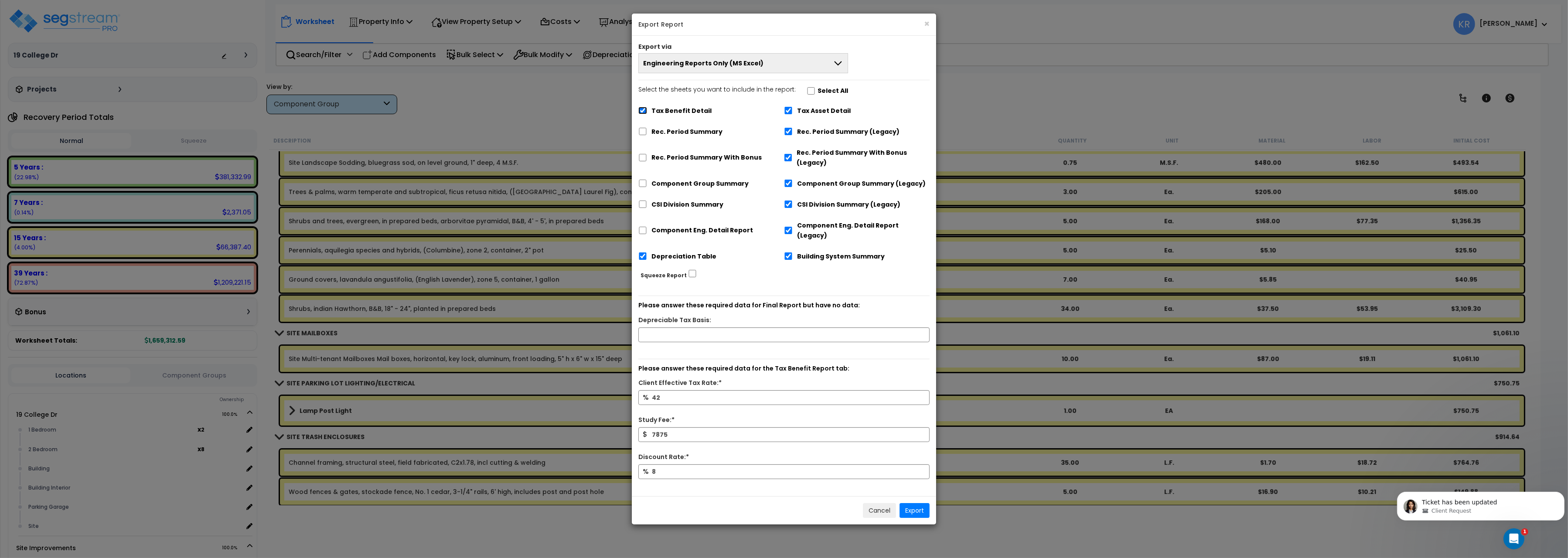
checkbox input "false"
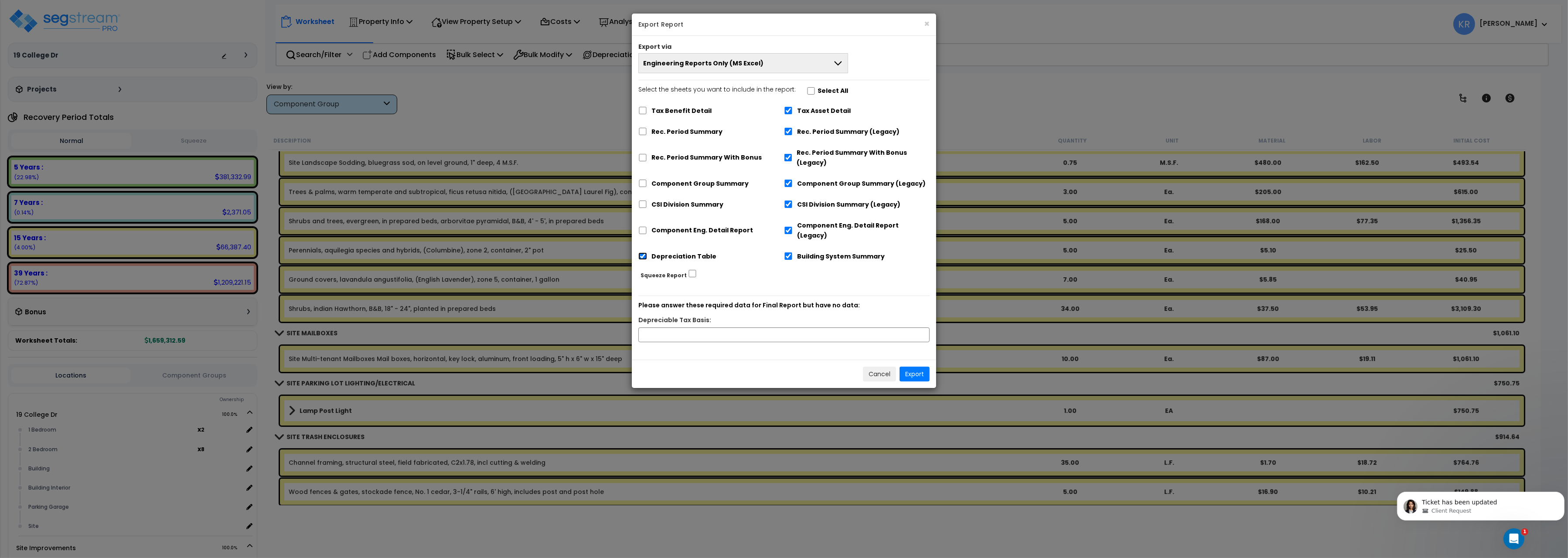
click at [642, 252] on input "Depreciation Table" at bounding box center [642, 256] width 9 height 7
checkbox input "false"
click at [920, 367] on button "Export" at bounding box center [915, 374] width 30 height 15
click at [873, 369] on button "Cancel" at bounding box center [879, 376] width 33 height 15
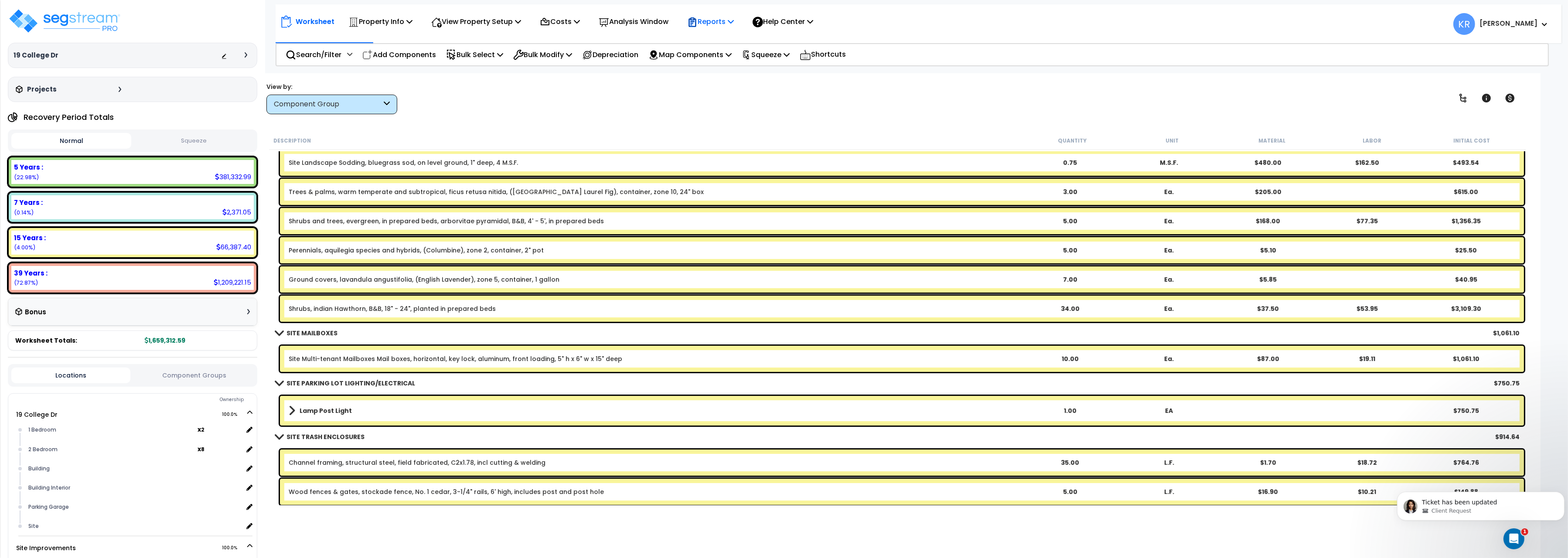
click at [724, 25] on p "Reports" at bounding box center [711, 22] width 46 height 12
click at [735, 42] on link "Get Report" at bounding box center [726, 41] width 86 height 17
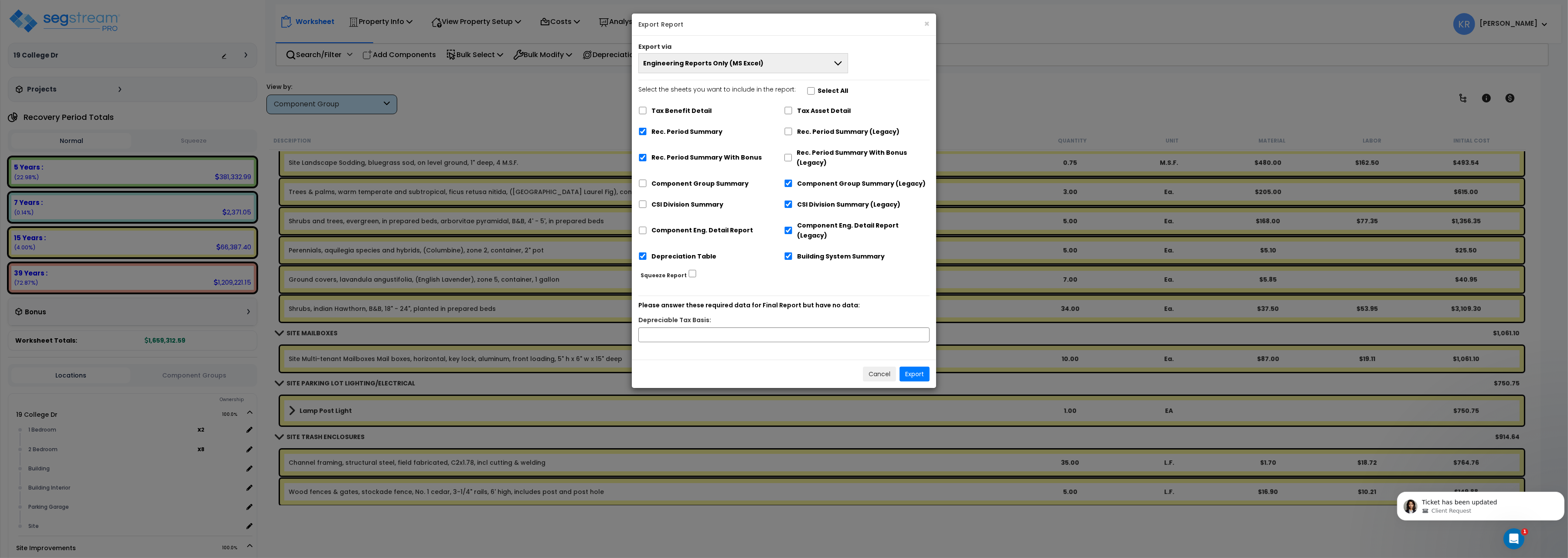
click at [934, 23] on div "× Export Report" at bounding box center [784, 24] width 304 height 22
click at [928, 25] on button "×" at bounding box center [926, 24] width 6 height 9
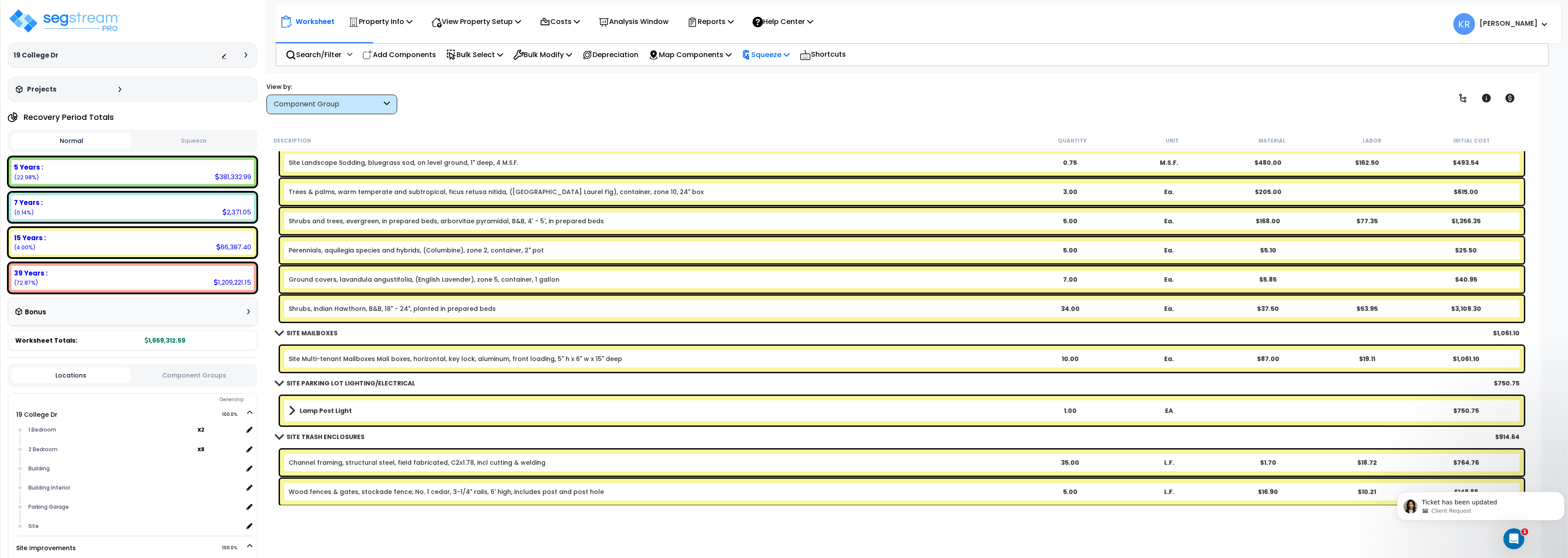
click at [783, 60] on div "Squeeze" at bounding box center [766, 54] width 48 height 21
click at [783, 72] on link "Squeeze" at bounding box center [780, 74] width 86 height 17
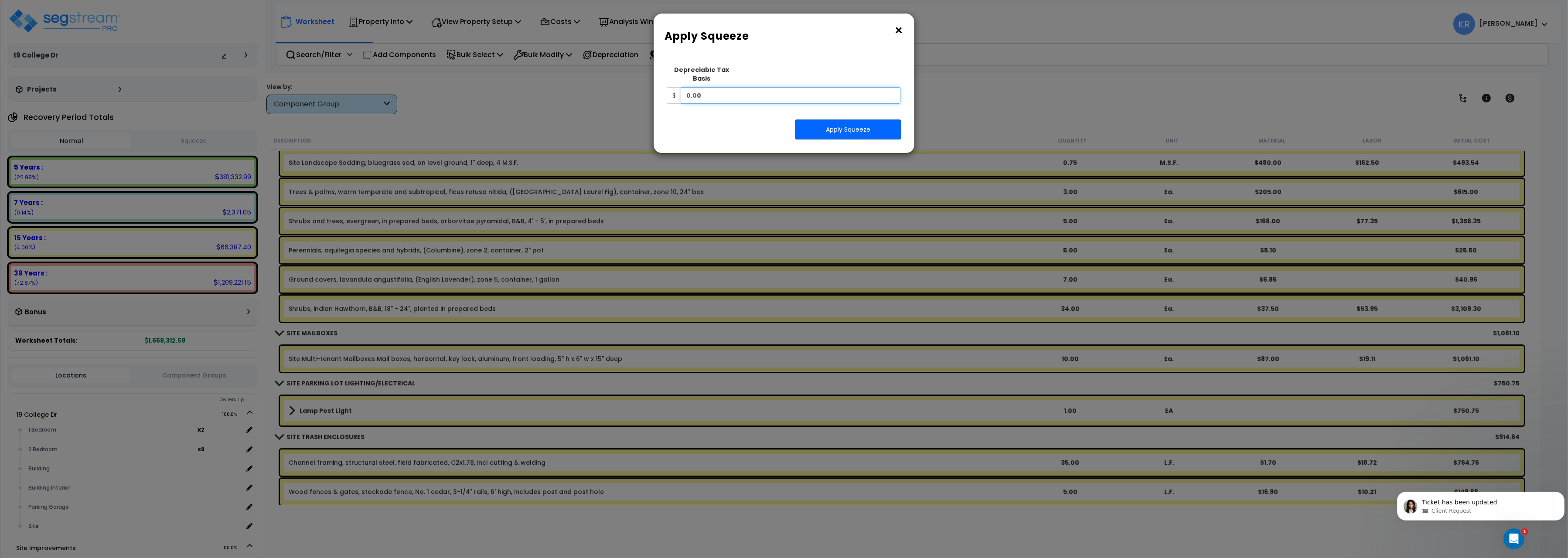
click at [717, 94] on input "0.00" at bounding box center [791, 95] width 219 height 17
drag, startPoint x: 717, startPoint y: 90, endPoint x: 699, endPoint y: 84, distance: 19.0
click at [698, 87] on input "0.00" at bounding box center [791, 95] width 219 height 17
drag, startPoint x: 730, startPoint y: 89, endPoint x: 594, endPoint y: 78, distance: 136.4
click at [681, 87] on input "0.00" at bounding box center [791, 95] width 219 height 17
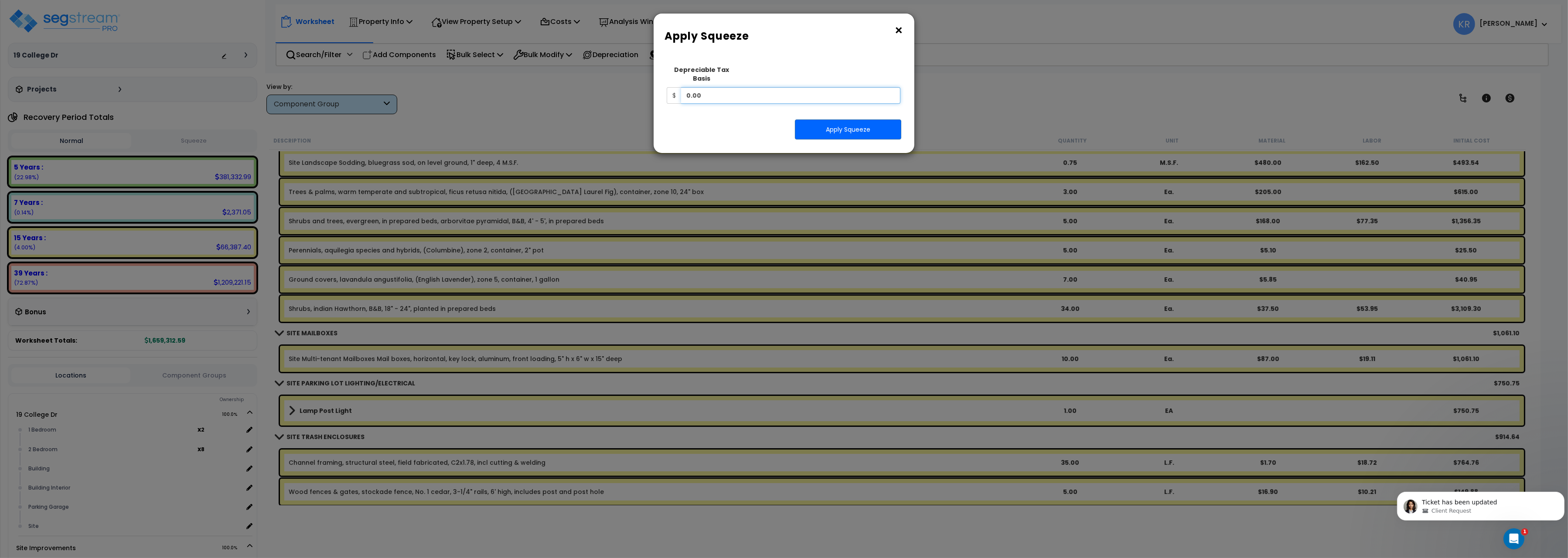
drag, startPoint x: 735, startPoint y: 90, endPoint x: 610, endPoint y: 71, distance: 126.4
click at [681, 87] on input "0.00" at bounding box center [791, 95] width 219 height 17
type input "2,121,413"
click at [837, 120] on button "Apply Squeeze" at bounding box center [848, 130] width 106 height 20
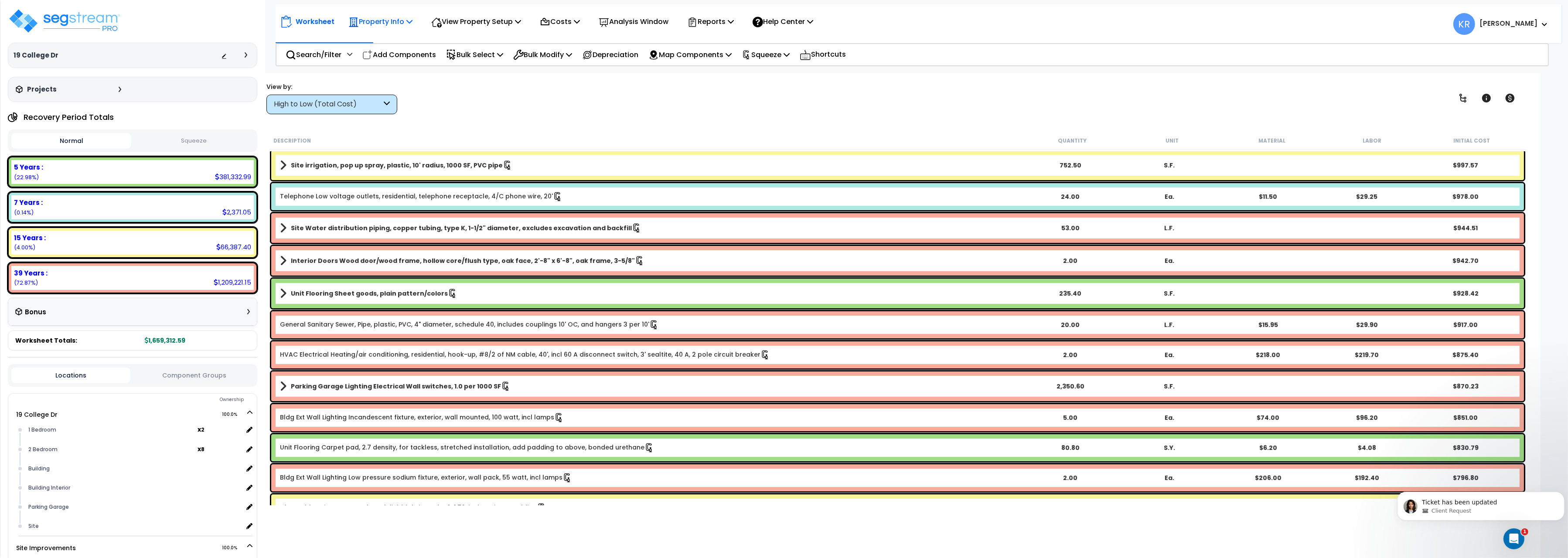
click at [381, 20] on p "Property Info" at bounding box center [381, 22] width 64 height 12
click at [375, 45] on link "Property Setup" at bounding box center [387, 41] width 86 height 17
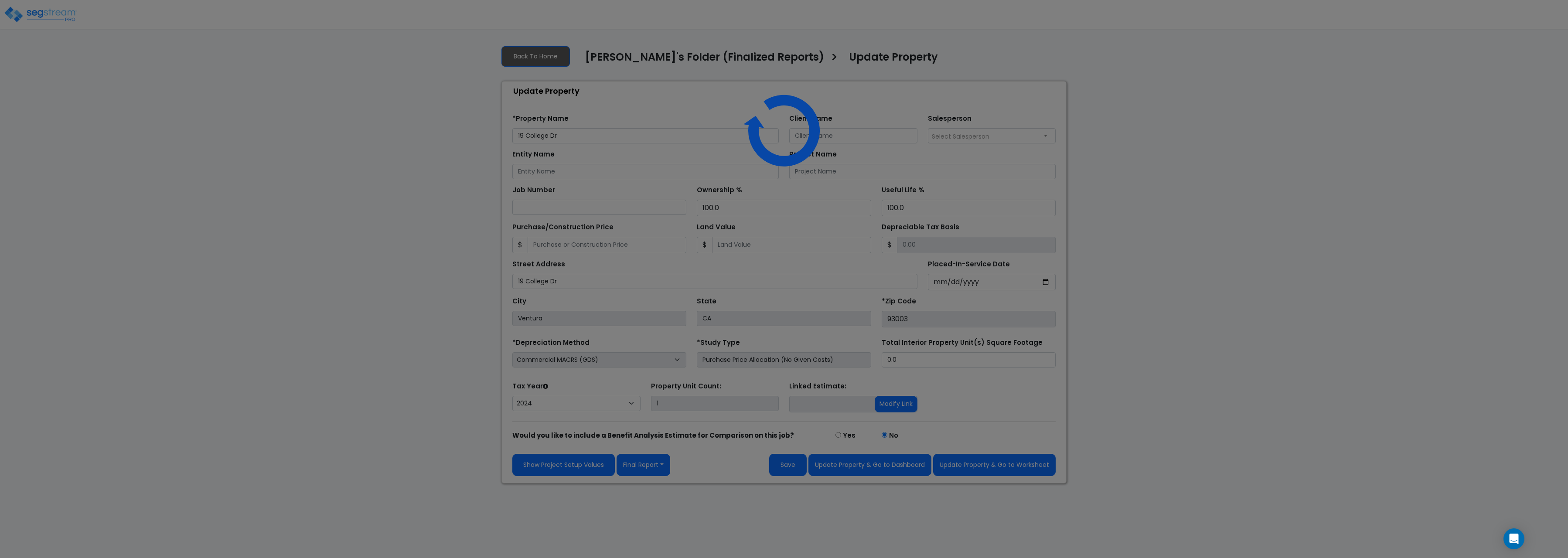
select select "2024"
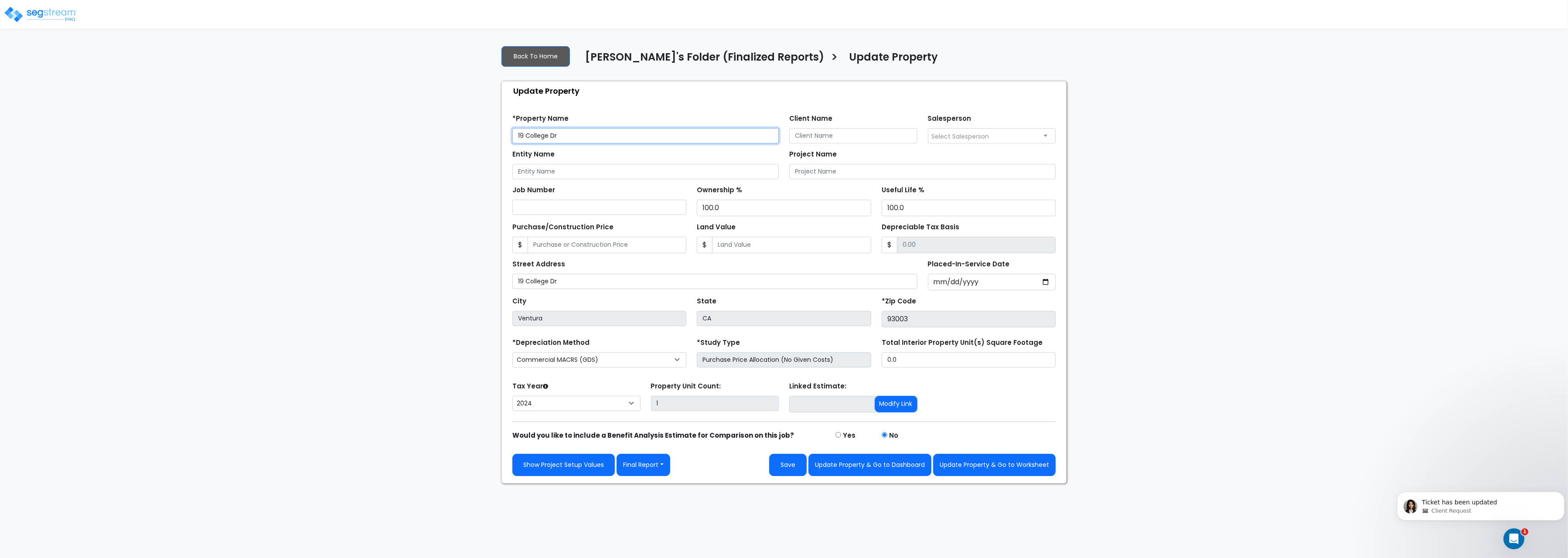
drag, startPoint x: 549, startPoint y: 131, endPoint x: 438, endPoint y: 128, distance: 111.0
click at [513, 128] on input "19 College Dr" at bounding box center [646, 136] width 266 height 15
paste input "ive"
type input "[STREET_ADDRESS]"
click at [563, 173] on input "Entity Name" at bounding box center [646, 171] width 266 height 15
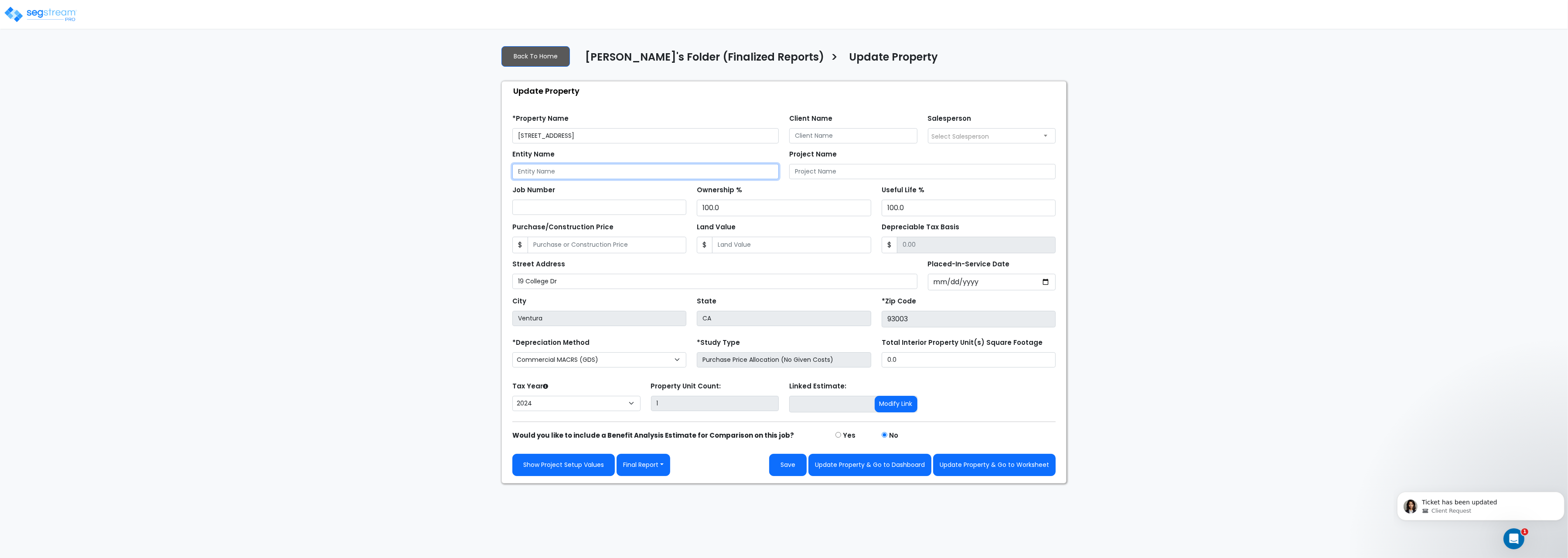
paste input "Investco 19 College Corporation"
type input "Investco 19 College Corporation"
click at [956, 132] on span "Select Salesperson" at bounding box center [992, 136] width 128 height 14
select select "245"
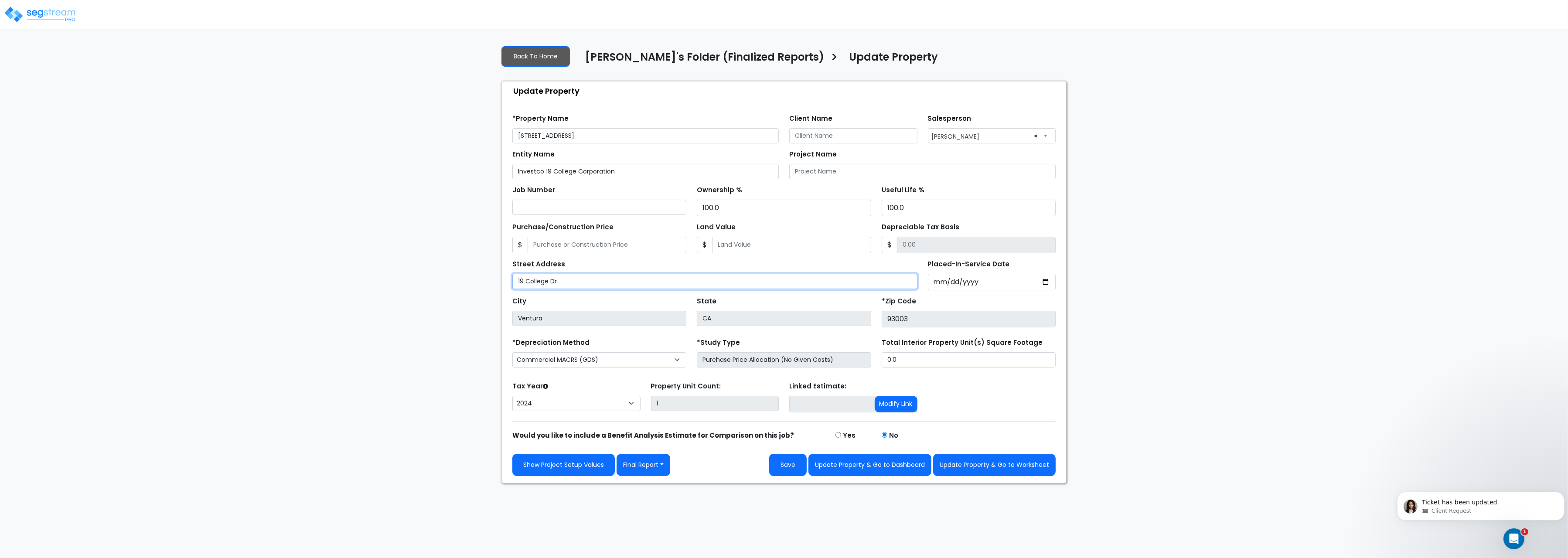
drag, startPoint x: 565, startPoint y: 288, endPoint x: 440, endPoint y: 276, distance: 125.6
click at [513, 276] on input "19 College Dr" at bounding box center [715, 281] width 405 height 15
paste input "ive"
type input "[STREET_ADDRESS]"
click at [859, 473] on button "Update Property & Go to Dashboard" at bounding box center [869, 465] width 123 height 22
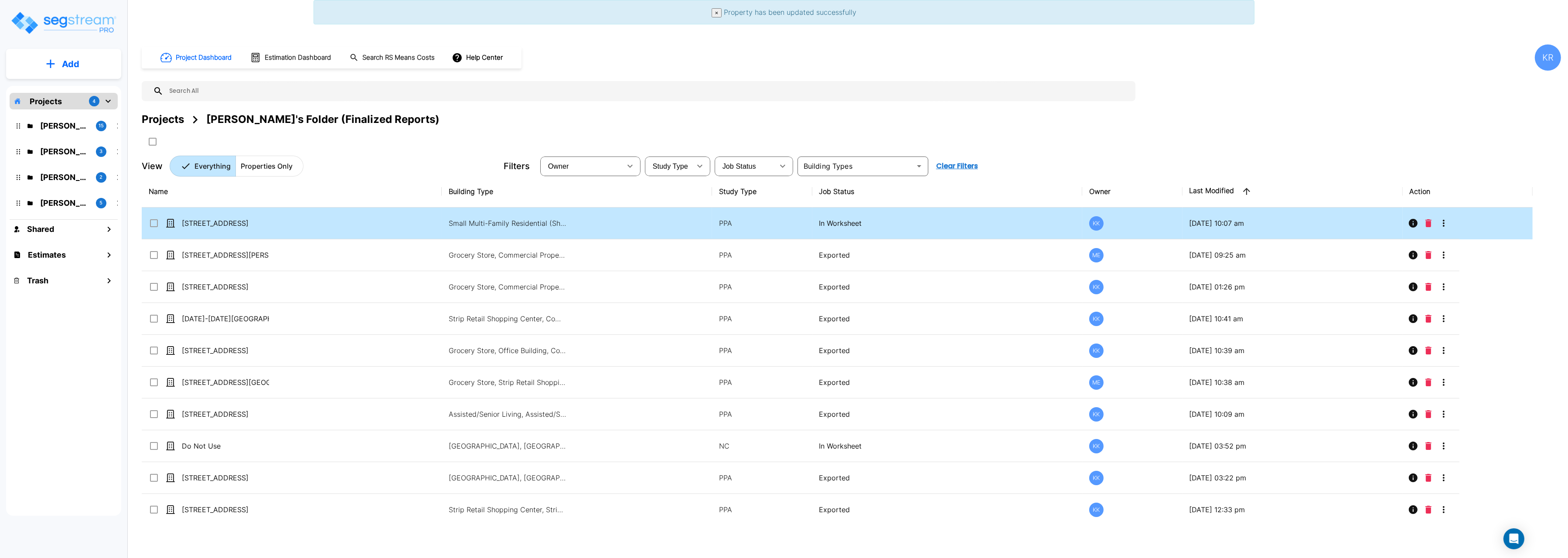
click at [204, 228] on p "[STREET_ADDRESS]" at bounding box center [225, 223] width 87 height 11
checkbox input "true"
click at [204, 228] on p "[STREET_ADDRESS]" at bounding box center [225, 223] width 87 height 11
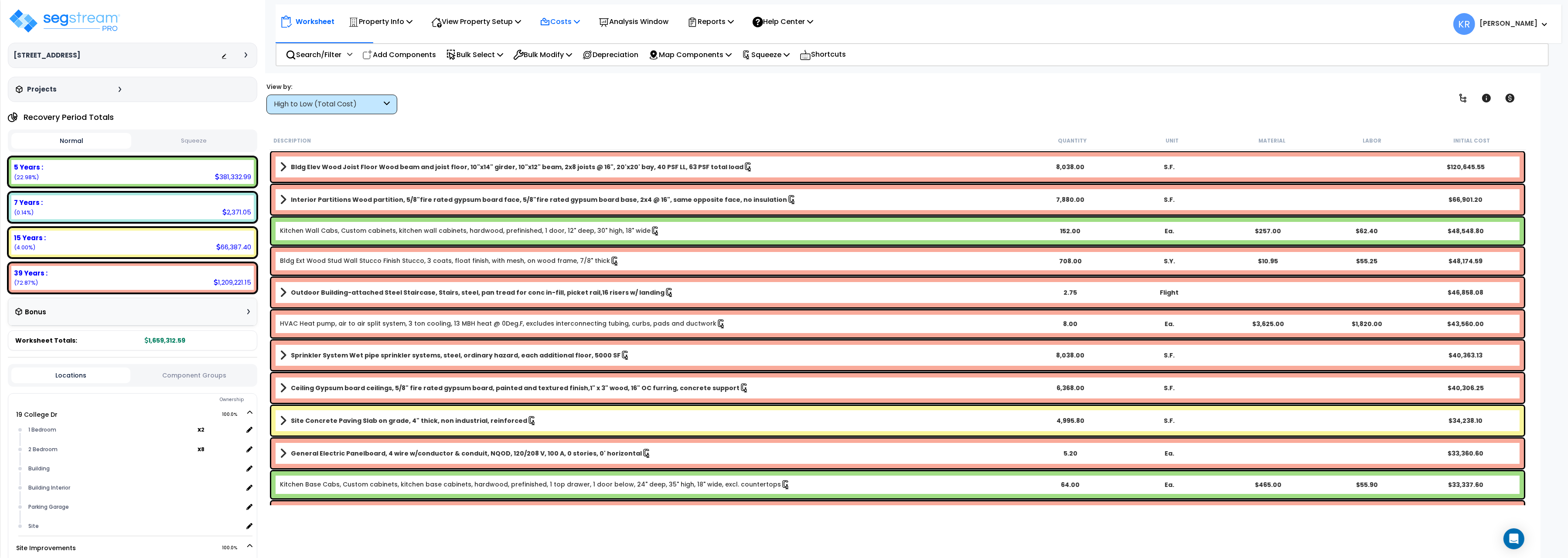
click at [557, 22] on p "Costs" at bounding box center [560, 22] width 40 height 12
click at [554, 46] on link "Indirect Costs" at bounding box center [578, 41] width 86 height 17
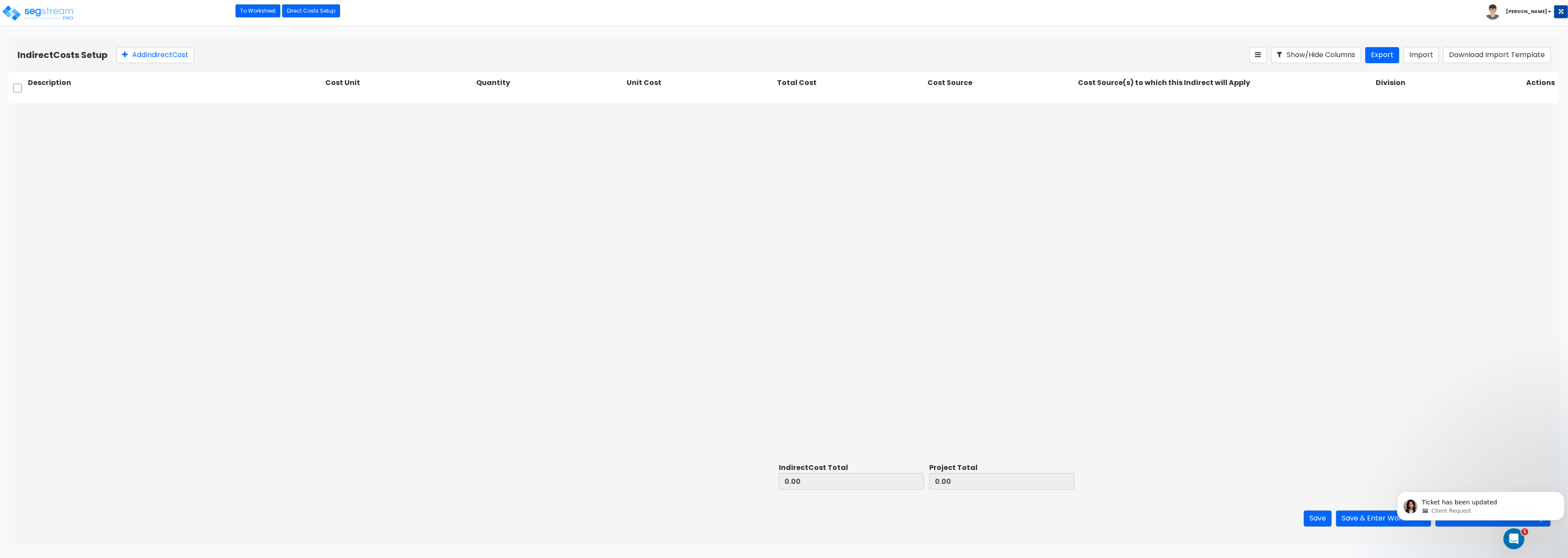
click at [232, 198] on div at bounding box center [784, 282] width 1551 height 356
click at [152, 58] on button "Add Indirect Cost" at bounding box center [155, 55] width 78 height 16
type input "1.00"
type input "0.00"
click at [62, 105] on div at bounding box center [175, 114] width 298 height 20
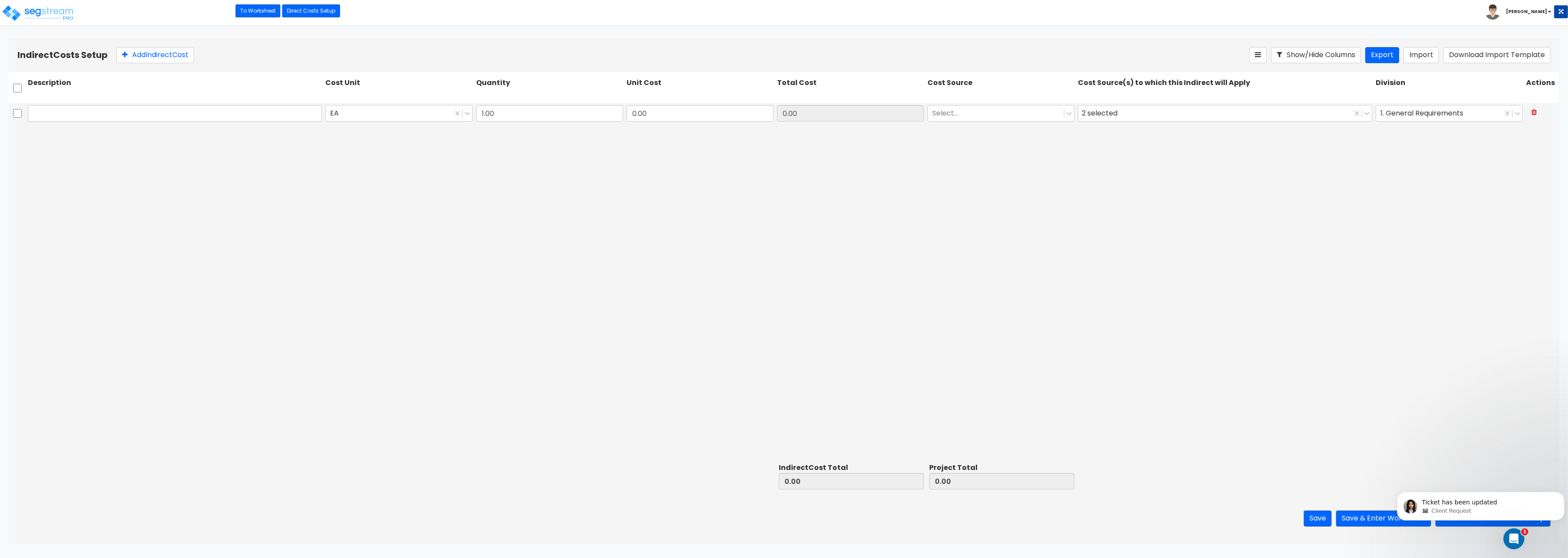
click at [115, 104] on div at bounding box center [175, 114] width 298 height 20
click at [107, 120] on input "text" at bounding box center [175, 113] width 294 height 17
paste input "Architect"
type input "Architect"
click at [427, 112] on div at bounding box center [389, 114] width 118 height 12
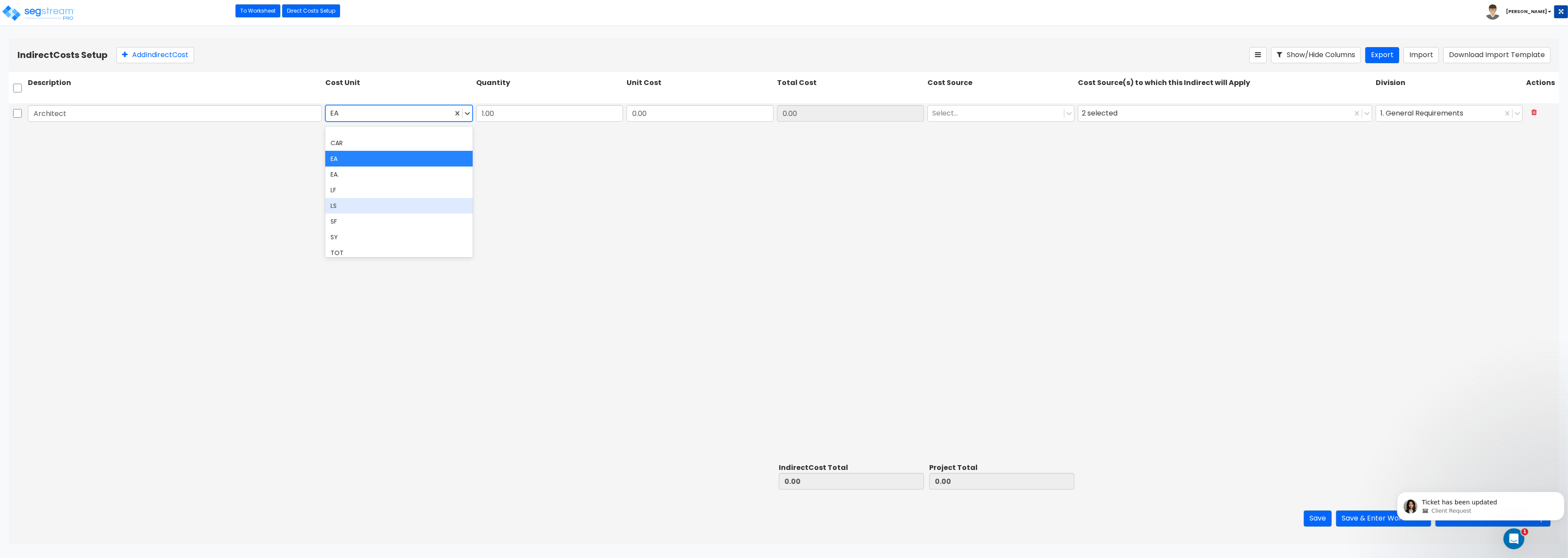
click at [377, 212] on div "LS" at bounding box center [398, 206] width 147 height 16
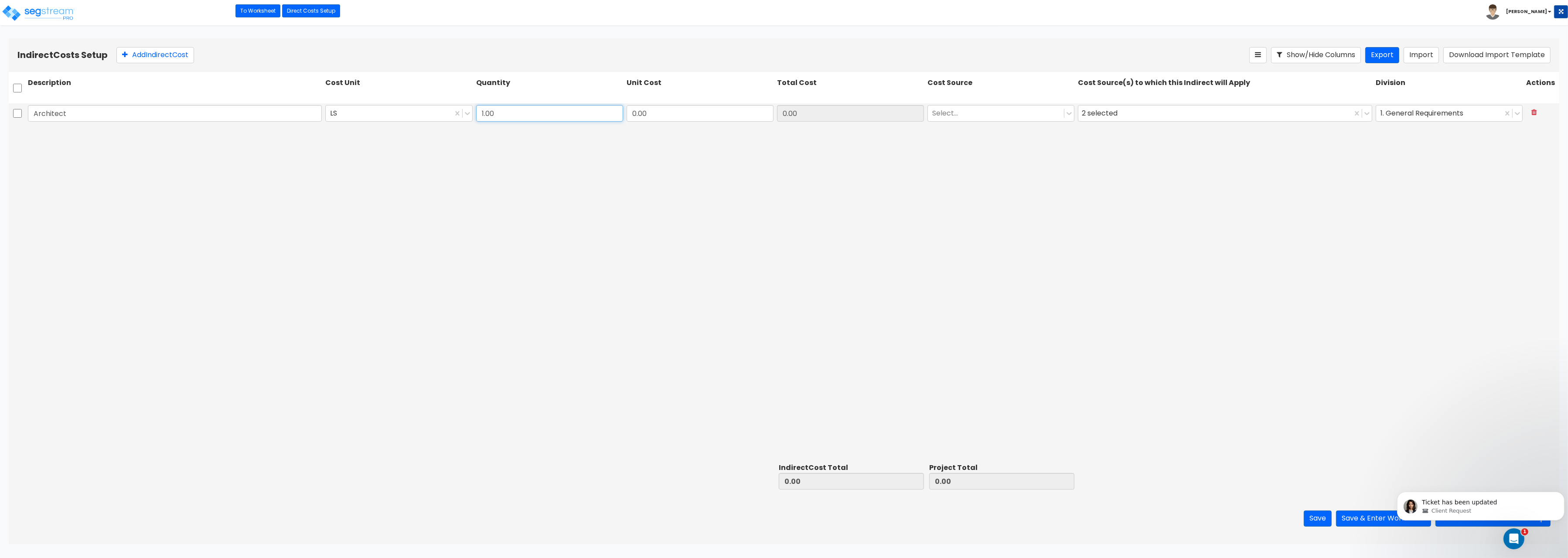
click at [511, 114] on input "1.00" at bounding box center [549, 113] width 147 height 17
drag, startPoint x: 640, startPoint y: 113, endPoint x: 717, endPoint y: 116, distance: 77.1
click at [717, 116] on input "0.00" at bounding box center [700, 113] width 147 height 17
type input "169,713.04"
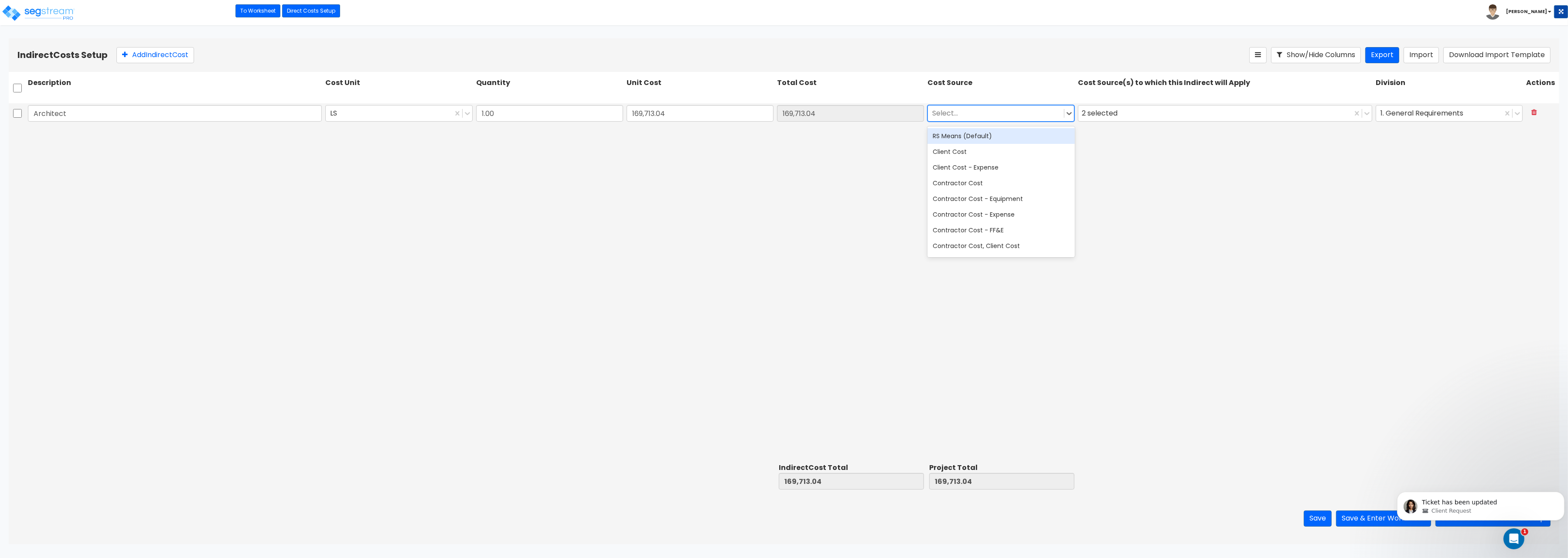
click at [978, 114] on div at bounding box center [996, 114] width 128 height 12
click at [976, 138] on div "RS Means (Default)" at bounding box center [1001, 136] width 147 height 16
click at [1130, 114] on div "2 selected" at bounding box center [1215, 113] width 274 height 15
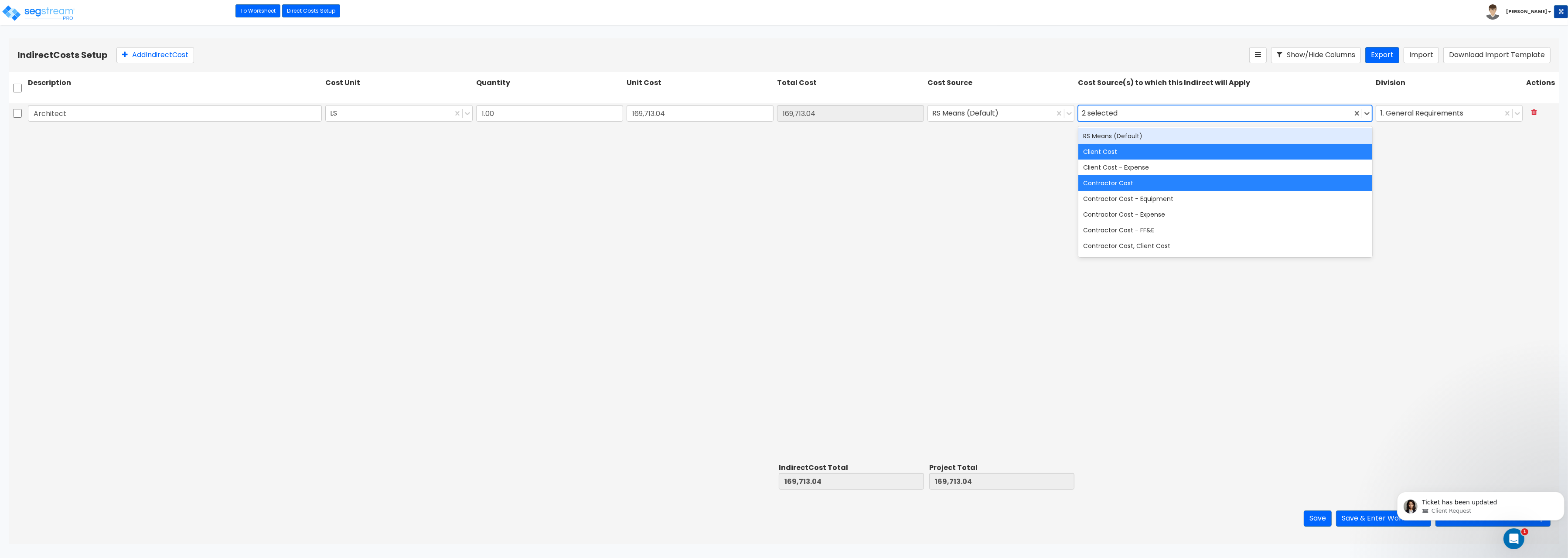
click at [1120, 136] on div "RS Means (Default)" at bounding box center [1225, 136] width 294 height 16
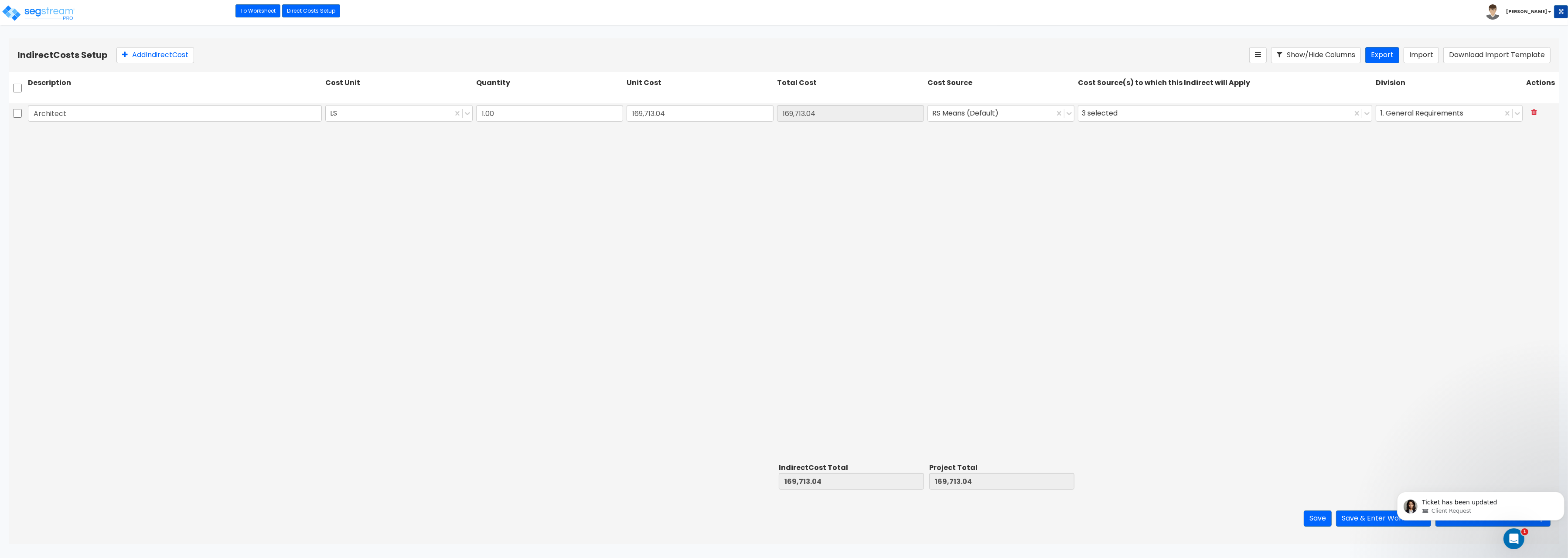
click at [1444, 201] on div "Architect LS 1.00 169,713.04 169,713.04 RS Means (Default) 3 selected 1. Genera…" at bounding box center [784, 282] width 1551 height 356
click at [149, 56] on button "Add Indirect Cost" at bounding box center [155, 55] width 78 height 16
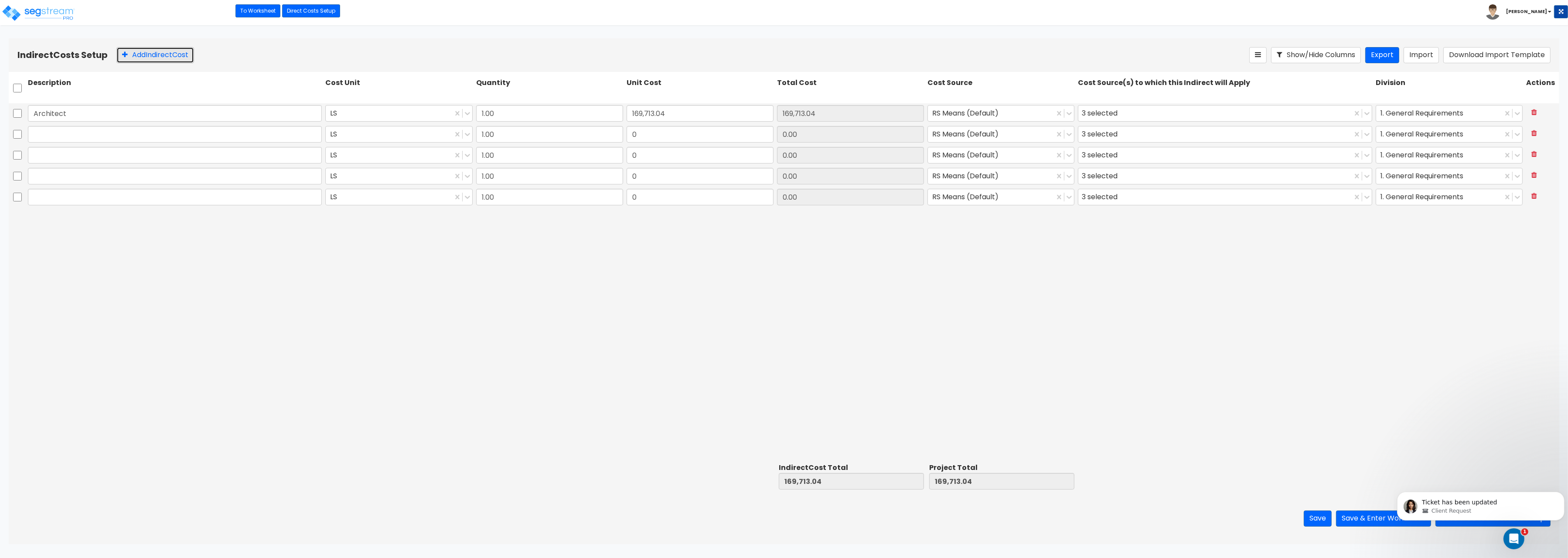
click at [149, 56] on button "Add Indirect Cost" at bounding box center [155, 55] width 78 height 16
click at [1350, 186] on div "3 selected" at bounding box center [1225, 176] width 298 height 20
click at [130, 133] on input "text" at bounding box center [175, 134] width 294 height 17
paste input "Engineering"
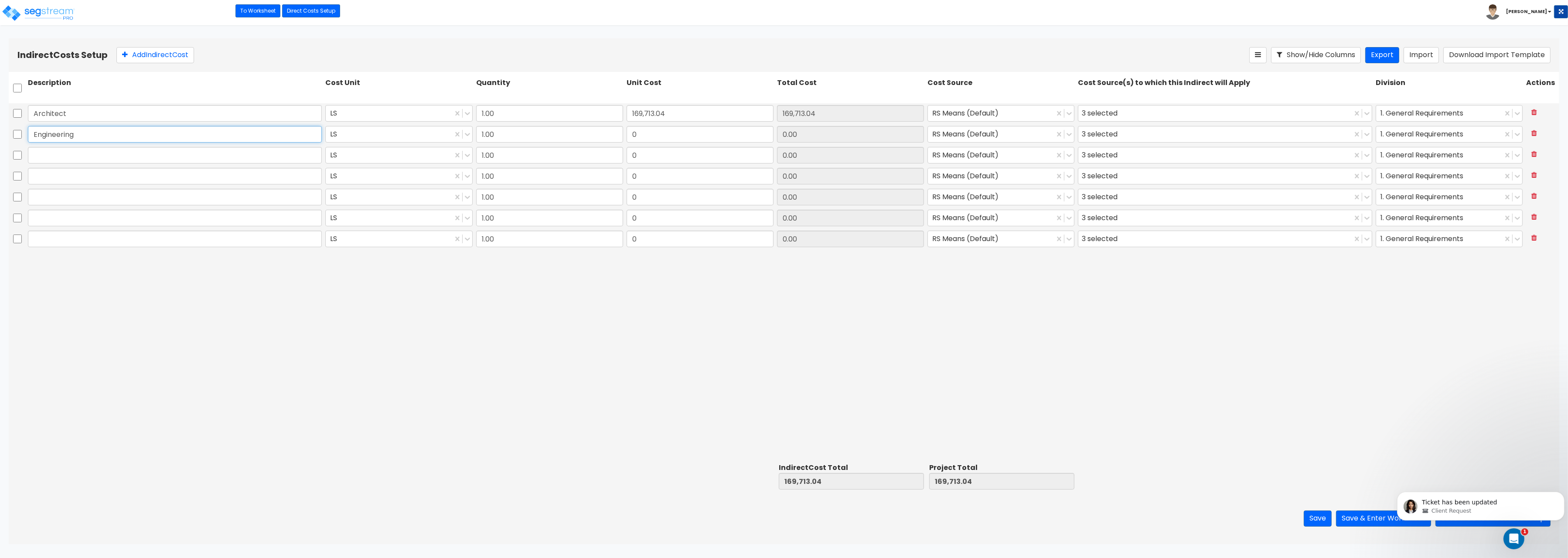
type input "Engineering"
click at [70, 159] on input "text" at bounding box center [175, 155] width 294 height 17
paste input "General Construction Manager"
type input "General Construction Manager"
click at [45, 179] on input "text" at bounding box center [175, 176] width 294 height 17
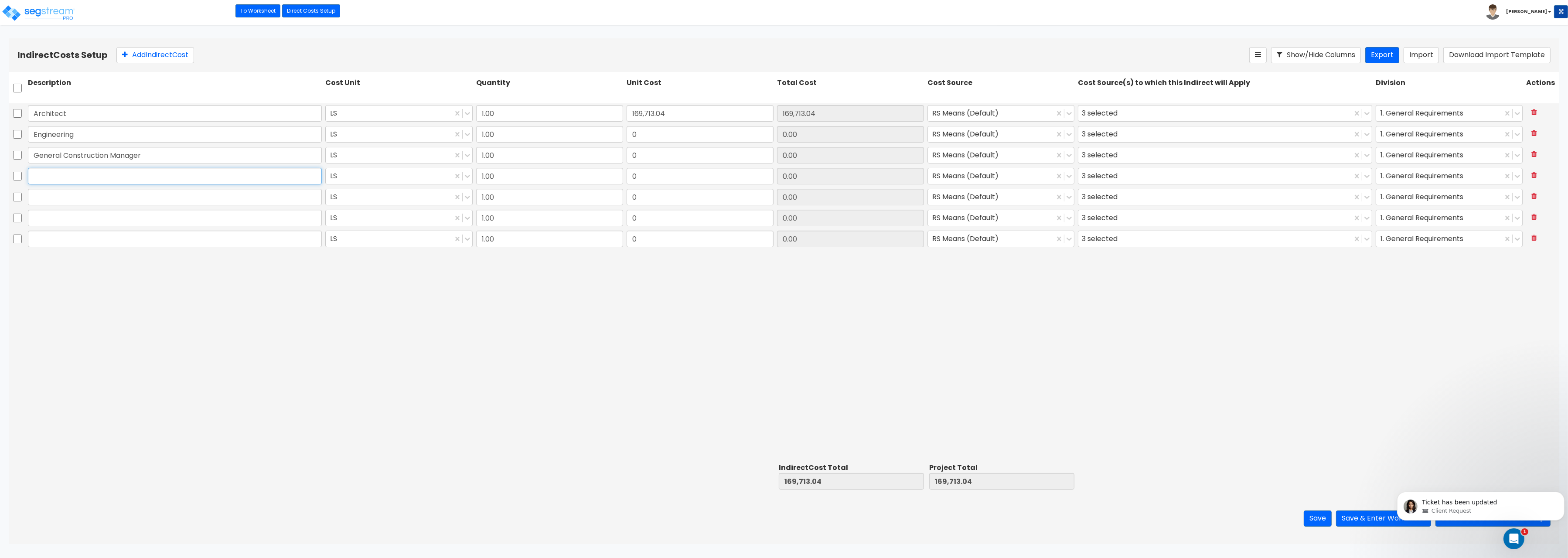
paste input "Overhead and Profit"
type input "Overhead and Profit"
click at [69, 209] on div at bounding box center [175, 218] width 298 height 20
click at [64, 193] on input "text" at bounding box center [175, 197] width 294 height 17
paste input "Bond"
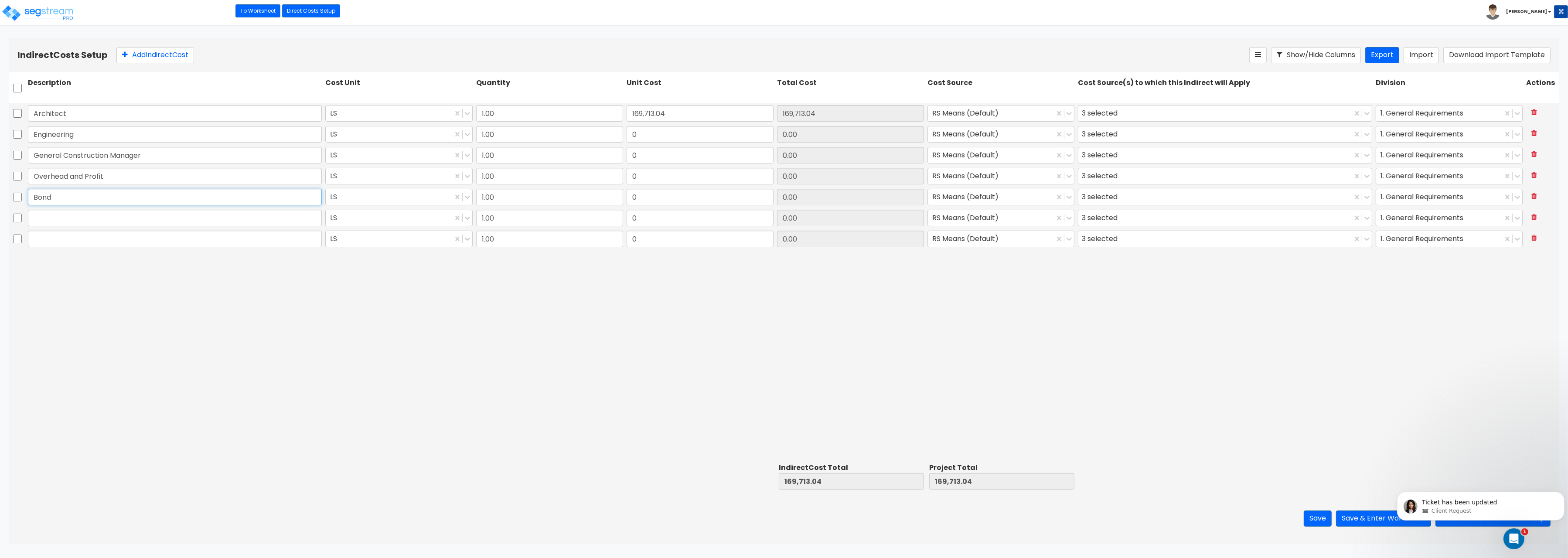
type input "Bond"
click at [76, 213] on input "text" at bounding box center [175, 218] width 294 height 17
paste input "Permits"
type input "Permits"
click at [106, 241] on input "text" at bounding box center [175, 238] width 294 height 17
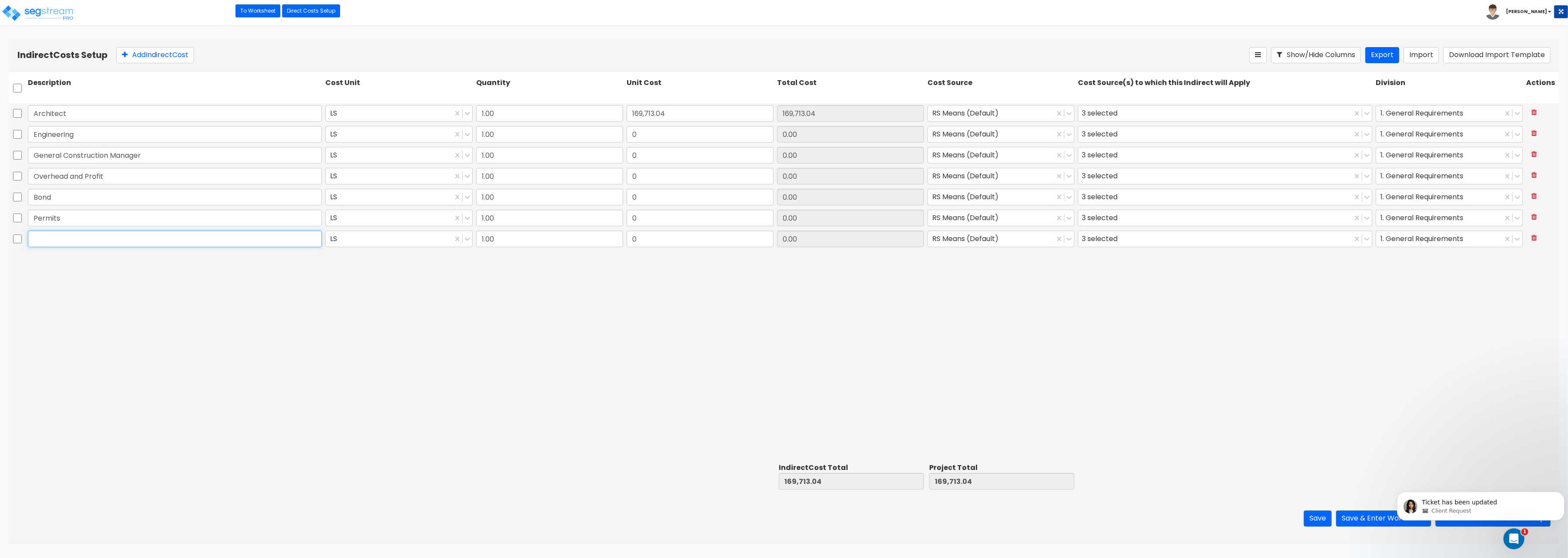
paste input "Other"
type input "Other"
drag, startPoint x: 655, startPoint y: 132, endPoint x: 711, endPoint y: 133, distance: 56.0
click at [711, 133] on input "0" at bounding box center [700, 134] width 147 height 17
paste input "53,035.33"
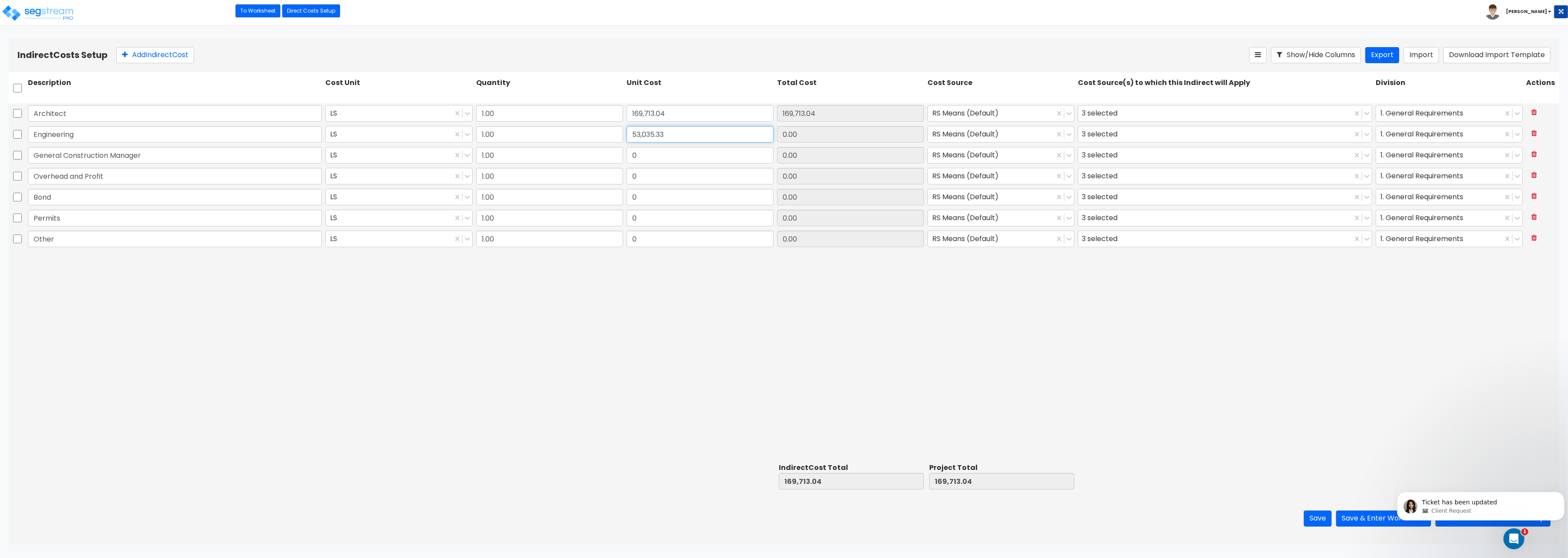
type input "53,035.33"
drag, startPoint x: 642, startPoint y: 146, endPoint x: 638, endPoint y: 155, distance: 9.8
click at [637, 150] on div "0" at bounding box center [700, 155] width 151 height 20
drag, startPoint x: 638, startPoint y: 155, endPoint x: 632, endPoint y: 155, distance: 6.0
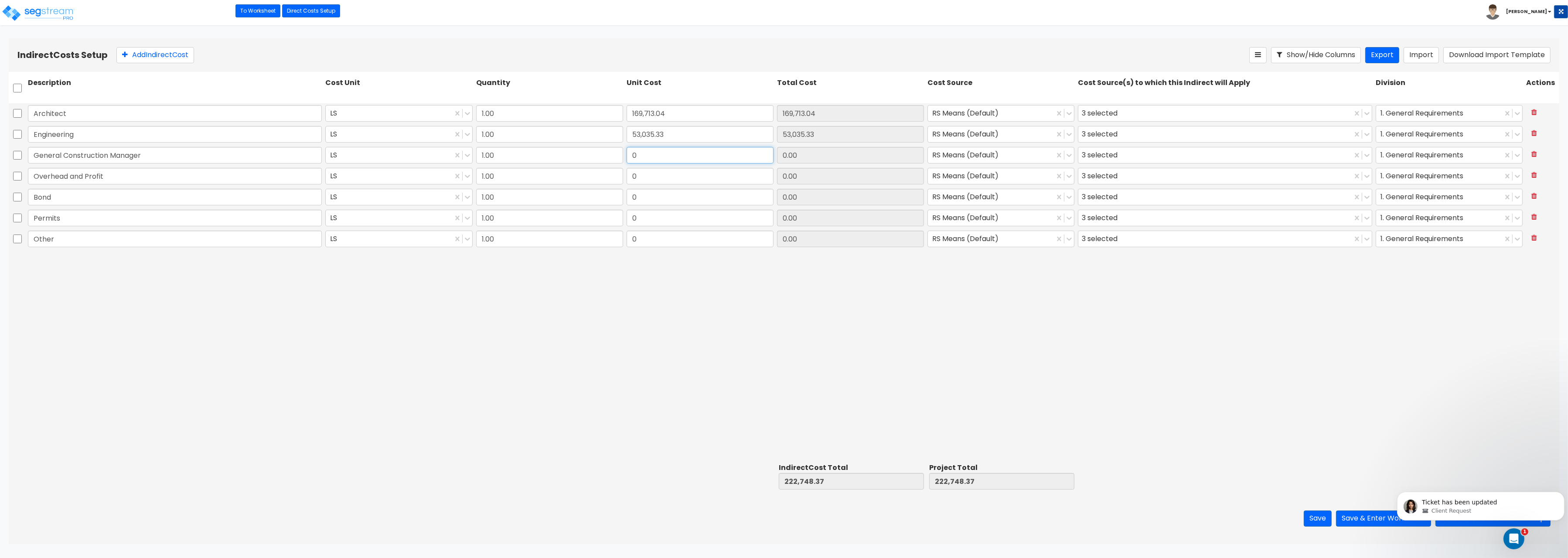
click at [632, 155] on input "0" at bounding box center [700, 155] width 147 height 17
paste input "42,428.26"
type input "42,428.26"
click at [640, 176] on input "0" at bounding box center [700, 176] width 147 height 17
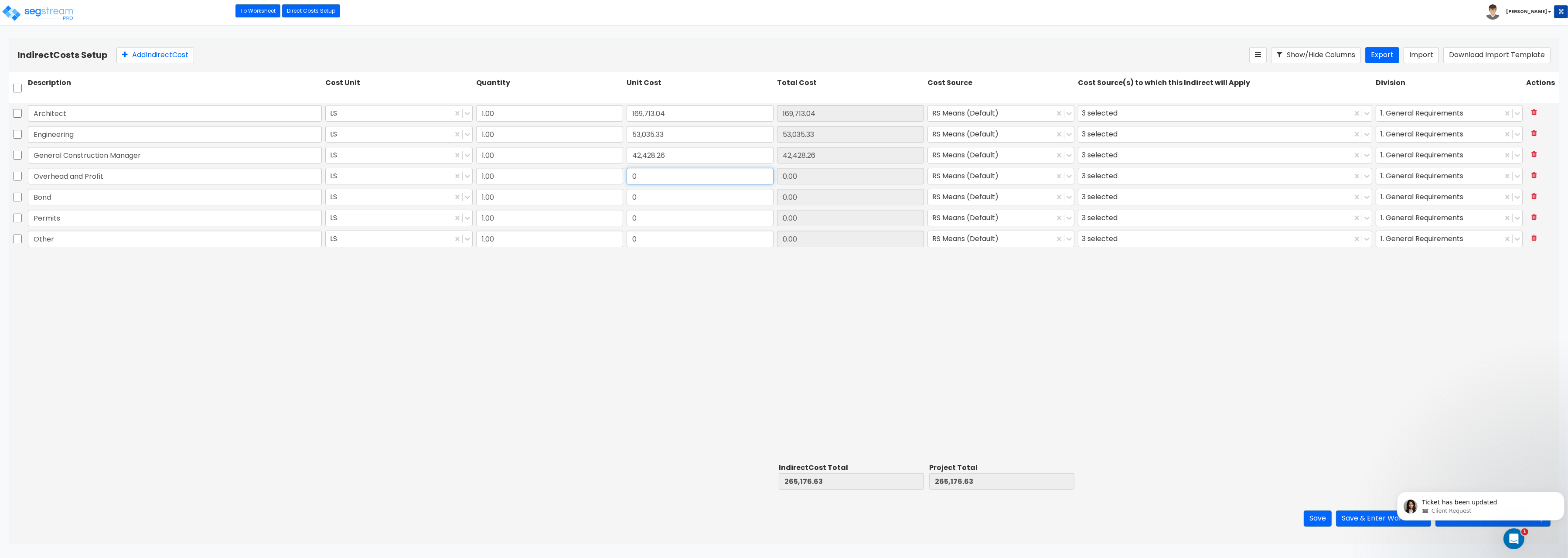
paste input "106,070.65"
type input "106,070.65"
drag, startPoint x: 646, startPoint y: 196, endPoint x: 619, endPoint y: 194, distance: 27.1
click at [627, 194] on input "0" at bounding box center [700, 197] width 147 height 17
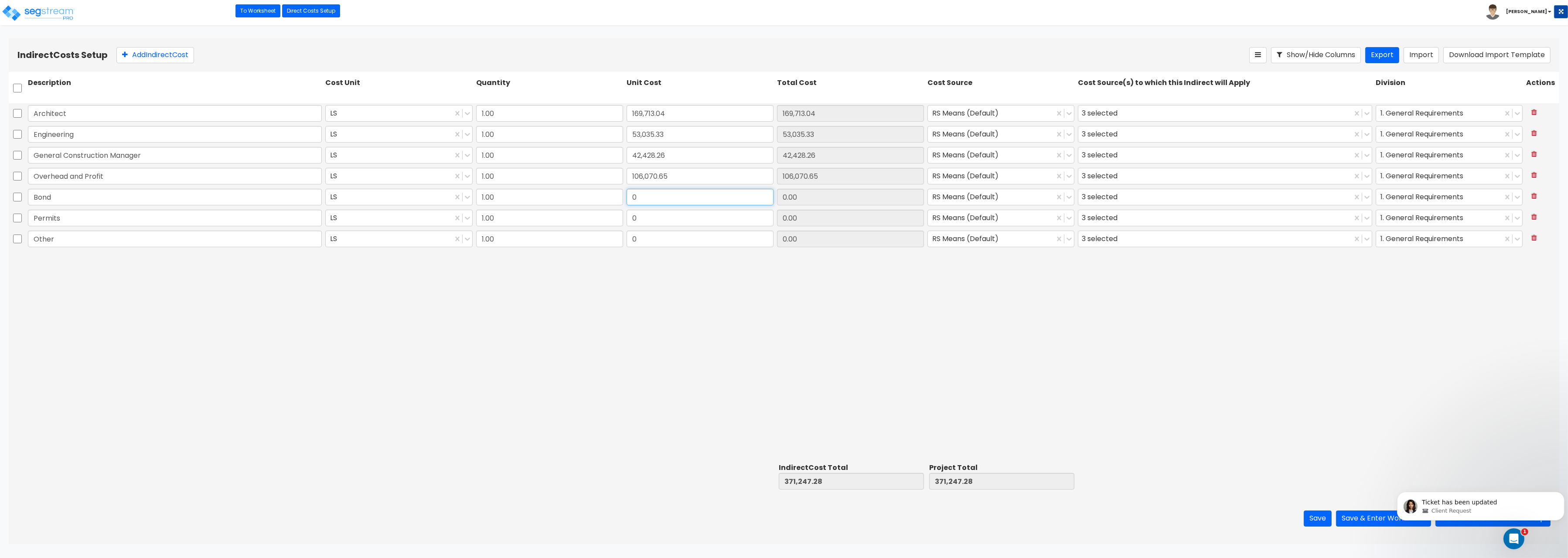
paste input "31,821.2"
type input "31,821.20"
drag, startPoint x: 648, startPoint y: 218, endPoint x: 748, endPoint y: 213, distance: 100.1
click at [748, 213] on input "0" at bounding box center [700, 218] width 147 height 17
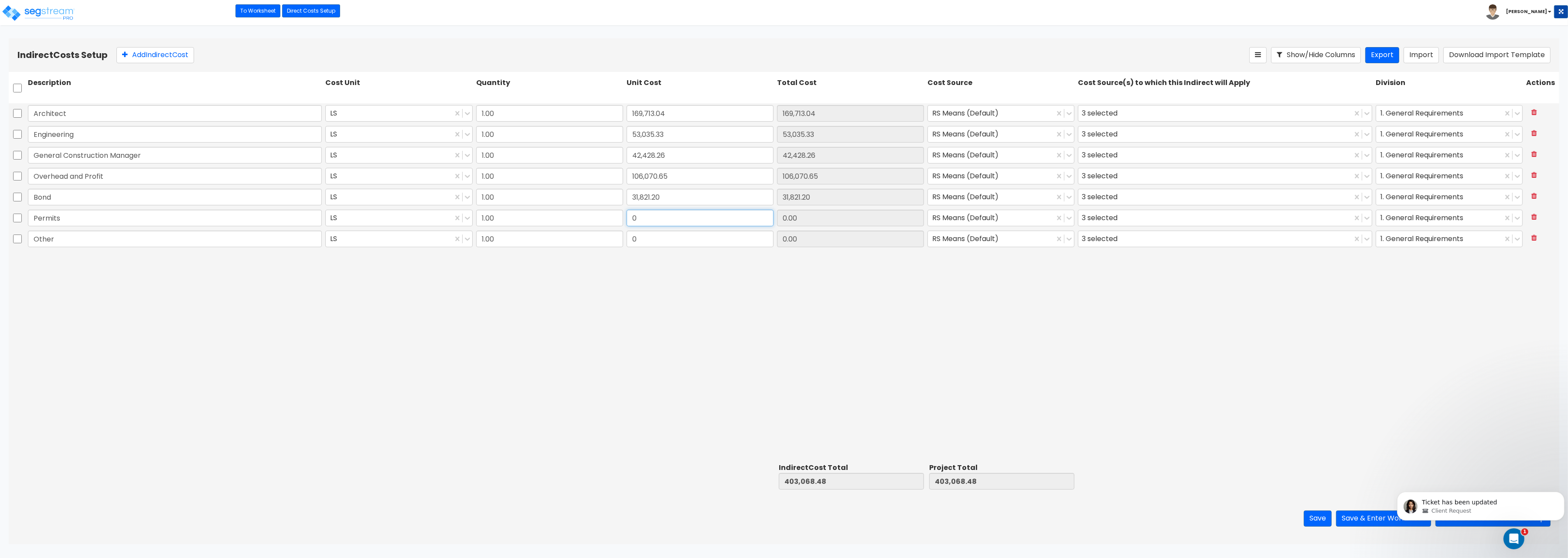
paste input "31,821.2"
type input "31,821.20"
drag, startPoint x: 648, startPoint y: 242, endPoint x: 701, endPoint y: 238, distance: 53.2
click at [701, 238] on input "0" at bounding box center [700, 238] width 147 height 17
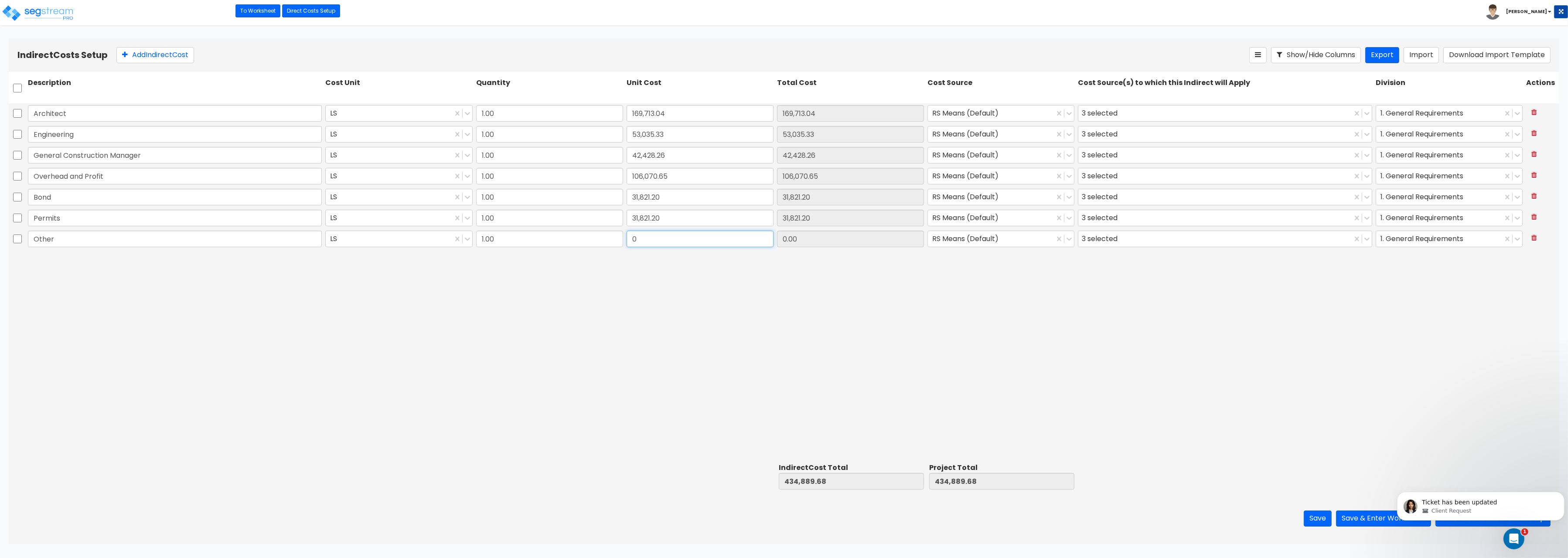
paste input "21,214.13"
type input "21,214.13"
click at [790, 274] on div "Architect LS 1.00 169,713.04 169,713.04 RS Means (Default) 3 selected 1. Genera…" at bounding box center [784, 282] width 1551 height 356
click at [1318, 521] on button "Save" at bounding box center [1318, 519] width 28 height 16
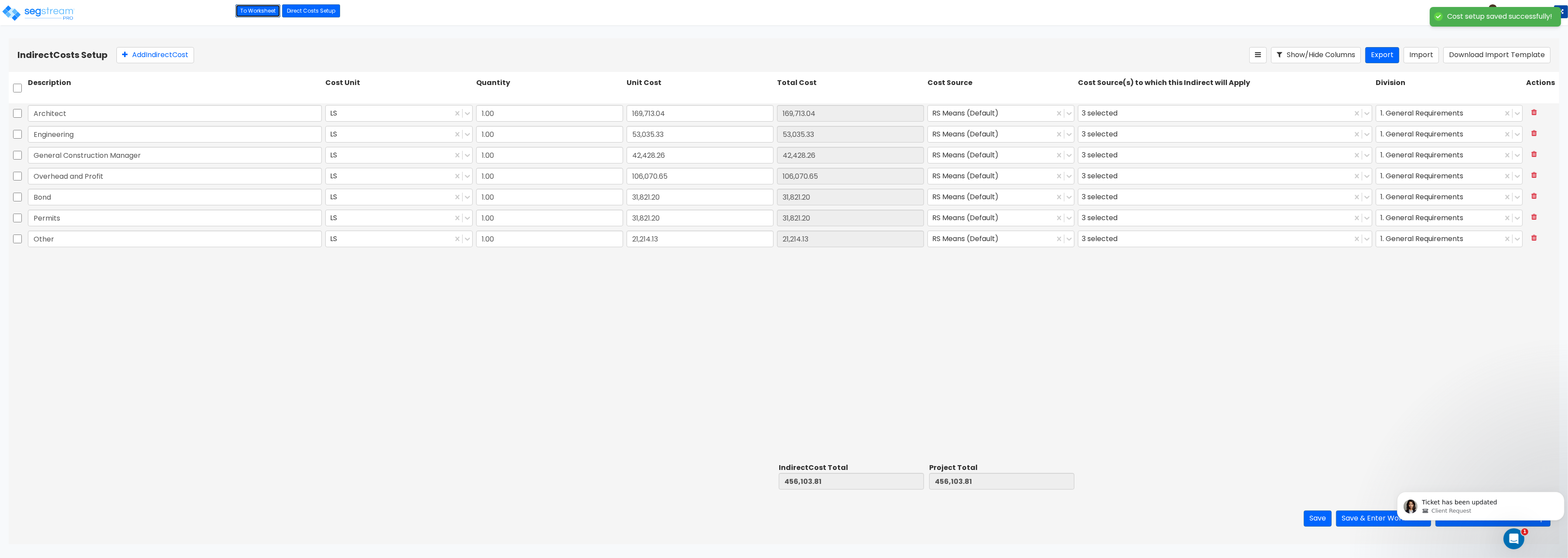
click at [248, 6] on link "To Worksheet" at bounding box center [258, 11] width 45 height 13
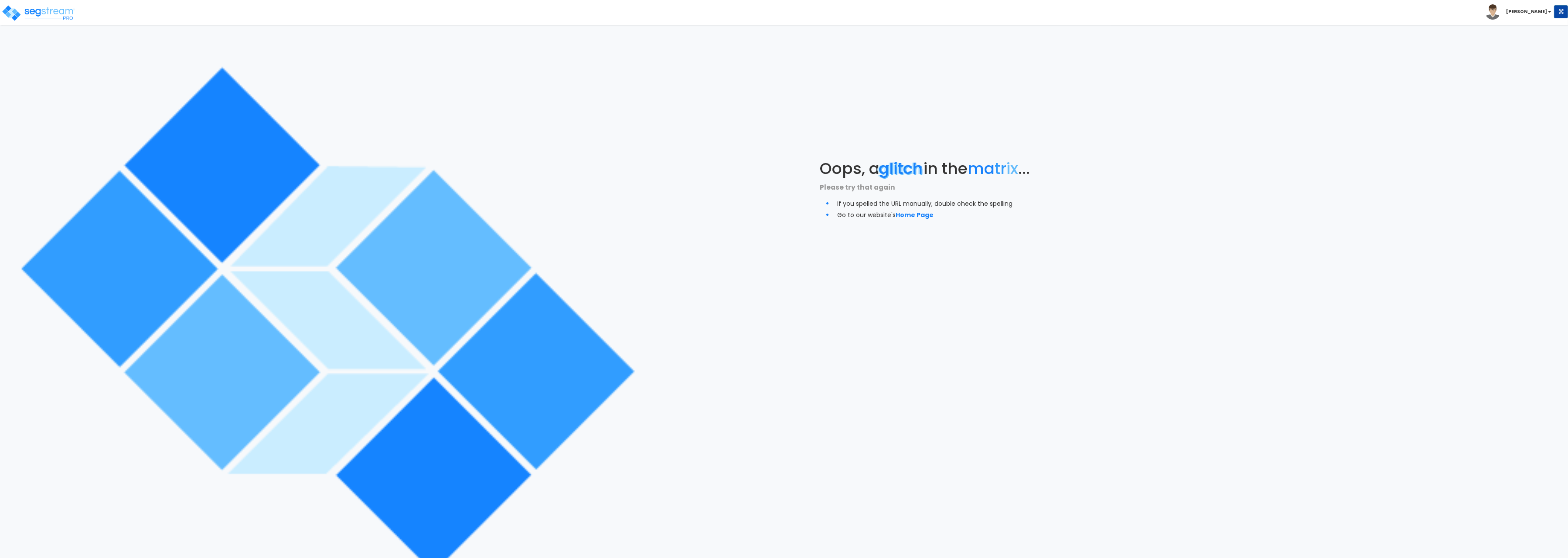
click at [810, 256] on div "Oops, a glitch in the ma tr ix ... Please try that again If you spelled the URL…" at bounding box center [980, 190] width 653 height 380
click at [26, 11] on img at bounding box center [39, 13] width 74 height 17
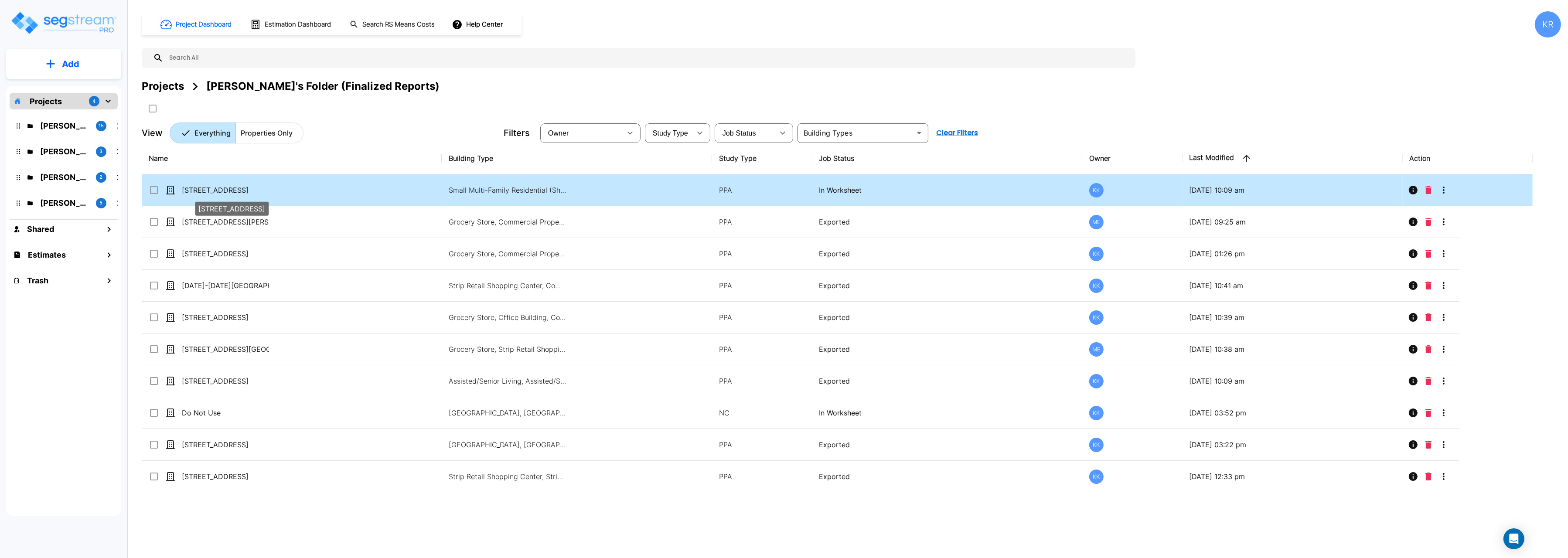
click at [261, 187] on p "[STREET_ADDRESS]" at bounding box center [225, 190] width 87 height 11
checkbox input "true"
click at [261, 187] on p "[STREET_ADDRESS]" at bounding box center [225, 190] width 87 height 11
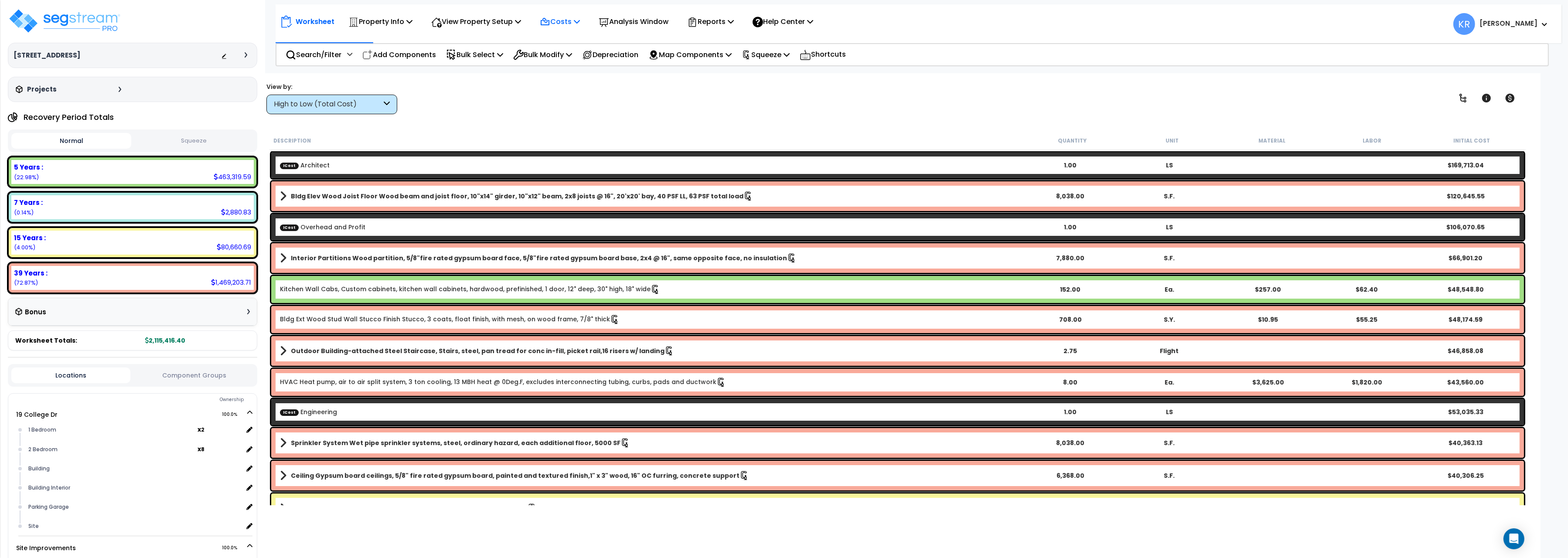
click at [566, 23] on p "Costs" at bounding box center [560, 22] width 40 height 12
click at [565, 40] on link "Indirect Costs" at bounding box center [578, 41] width 86 height 17
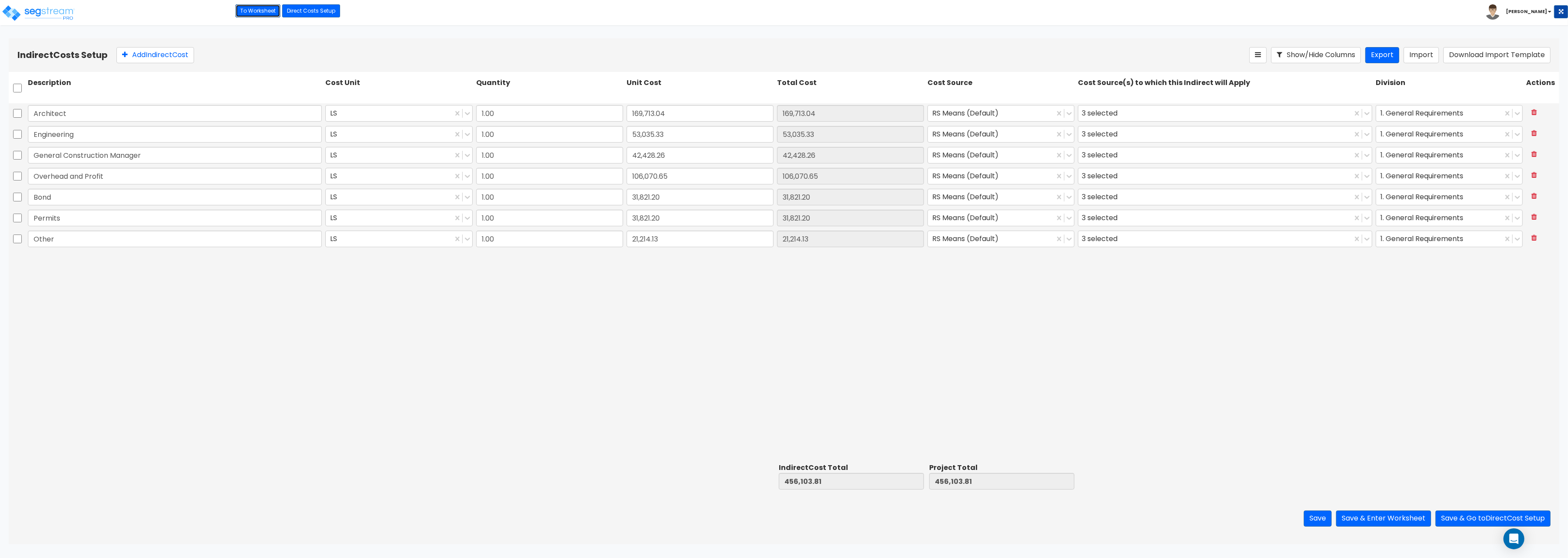
click at [252, 11] on link "To Worksheet" at bounding box center [258, 11] width 45 height 13
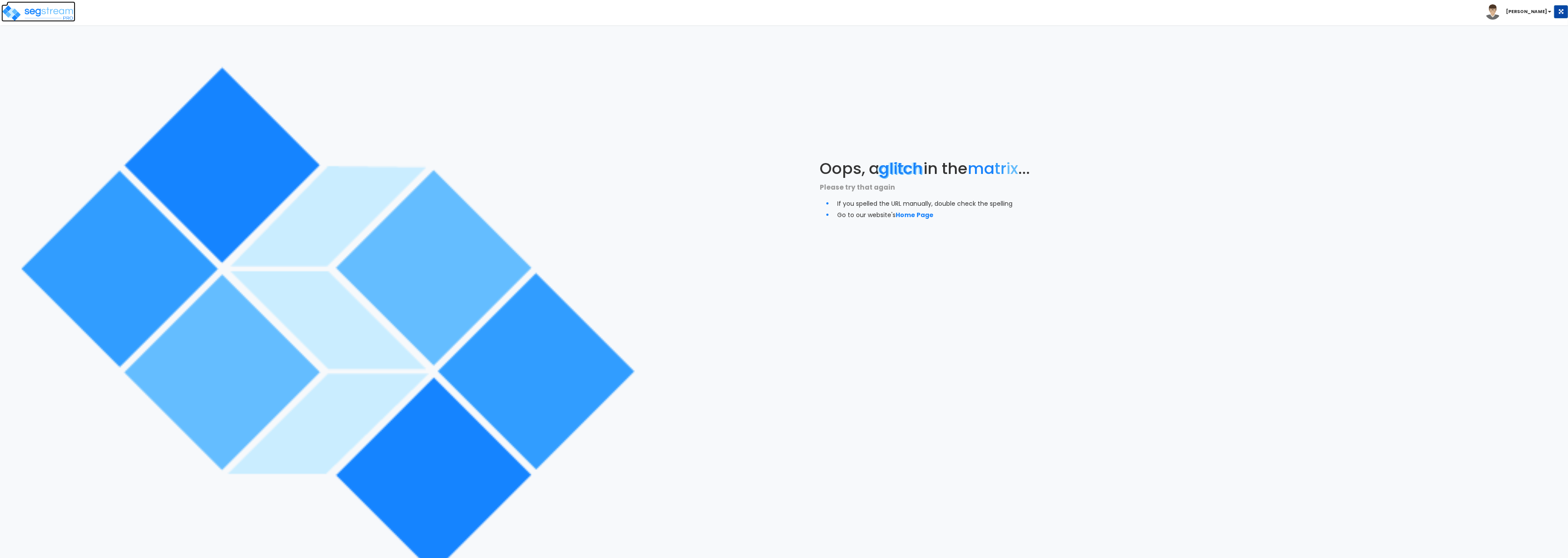
click at [54, 9] on img at bounding box center [39, 13] width 74 height 17
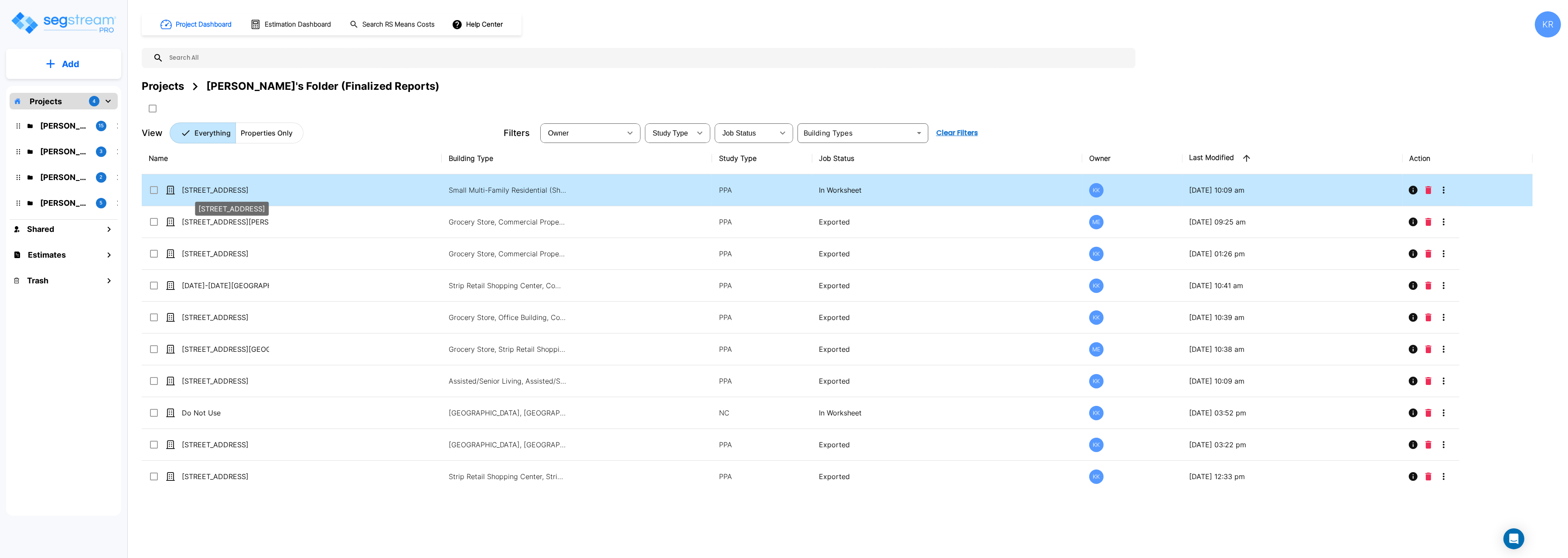
click at [183, 190] on p "[STREET_ADDRESS]" at bounding box center [225, 190] width 87 height 11
checkbox input "true"
click at [183, 190] on p "[STREET_ADDRESS]" at bounding box center [225, 190] width 87 height 11
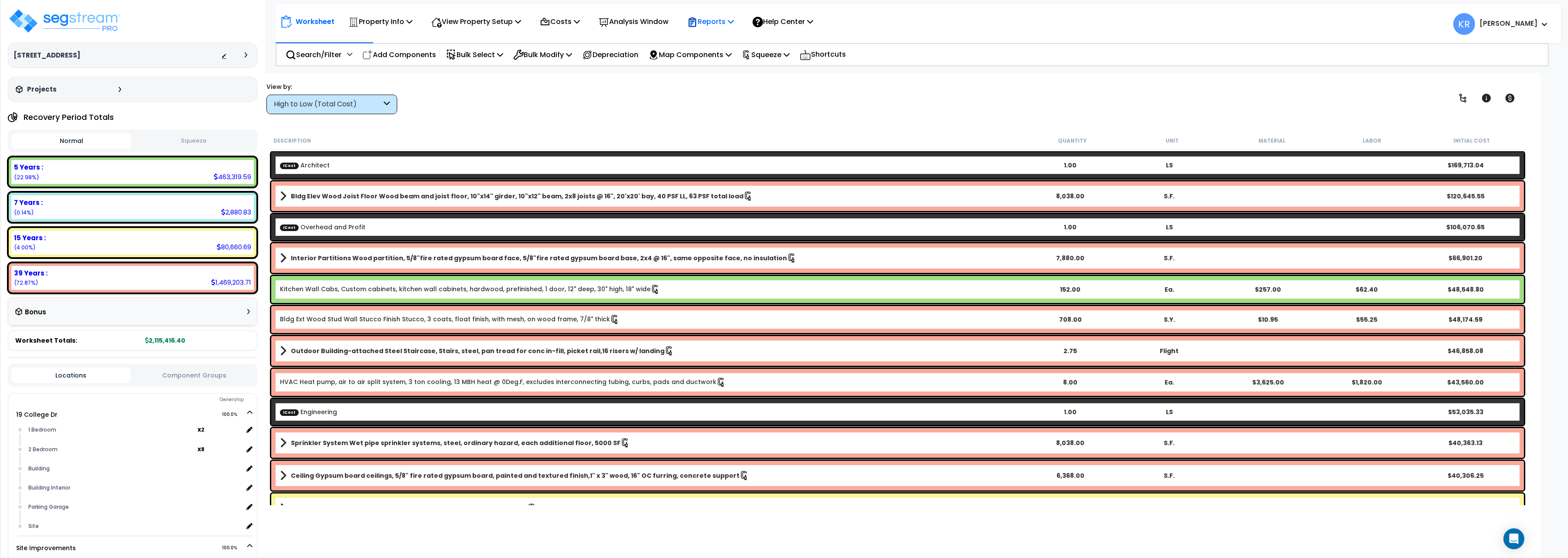
click at [734, 22] on p "Reports" at bounding box center [711, 22] width 46 height 12
click at [865, 111] on div "View by: High to Low (Total Cost) High to Low (Total Cost)" at bounding box center [898, 98] width 1268 height 33
click at [789, 54] on p "Squeeze" at bounding box center [766, 55] width 48 height 12
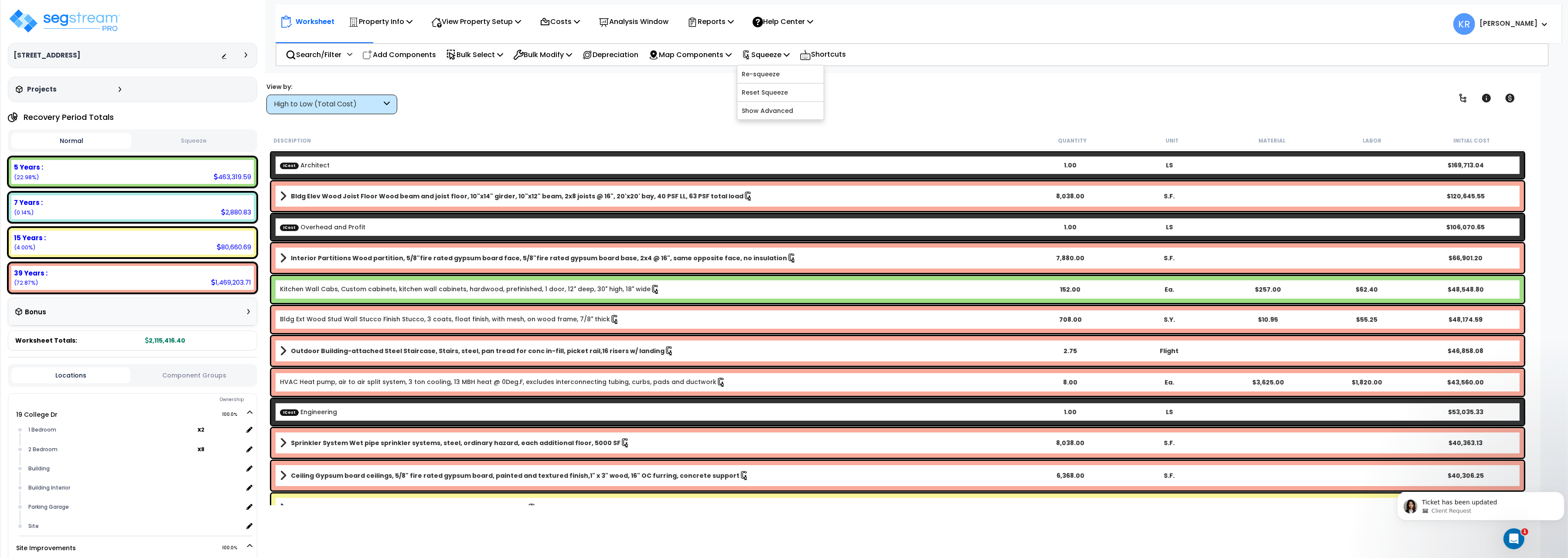
click at [173, 145] on button "Squeeze" at bounding box center [193, 141] width 120 height 15
click at [786, 54] on p "Squeeze" at bounding box center [766, 55] width 48 height 12
click at [776, 89] on link "Reset Squeeze" at bounding box center [780, 92] width 86 height 17
click at [779, 54] on p "Squeeze" at bounding box center [766, 55] width 48 height 12
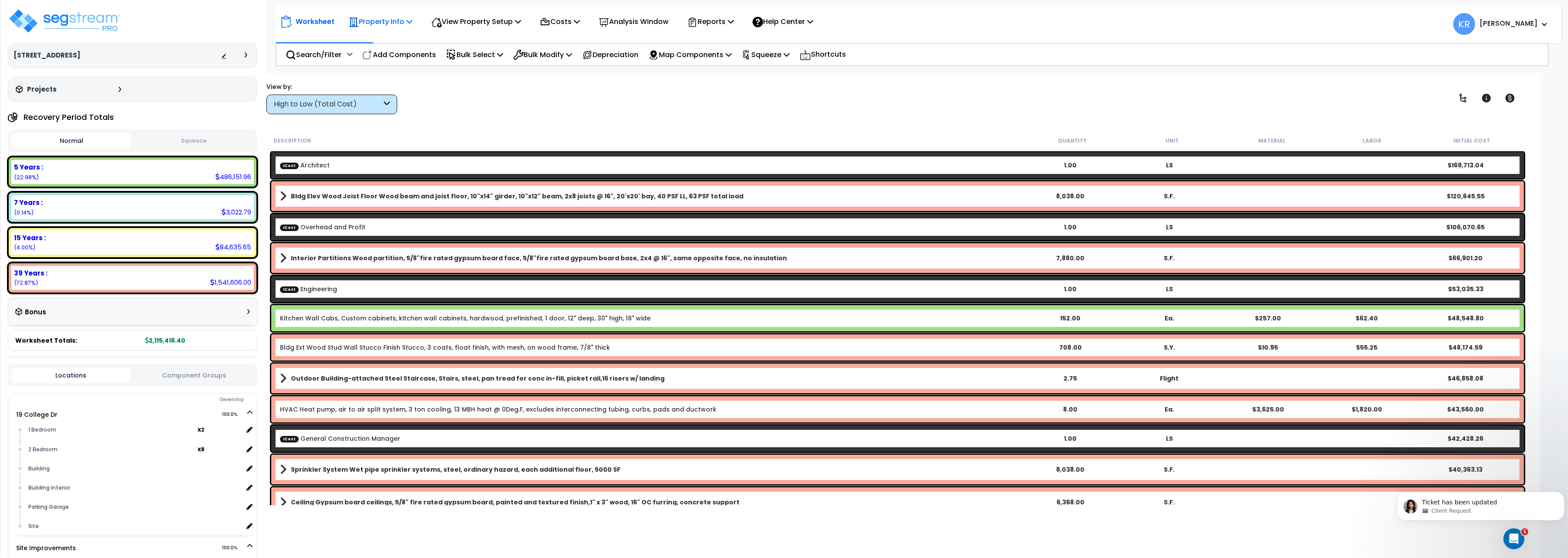
click at [378, 19] on p "Property Info" at bounding box center [381, 22] width 64 height 12
click at [793, 106] on div "View by: High to Low (Total Cost) High to Low (Total Cost)" at bounding box center [898, 98] width 1268 height 33
click at [195, 145] on button "Squeeze" at bounding box center [193, 141] width 120 height 15
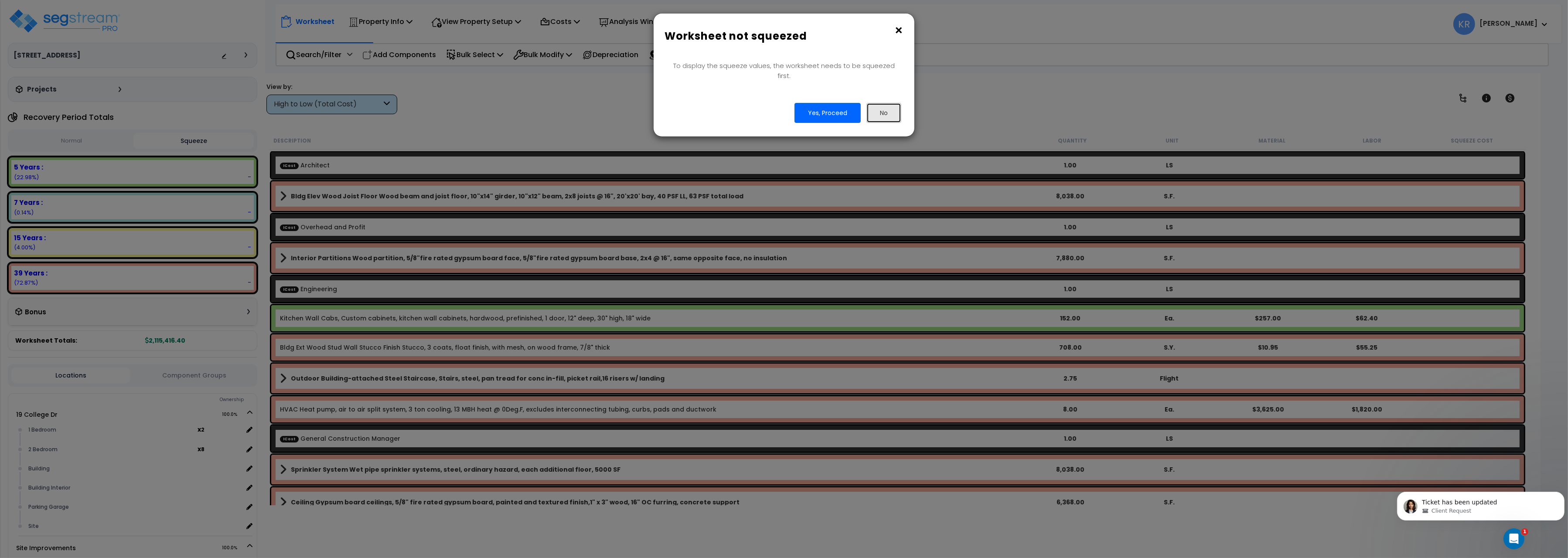
click at [885, 106] on button "No" at bounding box center [884, 113] width 35 height 20
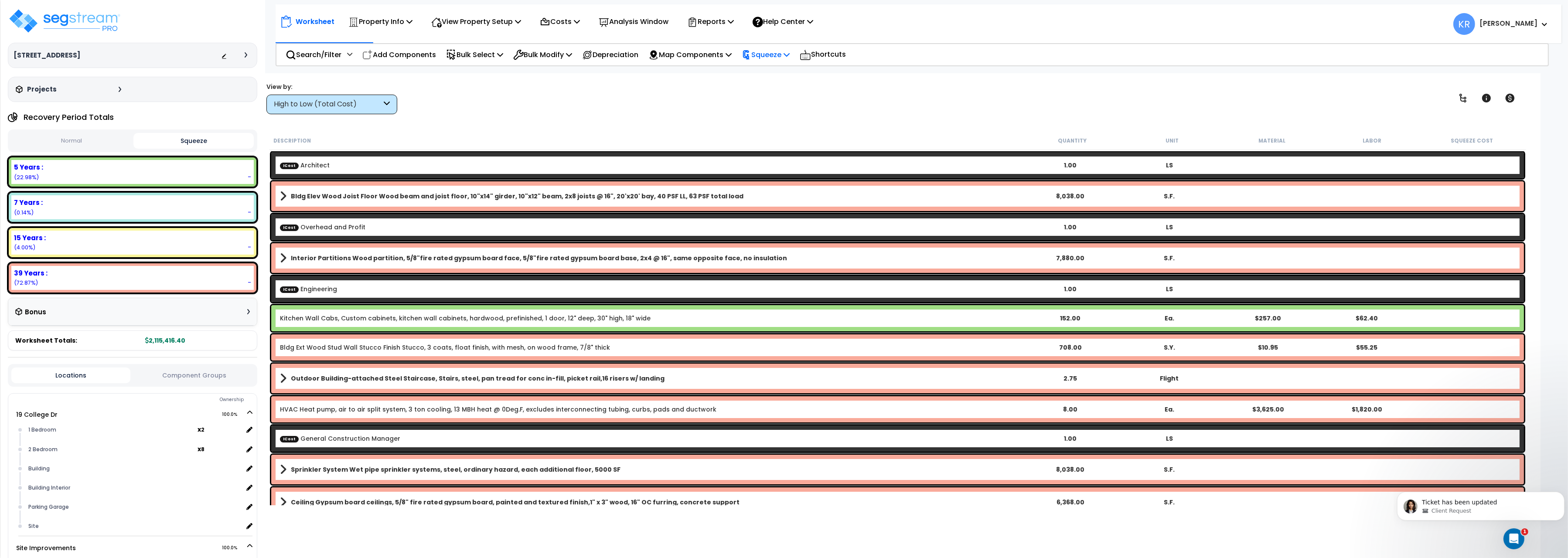
click at [773, 54] on p "Squeeze" at bounding box center [766, 55] width 48 height 12
click at [770, 72] on link "Squeeze" at bounding box center [780, 74] width 86 height 17
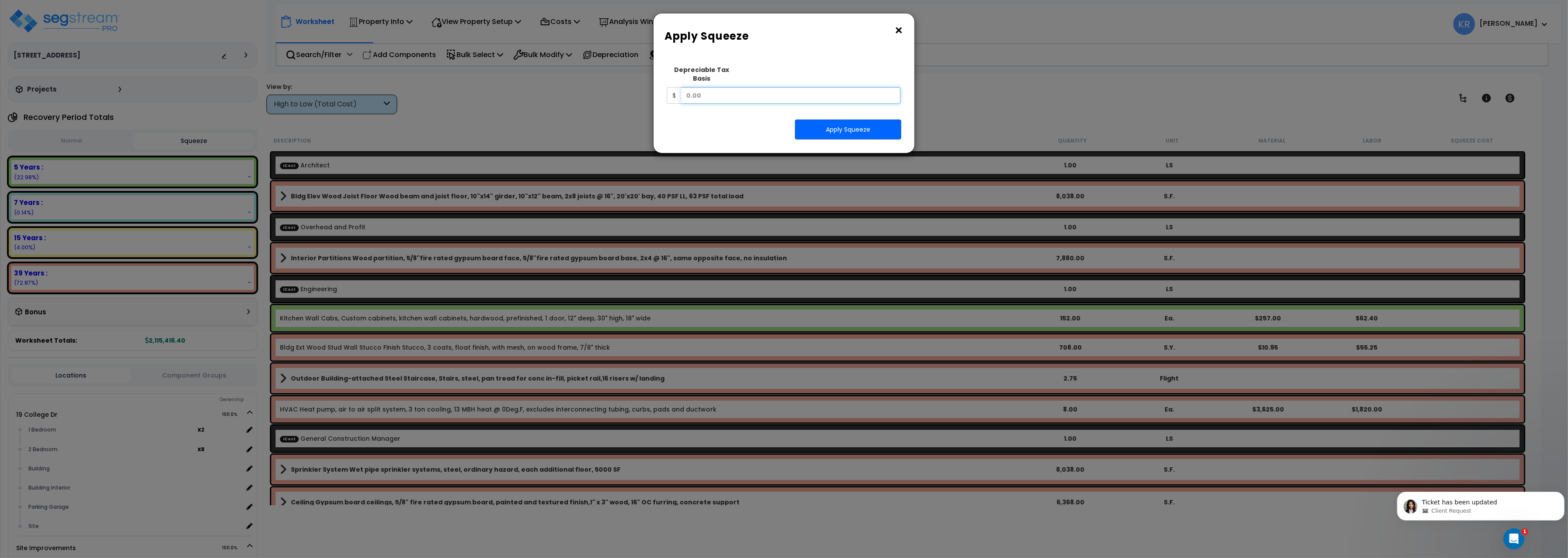
click at [713, 87] on input "text" at bounding box center [791, 95] width 219 height 17
type input "2,121,413"
click at [838, 120] on button "Apply Squeeze" at bounding box center [848, 130] width 106 height 20
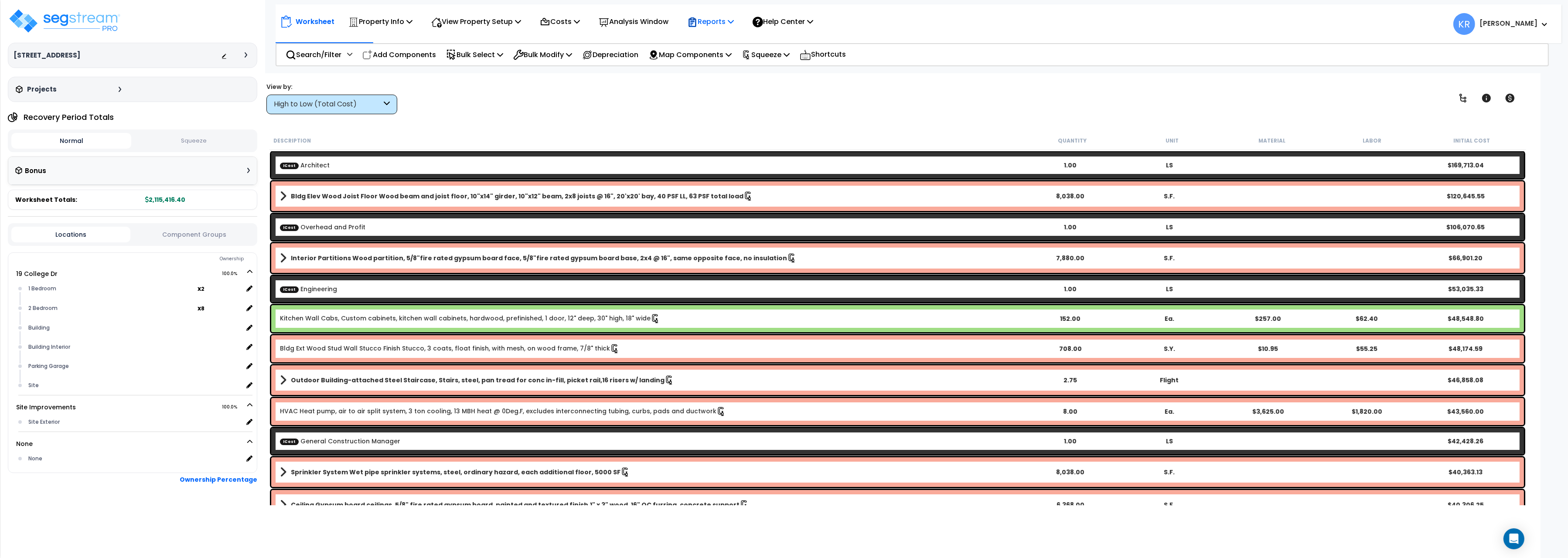
click at [731, 26] on p "Reports" at bounding box center [711, 22] width 46 height 12
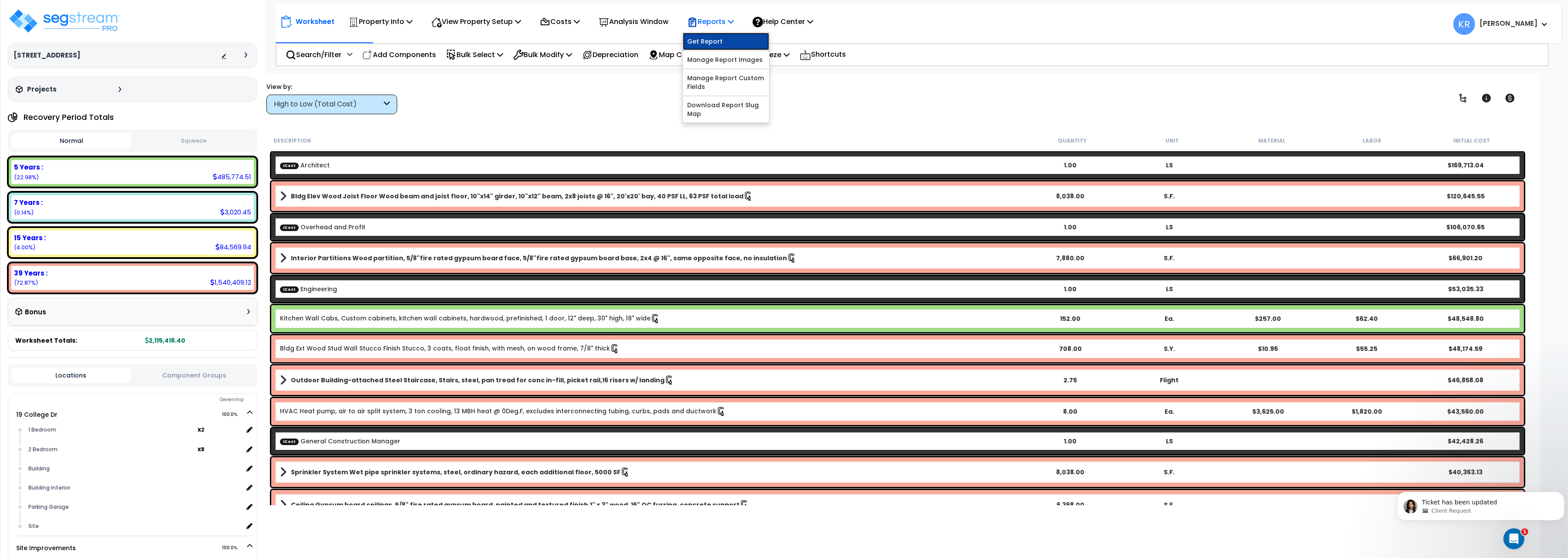
click at [725, 36] on link "Get Report" at bounding box center [726, 41] width 86 height 17
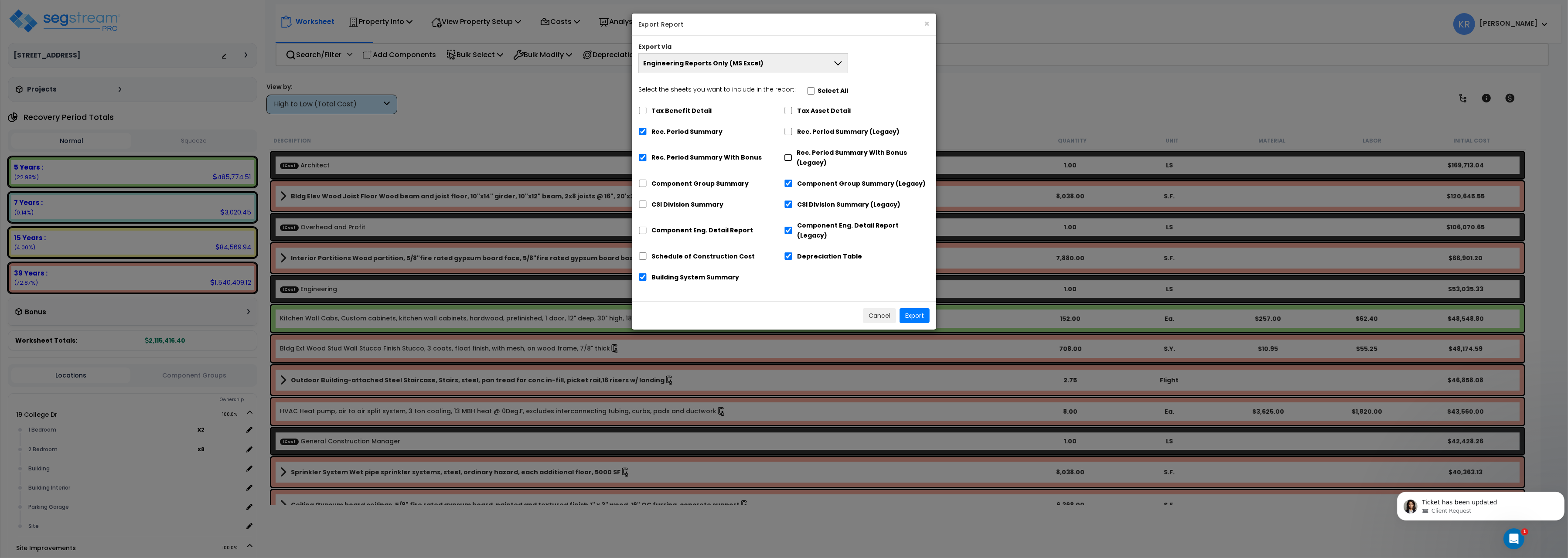
click at [788, 157] on input "Rec. Period Summary With Bonus (Legacy)" at bounding box center [788, 157] width 8 height 7
checkbox input "true"
checkbox input "false"
click at [790, 137] on div "Rec. Period Summary (Legacy)" at bounding box center [857, 131] width 145 height 17
click at [787, 111] on input "Tax Asset Detail" at bounding box center [788, 110] width 9 height 7
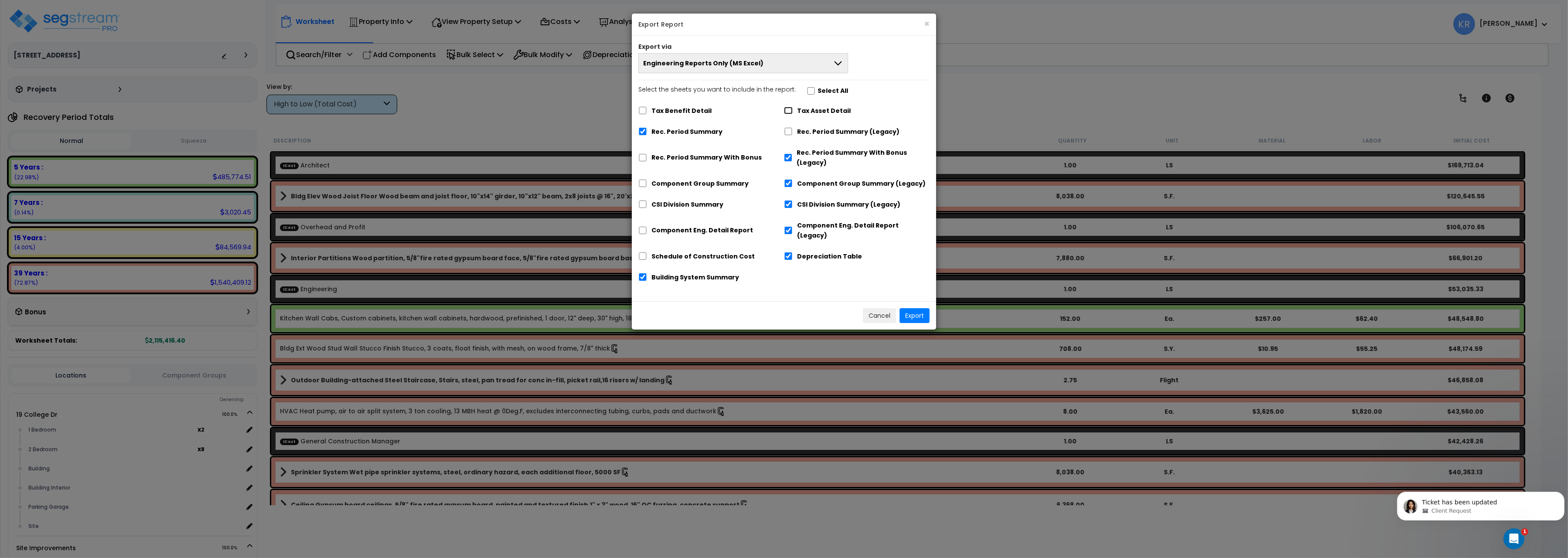
checkbox input "true"
click at [789, 134] on input "Rec. Period Summary (Legacy)" at bounding box center [788, 131] width 9 height 7
checkbox input "true"
checkbox input "false"
click at [918, 308] on button "Export" at bounding box center [915, 316] width 30 height 15
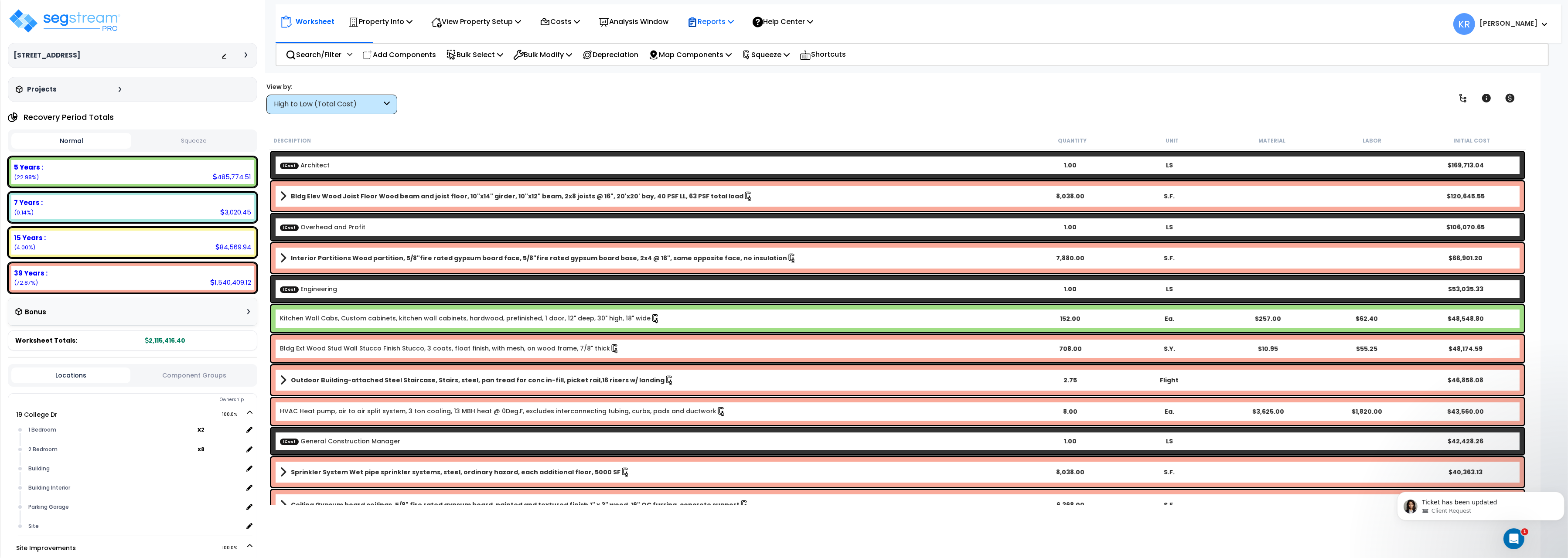
click at [715, 19] on p "Reports" at bounding box center [711, 22] width 46 height 12
click at [721, 40] on link "Get Report" at bounding box center [726, 41] width 86 height 17
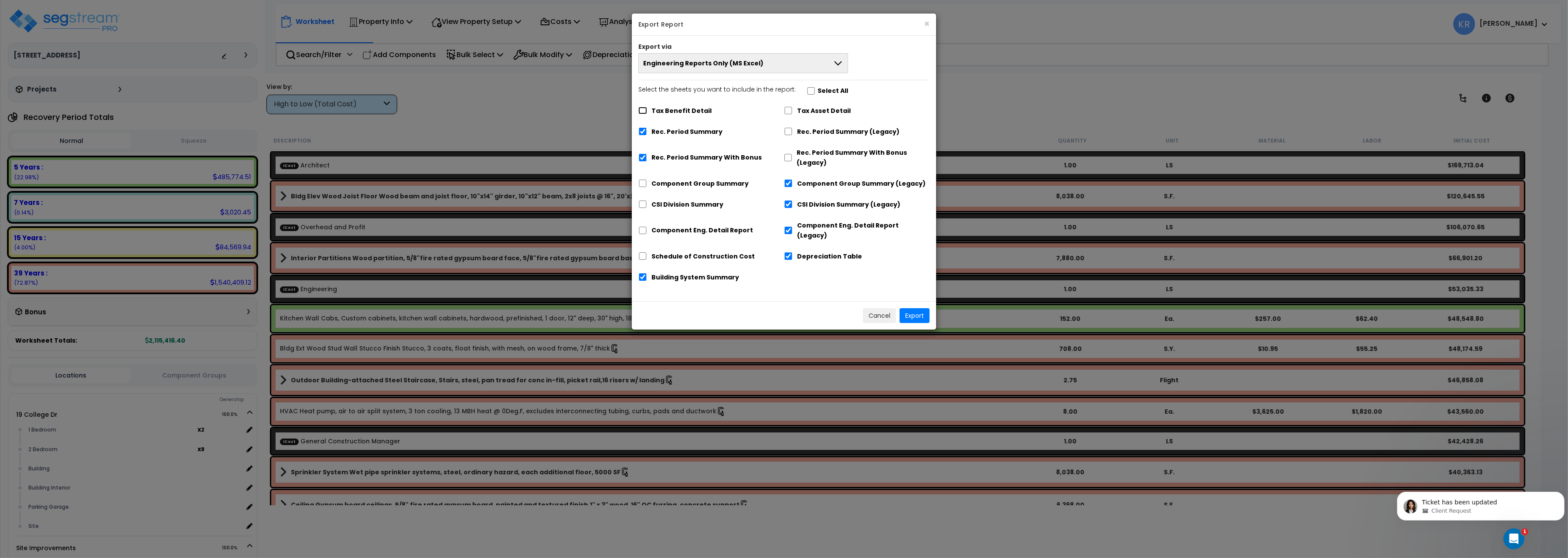
click at [640, 108] on input "Tax Benefit Detail" at bounding box center [642, 110] width 9 height 7
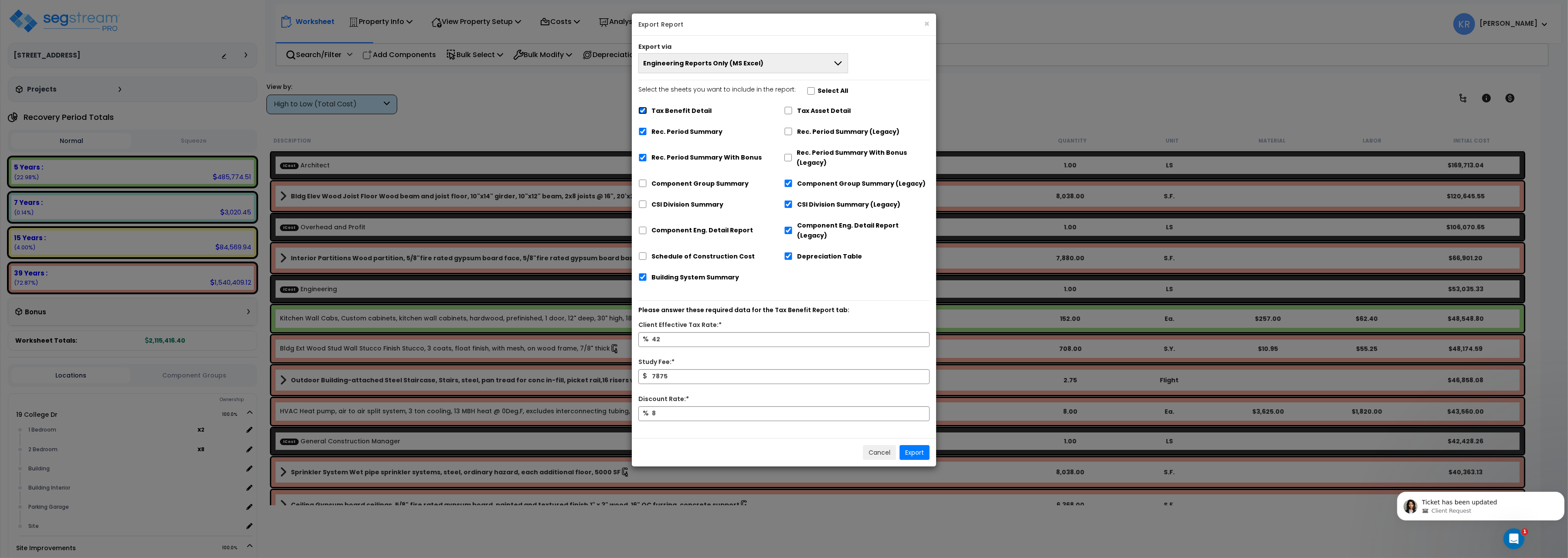
click at [640, 110] on input "Tax Benefit Detail" at bounding box center [642, 110] width 9 height 7
checkbox input "false"
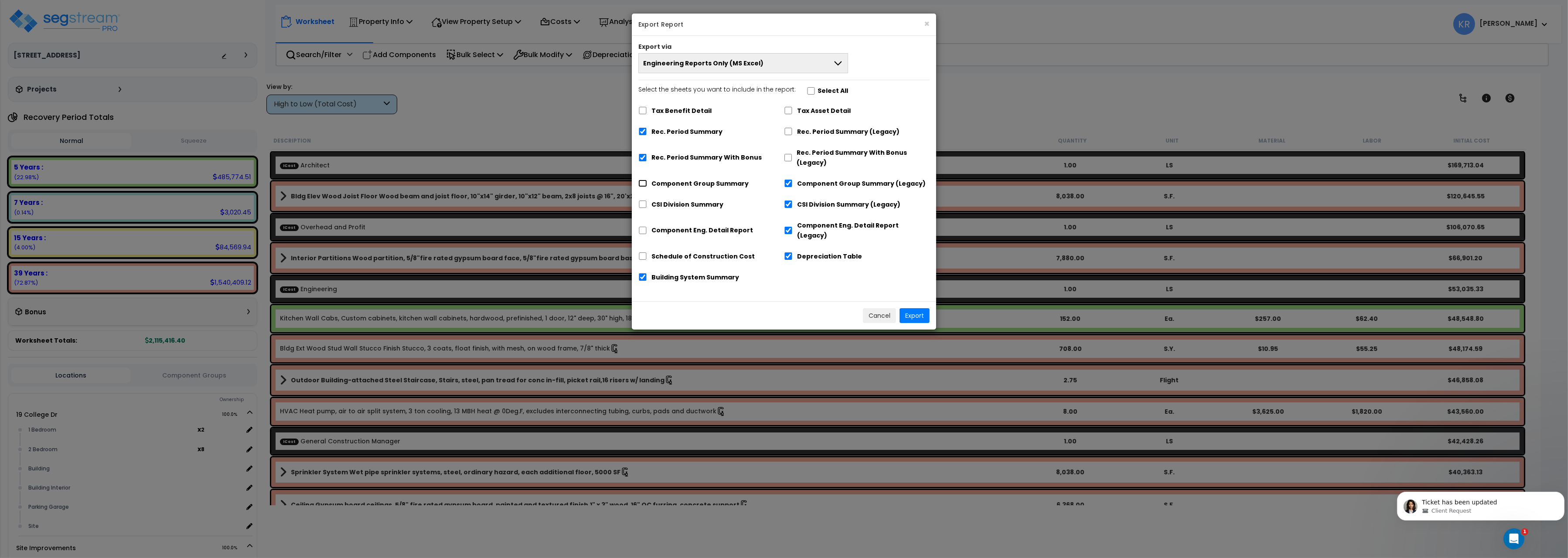
click at [644, 183] on input "Component Group Summary" at bounding box center [642, 183] width 9 height 7
checkbox input "true"
checkbox input "false"
click at [644, 207] on input "CSI Division Summary" at bounding box center [642, 204] width 9 height 7
checkbox input "true"
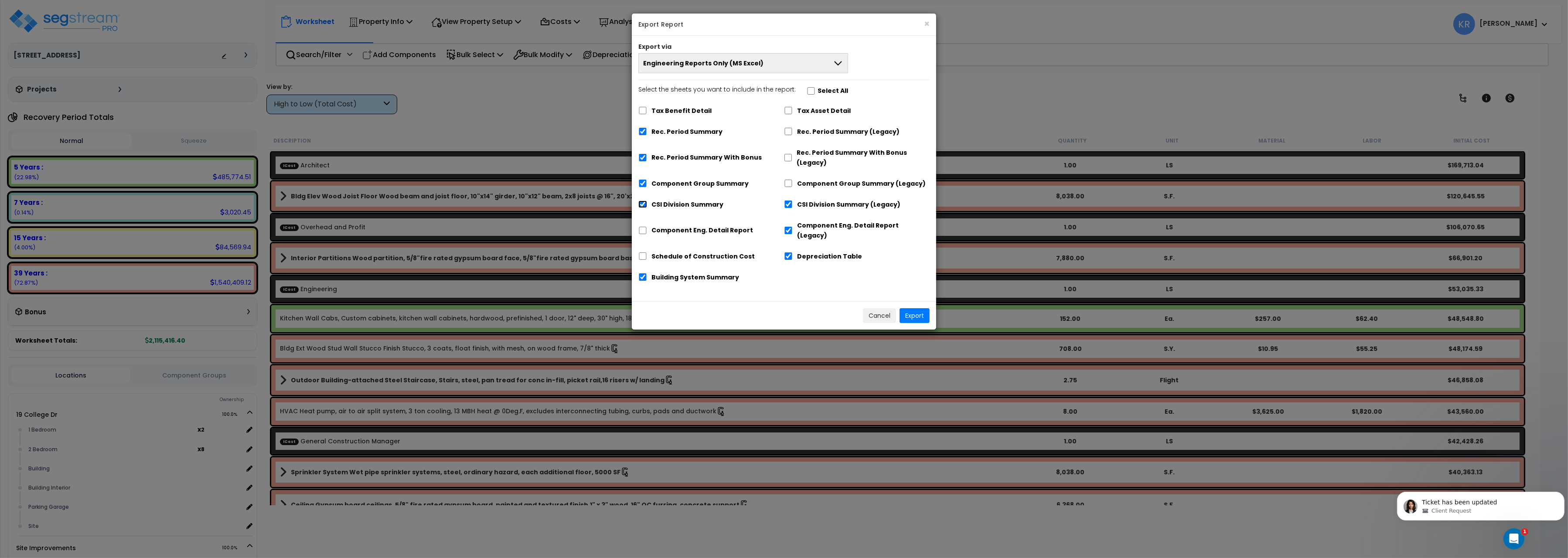
checkbox input "false"
click at [644, 228] on input "Component Eng. Detail Report" at bounding box center [642, 230] width 9 height 7
checkbox input "true"
checkbox input "false"
click at [644, 252] on input "Schedule of Construction Cost" at bounding box center [642, 256] width 9 height 7
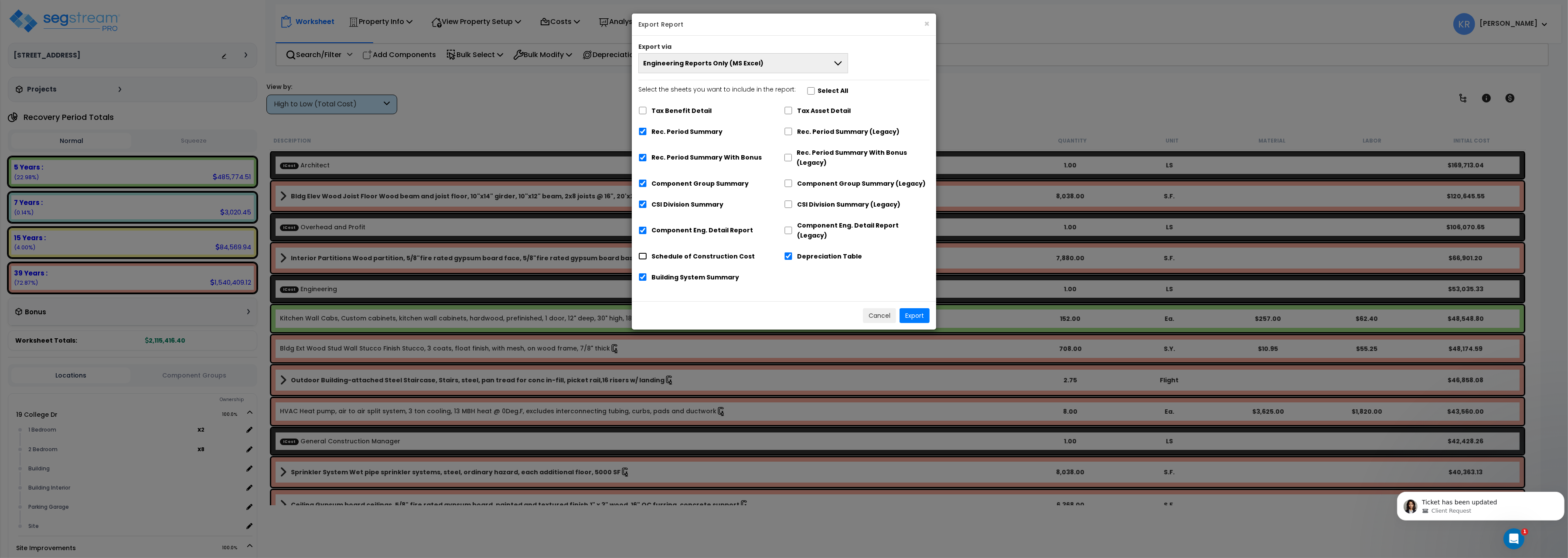
checkbox input "true"
click at [784, 252] on input "Depreciation Table" at bounding box center [788, 256] width 9 height 7
checkbox input "false"
click at [920, 308] on button "Export" at bounding box center [915, 316] width 30 height 15
